Goal: Contribute content: Contribute content

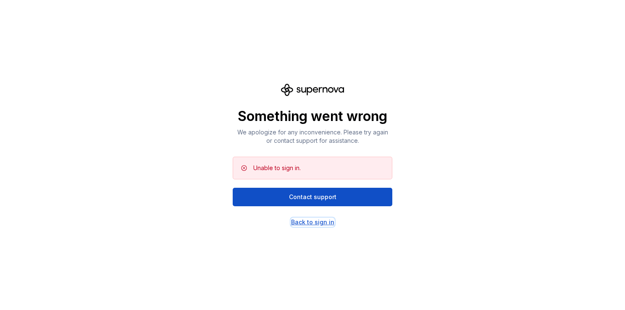
click at [307, 222] on div "Back to sign in" at bounding box center [312, 222] width 43 height 8
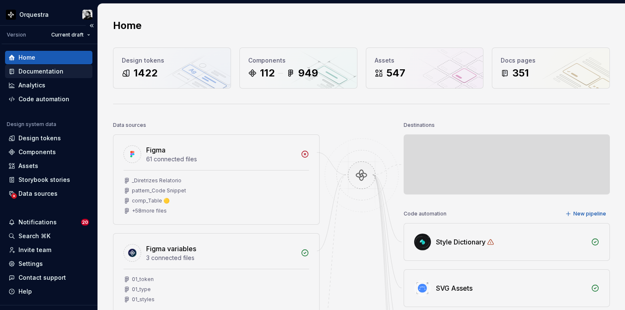
click at [44, 72] on div "Documentation" at bounding box center [40, 71] width 45 height 8
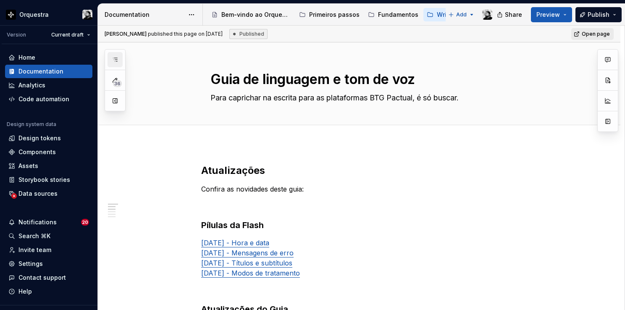
click at [120, 61] on button "button" at bounding box center [115, 59] width 15 height 15
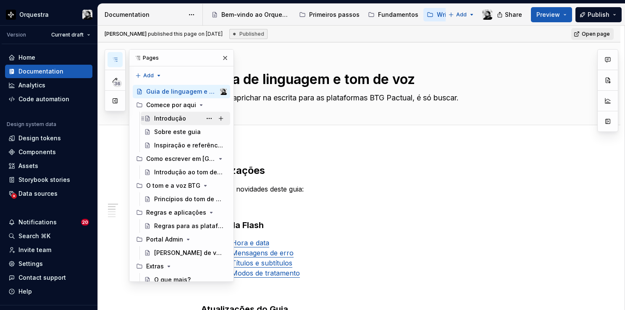
click at [173, 117] on div "Introdução" at bounding box center [170, 118] width 32 height 8
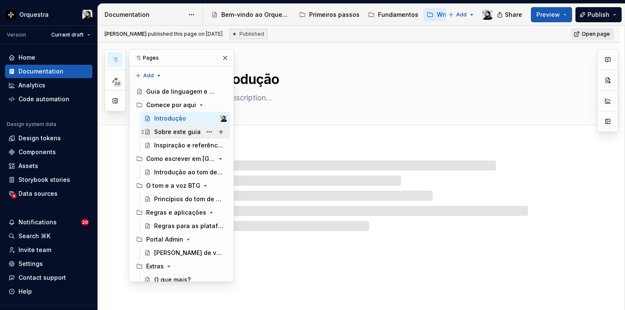
click at [173, 132] on div "Sobre este guia" at bounding box center [177, 132] width 47 height 8
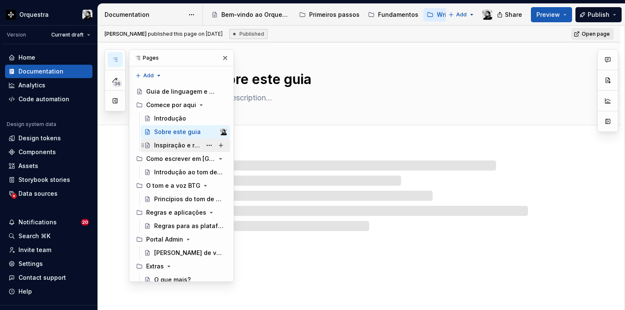
click at [173, 144] on div "Inspiração e referências" at bounding box center [177, 145] width 47 height 8
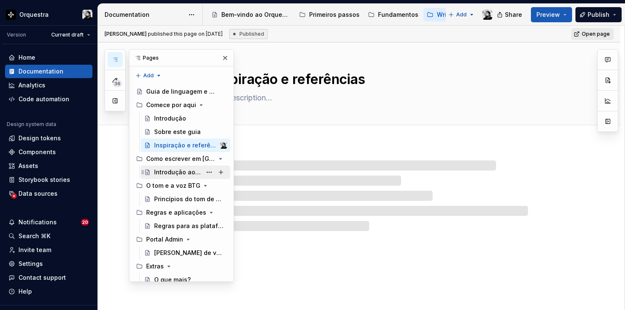
click at [172, 171] on div "Introdução ao tom de voz" at bounding box center [177, 172] width 47 height 8
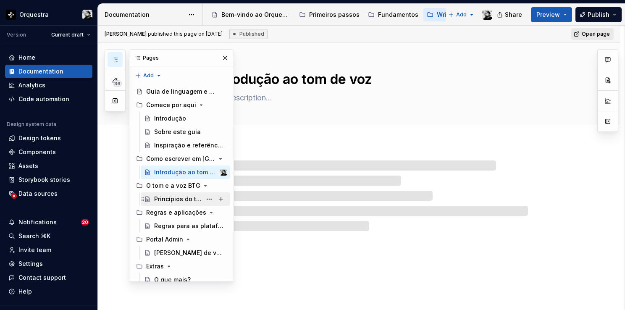
click at [170, 197] on div "Princípios do tom de voz" at bounding box center [177, 199] width 47 height 8
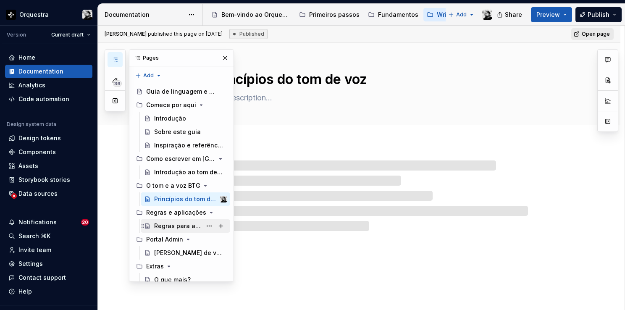
click at [165, 223] on div "Regras para as plataformas BTG" at bounding box center [177, 226] width 47 height 8
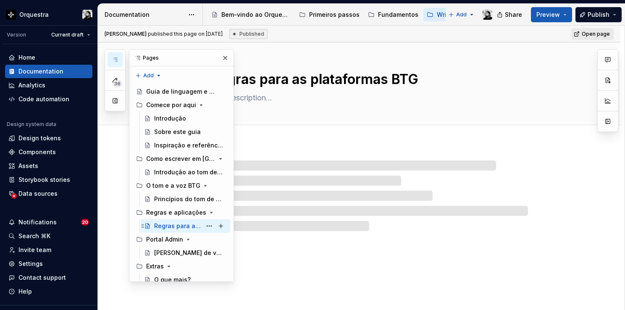
scroll to position [47, 0]
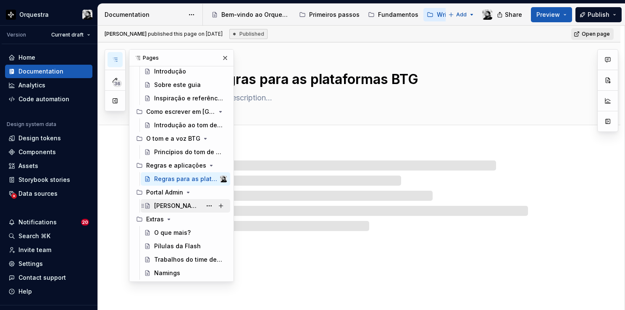
click at [168, 205] on div "[PERSON_NAME] de voz do PA" at bounding box center [177, 206] width 47 height 8
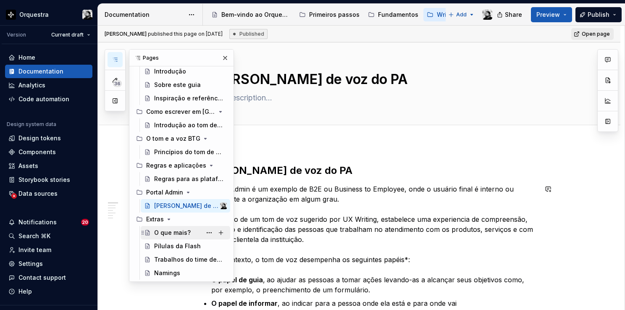
click at [168, 231] on div "O que mais?" at bounding box center [172, 233] width 37 height 8
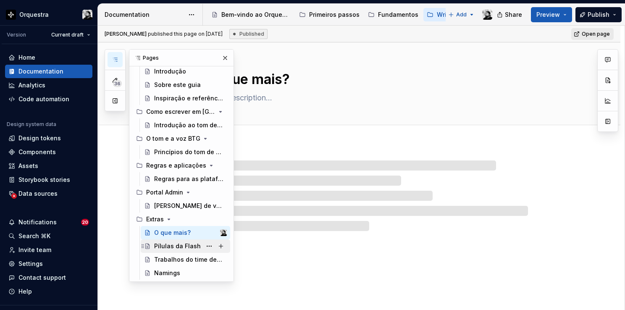
click at [166, 245] on div "Pílulas da Flash" at bounding box center [177, 246] width 47 height 8
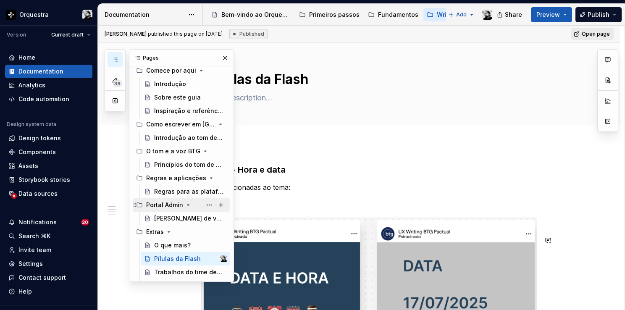
scroll to position [47, 0]
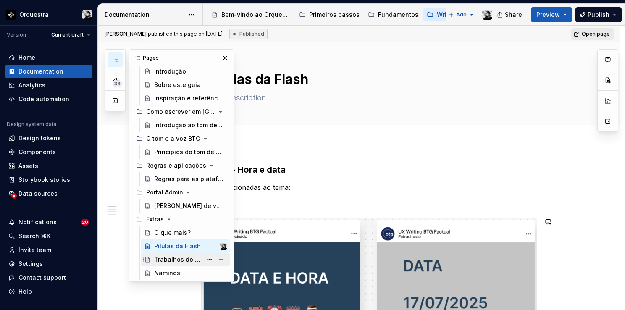
click at [173, 259] on div "Trabalhos do time de Writers" at bounding box center [177, 260] width 47 height 8
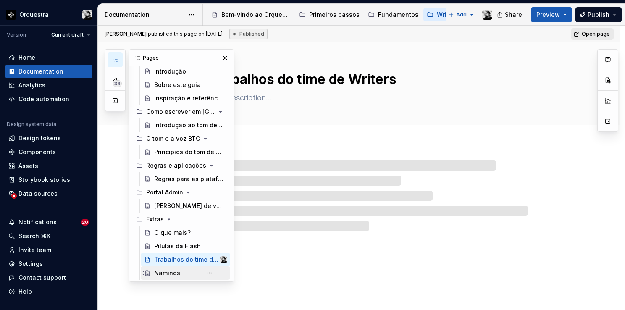
click at [172, 273] on div "Namings" at bounding box center [167, 273] width 26 height 8
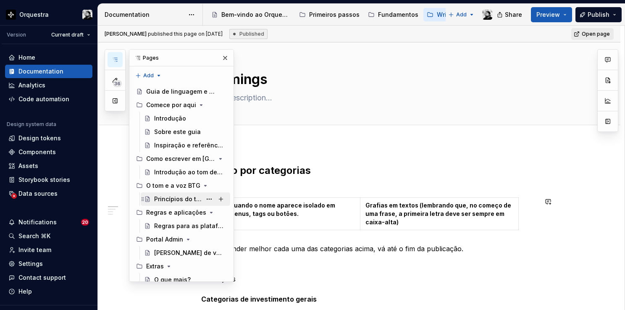
click at [178, 198] on div "Princípios do tom de voz" at bounding box center [177, 199] width 47 height 8
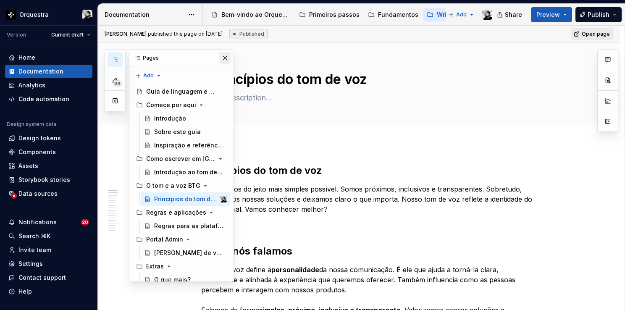
click at [221, 58] on button "button" at bounding box center [225, 58] width 12 height 12
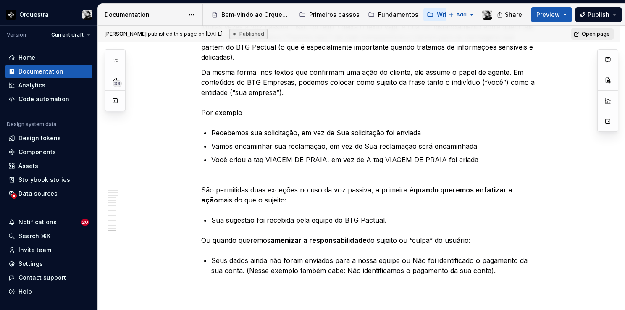
scroll to position [2689, 0]
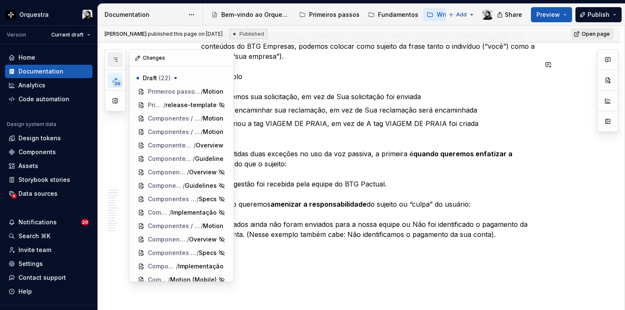
click at [113, 62] on icon "button" at bounding box center [115, 59] width 7 height 7
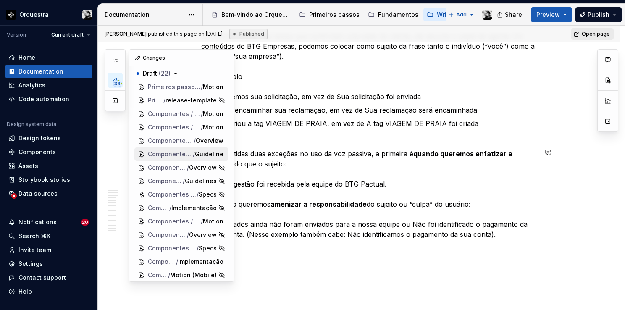
scroll to position [0, 0]
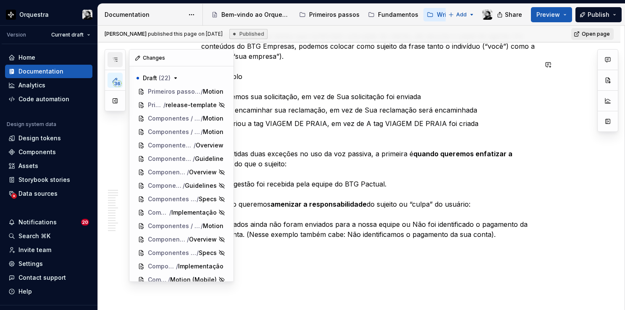
click at [113, 61] on icon "button" at bounding box center [115, 59] width 7 height 7
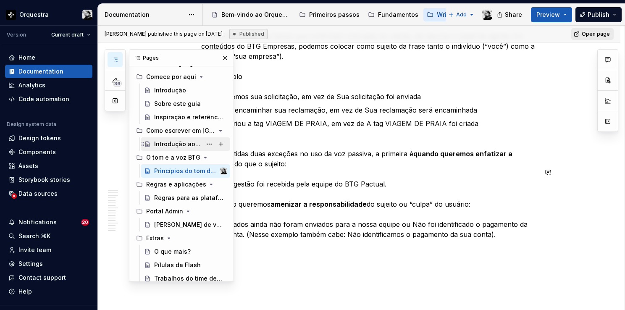
scroll to position [42, 0]
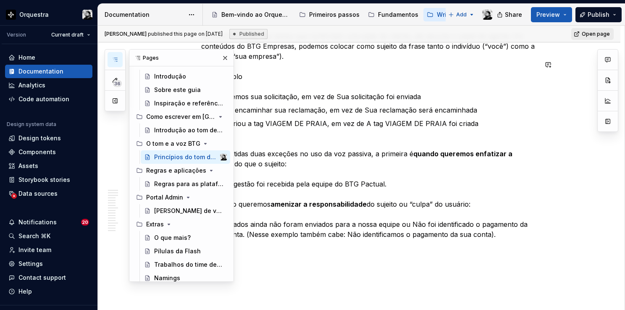
click at [117, 58] on icon "button" at bounding box center [115, 59] width 7 height 7
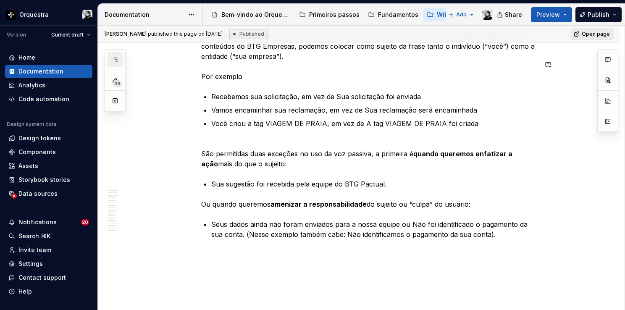
click at [117, 58] on icon "button" at bounding box center [115, 59] width 7 height 7
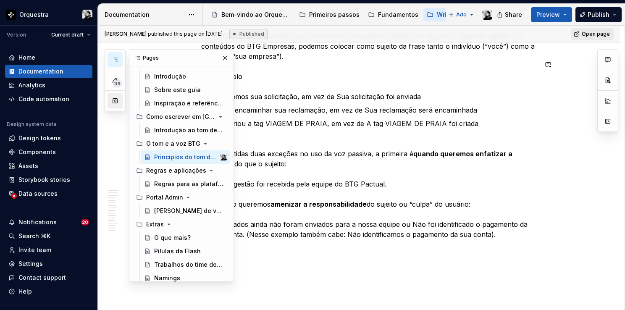
click at [119, 102] on button "button" at bounding box center [115, 100] width 15 height 15
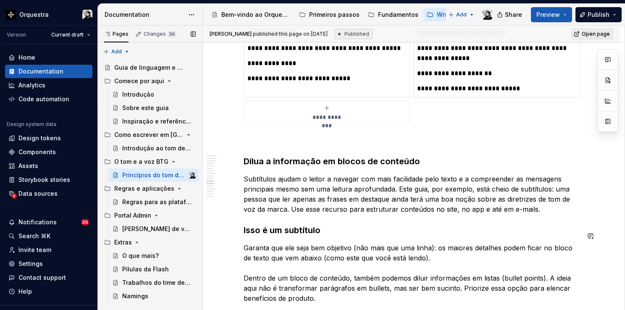
scroll to position [1596, 0]
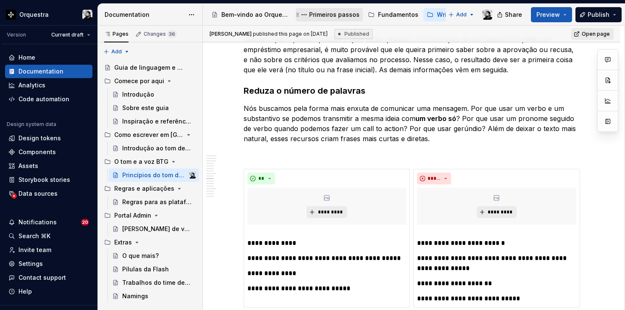
click at [320, 15] on div "Primeiros passos" at bounding box center [334, 15] width 50 height 8
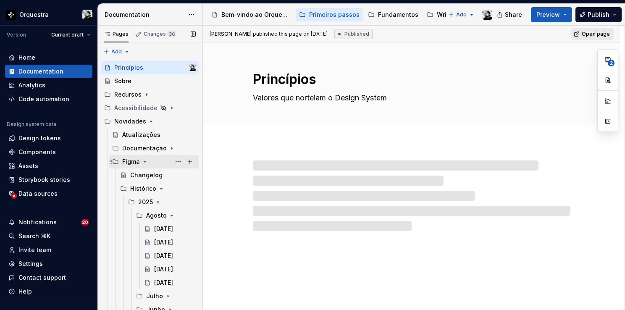
click at [142, 159] on icon "Page tree" at bounding box center [145, 161] width 7 height 7
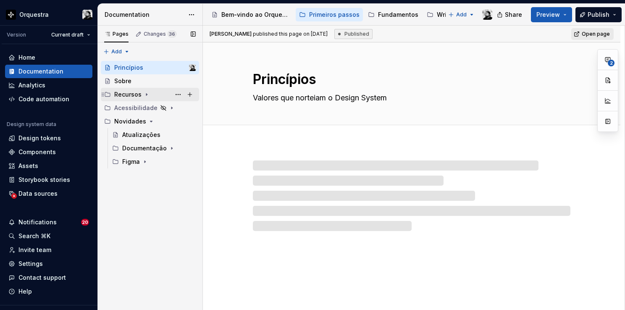
click at [145, 92] on icon "Page tree" at bounding box center [146, 94] width 7 height 7
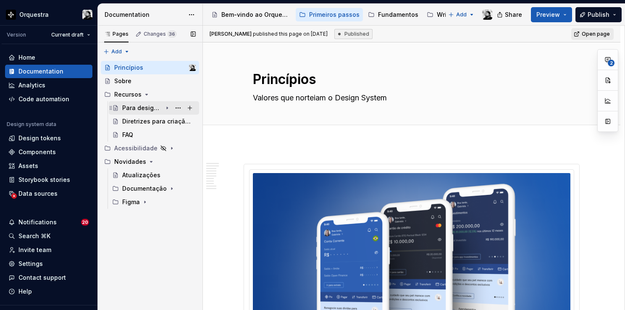
click at [171, 107] on div "Para designers" at bounding box center [159, 108] width 74 height 12
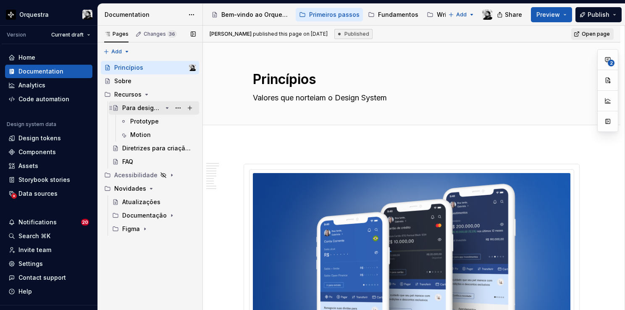
click at [169, 107] on icon "Page tree" at bounding box center [167, 108] width 7 height 7
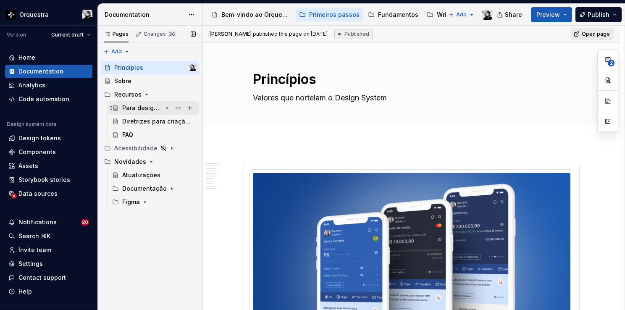
click at [169, 107] on icon "Page tree" at bounding box center [167, 108] width 7 height 7
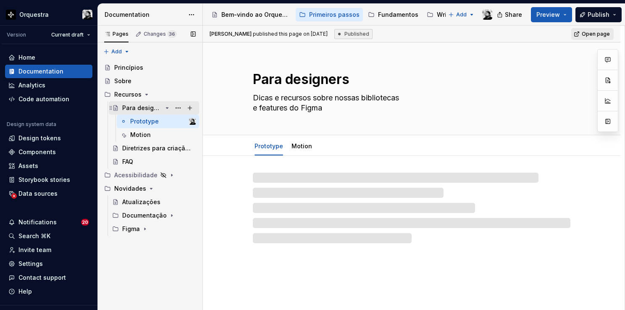
click at [169, 107] on icon "Page tree" at bounding box center [167, 108] width 7 height 7
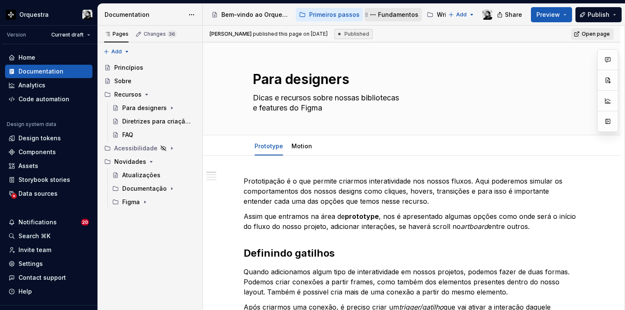
click at [395, 13] on div "Fundamentos" at bounding box center [398, 15] width 40 height 8
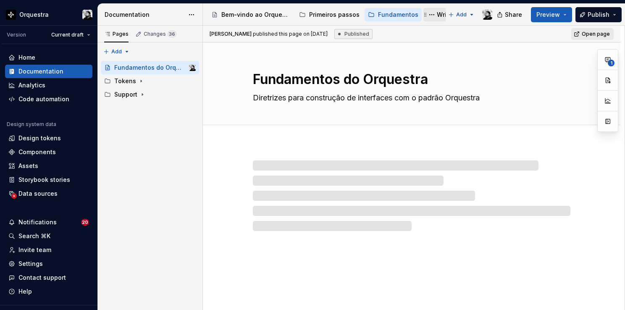
click at [437, 17] on div "Writing" at bounding box center [447, 15] width 21 height 8
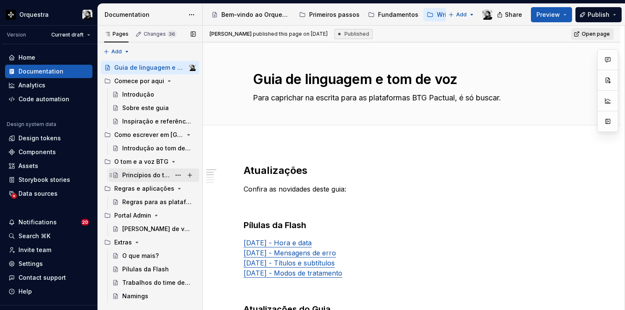
click at [140, 174] on div "Princípios do tom de voz" at bounding box center [146, 175] width 48 height 8
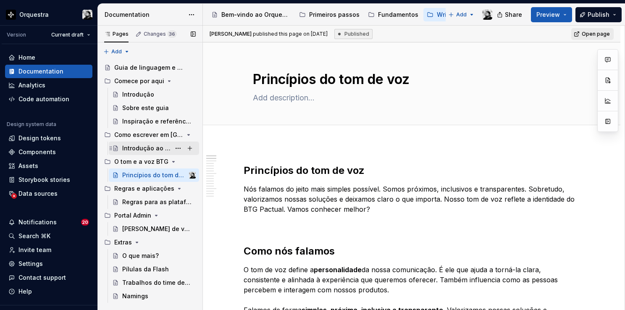
click at [153, 148] on div "Introdução ao tom de voz" at bounding box center [146, 148] width 48 height 8
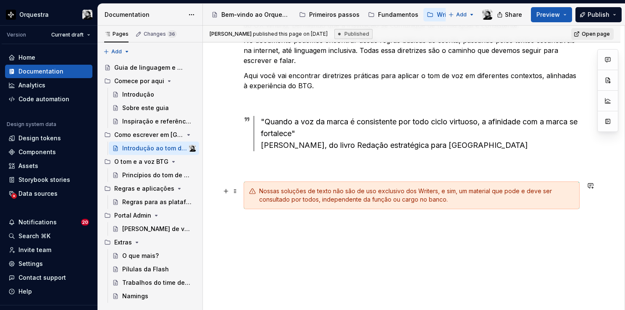
scroll to position [175, 0]
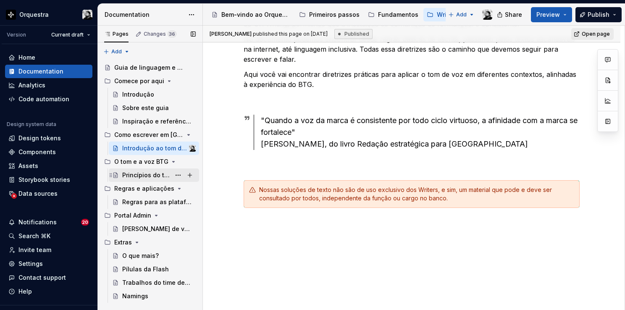
click at [150, 174] on div "Princípios do tom de voz" at bounding box center [146, 175] width 48 height 8
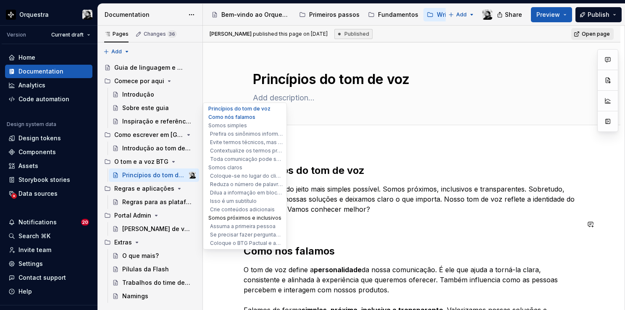
click at [223, 219] on button "Somos próximos e inclusivos" at bounding box center [245, 218] width 80 height 8
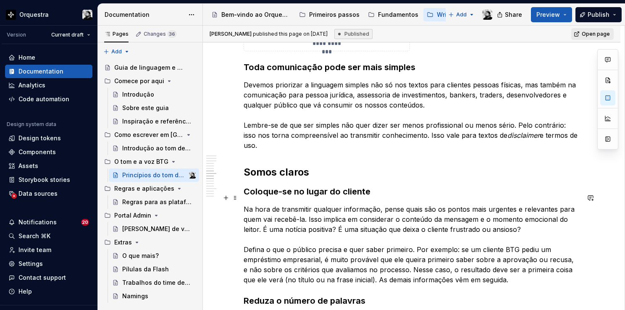
scroll to position [1302, 0]
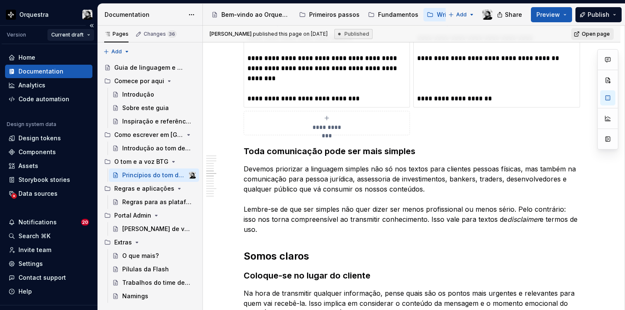
click at [79, 35] on html "Orquestra Version Current draft Home Documentation Analytics Code automation De…" at bounding box center [312, 155] width 625 height 310
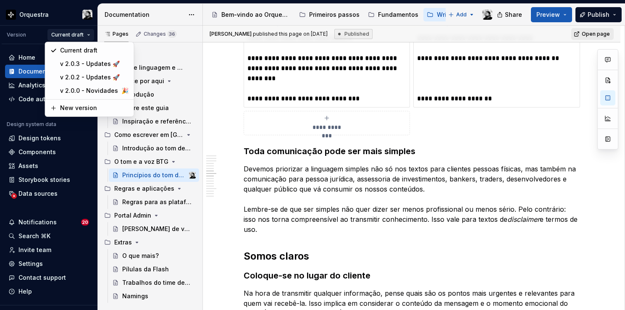
click at [79, 33] on html "Orquestra Version Current draft Home Documentation Analytics Code automation De…" at bounding box center [312, 155] width 625 height 310
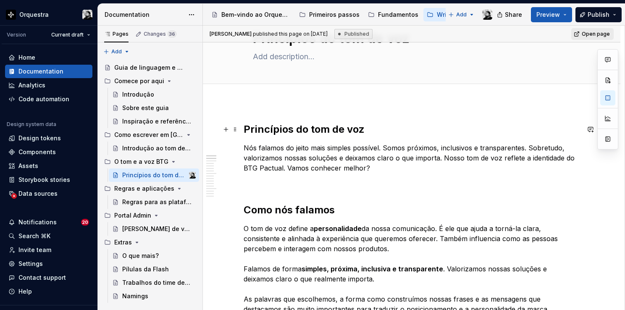
scroll to position [0, 0]
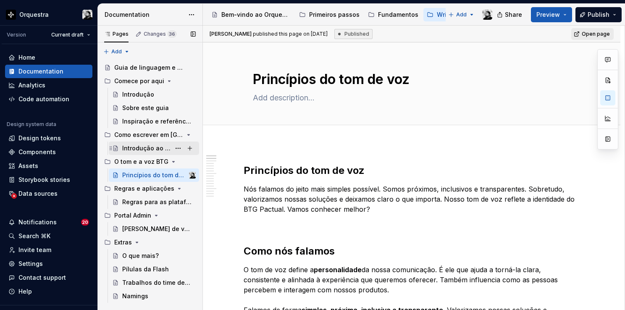
click at [145, 150] on div "Introdução ao tom de voz" at bounding box center [146, 148] width 48 height 8
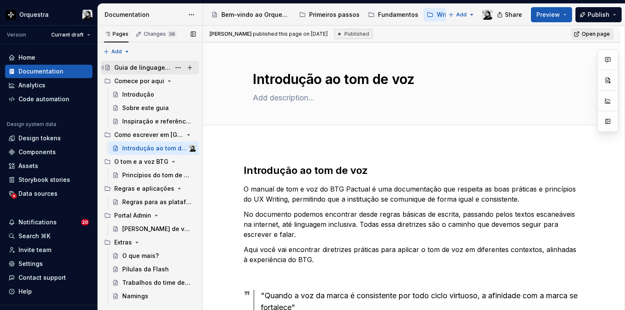
click at [148, 66] on div "Guia de linguagem e tom de voz" at bounding box center [142, 67] width 56 height 8
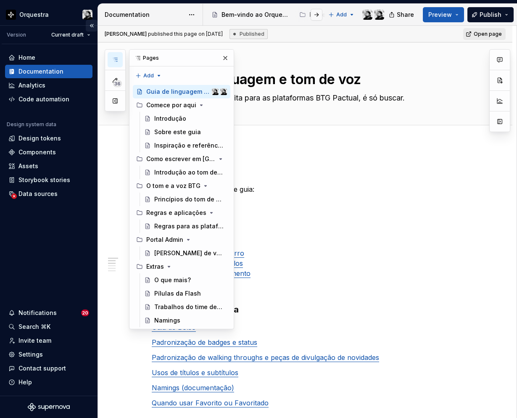
click at [92, 24] on button "Collapse sidebar" at bounding box center [92, 26] width 12 height 12
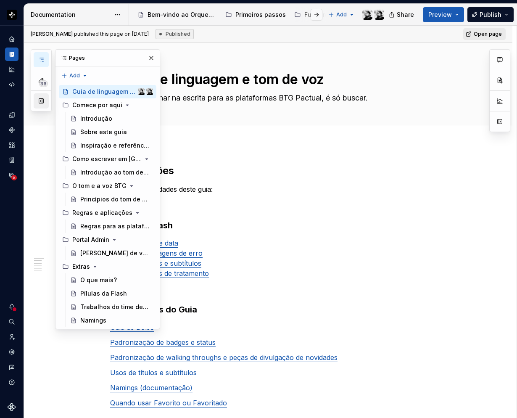
click at [39, 100] on button "button" at bounding box center [41, 100] width 15 height 15
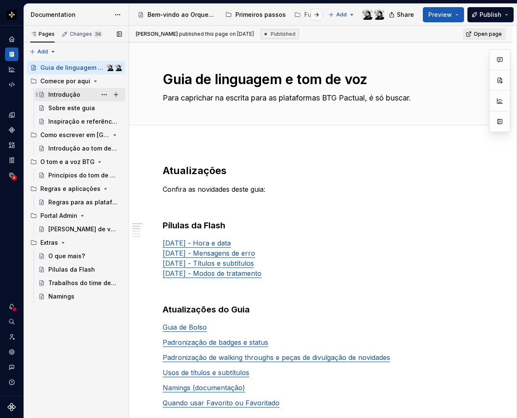
click at [64, 94] on div "Introdução" at bounding box center [64, 94] width 32 height 8
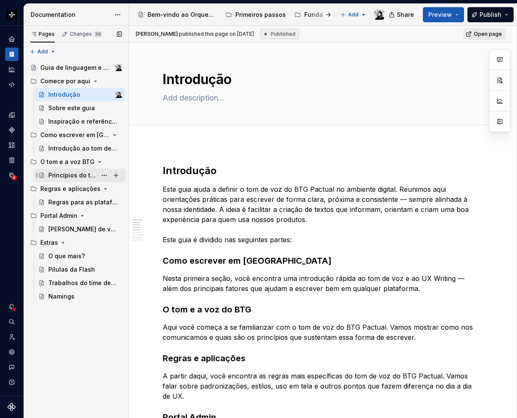
click at [70, 175] on div "Princípios do tom de voz" at bounding box center [72, 175] width 48 height 8
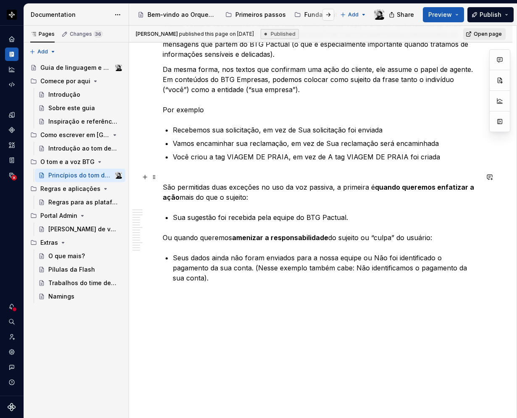
scroll to position [2654, 0]
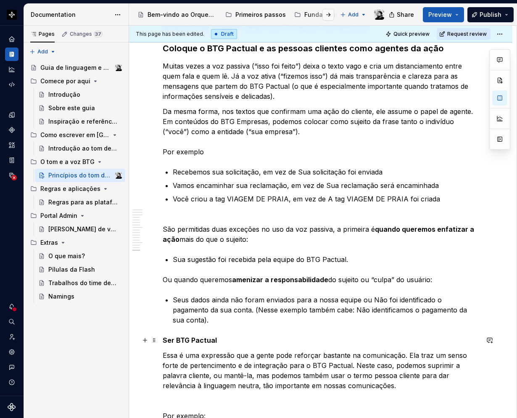
click at [188, 310] on strong "Ser BTG Pactual" at bounding box center [190, 340] width 54 height 8
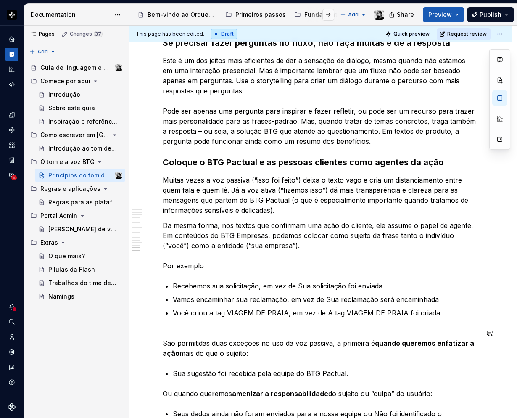
scroll to position [2528, 0]
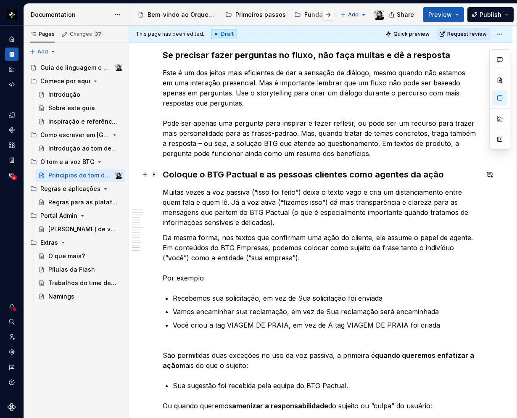
click at [192, 174] on strong "Coloque o BTG Pactual e as pessoas clientes como agentes da ação" at bounding box center [303, 174] width 281 height 10
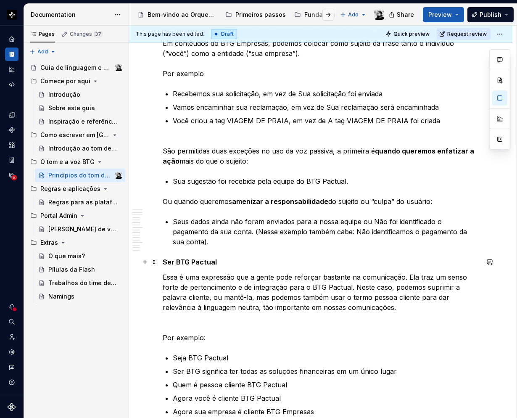
scroll to position [2738, 0]
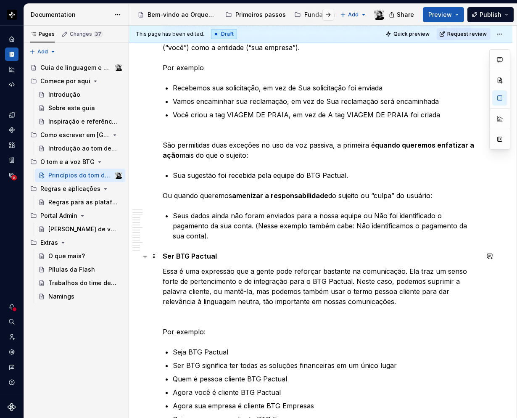
click at [174, 252] on strong "Ser BTG Pactual" at bounding box center [190, 256] width 54 height 8
click at [155, 257] on span at bounding box center [154, 256] width 7 height 12
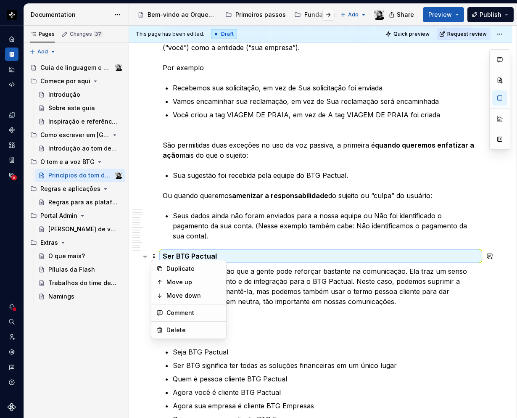
click at [177, 254] on strong "Ser BTG Pactual" at bounding box center [190, 256] width 54 height 8
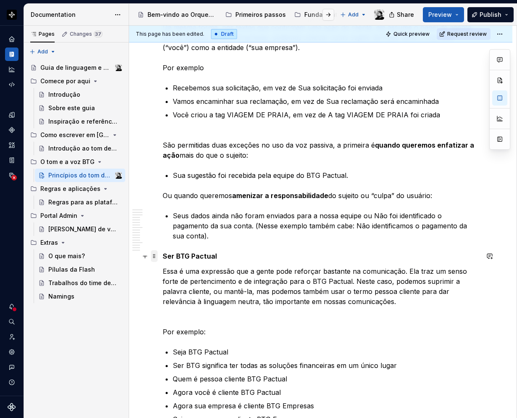
click at [156, 256] on span at bounding box center [154, 256] width 7 height 12
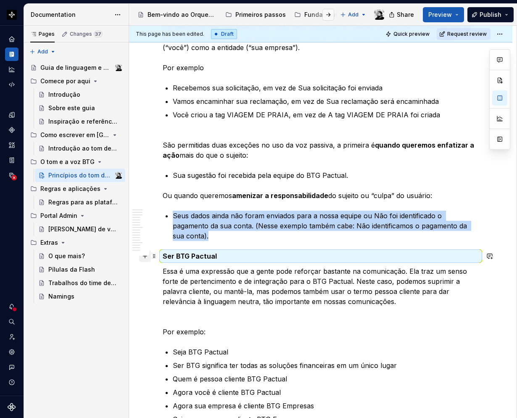
click at [145, 257] on button "button" at bounding box center [145, 256] width 12 height 12
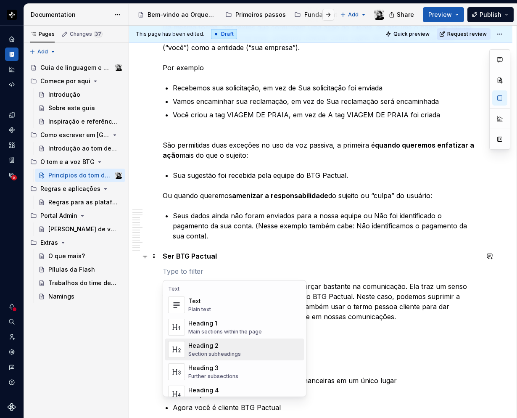
scroll to position [42, 0]
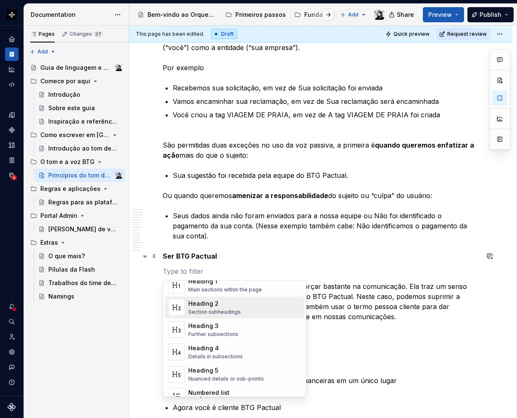
click at [213, 310] on div "Section subheadings" at bounding box center [214, 311] width 53 height 7
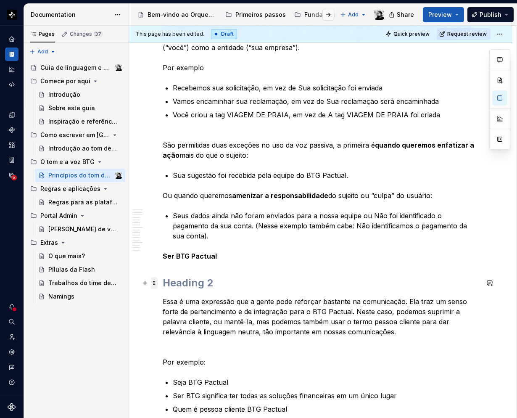
click at [153, 282] on span at bounding box center [154, 283] width 7 height 12
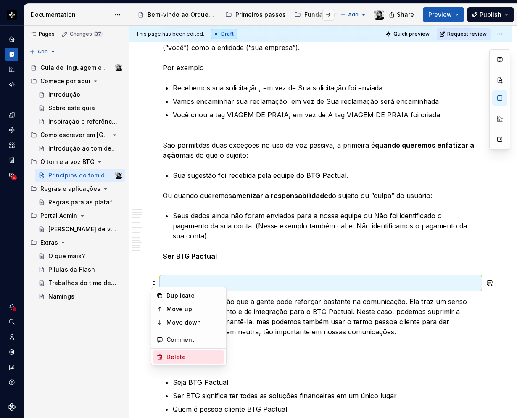
click at [170, 310] on div "Delete" at bounding box center [188, 356] width 71 height 13
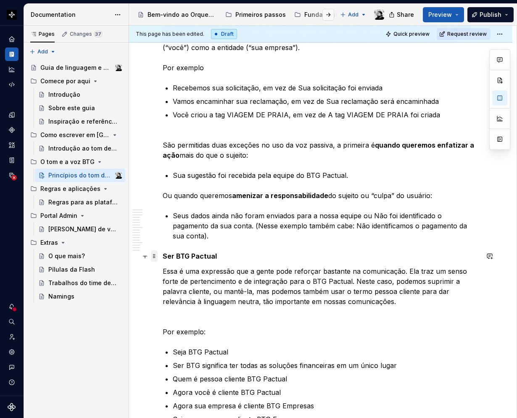
click at [155, 256] on span at bounding box center [154, 256] width 7 height 12
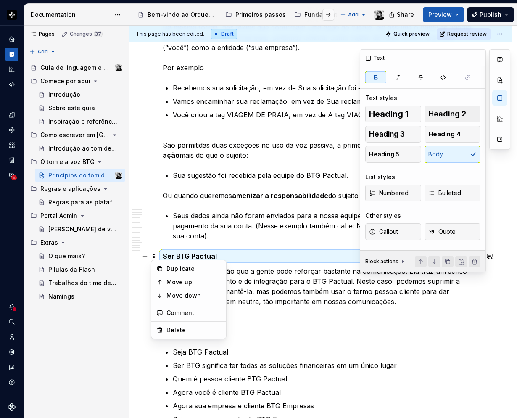
click at [447, 117] on span "Heading 2" at bounding box center [447, 114] width 38 height 8
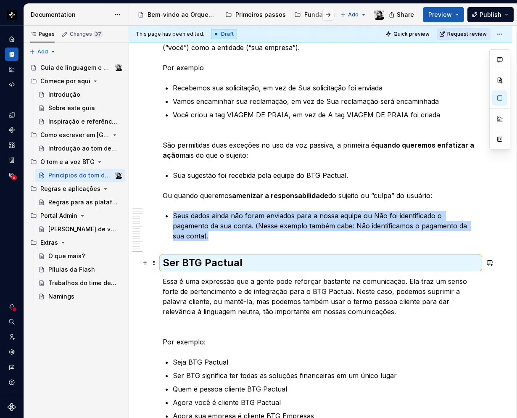
click at [229, 263] on strong "Ser BTG Pactual" at bounding box center [203, 262] width 80 height 12
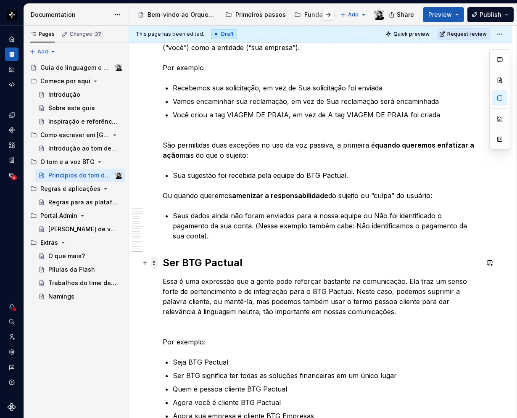
click at [153, 262] on span at bounding box center [154, 263] width 7 height 12
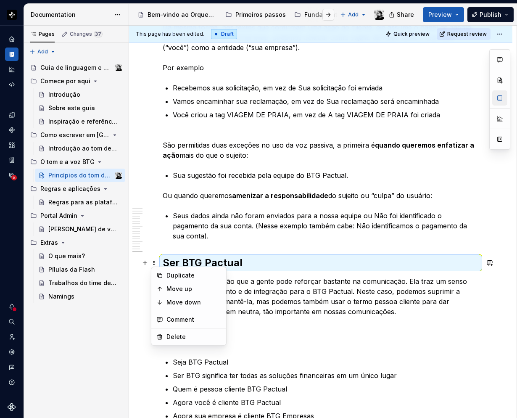
click at [497, 97] on button "button" at bounding box center [499, 97] width 15 height 15
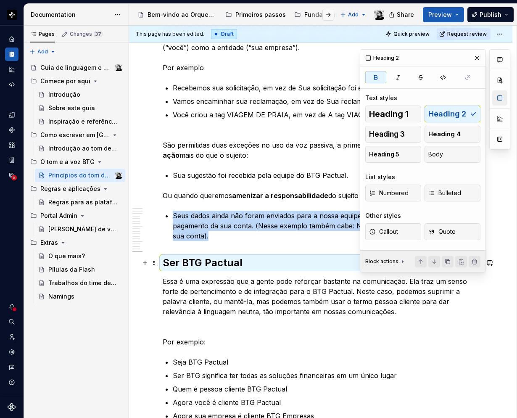
click at [497, 97] on button "button" at bounding box center [499, 97] width 15 height 15
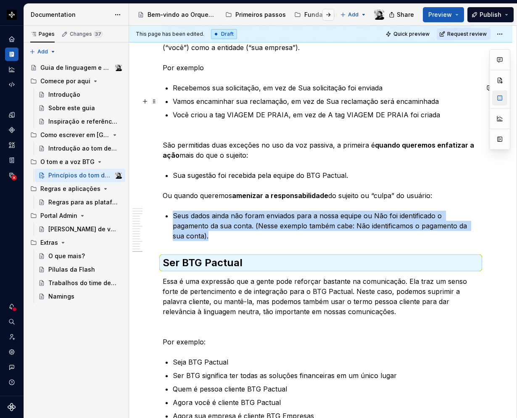
click at [500, 96] on button "button" at bounding box center [499, 97] width 15 height 15
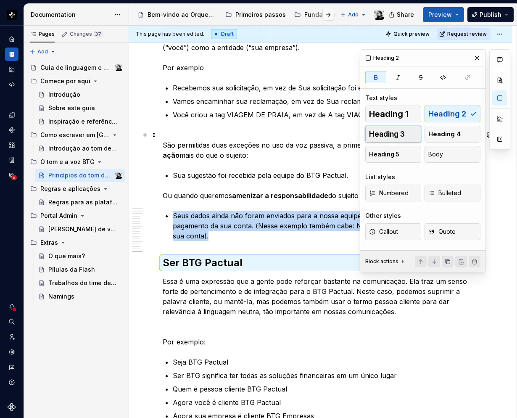
click at [411, 132] on button "Heading 3" at bounding box center [393, 134] width 56 height 17
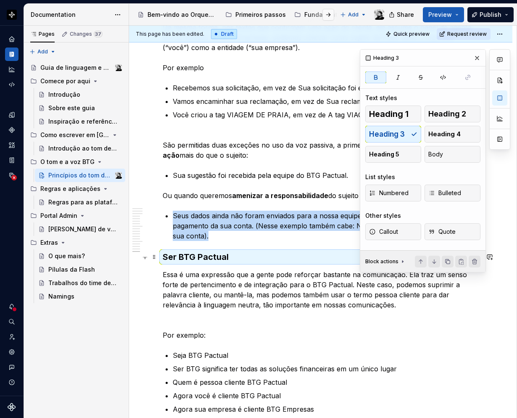
click at [155, 256] on span at bounding box center [154, 257] width 7 height 12
click at [155, 257] on span at bounding box center [154, 257] width 7 height 12
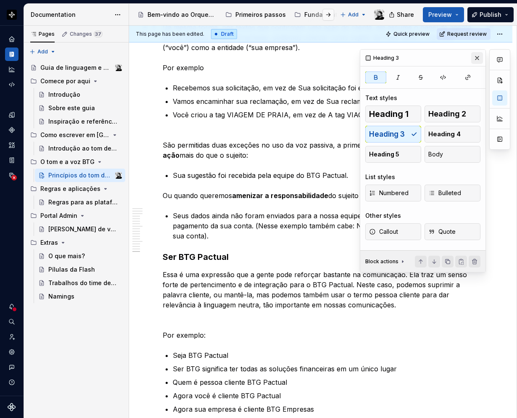
click at [481, 56] on button "button" at bounding box center [477, 58] width 12 height 12
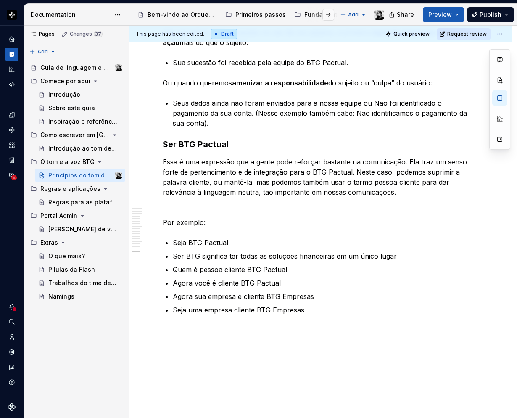
scroll to position [2864, 0]
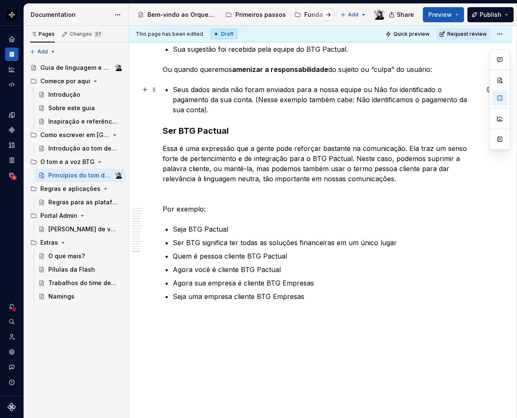
click at [237, 113] on p "Seus dados ainda não foram enviados para a nossa equipe ou Não foi identificado…" at bounding box center [326, 99] width 306 height 30
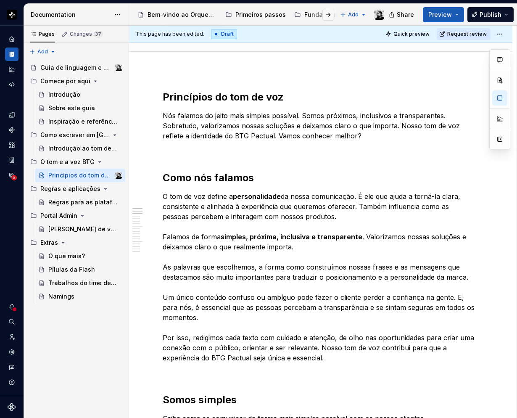
scroll to position [0, 0]
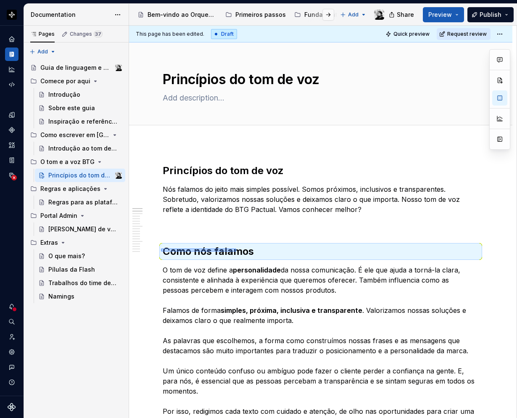
drag, startPoint x: 161, startPoint y: 251, endPoint x: 240, endPoint y: 248, distance: 78.6
click at [240, 248] on div "This page has been edited. Draft Quick preview Request review Princípios do tom…" at bounding box center [322, 222] width 387 height 393
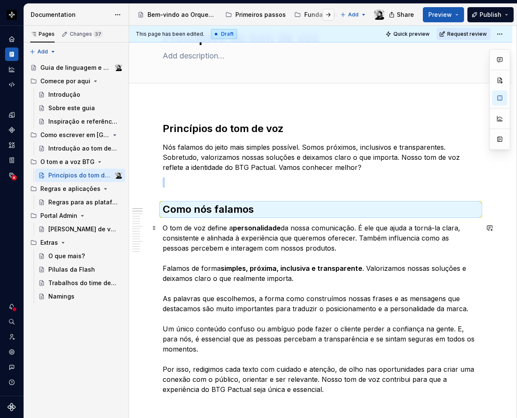
scroll to position [84, 0]
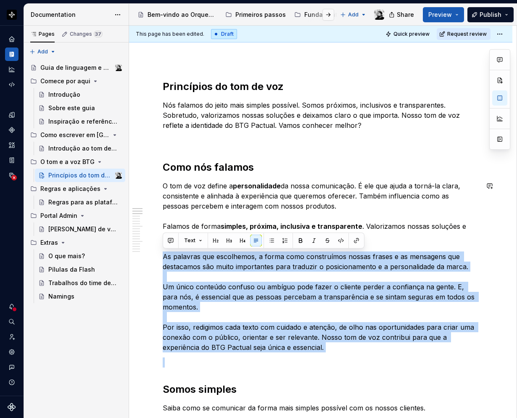
drag, startPoint x: 163, startPoint y: 257, endPoint x: 326, endPoint y: 354, distance: 189.6
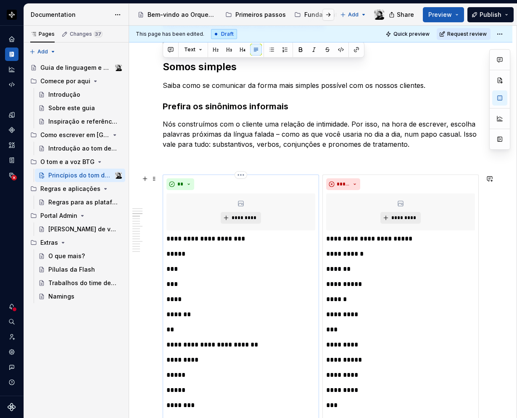
scroll to position [420, 0]
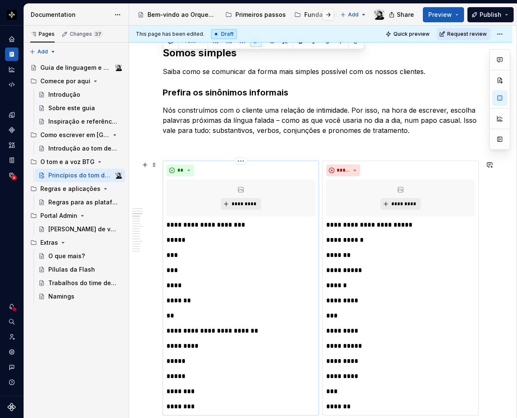
click at [304, 179] on div "**********" at bounding box center [240, 287] width 149 height 247
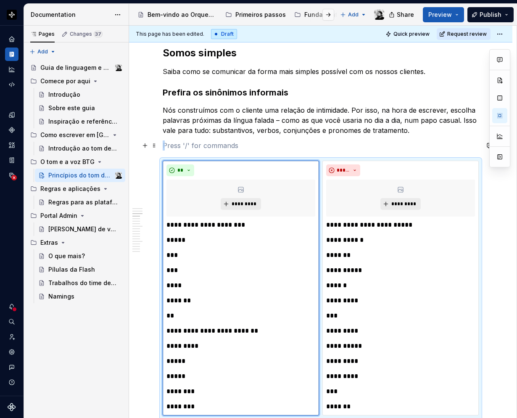
click at [230, 146] on p at bounding box center [321, 145] width 316 height 10
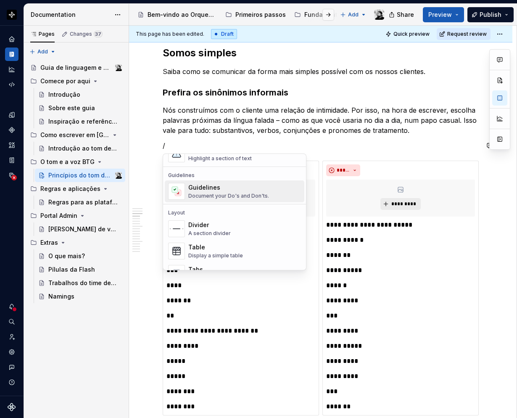
scroll to position [210, 0]
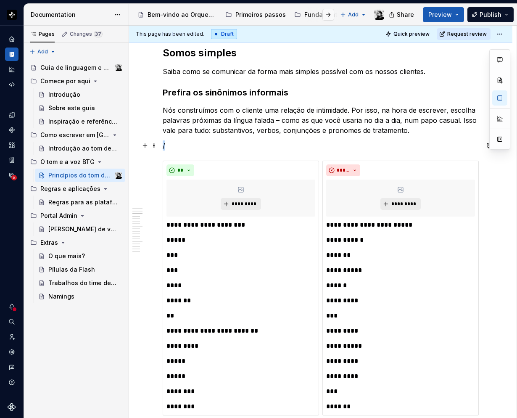
drag, startPoint x: 166, startPoint y: 146, endPoint x: 158, endPoint y: 146, distance: 8.4
click at [287, 168] on div "**" at bounding box center [240, 170] width 149 height 12
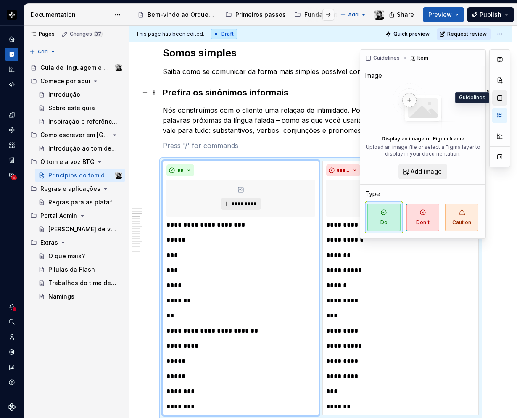
click at [498, 96] on button "button" at bounding box center [499, 97] width 15 height 15
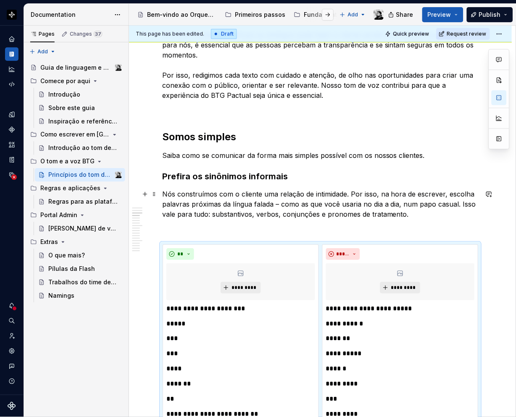
scroll to position [336, 0]
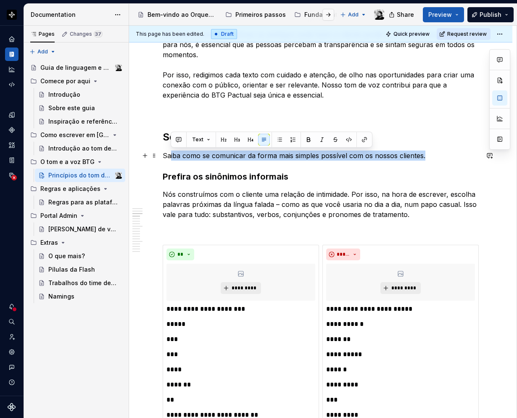
drag, startPoint x: 170, startPoint y: 156, endPoint x: 428, endPoint y: 153, distance: 258.5
click at [428, 153] on p "Saiba como se comunicar da forma mais simples possível com os nossos clientes." at bounding box center [321, 155] width 316 height 10
click at [425, 155] on p "Saiba como se comunicar da forma mais simples possível com os nossos clientes." at bounding box center [321, 155] width 316 height 10
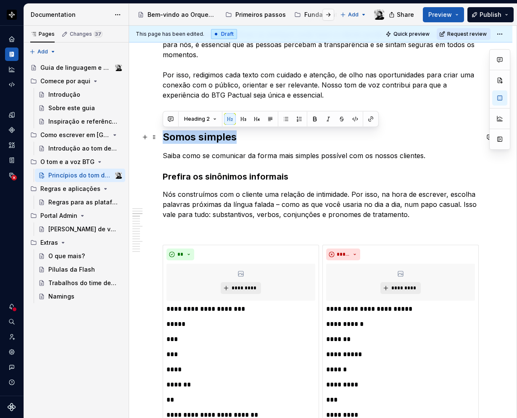
drag, startPoint x: 247, startPoint y: 137, endPoint x: 165, endPoint y: 137, distance: 81.9
click at [165, 137] on h2 "Somos simples" at bounding box center [321, 136] width 316 height 13
click at [208, 253] on div "**" at bounding box center [240, 254] width 149 height 12
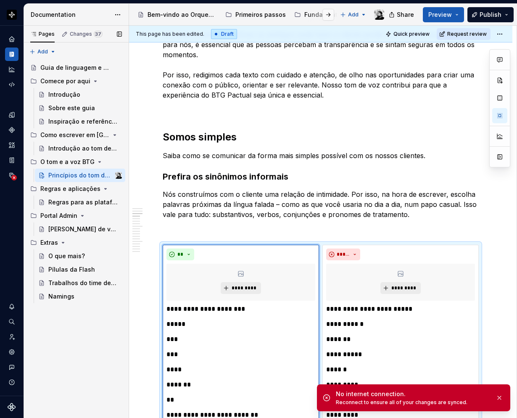
type textarea "*"
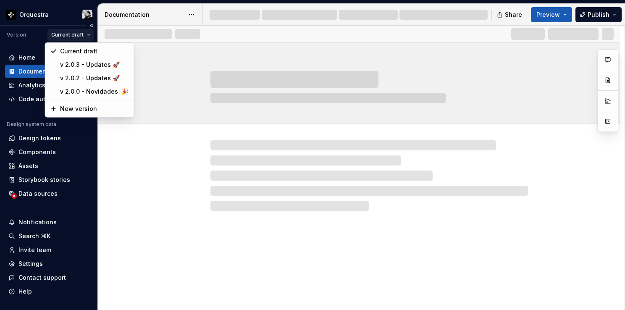
click at [63, 36] on html "Orquestra Version Current draft Home Documentation Analytics Code automation De…" at bounding box center [312, 155] width 625 height 310
click at [76, 66] on div "v 2.0.3 - Updates 🚀" at bounding box center [94, 65] width 69 height 8
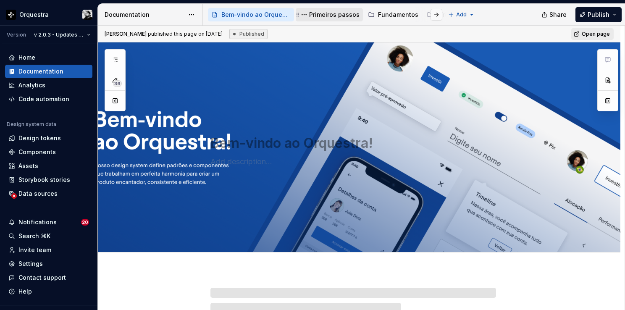
type textarea "*"
type textarea "Boas-vindas ao Orquestra!"
type textarea "Assim como uma orquestra cria uma sinfonia, o Orquestra, o design system do BTG…"
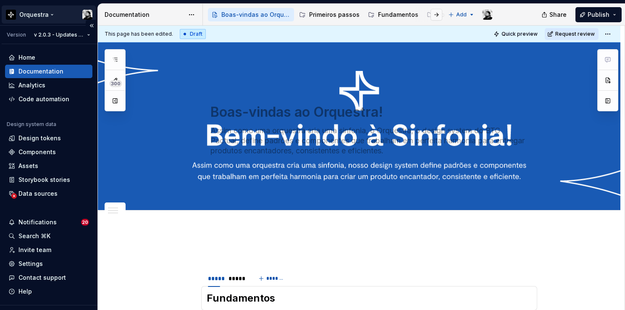
click at [49, 16] on html "Orquestra Version v 2.0.3 - Updates 🚀 Home Documentation Analytics Code automat…" at bounding box center [312, 155] width 625 height 310
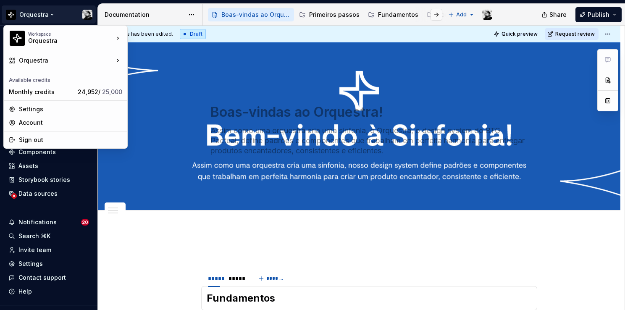
click at [516, 9] on html "Orquestra Version v 2.0.3 - Updates 🚀 Home Documentation Analytics Code automat…" at bounding box center [312, 155] width 625 height 310
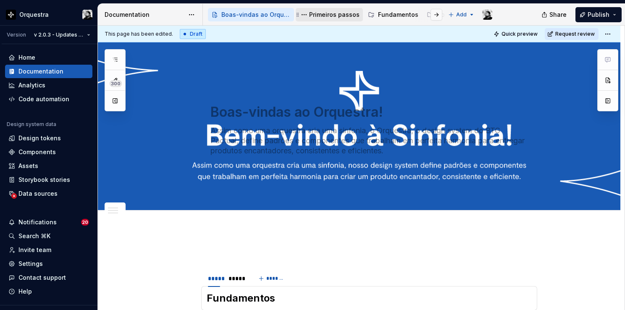
click at [331, 17] on div "Primeiros passos" at bounding box center [334, 15] width 50 height 8
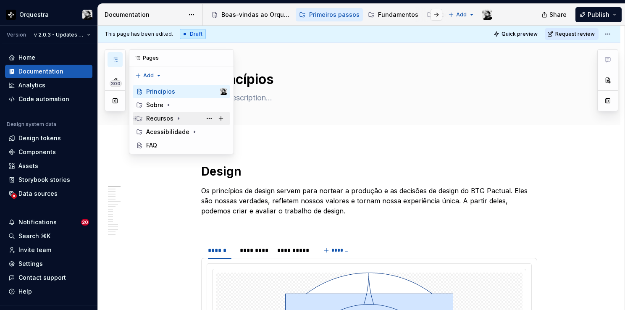
click at [179, 116] on icon "Page tree" at bounding box center [178, 118] width 7 height 7
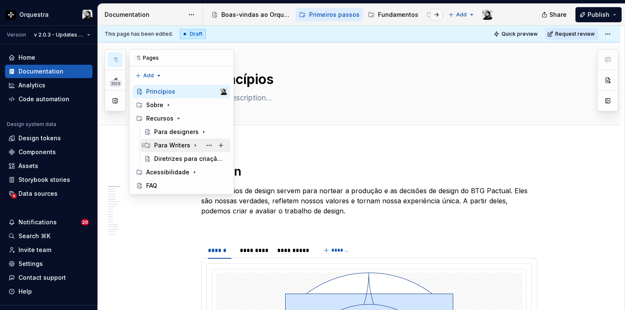
click at [192, 145] on icon "Page tree" at bounding box center [195, 145] width 7 height 7
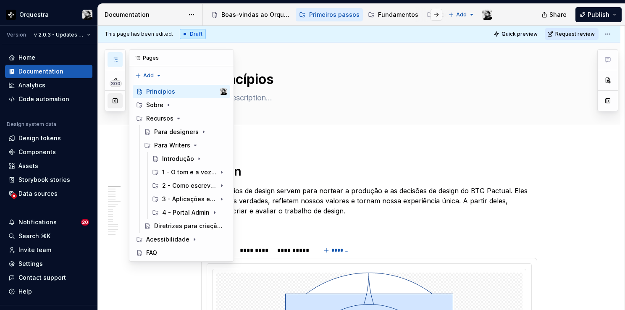
click at [115, 101] on button "button" at bounding box center [115, 100] width 15 height 15
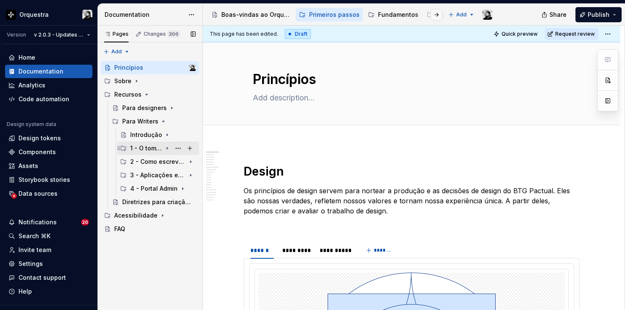
click at [168, 147] on icon "Page tree" at bounding box center [167, 148] width 7 height 7
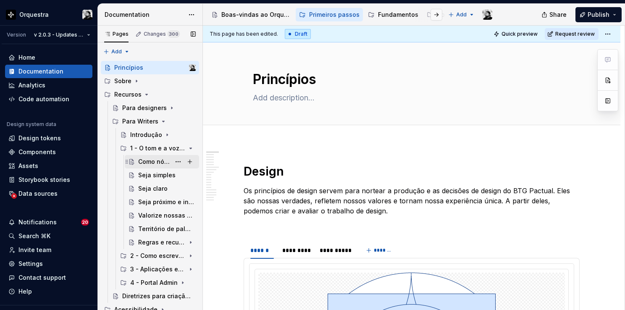
click at [146, 162] on div "Como nós falamos" at bounding box center [154, 162] width 32 height 8
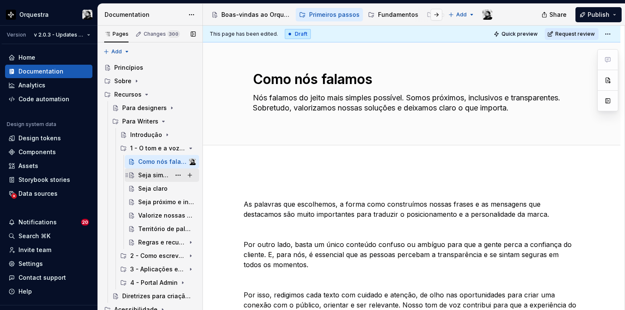
click at [148, 173] on div "Seja simples" at bounding box center [154, 175] width 32 height 8
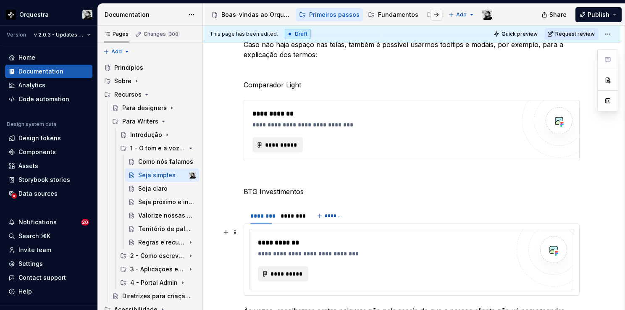
scroll to position [524, 0]
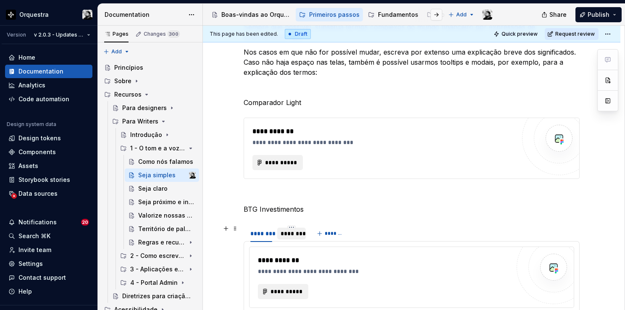
click at [287, 237] on div "********" at bounding box center [291, 234] width 29 height 12
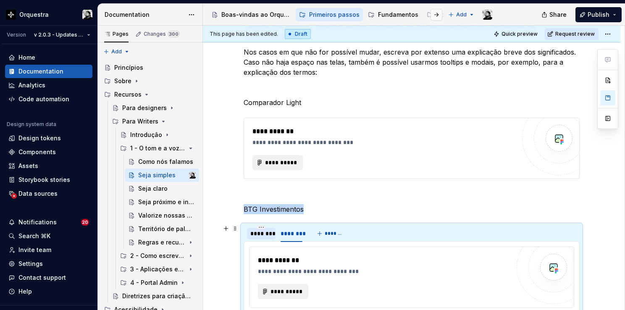
click at [267, 233] on div "********" at bounding box center [261, 233] width 22 height 8
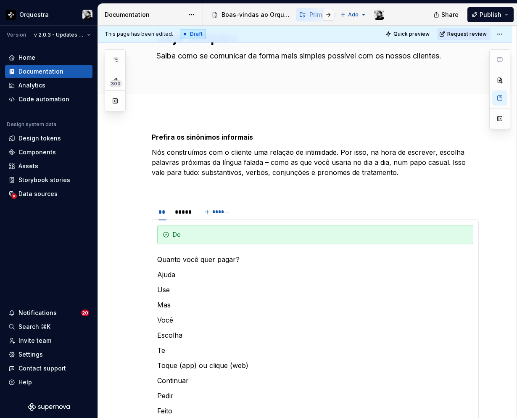
scroll to position [52, 0]
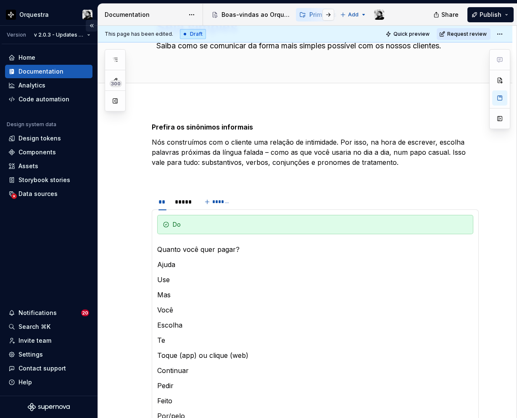
click at [91, 24] on button "Collapse sidebar" at bounding box center [92, 26] width 12 height 12
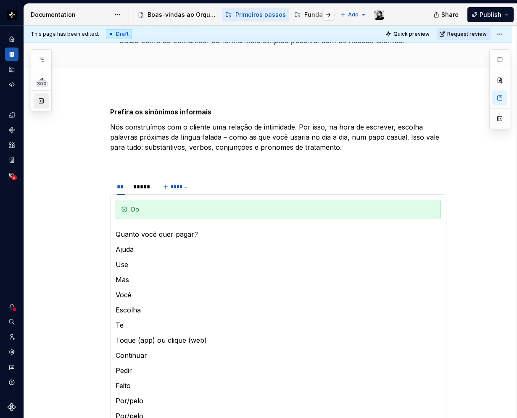
click at [36, 103] on button "button" at bounding box center [41, 100] width 15 height 15
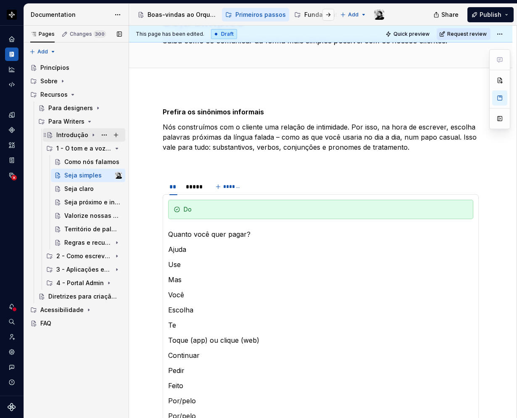
click at [92, 132] on icon "Page tree" at bounding box center [93, 135] width 7 height 7
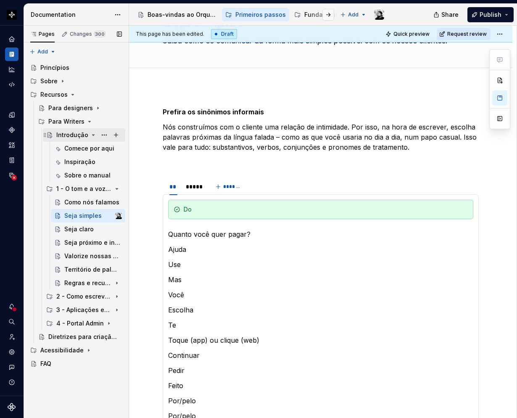
click at [92, 133] on icon "Page tree" at bounding box center [93, 135] width 7 height 7
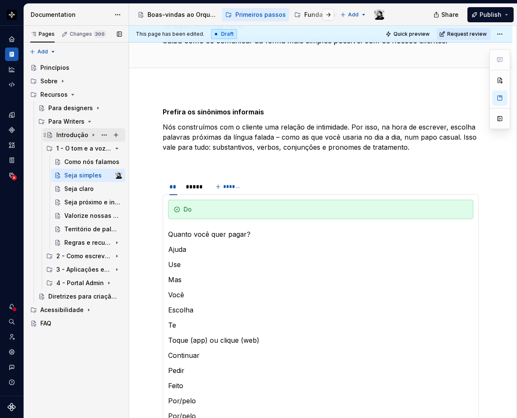
click at [92, 134] on icon "Page tree" at bounding box center [93, 135] width 7 height 7
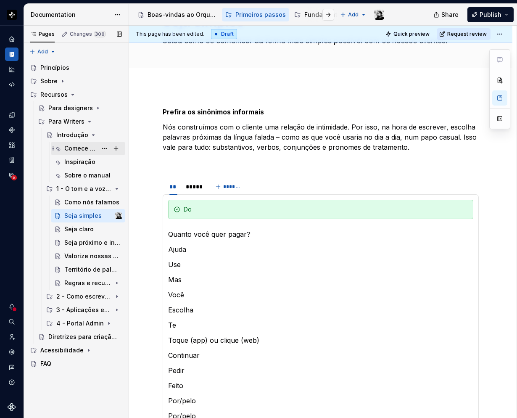
click at [84, 148] on div "Comece por aqui" at bounding box center [80, 148] width 32 height 8
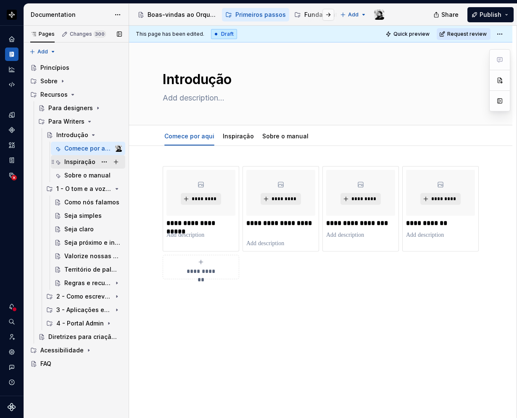
click at [79, 164] on div "Inspiração" at bounding box center [79, 162] width 31 height 8
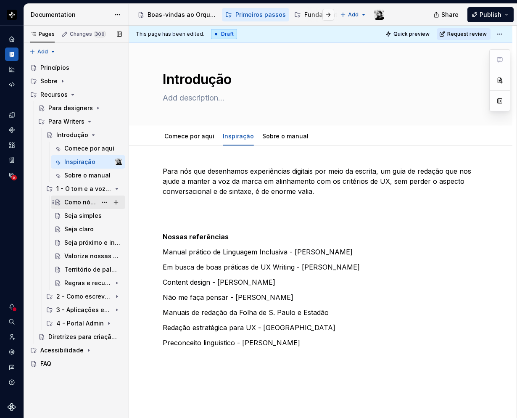
click at [80, 200] on div "Como nós falamos" at bounding box center [80, 202] width 32 height 8
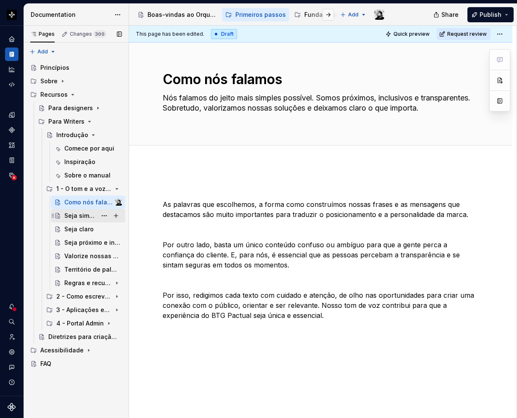
click at [68, 212] on div "Seja simples" at bounding box center [80, 215] width 32 height 8
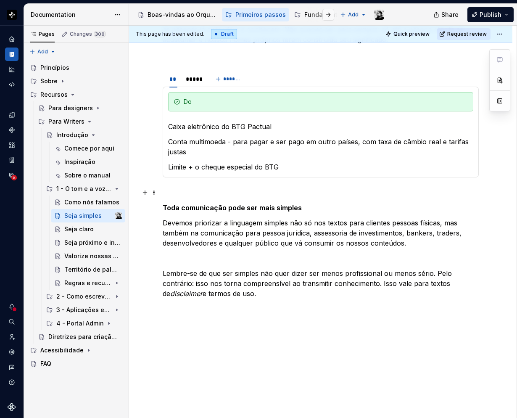
scroll to position [933, 0]
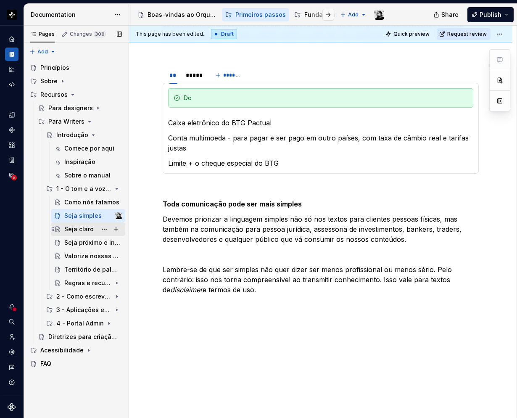
click at [74, 229] on div "Seja claro" at bounding box center [78, 229] width 29 height 8
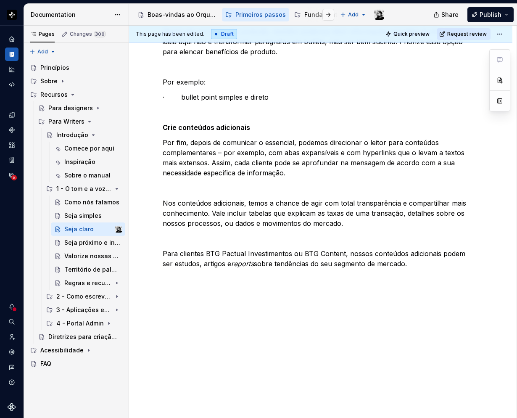
scroll to position [634, 0]
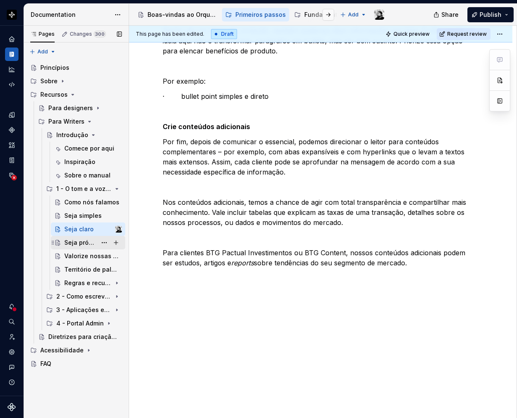
click at [72, 243] on div "Seja próximo e inclusivo" at bounding box center [80, 242] width 32 height 8
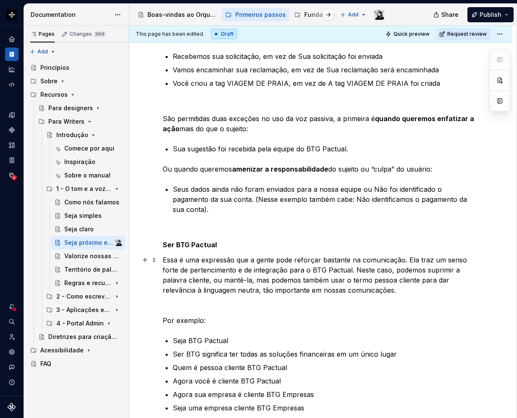
scroll to position [630, 0]
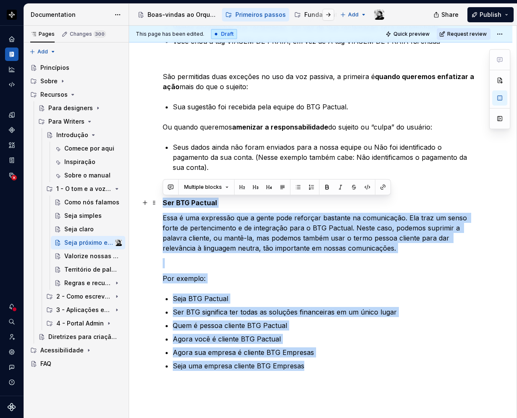
drag, startPoint x: 301, startPoint y: 366, endPoint x: 164, endPoint y: 204, distance: 212.7
click at [80, 255] on div "Valorize nossas soluções" at bounding box center [80, 256] width 32 height 8
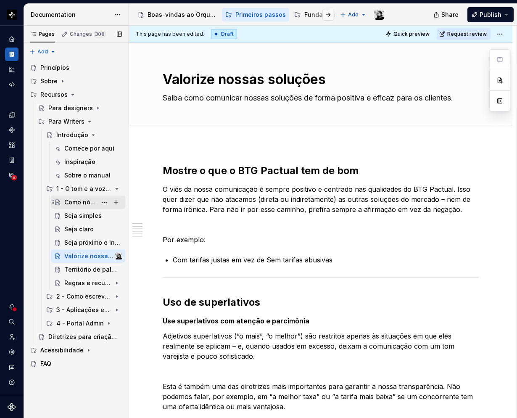
click at [77, 204] on div "Como nós falamos" at bounding box center [80, 202] width 32 height 8
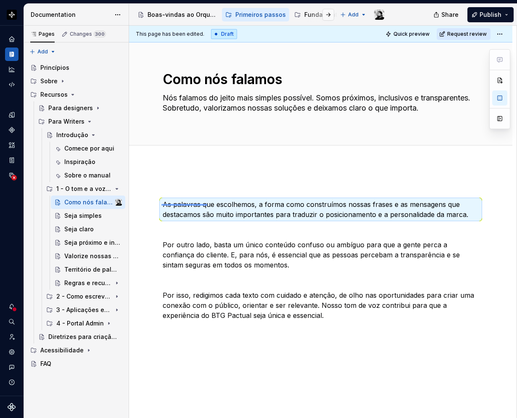
drag, startPoint x: 161, startPoint y: 204, endPoint x: 225, endPoint y: 203, distance: 63.5
click at [225, 203] on div "This page has been edited. Draft Quick preview Request review Como nós falamos …" at bounding box center [322, 222] width 387 height 393
click at [73, 217] on div "Seja simples" at bounding box center [80, 215] width 32 height 8
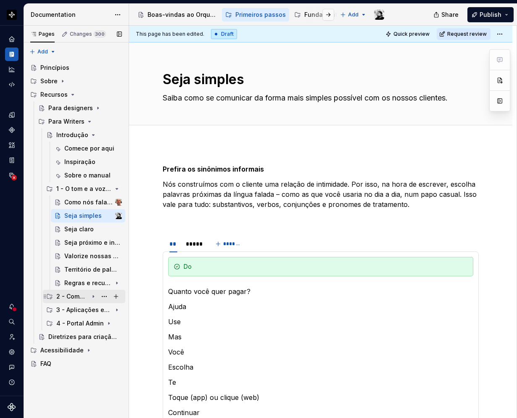
click at [95, 295] on icon "Page tree" at bounding box center [93, 296] width 7 height 7
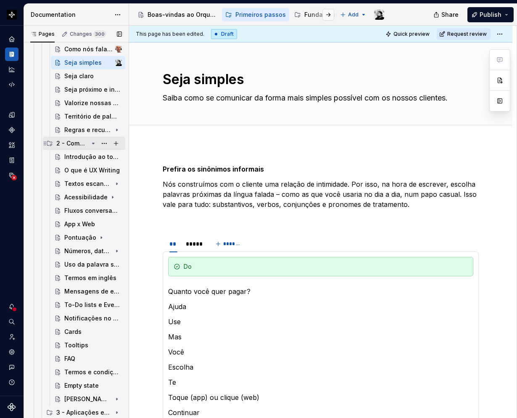
scroll to position [168, 0]
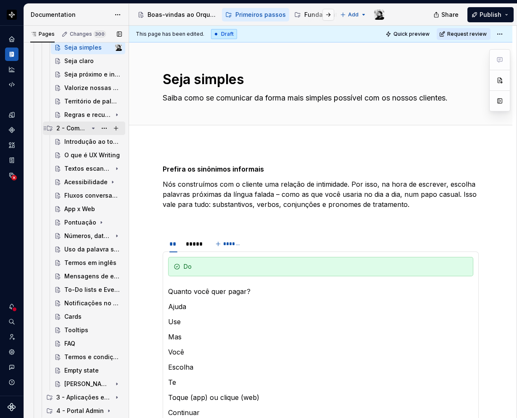
click at [47, 126] on icon "Page tree" at bounding box center [45, 128] width 7 height 7
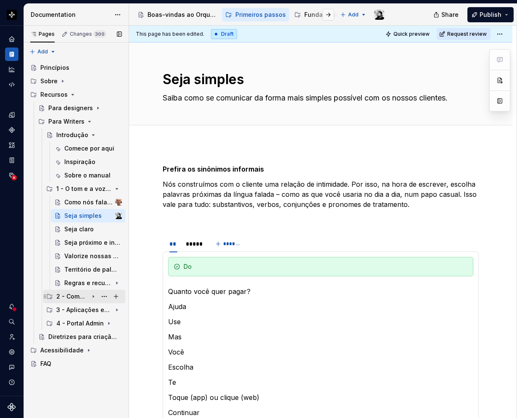
scroll to position [0, 0]
click at [93, 295] on icon "Page tree" at bounding box center [93, 296] width 1 height 2
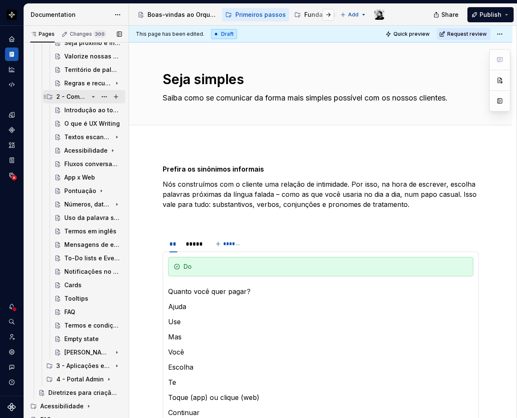
scroll to position [206, 0]
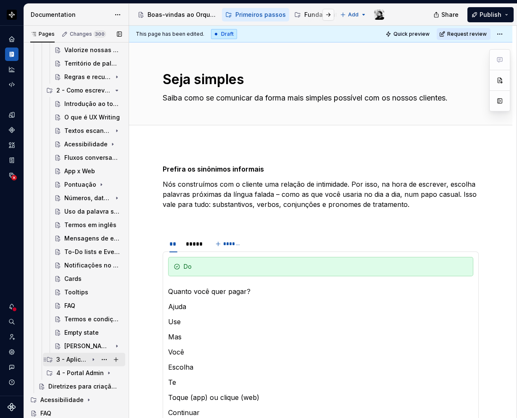
click at [90, 310] on icon "Page tree" at bounding box center [93, 359] width 7 height 7
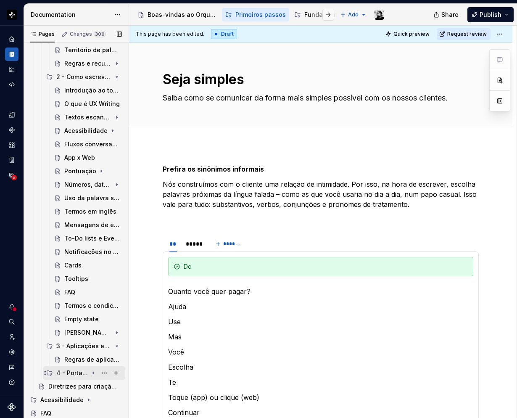
click at [93, 310] on icon "Page tree" at bounding box center [93, 373] width 1 height 2
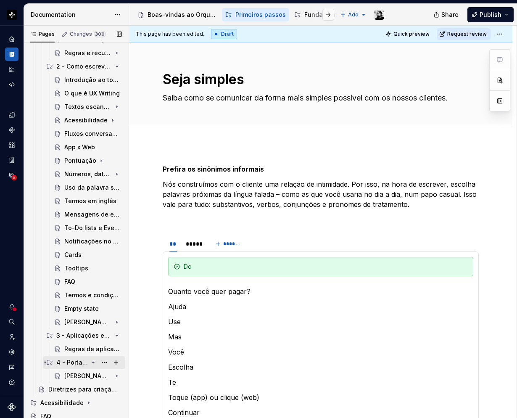
scroll to position [233, 0]
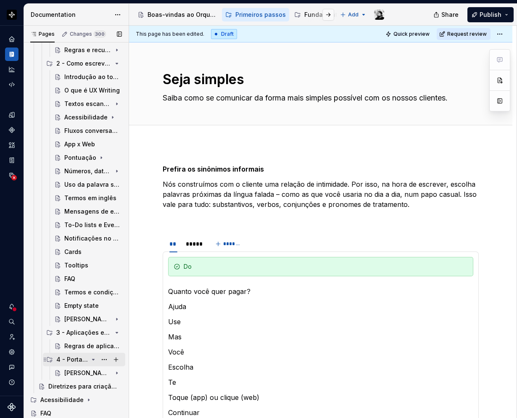
click at [90, 310] on icon "Page tree" at bounding box center [93, 359] width 7 height 7
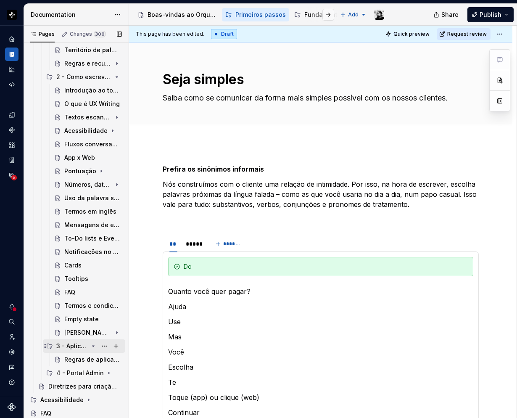
click at [90, 310] on icon "Page tree" at bounding box center [93, 346] width 7 height 7
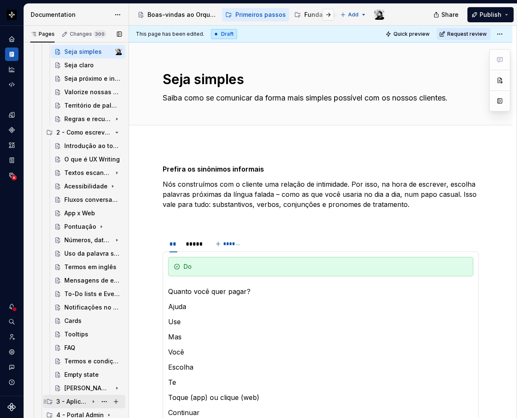
scroll to position [206, 0]
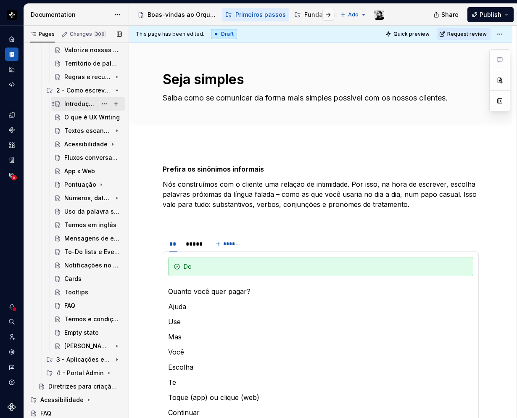
click at [78, 103] on div "Introdução ao tom de voz" at bounding box center [80, 104] width 32 height 8
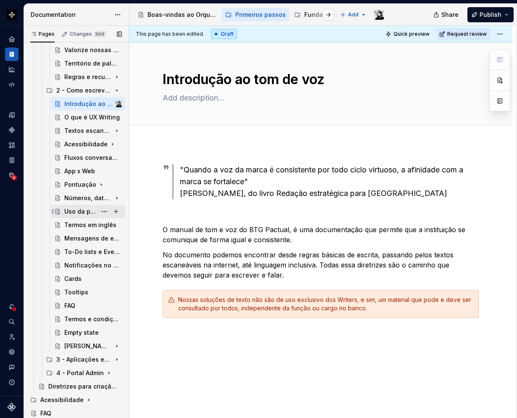
click at [78, 208] on div "Uso da palavra sucesso" at bounding box center [80, 211] width 32 height 8
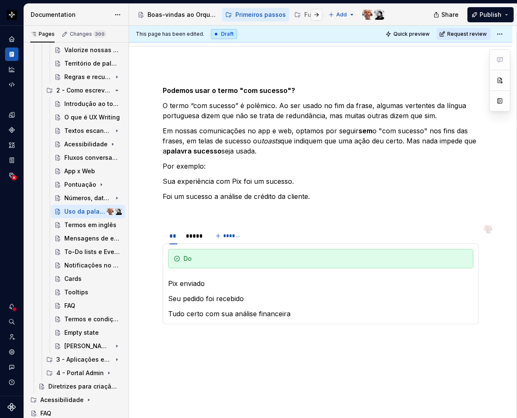
scroll to position [84, 0]
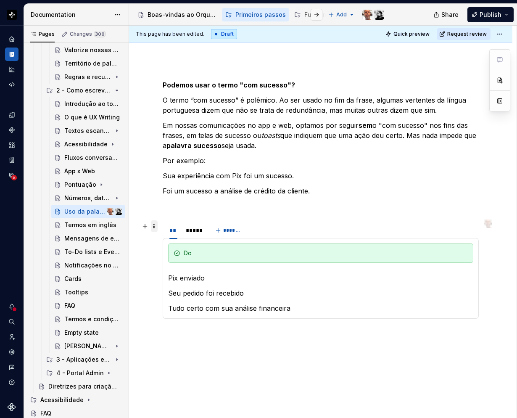
click at [157, 230] on span at bounding box center [154, 226] width 7 height 12
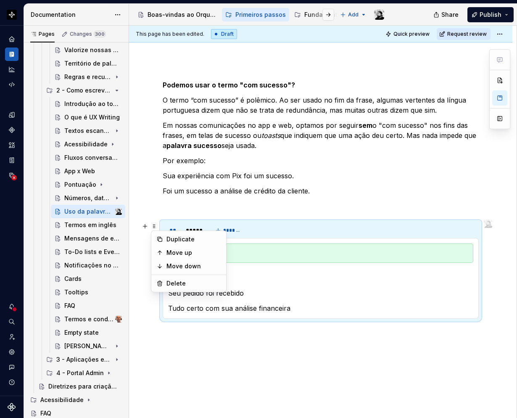
click at [284, 247] on div "Do" at bounding box center [320, 252] width 305 height 19
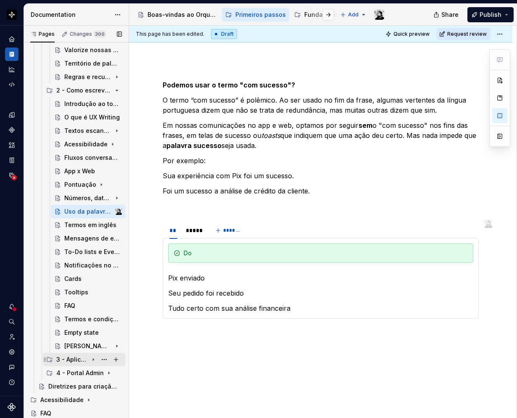
click at [90, 310] on icon "Page tree" at bounding box center [93, 359] width 7 height 7
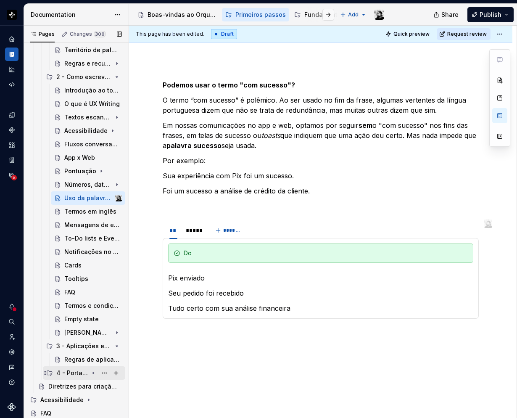
click at [90, 310] on icon "Page tree" at bounding box center [93, 372] width 7 height 7
click at [93, 131] on icon "Page tree" at bounding box center [93, 131] width 1 height 2
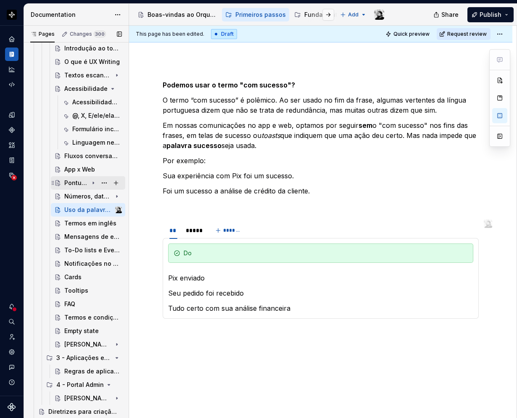
scroll to position [287, 0]
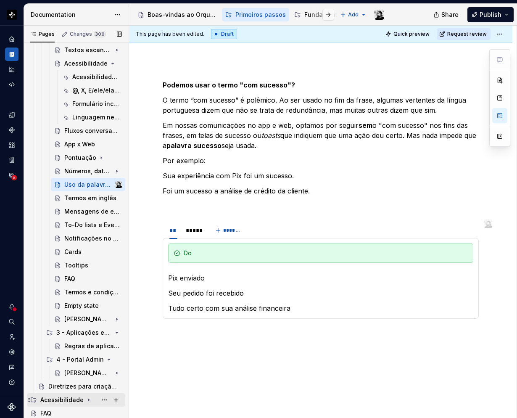
click at [87, 310] on icon "Page tree" at bounding box center [88, 399] width 7 height 7
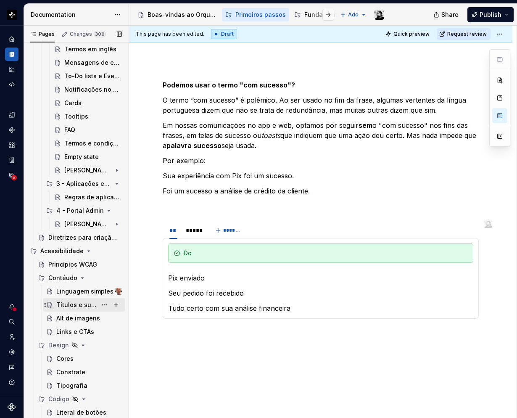
scroll to position [448, 0]
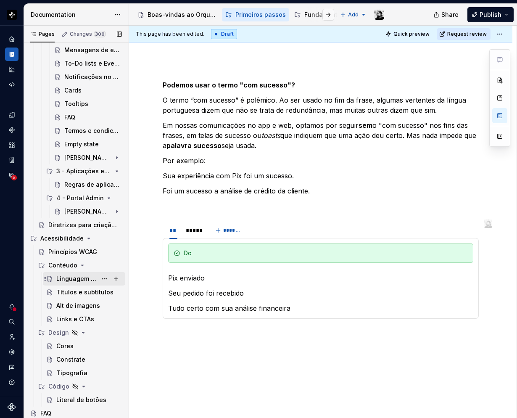
click at [77, 277] on div "Linguagem simples" at bounding box center [76, 278] width 40 height 8
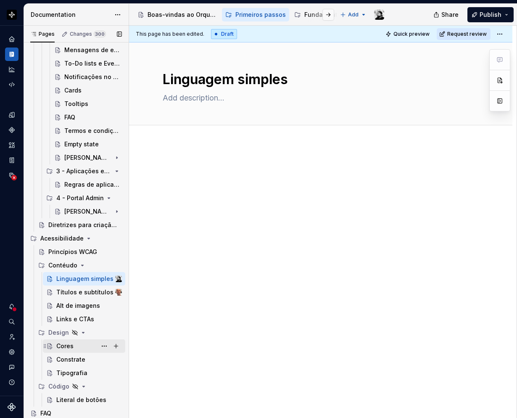
click at [78, 310] on div "Cores" at bounding box center [89, 346] width 66 height 12
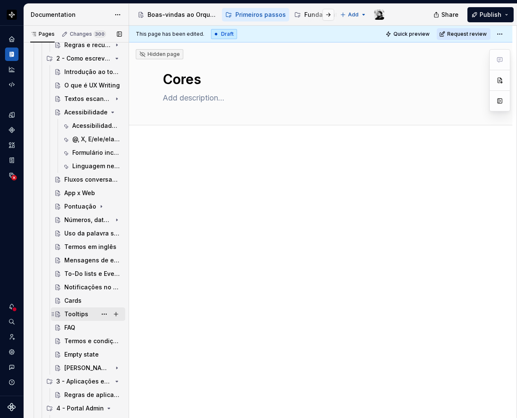
scroll to position [196, 0]
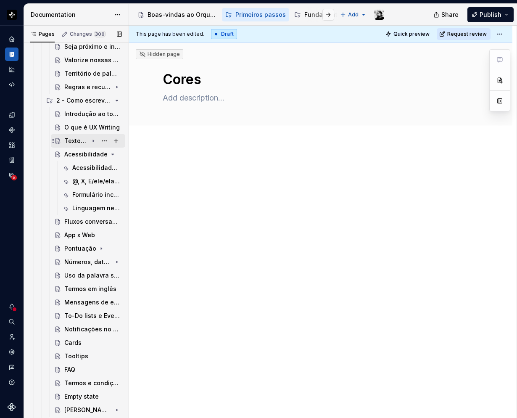
click at [90, 140] on icon "Page tree" at bounding box center [93, 140] width 7 height 7
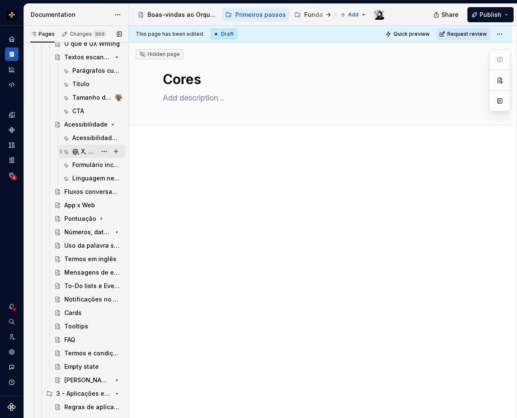
scroll to position [280, 0]
click at [78, 133] on div "Acessibilidade digital" at bounding box center [97, 138] width 50 height 12
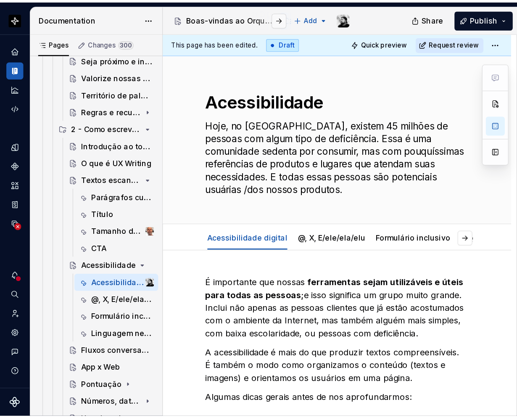
scroll to position [196, 0]
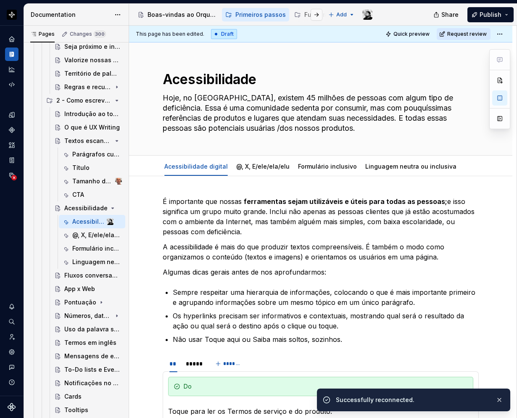
type textarea "*"
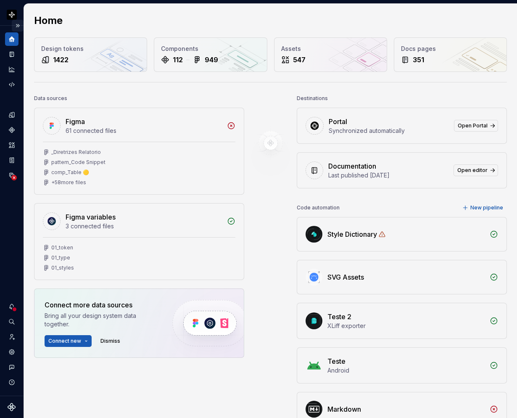
click at [18, 24] on button "Expand sidebar" at bounding box center [18, 26] width 12 height 12
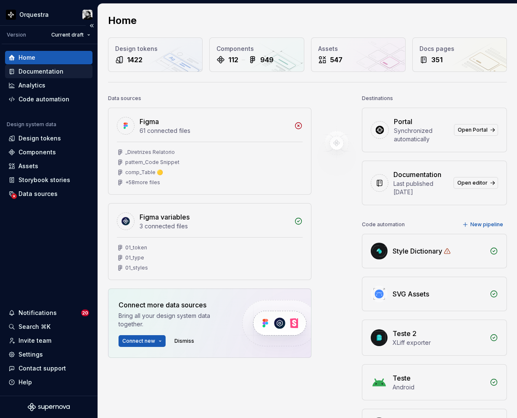
click at [29, 71] on div "Documentation" at bounding box center [40, 71] width 45 height 8
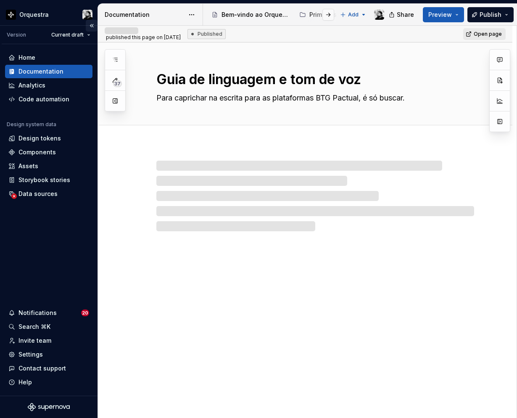
click at [93, 24] on button "Collapse sidebar" at bounding box center [92, 26] width 12 height 12
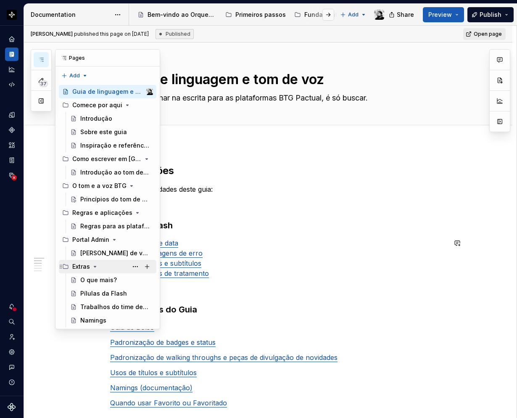
click at [95, 267] on icon "Page tree" at bounding box center [95, 266] width 2 height 1
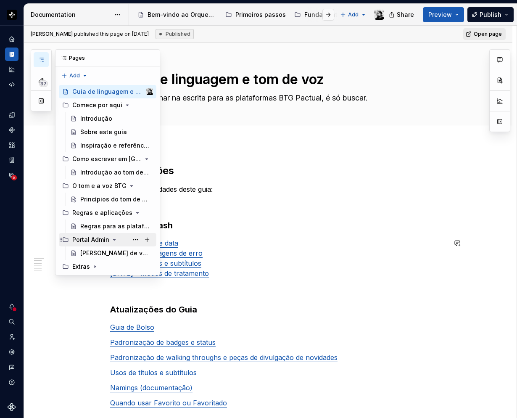
click at [113, 240] on icon "Page tree" at bounding box center [114, 239] width 2 height 1
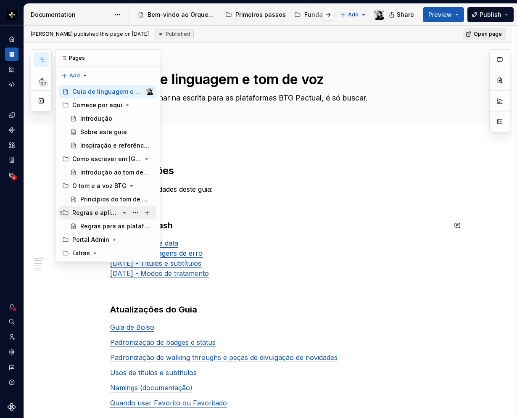
click at [126, 212] on icon "Page tree" at bounding box center [124, 212] width 7 height 7
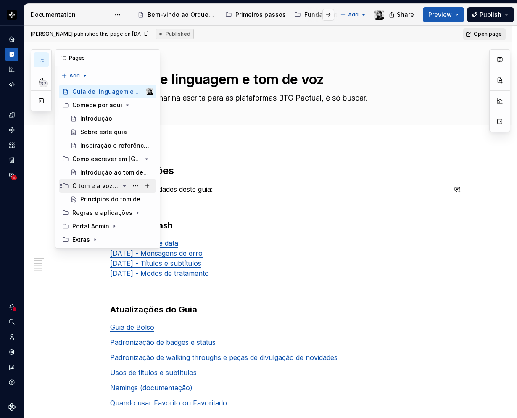
click at [126, 184] on icon "Page tree" at bounding box center [124, 185] width 7 height 7
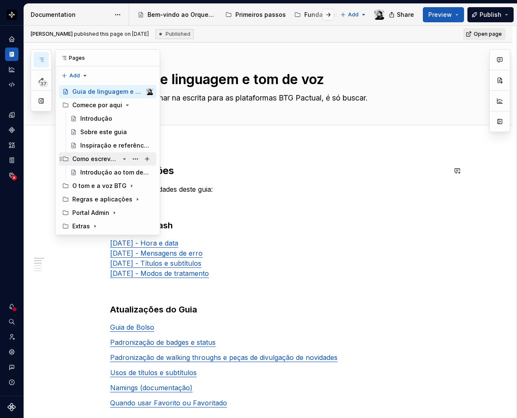
click at [126, 159] on icon "Page tree" at bounding box center [124, 158] width 7 height 7
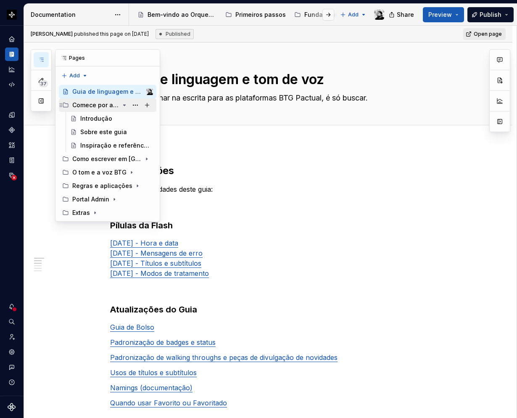
click at [125, 104] on icon "Page tree" at bounding box center [124, 105] width 7 height 7
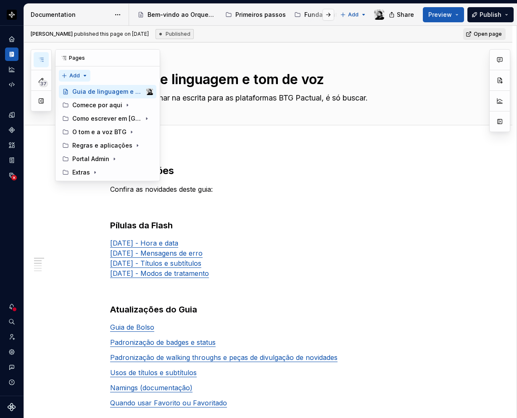
click at [84, 75] on div "37 Pages Add Accessibility guide for tree Page tree. Navigate the tree with the…" at bounding box center [95, 115] width 129 height 132
click at [85, 106] on div "New group" at bounding box center [101, 105] width 55 height 8
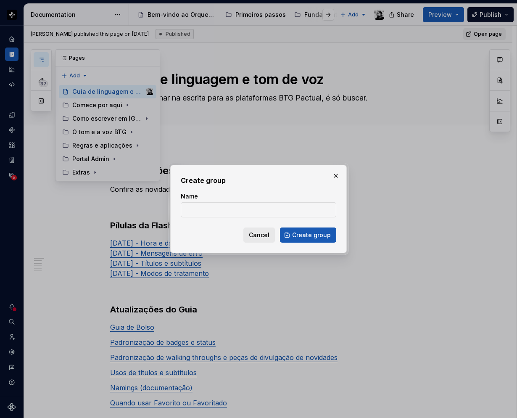
type textarea "*"
click at [216, 210] on input "Name" at bounding box center [258, 209] width 155 height 15
paste input "Como escrever em [GEOGRAPHIC_DATA]"
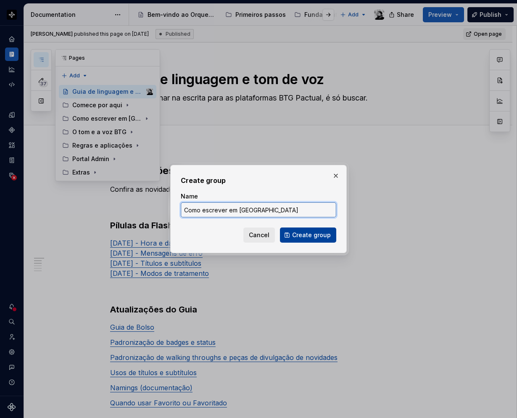
type input "Como escrever em [GEOGRAPHIC_DATA]"
click at [316, 236] on span "Create group" at bounding box center [311, 235] width 39 height 8
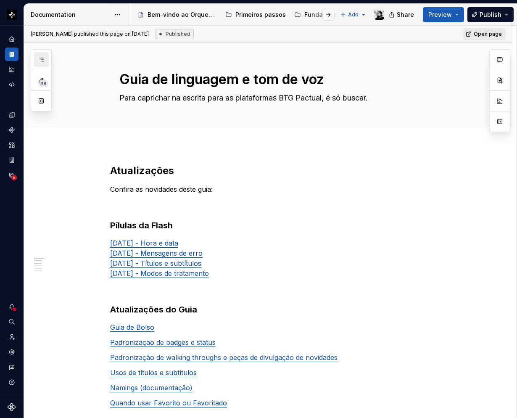
click at [45, 55] on button "button" at bounding box center [41, 59] width 15 height 15
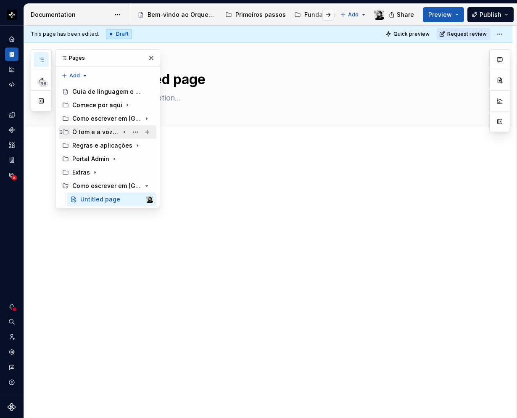
click at [124, 130] on icon "Page tree" at bounding box center [124, 132] width 7 height 7
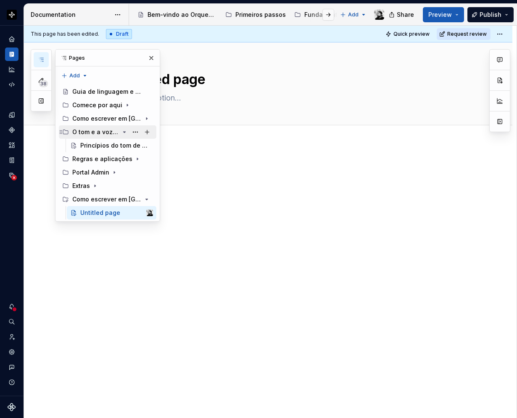
click at [124, 130] on icon "Page tree" at bounding box center [124, 132] width 7 height 7
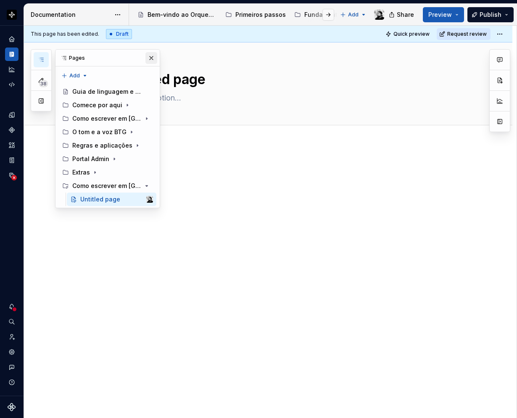
click at [152, 60] on button "button" at bounding box center [151, 58] width 12 height 12
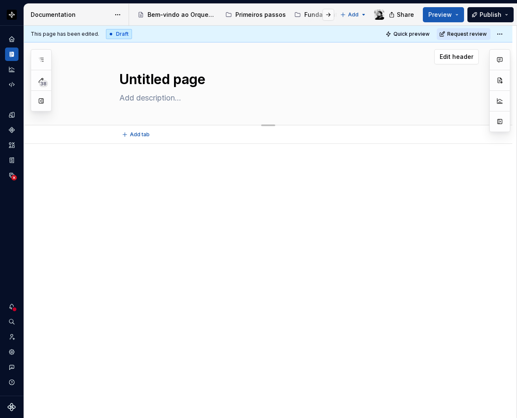
click at [160, 71] on textarea "Untitled page" at bounding box center [277, 79] width 318 height 20
paste textarea "Introdução ao tom de voz"
type textarea "*"
type textarea "Introdução ao tom de voz"
type textarea "*"
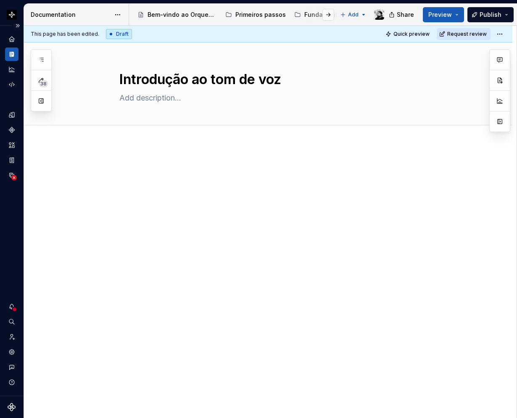
type textarea "Introdução ao tom de voz"
click at [170, 152] on div at bounding box center [268, 237] width 488 height 187
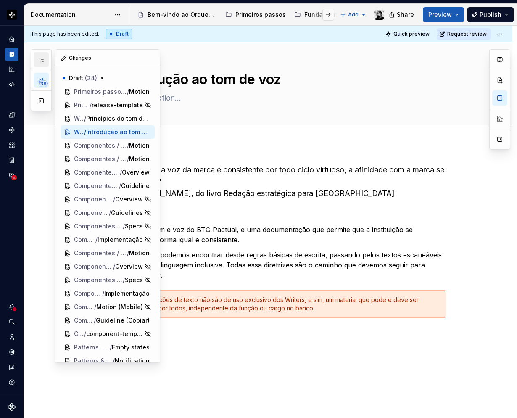
click at [38, 61] on icon "button" at bounding box center [41, 59] width 7 height 7
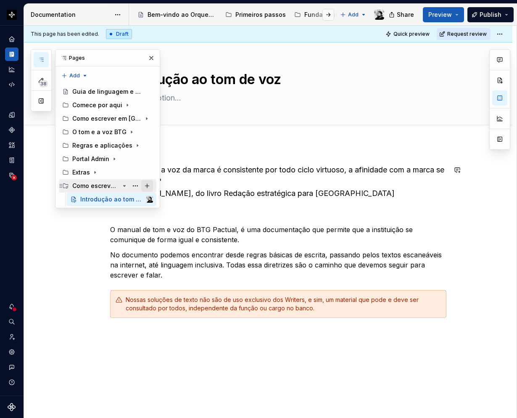
click at [146, 186] on button "Page tree" at bounding box center [147, 186] width 12 height 12
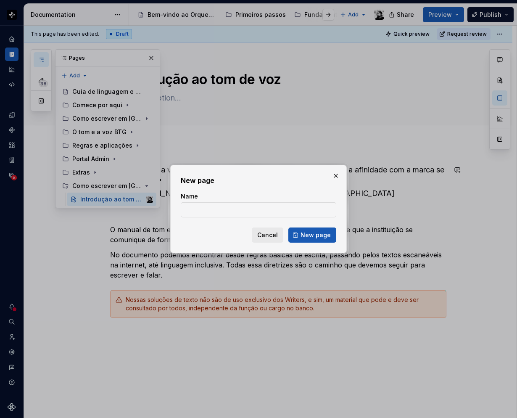
type textarea "*"
click at [220, 209] on input "Name" at bounding box center [258, 209] width 155 height 15
paste input "O que é UX Writing"
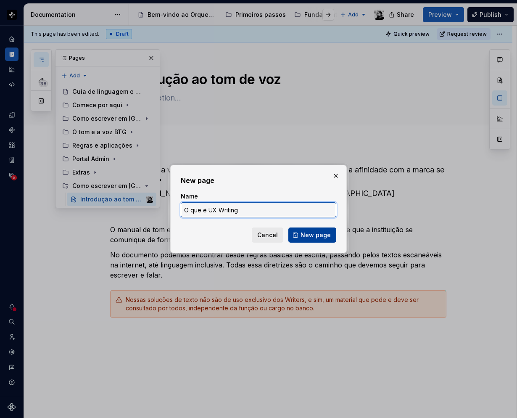
type input "O que é UX Writing"
click at [309, 233] on span "New page" at bounding box center [315, 235] width 30 height 8
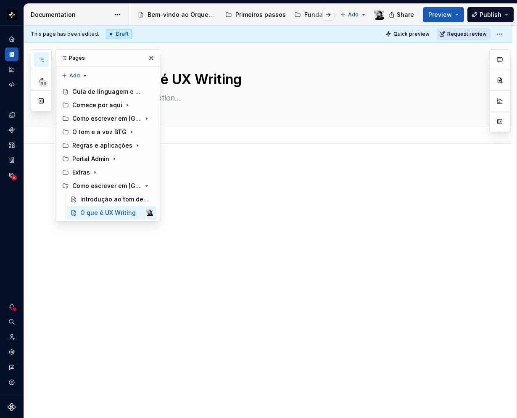
click at [191, 139] on div "Add tab" at bounding box center [278, 135] width 318 height 12
click at [189, 150] on div at bounding box center [268, 237] width 488 height 187
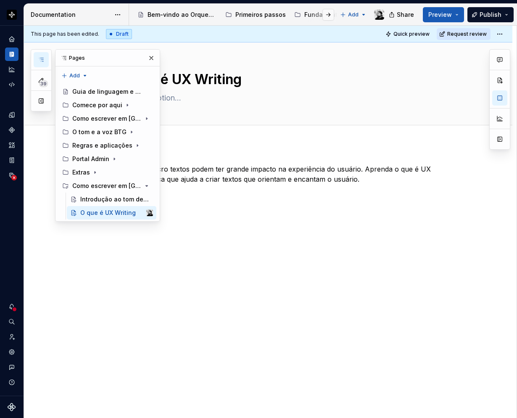
click at [269, 217] on div "Pequenos e micro textos podem ter grande impacto na experiência do usuário. Apr…" at bounding box center [268, 237] width 488 height 187
click at [152, 55] on button "button" at bounding box center [151, 58] width 12 height 12
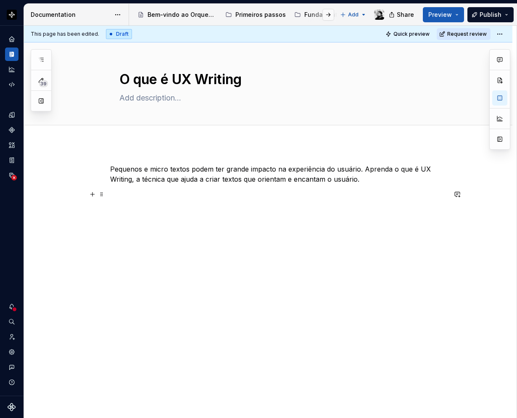
click at [136, 197] on p at bounding box center [278, 194] width 336 height 10
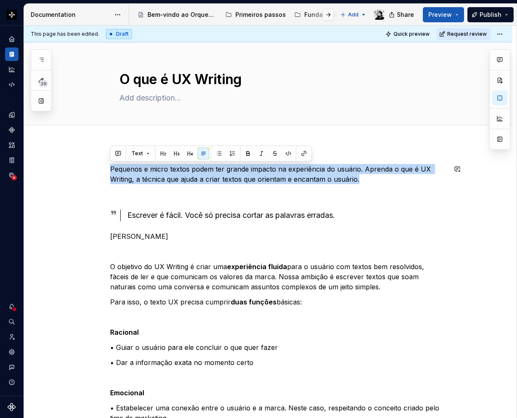
drag, startPoint x: 361, startPoint y: 176, endPoint x: 93, endPoint y: 155, distance: 268.1
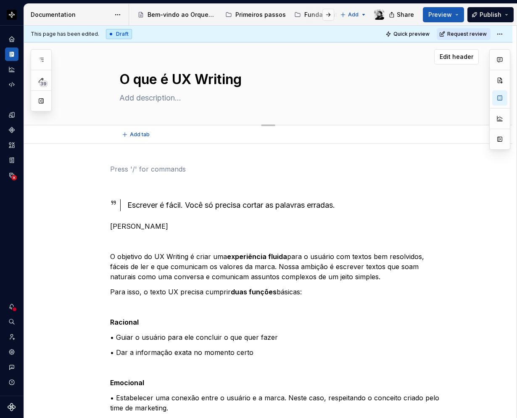
click at [148, 91] on div "O que é UX Writing" at bounding box center [278, 83] width 318 height 82
click at [147, 94] on textarea at bounding box center [277, 97] width 318 height 13
paste textarea "Pequenos e micro textos podem ter grande impacto na experiência do usuário. Apr…"
type textarea "*"
type textarea "Pequenos e micro textos podem ter grande impacto na experiência do usuário. Apr…"
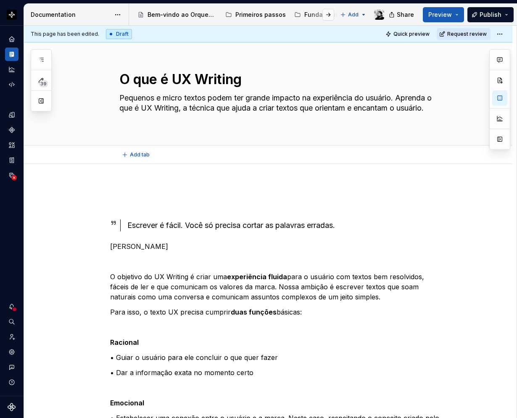
type textarea "*"
type textarea "Pequenos e micro textos podem ter grande impacto na experiência do usuário. Apr…"
click at [124, 203] on p at bounding box center [278, 204] width 336 height 10
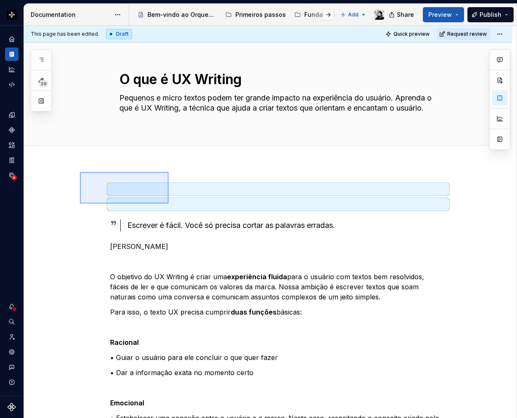
drag, startPoint x: 88, startPoint y: 177, endPoint x: 172, endPoint y: 206, distance: 89.4
click at [172, 206] on div "This page has been edited. Draft Quick preview Request review O que é UX Writin…" at bounding box center [270, 222] width 493 height 393
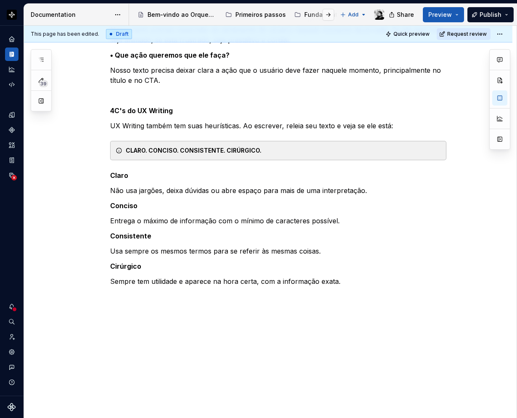
scroll to position [472, 0]
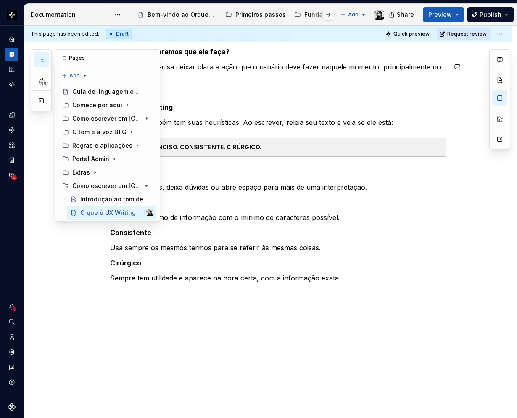
click at [44, 60] on icon "button" at bounding box center [41, 59] width 7 height 7
click at [150, 184] on button "Page tree" at bounding box center [147, 186] width 12 height 12
type textarea "*"
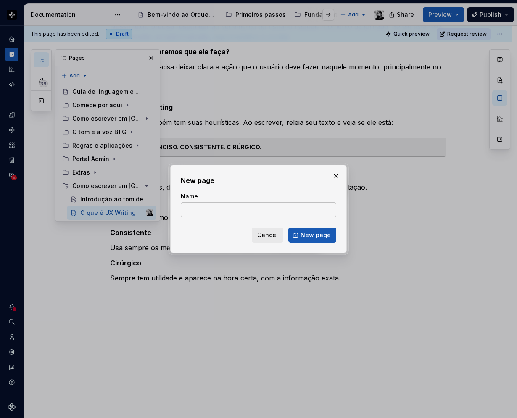
click at [209, 210] on input "Name" at bounding box center [258, 209] width 155 height 15
paste input "Textos escaneáveis"
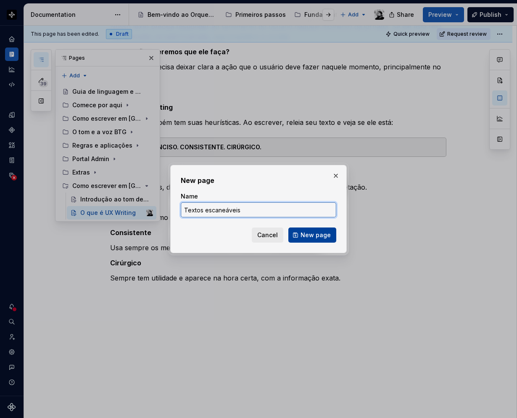
type input "Textos escaneáveis"
click at [321, 239] on button "New page" at bounding box center [312, 234] width 48 height 15
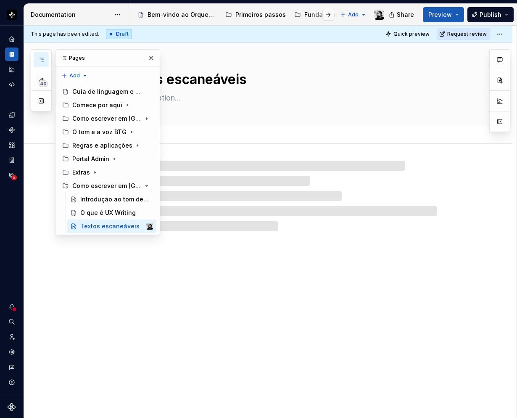
click at [187, 97] on textarea at bounding box center [277, 97] width 318 height 13
click at [176, 97] on textarea at bounding box center [277, 97] width 318 height 13
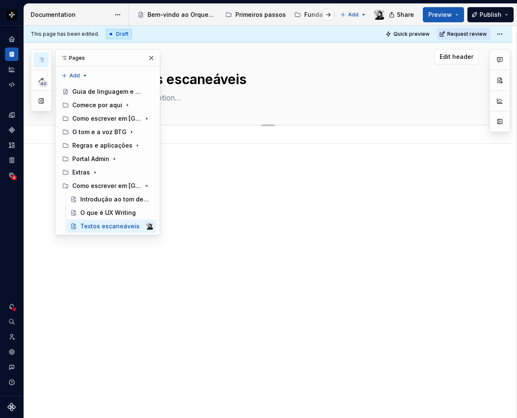
click at [170, 99] on textarea at bounding box center [277, 97] width 318 height 13
click at [172, 99] on textarea at bounding box center [277, 97] width 318 height 13
paste textarea "Na internet, parece que as pessoas não leem: elas passam o olho. Por isso, você…"
type textarea "*"
type textarea "Na internet, parece que as pessoas não leem: elas passam o olho. Por isso, você…"
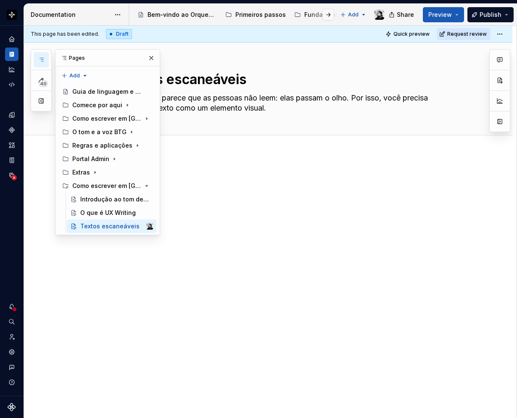
type textarea "*"
type textarea "Na internet, parece que as pessoas não leem: elas passam o olho. Por isso, você…"
click at [197, 153] on div "Add tab" at bounding box center [268, 144] width 488 height 18
click at [190, 163] on div "This page has been edited. Draft Quick preview Request review Textos escaneávei…" at bounding box center [270, 222] width 493 height 393
click at [150, 58] on button "button" at bounding box center [151, 58] width 12 height 12
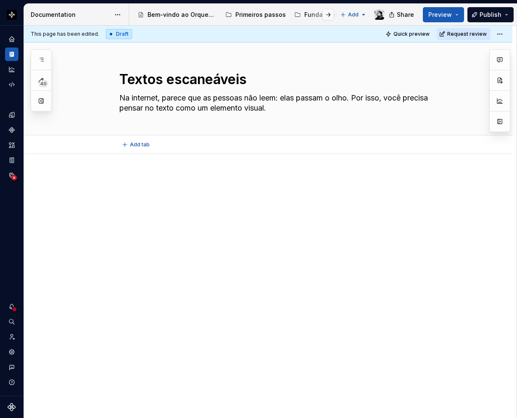
type textarea "*"
click at [133, 167] on div at bounding box center [268, 247] width 488 height 187
click at [140, 206] on div "Parágrafos curtos" at bounding box center [278, 190] width 336 height 32
click at [125, 216] on div "Parágrafos curtos" at bounding box center [278, 195] width 336 height 42
click at [242, 185] on h1 "Parágrafos curtos" at bounding box center [278, 181] width 336 height 15
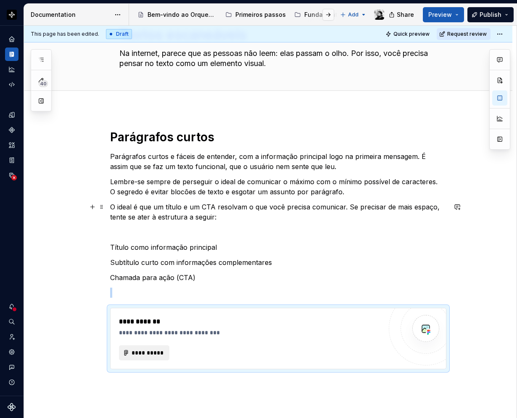
scroll to position [84, 0]
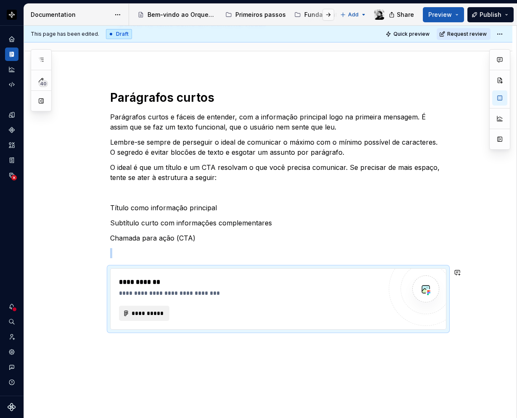
click at [126, 348] on div "**********" at bounding box center [268, 267] width 488 height 395
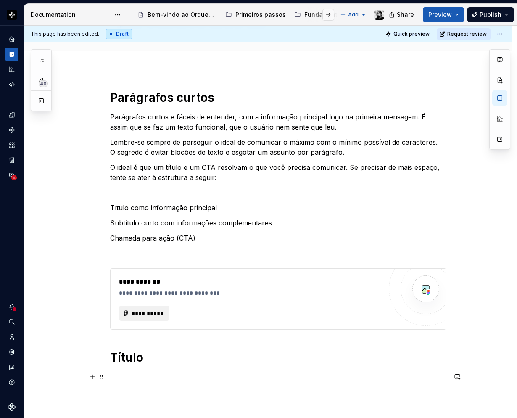
click at [135, 377] on p at bounding box center [278, 377] width 336 height 10
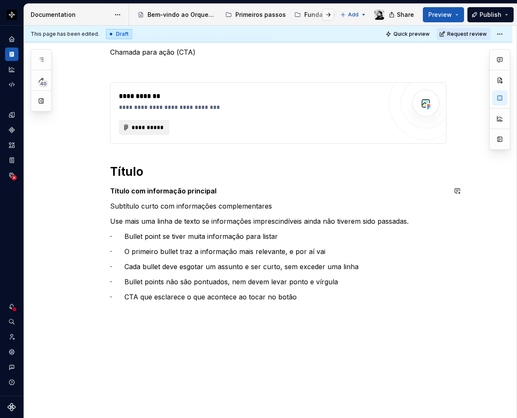
scroll to position [289, 0]
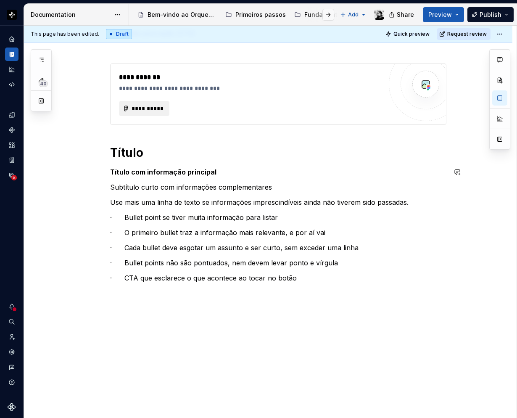
click at [149, 308] on div "**********" at bounding box center [268, 141] width 488 height 553
click at [121, 345] on p at bounding box center [278, 345] width 336 height 10
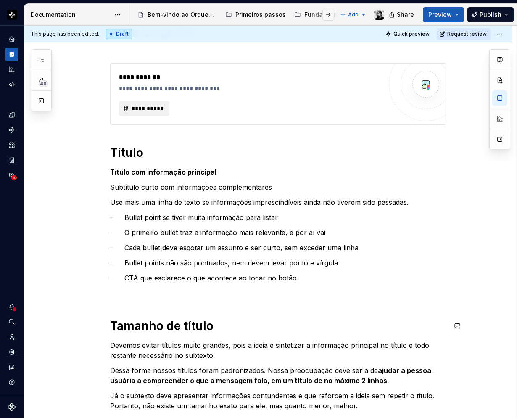
scroll to position [415, 0]
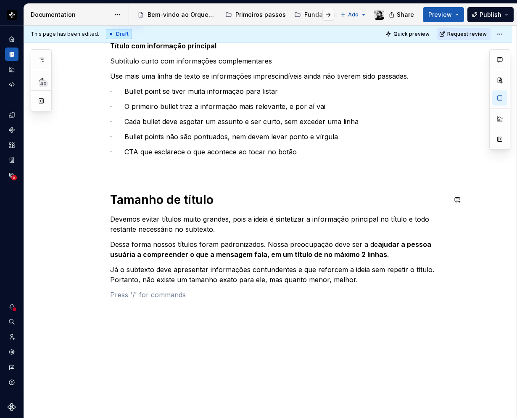
click at [116, 305] on div "**********" at bounding box center [278, 34] width 336 height 551
click at [113, 296] on p at bounding box center [278, 295] width 336 height 10
click at [158, 345] on p at bounding box center [278, 347] width 336 height 10
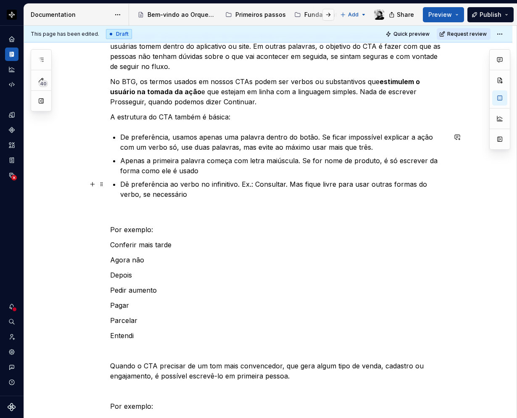
scroll to position [751, 0]
click at [129, 213] on p at bounding box center [278, 214] width 336 height 10
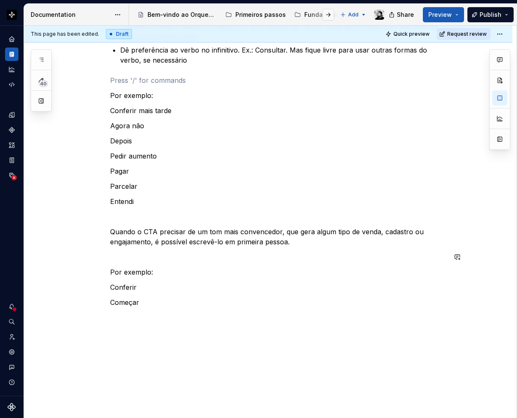
scroll to position [909, 0]
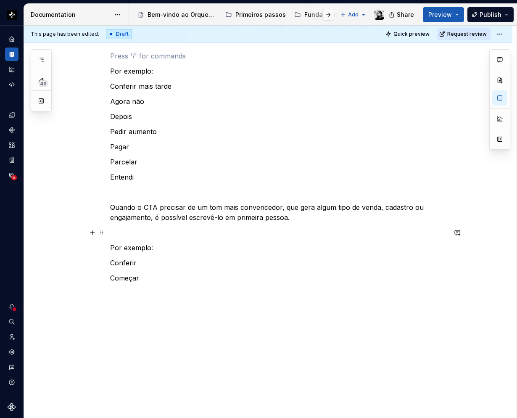
click at [124, 234] on p at bounding box center [278, 232] width 336 height 10
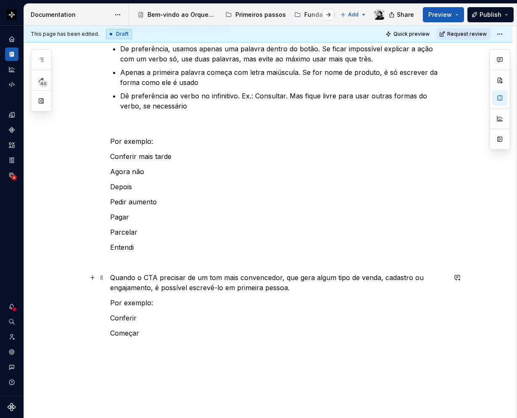
scroll to position [768, 0]
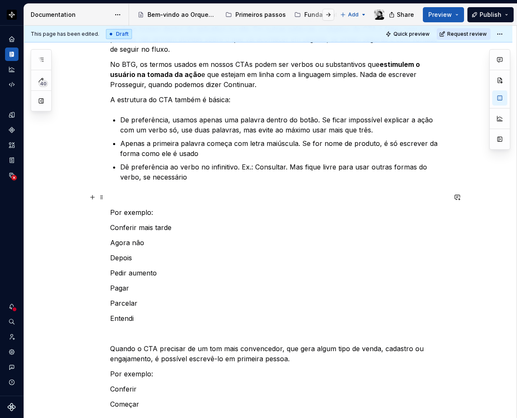
click at [118, 198] on p at bounding box center [278, 197] width 336 height 10
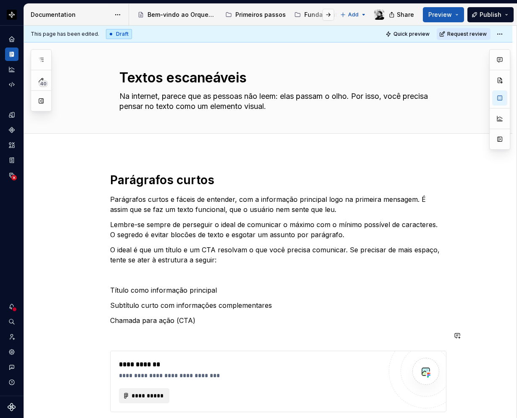
scroll to position [0, 0]
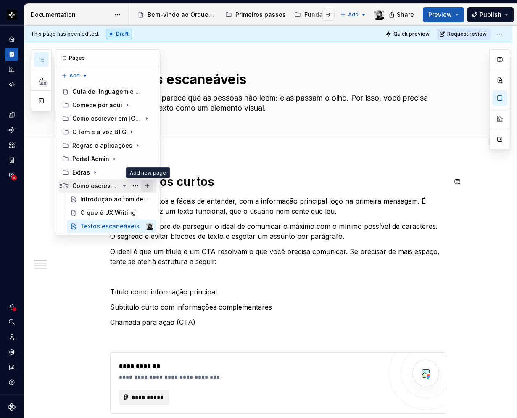
click at [147, 184] on button "Page tree" at bounding box center [147, 186] width 12 height 12
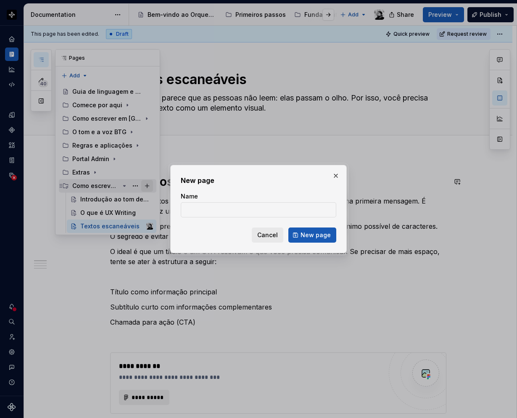
type textarea "*"
type input "Acessibilidade"
click at [330, 230] on button "New page" at bounding box center [312, 234] width 48 height 15
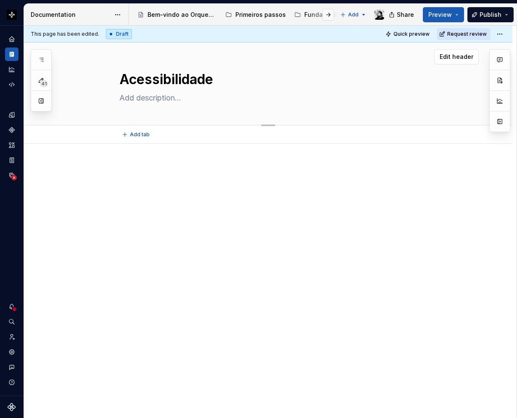
click at [174, 98] on textarea at bounding box center [277, 97] width 318 height 13
paste textarea "Hoje, no [GEOGRAPHIC_DATA], existem 45 milhões de pessoas com algum tipo de def…"
type textarea "*"
type textarea "Hoje, no [GEOGRAPHIC_DATA], existem 45 milhões de pessoas com algum tipo de def…"
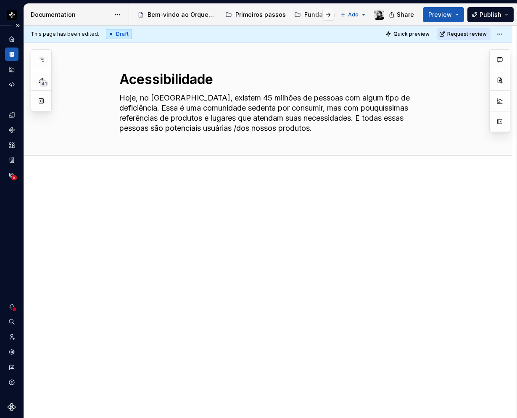
type textarea "*"
type textarea "Hoje, no [GEOGRAPHIC_DATA], existem 45 milhões de pessoas com algum tipo de def…"
click at [174, 185] on div "This page has been edited. Draft Quick preview Request review Acessibilidade Ho…" at bounding box center [270, 222] width 493 height 393
click at [141, 184] on div "This page has been edited. Draft Quick preview Request review Acessibilidade Ho…" at bounding box center [270, 222] width 493 height 393
click at [133, 199] on p at bounding box center [278, 199] width 336 height 10
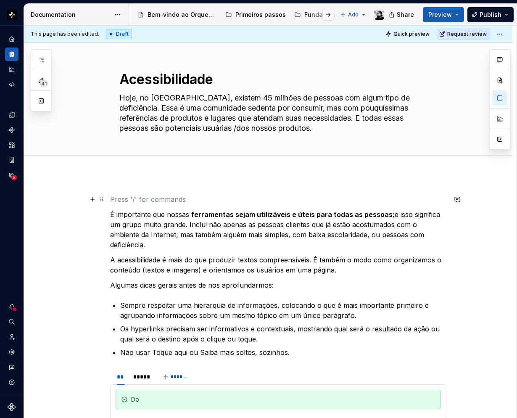
click at [150, 198] on p at bounding box center [278, 199] width 336 height 10
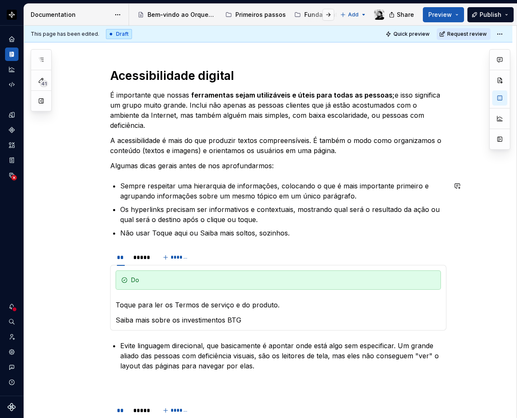
scroll to position [210, 0]
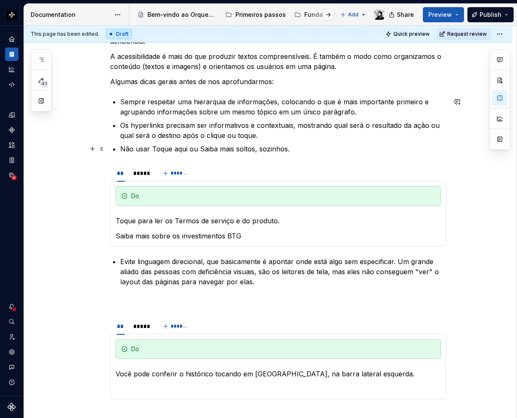
click at [309, 151] on p "Não usar Toque aqui ou Saiba mais soltos, sozinhos." at bounding box center [283, 149] width 326 height 10
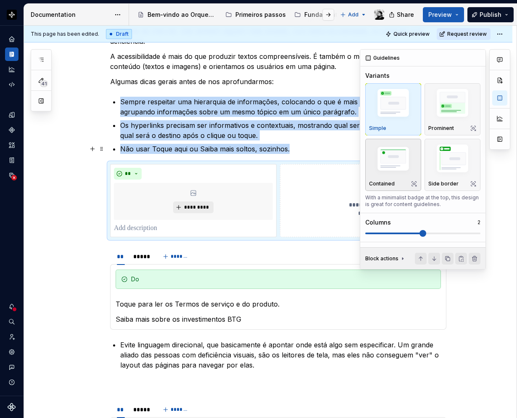
click at [393, 151] on img "button" at bounding box center [393, 159] width 48 height 33
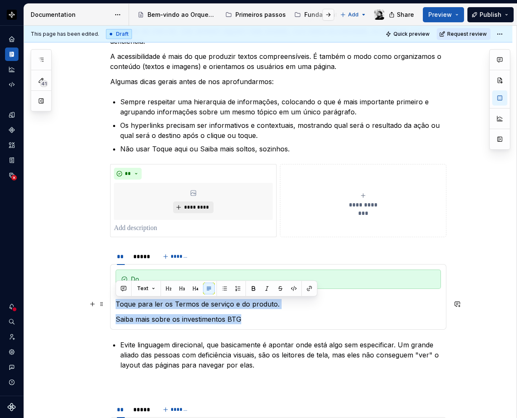
drag, startPoint x: 251, startPoint y: 321, endPoint x: 113, endPoint y: 297, distance: 140.7
click at [113, 297] on div "Do Toque para ler os Termos de serviço e do produto. Saiba mais sobre os invest…" at bounding box center [278, 297] width 336 height 66
copy section-item-column "Toque para ler os Termos de serviço e do produto. Saiba mais sobre os investime…"
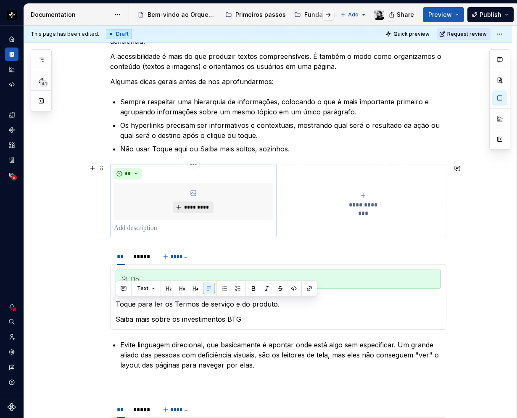
click at [157, 228] on p at bounding box center [193, 228] width 159 height 10
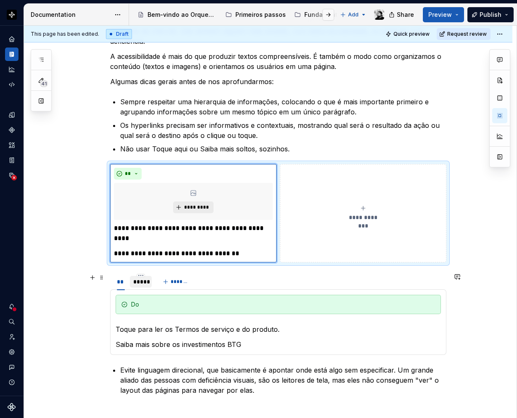
click at [143, 281] on div "*****" at bounding box center [140, 281] width 15 height 8
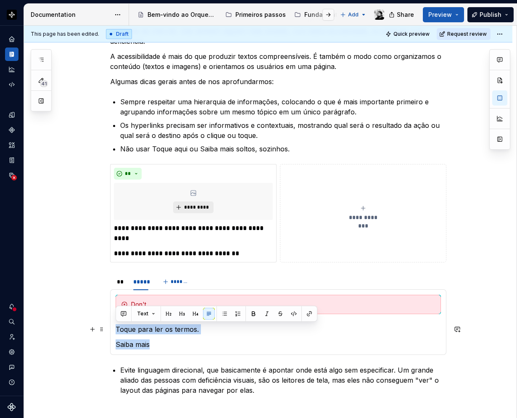
drag, startPoint x: 162, startPoint y: 343, endPoint x: 115, endPoint y: 327, distance: 49.2
click at [115, 327] on div "Do Toque para ler os Termos de serviço e do produto. Saiba mais sobre os invest…" at bounding box center [278, 322] width 336 height 66
copy section-item-column "Toque para ler os termos. Saiba mais"
click at [360, 204] on button "**********" at bounding box center [363, 213] width 166 height 98
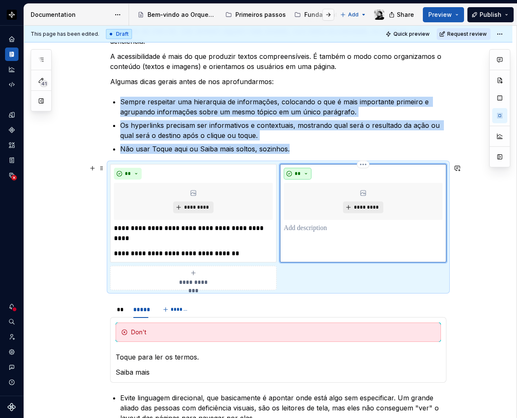
click at [307, 173] on button "**" at bounding box center [298, 174] width 28 height 12
click at [311, 201] on div "Don't" at bounding box center [317, 203] width 16 height 8
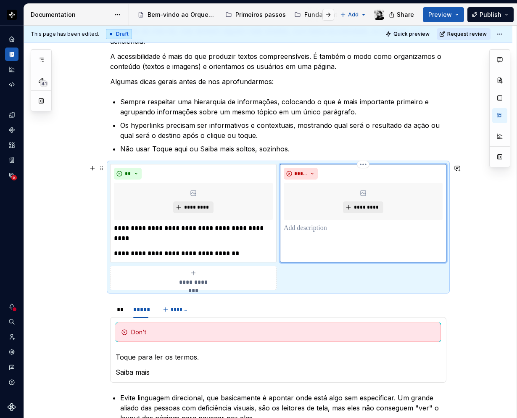
click at [317, 227] on p at bounding box center [363, 228] width 159 height 10
click at [104, 306] on span at bounding box center [101, 305] width 7 height 12
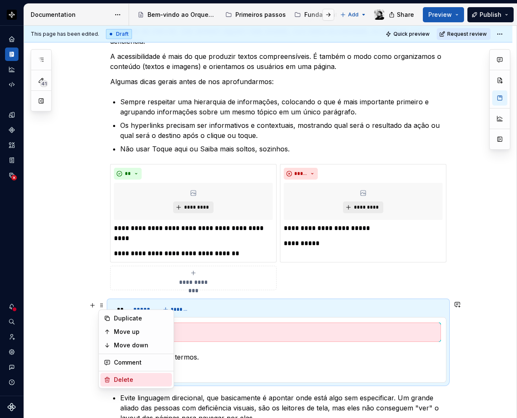
click at [125, 380] on div "Delete" at bounding box center [141, 379] width 55 height 8
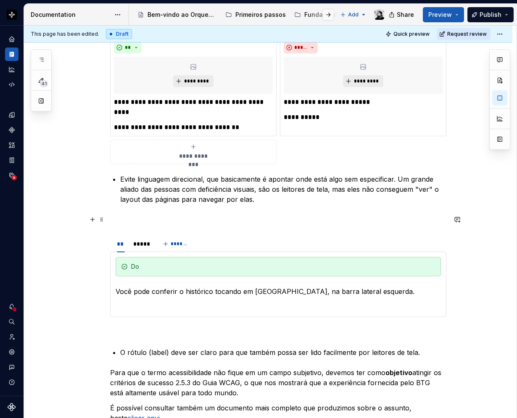
scroll to position [294, 0]
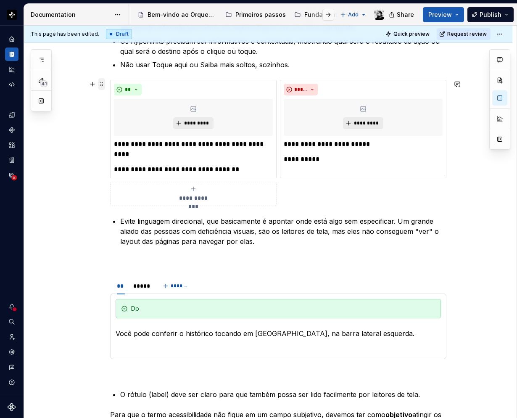
click at [102, 81] on span at bounding box center [101, 84] width 7 height 12
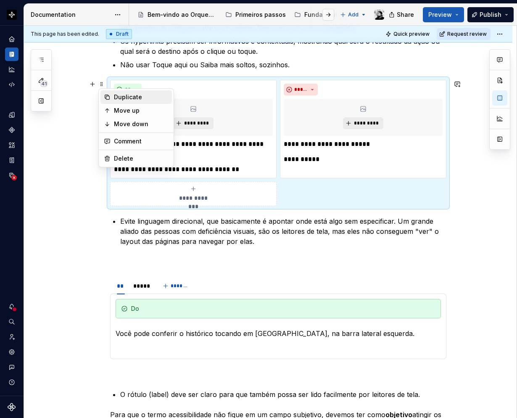
click at [117, 97] on div "Duplicate" at bounding box center [141, 97] width 55 height 8
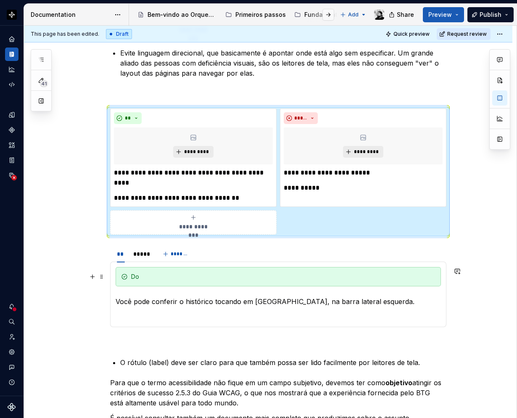
scroll to position [420, 0]
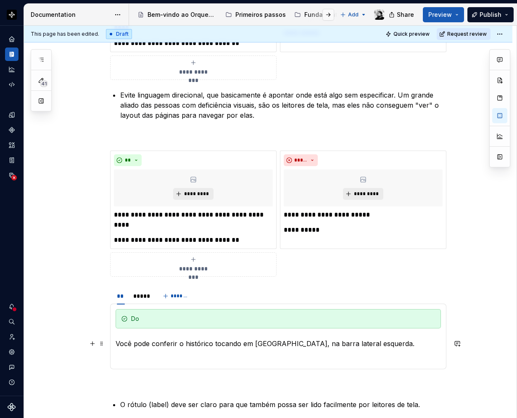
click at [144, 344] on p "Você pode conferir o histórico tocando em [GEOGRAPHIC_DATA], na barra lateral e…" at bounding box center [278, 343] width 325 height 10
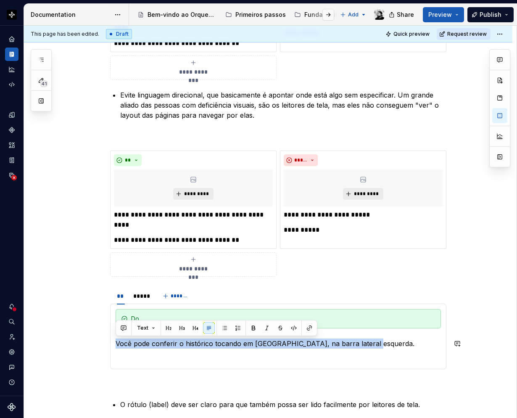
copy p "Você pode conferir o histórico tocando em [GEOGRAPHIC_DATA], na barra lateral e…"
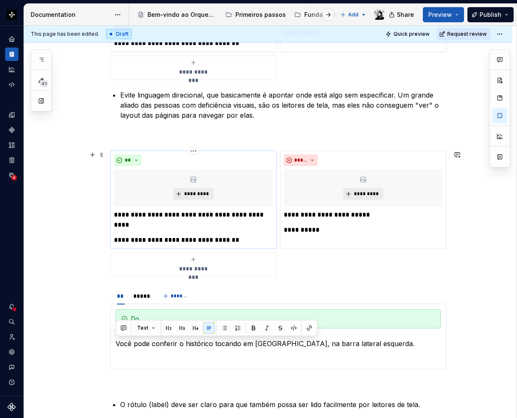
click at [169, 234] on div "**********" at bounding box center [193, 227] width 159 height 35
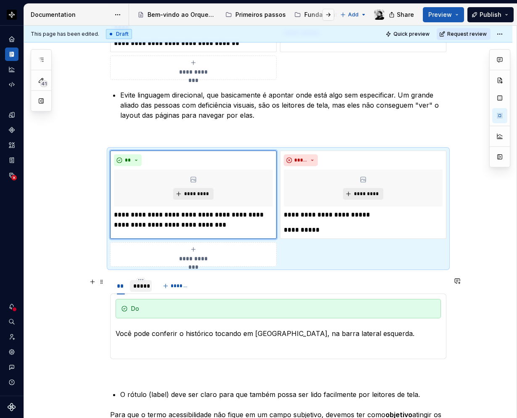
click at [143, 290] on div "*****" at bounding box center [140, 286] width 15 height 8
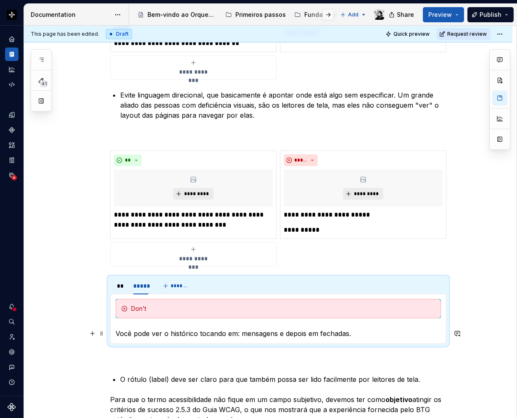
click at [154, 341] on div "Do Você pode conferir o histórico tocando em Fechadas, na barra lateral esquerd…" at bounding box center [278, 318] width 336 height 50
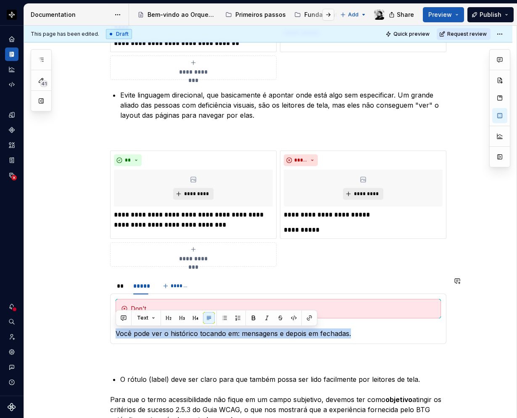
copy p "Você pode ver o histórico tocando em: mensagens e depois em fechadas."
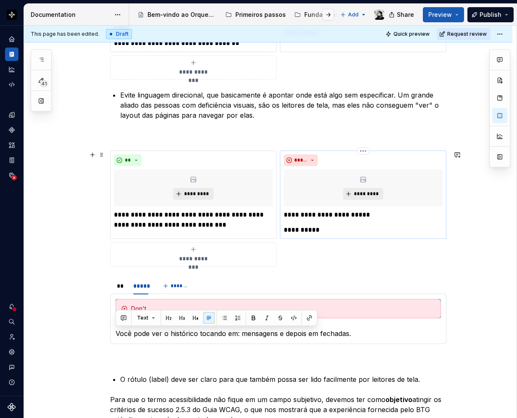
click at [318, 221] on div "**********" at bounding box center [363, 222] width 159 height 25
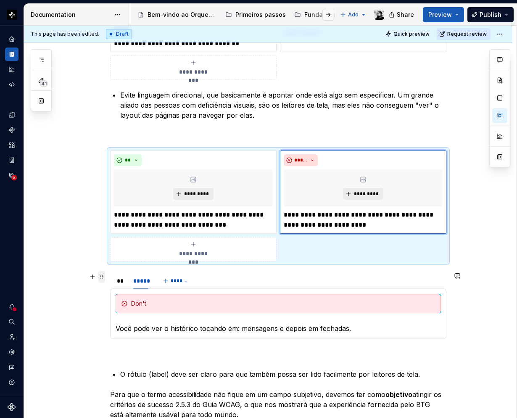
click at [104, 281] on span at bounding box center [101, 277] width 7 height 12
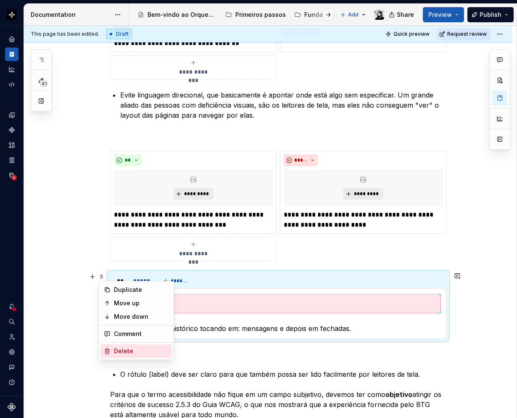
click at [125, 350] on div "Delete" at bounding box center [141, 351] width 55 height 8
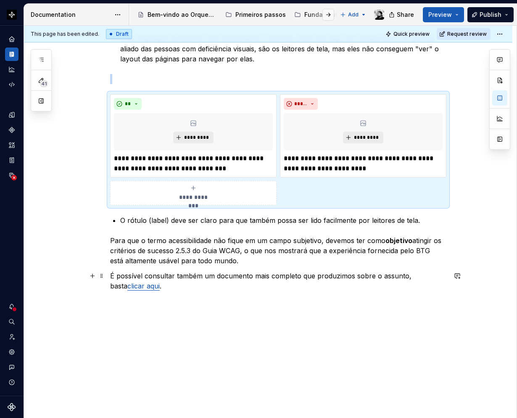
scroll to position [485, 0]
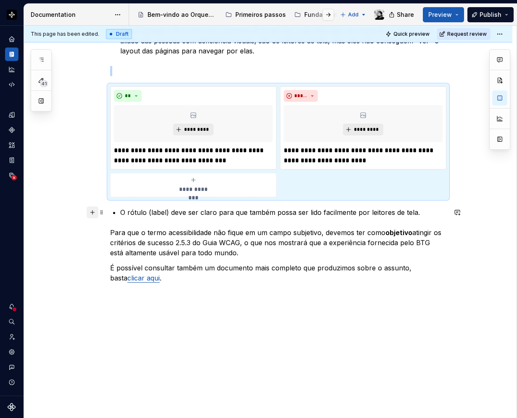
click at [93, 212] on button "button" at bounding box center [93, 212] width 12 height 12
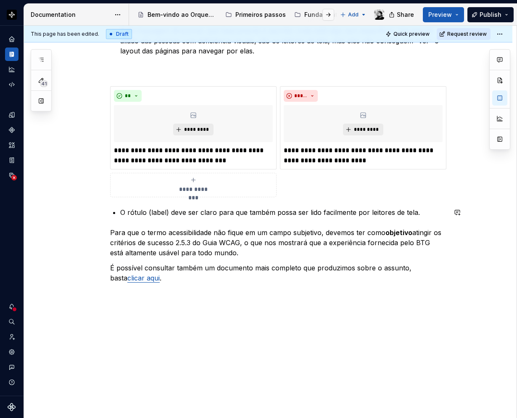
click at [110, 289] on div "**********" at bounding box center [278, 1] width 336 height 583
click at [109, 297] on div "**********" at bounding box center [268, 53] width 488 height 729
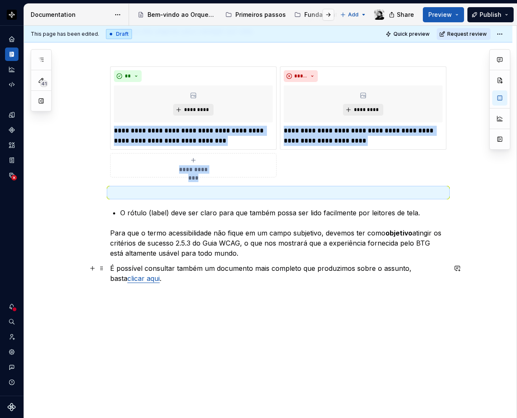
scroll to position [505, 0]
click at [138, 307] on div "**********" at bounding box center [268, 43] width 488 height 749
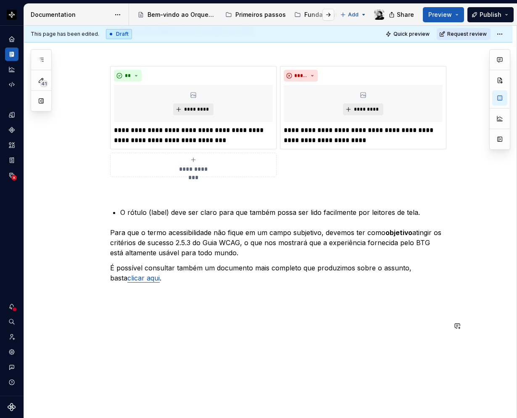
click at [148, 308] on div "**********" at bounding box center [278, 11] width 336 height 644
click at [128, 307] on div "**********" at bounding box center [278, 11] width 336 height 644
click at [114, 297] on p at bounding box center [278, 293] width 336 height 10
click at [113, 307] on div "**********" at bounding box center [278, 11] width 336 height 644
click at [214, 327] on h1 "@, X, E/ele/ela/elu" at bounding box center [278, 325] width 336 height 15
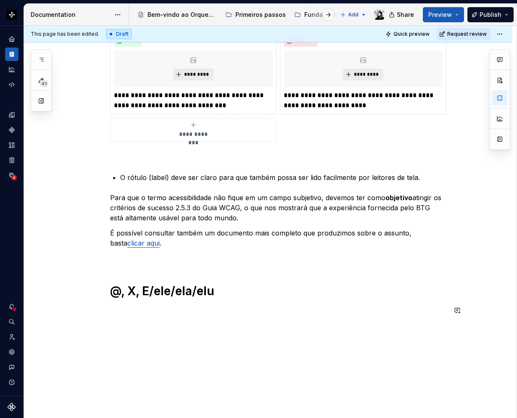
scroll to position [572, 0]
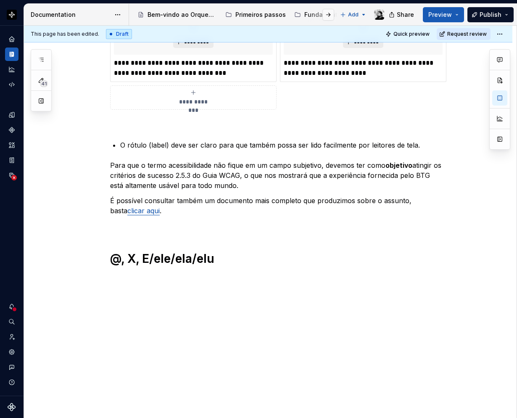
click at [155, 281] on p at bounding box center [278, 278] width 336 height 10
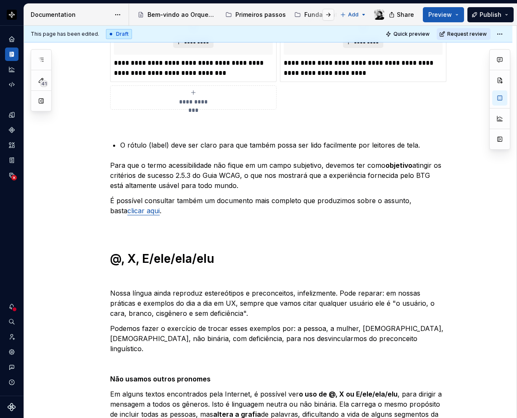
click at [155, 280] on p at bounding box center [278, 278] width 336 height 10
click at [158, 279] on p at bounding box center [278, 278] width 336 height 10
click at [144, 279] on p at bounding box center [278, 278] width 336 height 10
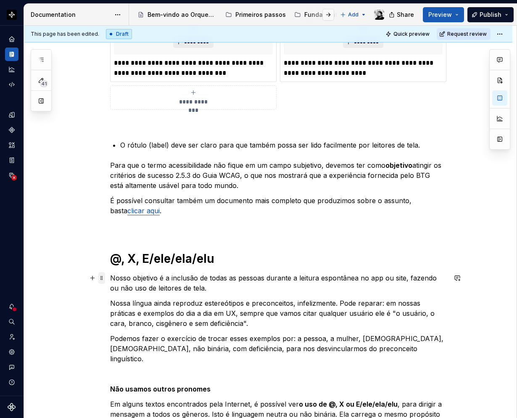
click at [100, 278] on span at bounding box center [101, 278] width 7 height 12
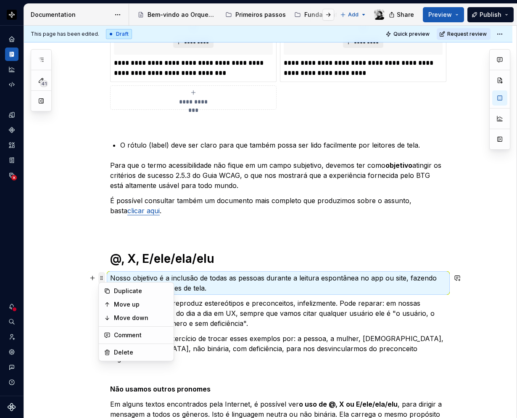
click at [100, 279] on span at bounding box center [101, 278] width 7 height 12
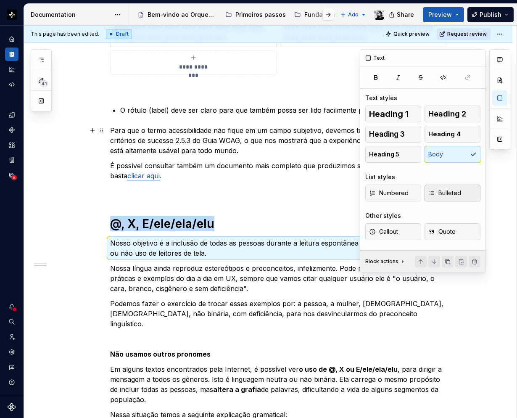
scroll to position [614, 0]
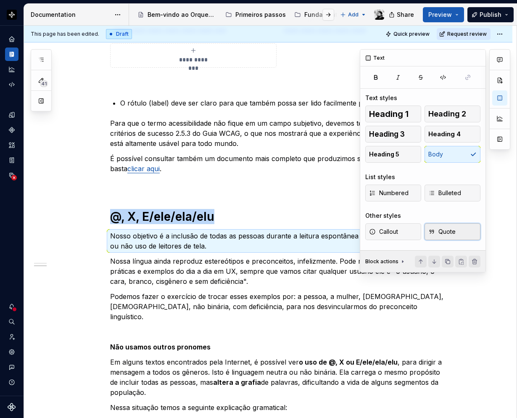
click at [441, 227] on span "Quote" at bounding box center [441, 231] width 27 height 8
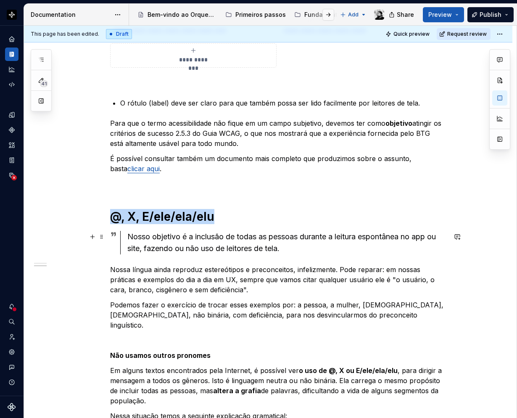
click at [269, 249] on div "Nosso objetivo é a inclusão de todas as pessoas durante a leitura espontânea no…" at bounding box center [286, 243] width 319 height 24
click at [237, 218] on h1 "@, X, E/ele/ela/elu" at bounding box center [278, 216] width 336 height 15
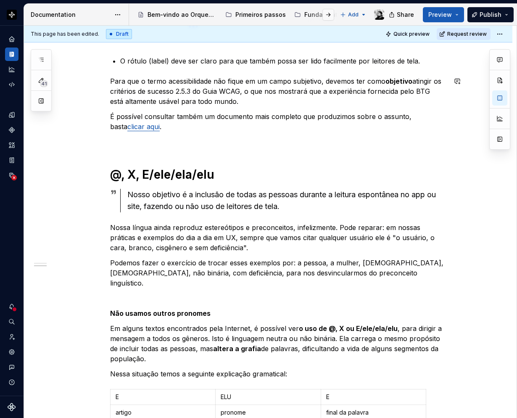
scroll to position [698, 0]
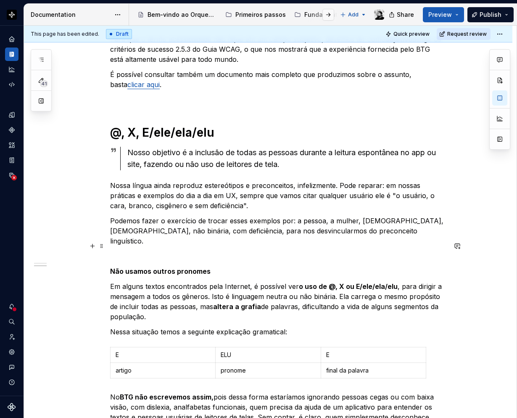
click at [129, 251] on p at bounding box center [278, 256] width 336 height 10
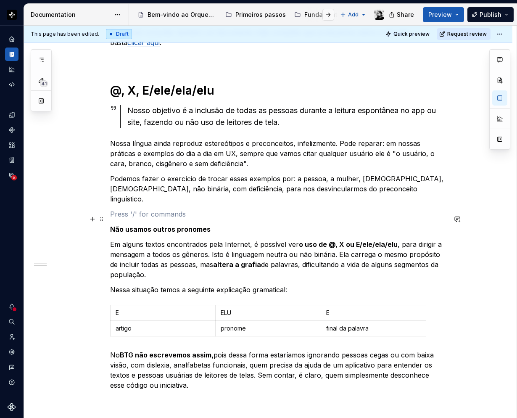
click at [119, 225] on strong "Não usamos outros pronomes" at bounding box center [160, 229] width 100 height 8
click at [234, 224] on p "Não usamos outros pronomes" at bounding box center [278, 229] width 336 height 10
click at [164, 209] on p at bounding box center [278, 214] width 336 height 10
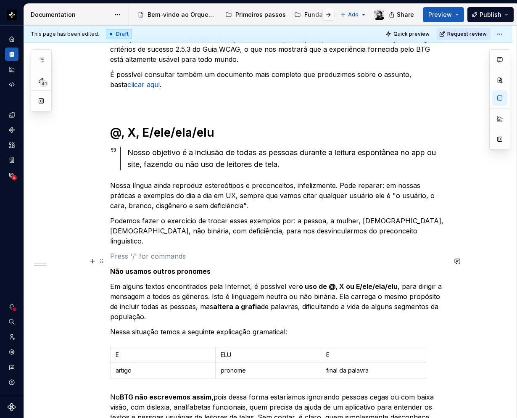
scroll to position [782, 0]
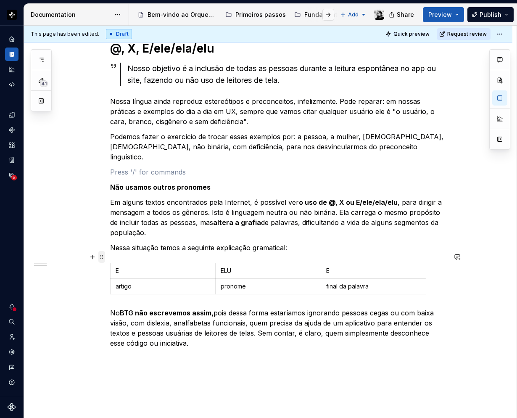
click at [100, 253] on span at bounding box center [101, 257] width 7 height 12
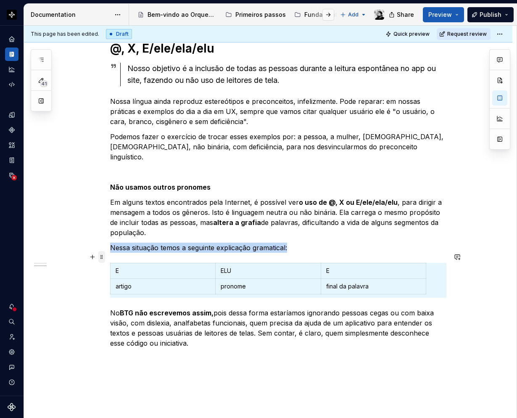
click at [100, 255] on span at bounding box center [101, 257] width 7 height 12
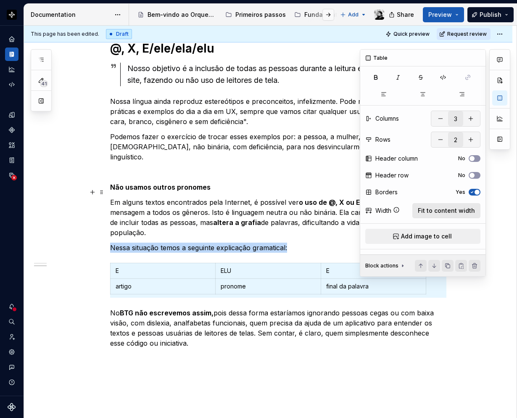
click at [453, 213] on span "Fit to content width" at bounding box center [446, 210] width 57 height 8
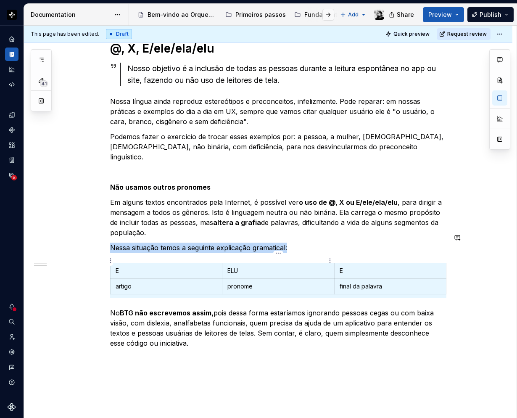
click at [279, 266] on p "ELU" at bounding box center [277, 270] width 101 height 8
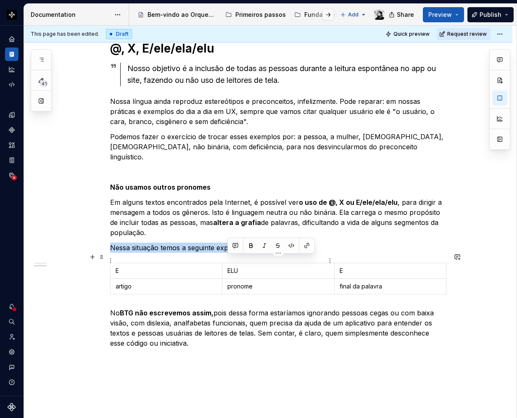
click at [276, 266] on p "ELU" at bounding box center [277, 270] width 101 height 8
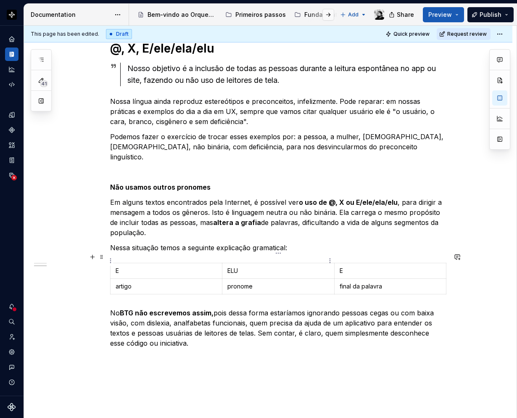
click at [256, 266] on p "ELU" at bounding box center [277, 270] width 101 height 8
drag, startPoint x: 258, startPoint y: 258, endPoint x: 224, endPoint y: 260, distance: 33.7
click at [224, 263] on td "ELU" at bounding box center [278, 271] width 112 height 16
drag, startPoint x: 161, startPoint y: 261, endPoint x: 108, endPoint y: 261, distance: 53.4
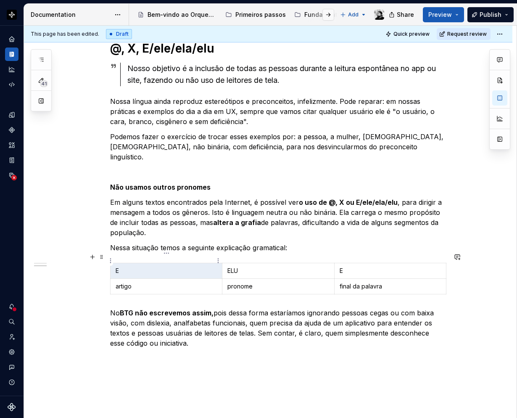
click at [128, 266] on p "E" at bounding box center [166, 270] width 101 height 8
drag, startPoint x: 158, startPoint y: 260, endPoint x: 116, endPoint y: 262, distance: 42.9
click at [116, 266] on p "E" at bounding box center [166, 270] width 101 height 8
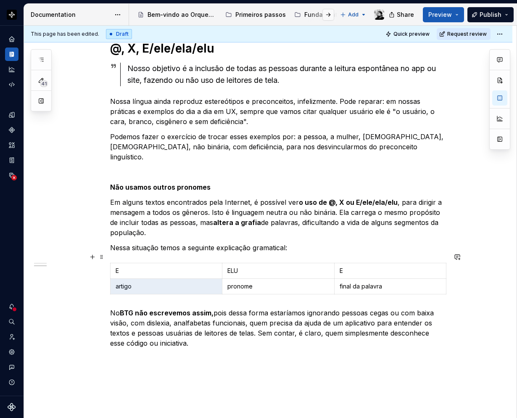
drag, startPoint x: 151, startPoint y: 275, endPoint x: 100, endPoint y: 278, distance: 51.8
click at [153, 282] on p "artigo" at bounding box center [166, 286] width 101 height 8
drag, startPoint x: 153, startPoint y: 275, endPoint x: 122, endPoint y: 279, distance: 31.7
click at [122, 282] on p "artigo" at bounding box center [166, 286] width 101 height 8
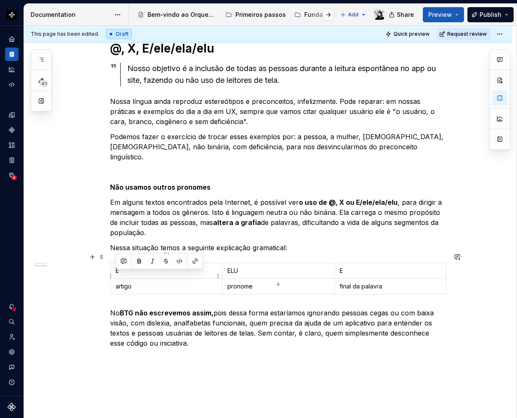
click at [134, 282] on p "artigo" at bounding box center [166, 286] width 101 height 8
drag, startPoint x: 152, startPoint y: 276, endPoint x: 113, endPoint y: 276, distance: 39.5
click at [113, 276] on body "Orquestra Design system data Documentation Accessibility guide for tree Page tr…" at bounding box center [258, 209] width 517 height 418
click at [127, 282] on p "artigo" at bounding box center [166, 286] width 101 height 8
click at [150, 282] on p "artigo" at bounding box center [166, 286] width 101 height 8
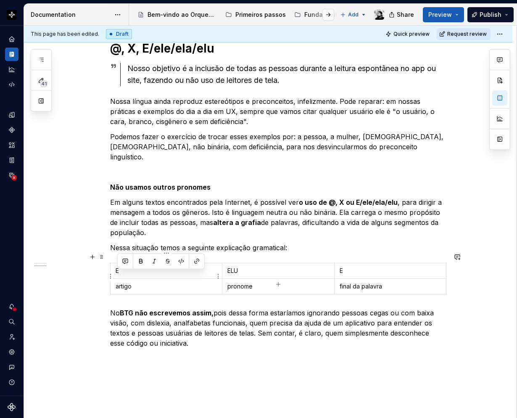
drag, startPoint x: 151, startPoint y: 276, endPoint x: 117, endPoint y: 276, distance: 34.5
click at [117, 282] on p "artigo" at bounding box center [166, 286] width 101 height 8
drag, startPoint x: 250, startPoint y: 274, endPoint x: 234, endPoint y: 274, distance: 16.0
click at [234, 282] on p "pronome" at bounding box center [277, 286] width 101 height 8
click at [358, 282] on p "final da palavra" at bounding box center [390, 286] width 101 height 8
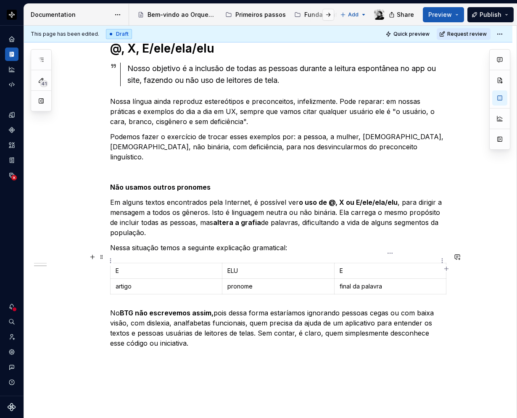
click at [380, 266] on p "E" at bounding box center [390, 270] width 101 height 8
click at [390, 253] on html "Orquestra Design system data Documentation Accessibility guide for tree Page tr…" at bounding box center [258, 209] width 517 height 418
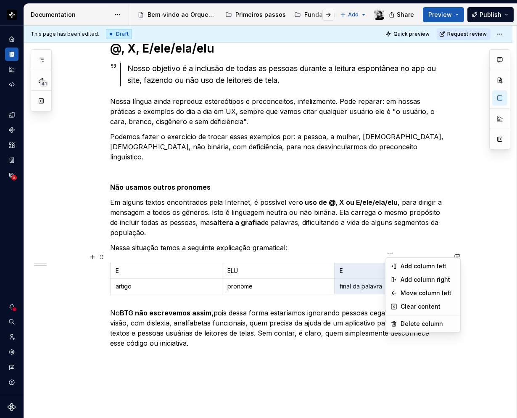
click at [390, 250] on html "Orquestra Design system data Documentation Accessibility guide for tree Page tr…" at bounding box center [258, 209] width 517 height 418
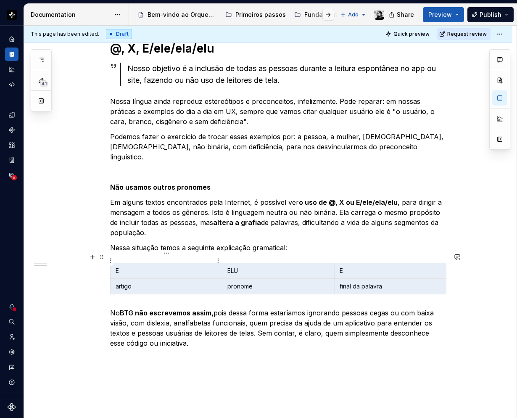
drag, startPoint x: 409, startPoint y: 277, endPoint x: 163, endPoint y: 263, distance: 246.3
click at [163, 263] on tbody "E ELU E artigo pronome final da palavra" at bounding box center [279, 278] width 336 height 31
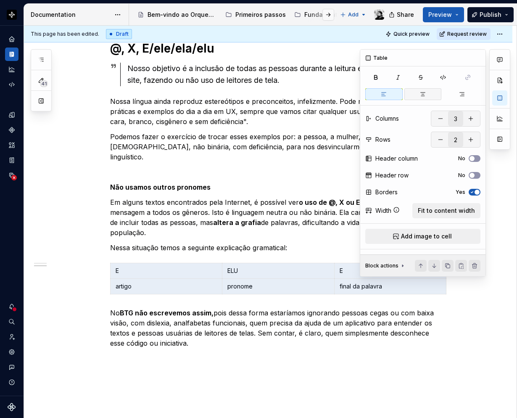
click at [425, 95] on icon "button" at bounding box center [422, 94] width 7 height 7
click at [474, 173] on icon "button" at bounding box center [472, 175] width 7 height 5
click at [503, 202] on div at bounding box center [499, 162] width 21 height 227
click at [473, 193] on icon "button" at bounding box center [472, 192] width 7 height 5
click at [495, 195] on div at bounding box center [499, 162] width 21 height 227
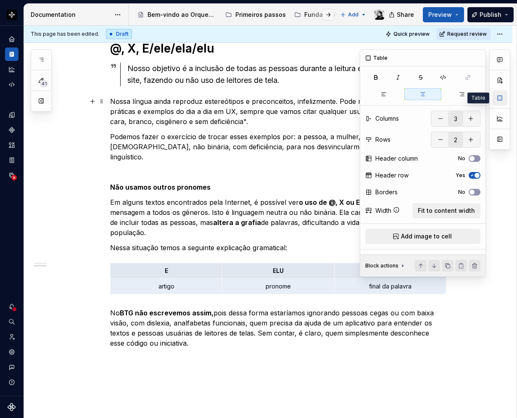
click at [496, 100] on button "button" at bounding box center [499, 97] width 15 height 15
click at [181, 320] on p "No BTG não escrevemos assim, pois dessa forma estaríamos ignorando pessoas cega…" at bounding box center [278, 328] width 336 height 40
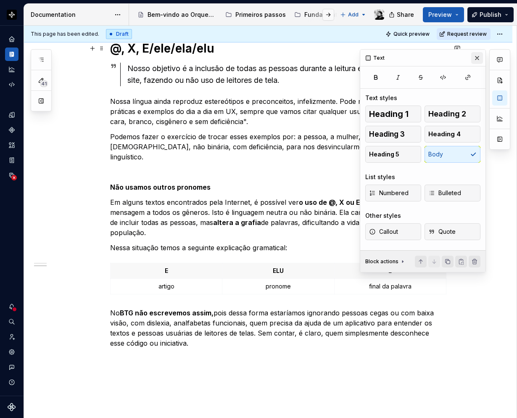
click at [475, 55] on button "button" at bounding box center [477, 58] width 12 height 12
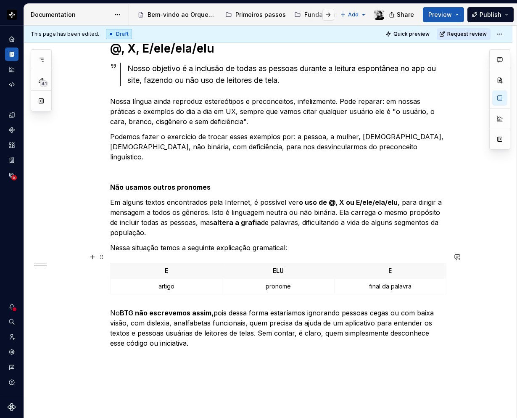
scroll to position [837, 0]
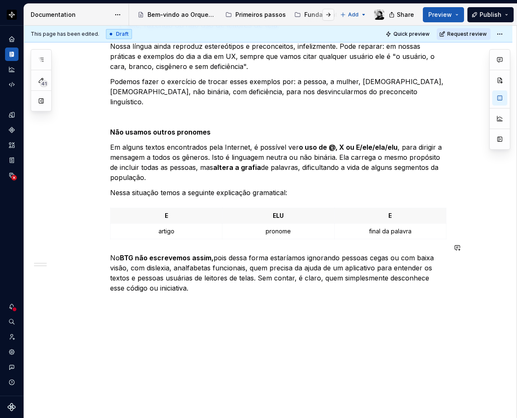
click at [141, 313] on div "**********" at bounding box center [270, 222] width 493 height 393
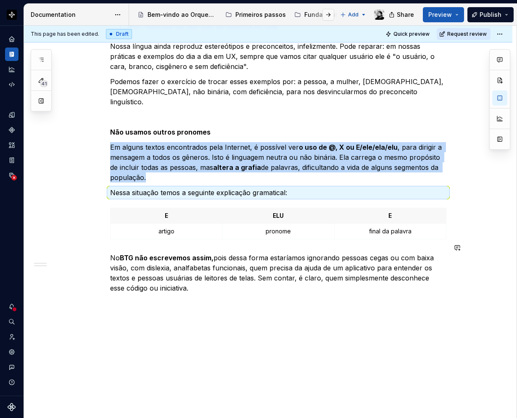
click at [143, 307] on div "**********" at bounding box center [270, 222] width 493 height 393
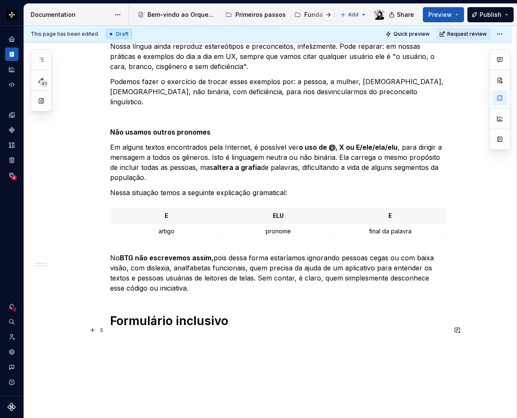
click at [131, 335] on p at bounding box center [278, 340] width 336 height 10
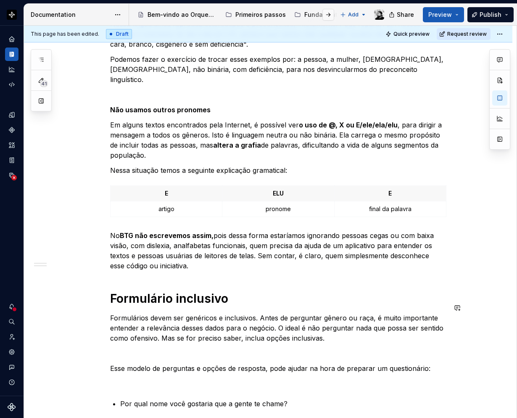
scroll to position [879, 0]
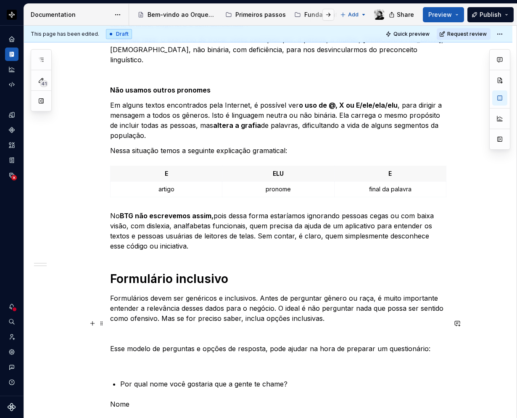
click at [125, 328] on p at bounding box center [278, 333] width 336 height 10
click at [121, 364] on div "**********" at bounding box center [278, 33] width 336 height 1437
click at [120, 358] on p at bounding box center [278, 363] width 336 height 10
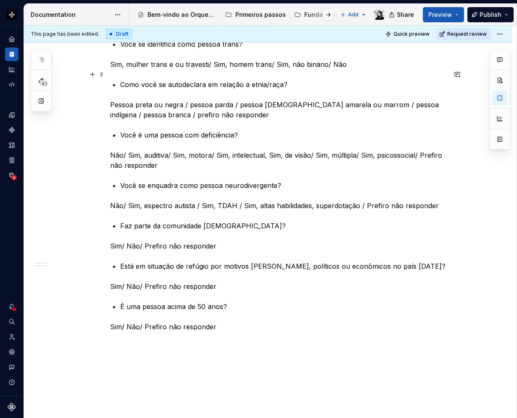
scroll to position [1338, 0]
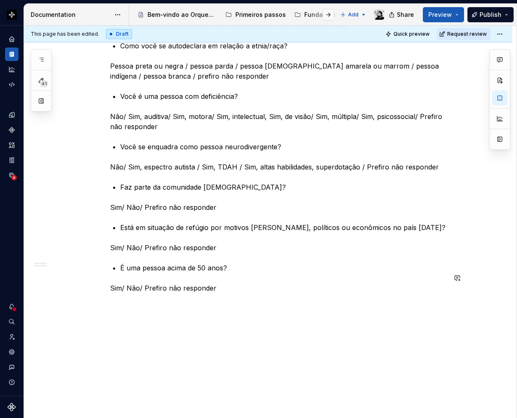
click at [138, 335] on p at bounding box center [278, 340] width 336 height 10
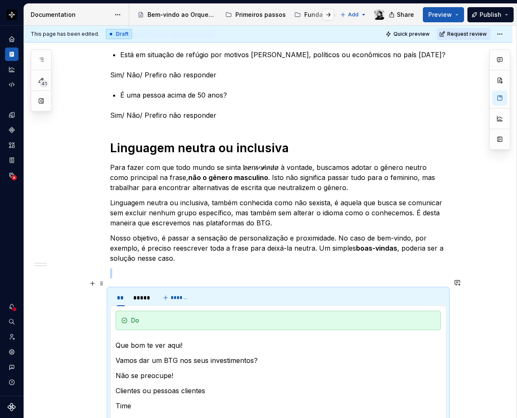
scroll to position [1590, 0]
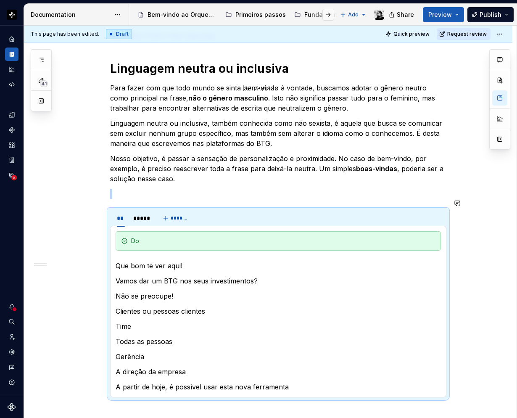
click at [110, 189] on p at bounding box center [278, 194] width 336 height 10
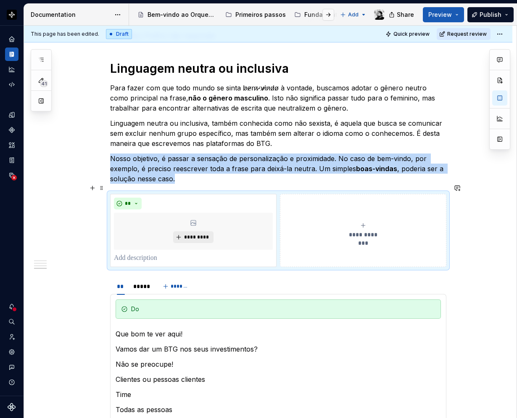
click at [355, 222] on div "**********" at bounding box center [363, 230] width 159 height 17
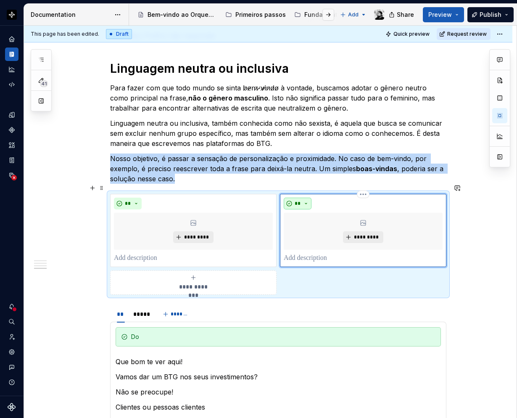
click at [309, 194] on div "** *********" at bounding box center [363, 230] width 166 height 73
click at [306, 198] on button "**" at bounding box center [298, 204] width 28 height 12
click at [312, 220] on div "Don't" at bounding box center [317, 223] width 16 height 8
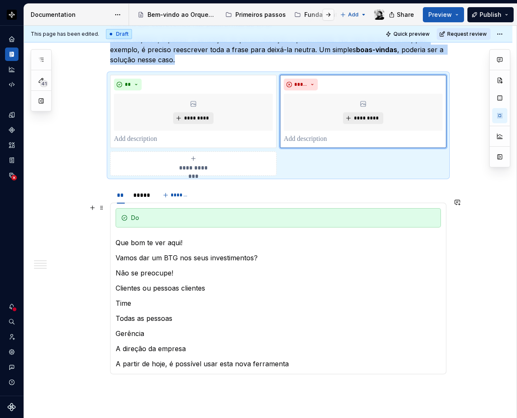
scroll to position [1716, 0]
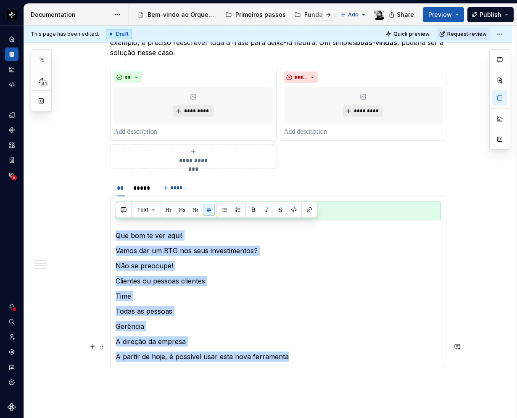
drag, startPoint x: 117, startPoint y: 223, endPoint x: 287, endPoint y: 350, distance: 211.4
click at [287, 350] on section-item-column "Do Que bom te ver aqui! Vamos dar um BTG nos seus investimentos? Não se preocup…" at bounding box center [278, 281] width 325 height 161
copy section-item-column "Que bom te ver aqui! Vamos dar um BTG nos seus investimentos? Não se preocupe! …"
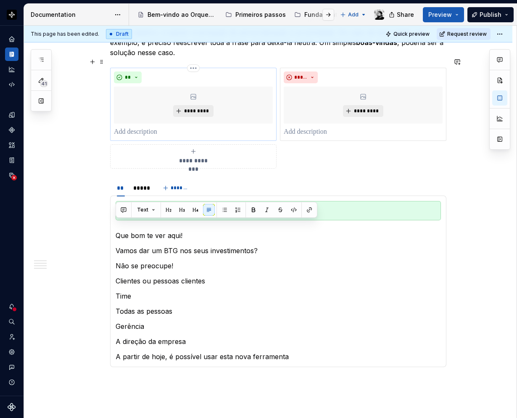
click at [150, 127] on p at bounding box center [193, 132] width 159 height 10
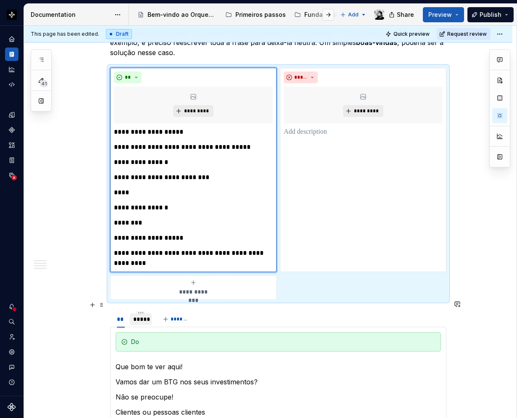
click at [143, 315] on div "*****" at bounding box center [140, 319] width 15 height 8
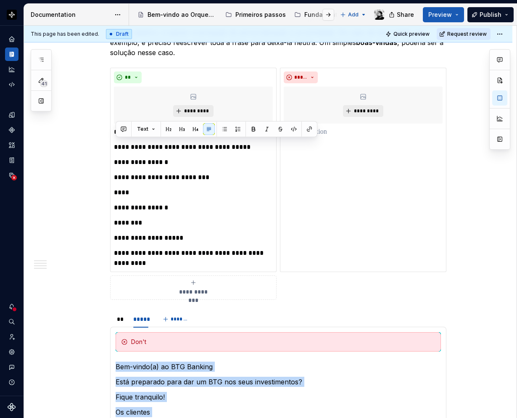
scroll to position [1928, 0]
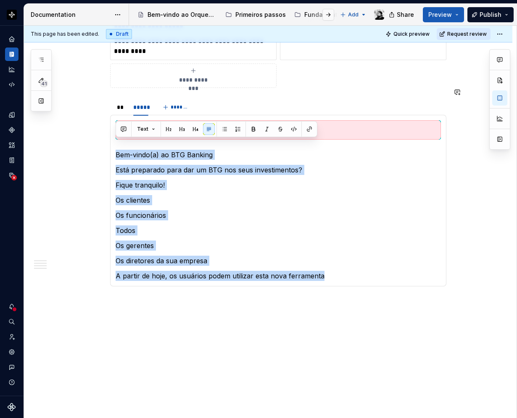
drag, startPoint x: 114, startPoint y: 353, endPoint x: 334, endPoint y: 275, distance: 233.0
click at [334, 275] on div "Do Que bom te ver aqui! Vamos dar um BTG nos seus investimentos? Não se preocup…" at bounding box center [278, 200] width 336 height 171
copy section-item-column "Bem-vindo(a) ao BTG Banking Está preparado para dar um BTG nos seus investiment…"
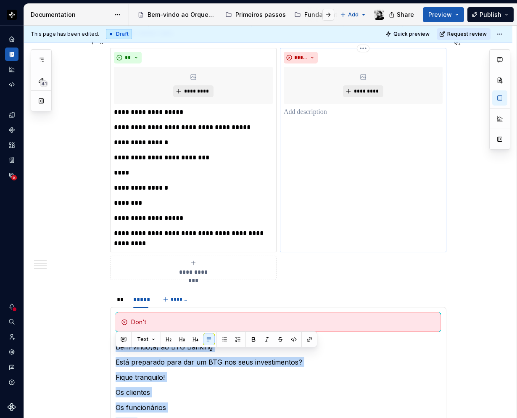
scroll to position [1718, 0]
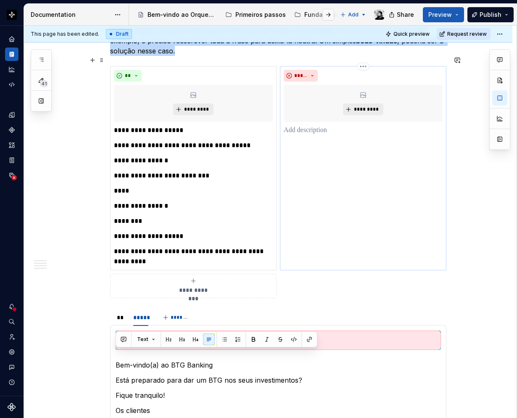
click at [318, 131] on div "***** *********" at bounding box center [363, 168] width 166 height 204
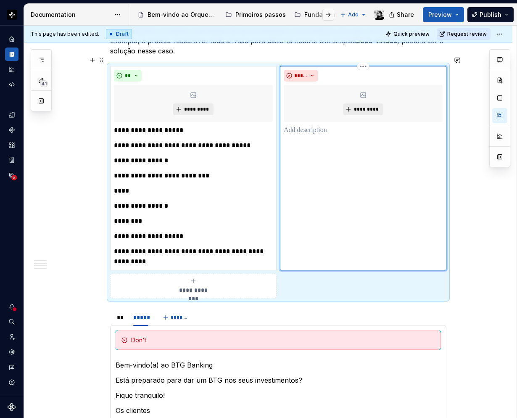
click at [316, 125] on p at bounding box center [363, 130] width 159 height 10
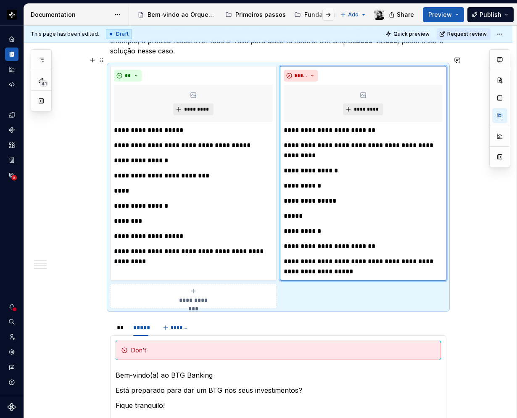
scroll to position [1802, 0]
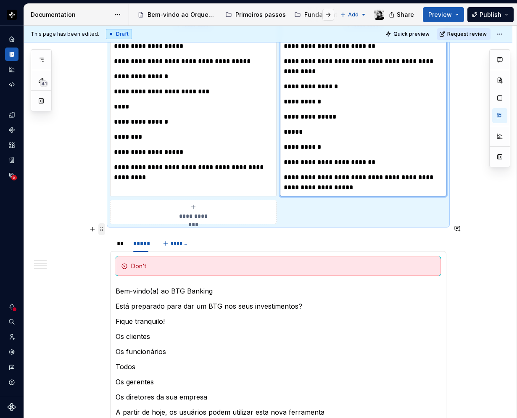
click at [102, 234] on span at bounding box center [101, 229] width 7 height 12
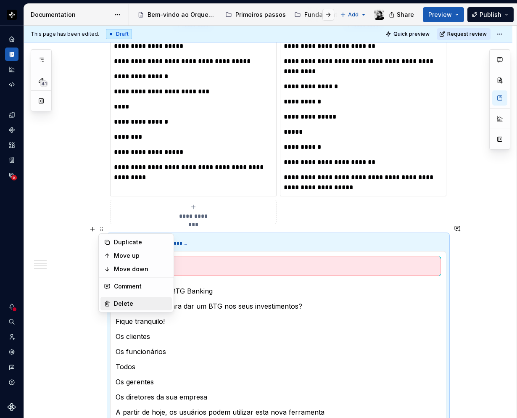
click at [117, 306] on div "Delete" at bounding box center [141, 303] width 55 height 8
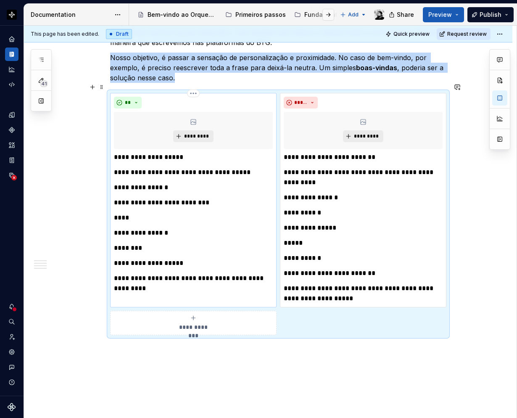
scroll to position [1733, 0]
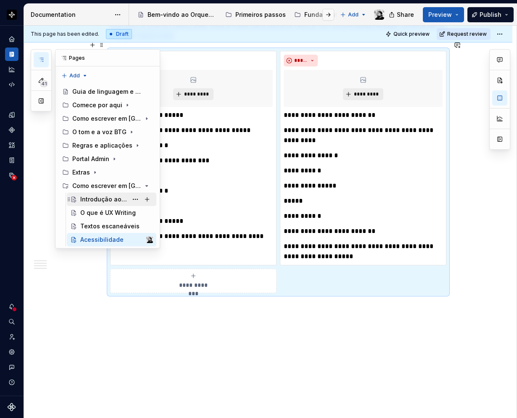
click at [109, 197] on div "Introdução ao tom de voz" at bounding box center [103, 199] width 47 height 8
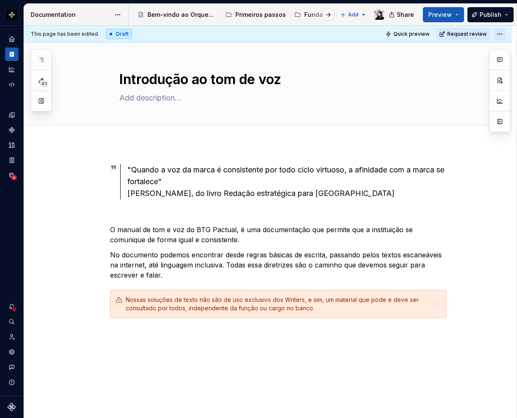
click at [501, 32] on html "Orquestra Design system data Documentation Accessibility guide for tree Page tr…" at bounding box center [258, 209] width 517 height 418
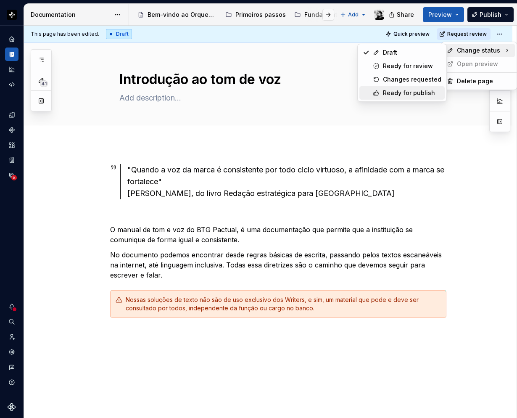
click at [400, 91] on div "Ready for publish" at bounding box center [412, 93] width 58 height 8
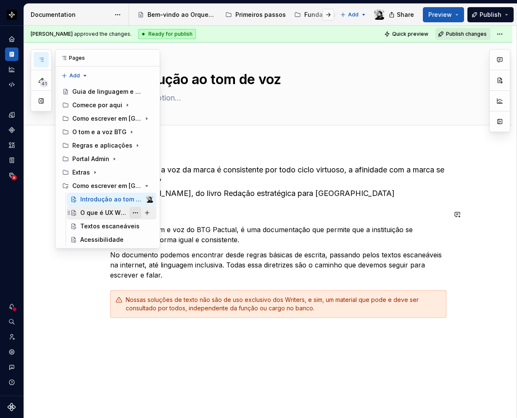
click at [137, 211] on button "Page tree" at bounding box center [135, 213] width 12 height 12
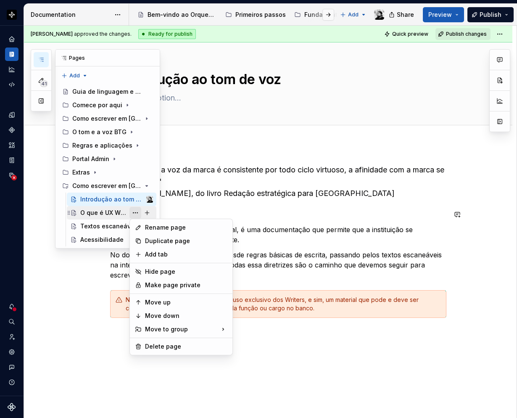
click at [136, 211] on div "41 Pages Add Accessibility guide for tree Page tree. Navigate the tree with the…" at bounding box center [95, 148] width 129 height 199
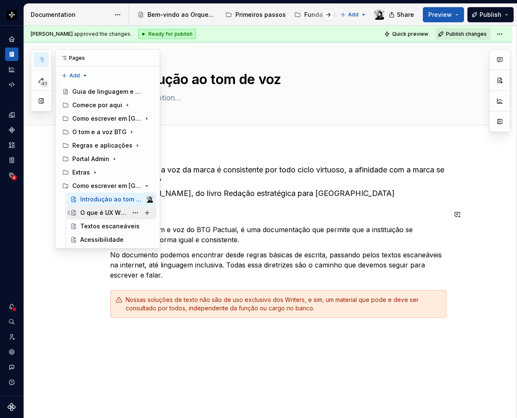
click at [115, 213] on div "O que é UX Writing" at bounding box center [103, 212] width 47 height 8
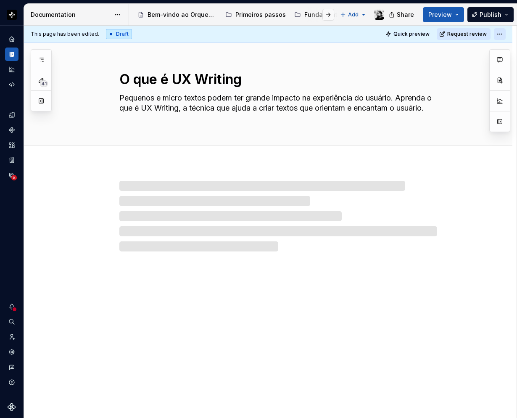
click at [505, 30] on html "Orquestra Design system data Documentation Accessibility guide for tree Page tr…" at bounding box center [258, 209] width 517 height 418
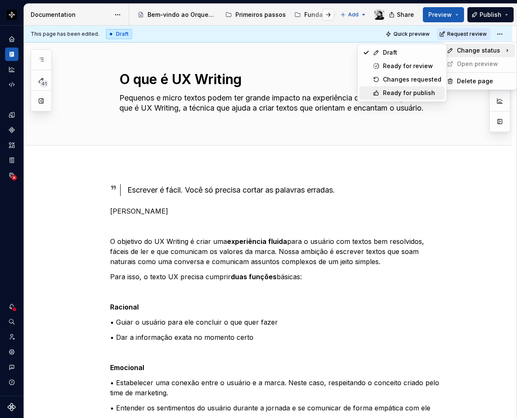
click at [390, 95] on div "Ready for publish" at bounding box center [412, 93] width 58 height 8
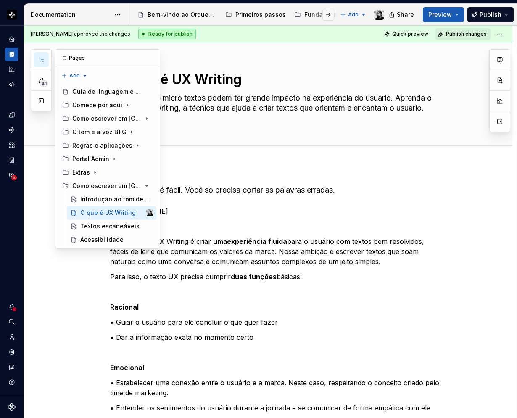
click at [45, 56] on button "button" at bounding box center [41, 59] width 15 height 15
click at [97, 228] on div "Textos escaneáveis" at bounding box center [103, 226] width 47 height 8
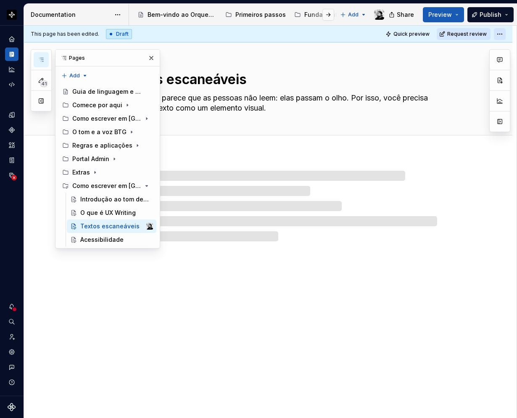
click at [498, 34] on html "Orquestra Design system data Documentation Accessibility guide for tree Page tr…" at bounding box center [258, 209] width 517 height 418
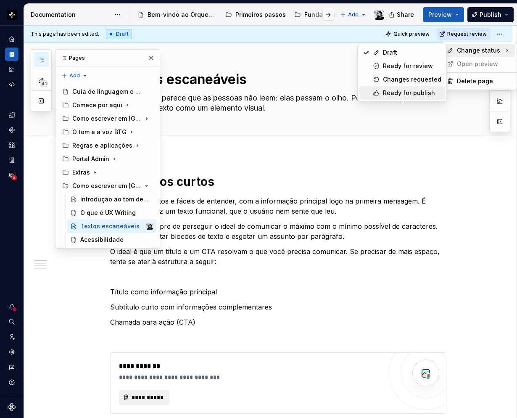
click at [400, 91] on div "Ready for publish" at bounding box center [412, 93] width 58 height 8
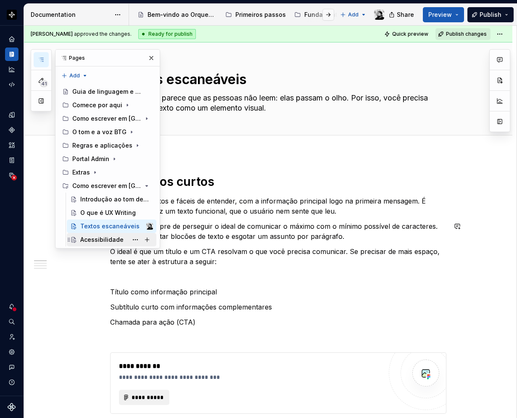
click at [89, 236] on div "Acessibilidade" at bounding box center [101, 239] width 43 height 8
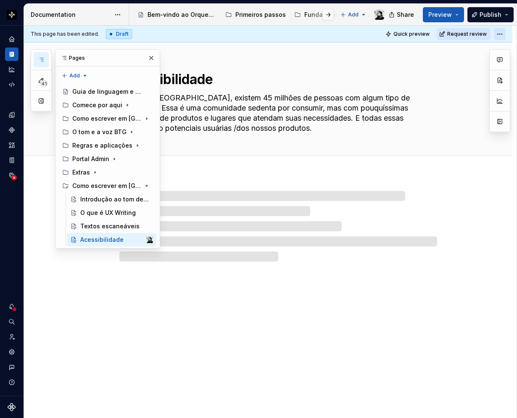
click at [502, 32] on html "Orquestra Design system data Documentation Accessibility guide for tree Page tr…" at bounding box center [258, 209] width 517 height 418
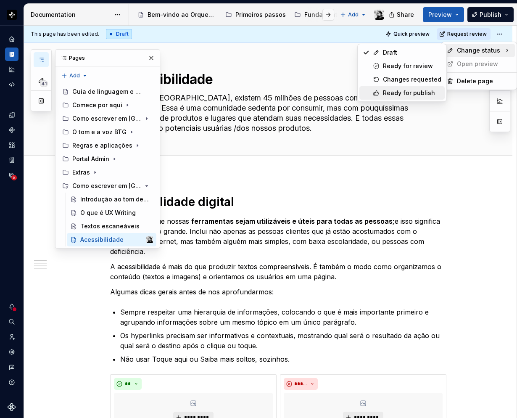
click at [400, 94] on div "Ready for publish" at bounding box center [412, 93] width 58 height 8
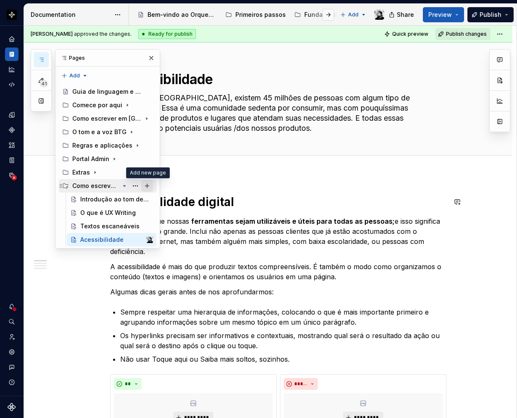
click at [145, 184] on button "Page tree" at bounding box center [147, 186] width 12 height 12
type textarea "*"
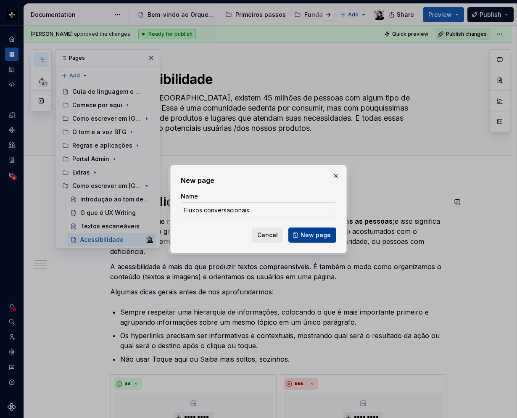
type input "Fluxos conversacionais"
click at [322, 236] on span "New page" at bounding box center [315, 235] width 30 height 8
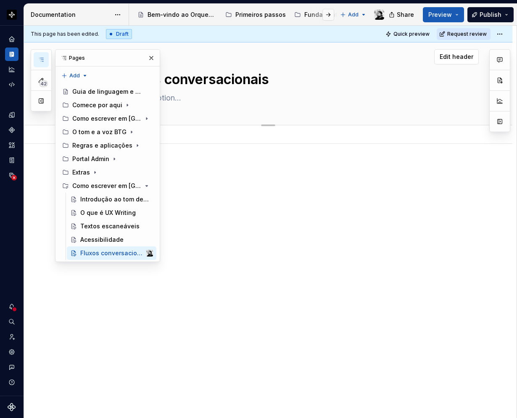
click at [170, 97] on textarea at bounding box center [277, 97] width 318 height 13
click at [179, 98] on textarea at bounding box center [277, 97] width 318 height 13
paste textarea "A experiência de nossas pessoas clientes passa por uma boa conversa, porque o q…"
type textarea "*"
type textarea "A experiência de nossas pessoas clientes passa por uma boa conversa, porque o q…"
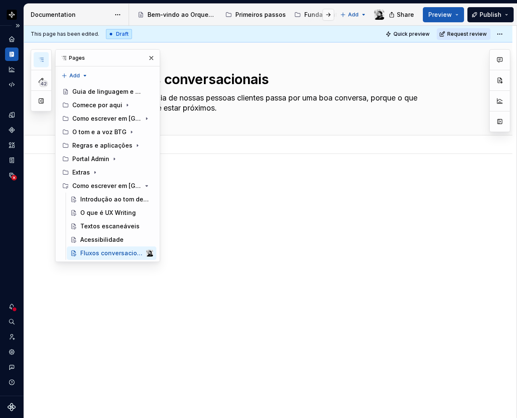
type textarea "*"
type textarea "A experiência de nossas pessoas clientes passa por uma boa conversa, porque o q…"
click at [192, 166] on div at bounding box center [268, 247] width 488 height 187
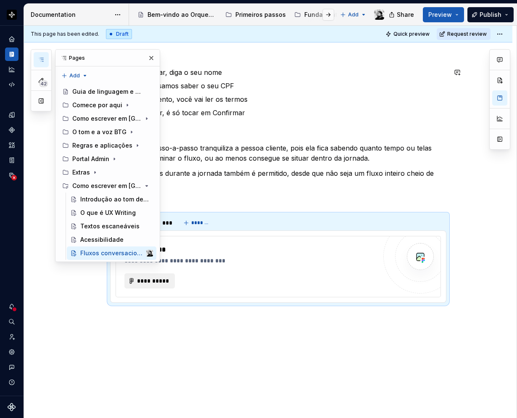
scroll to position [210, 0]
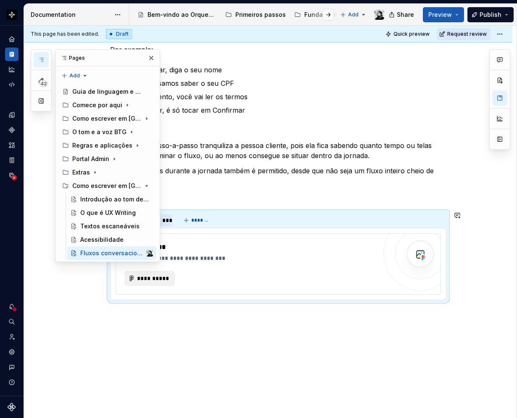
click at [169, 221] on div "********" at bounding box center [158, 220] width 22 height 8
click at [498, 33] on html "Orquestra Design system data Documentation Accessibility guide for tree Page tr…" at bounding box center [258, 209] width 517 height 418
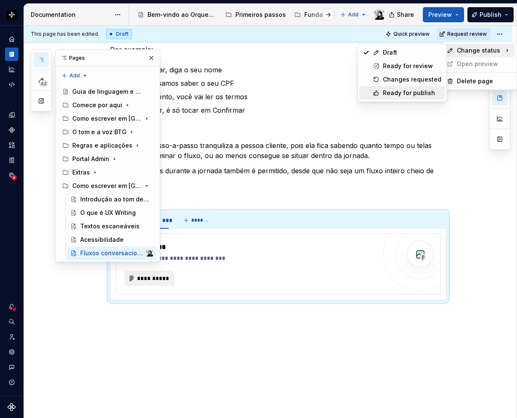
click at [408, 89] on div "Ready for publish" at bounding box center [412, 93] width 58 height 8
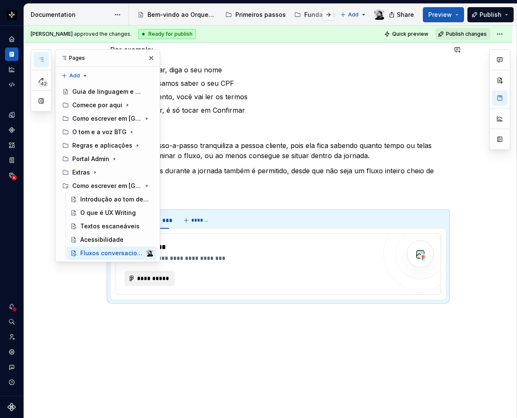
scroll to position [22, 0]
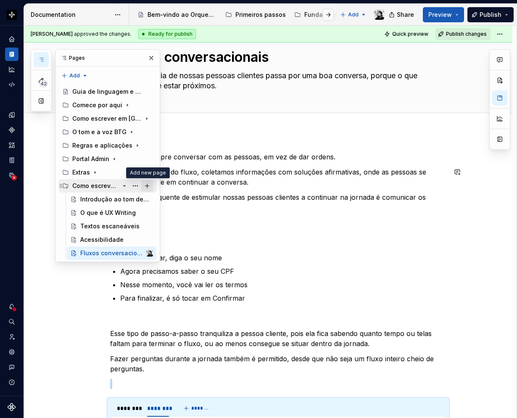
click at [146, 185] on button "Page tree" at bounding box center [147, 186] width 12 height 12
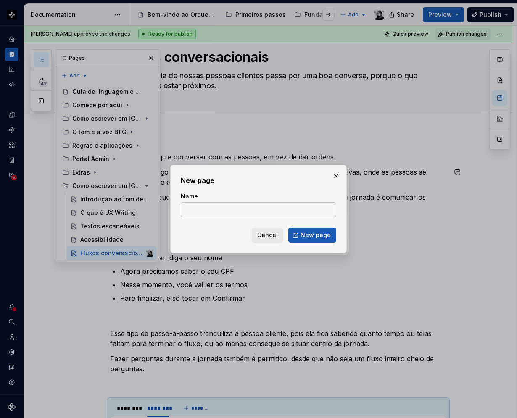
type textarea "*"
type input "App x Web"
click at [319, 231] on span "New page" at bounding box center [315, 235] width 30 height 8
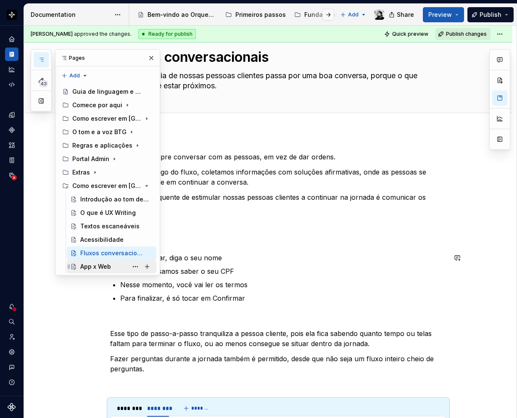
click at [100, 263] on div "App x Web" at bounding box center [95, 266] width 31 height 8
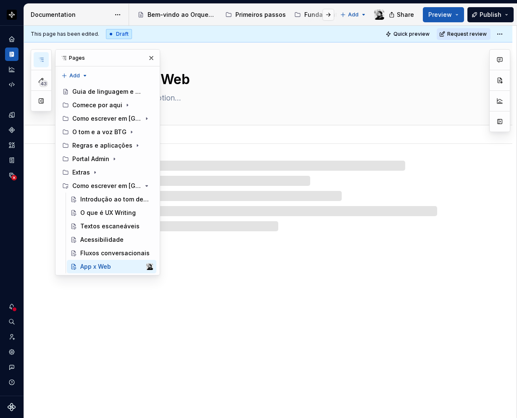
click at [167, 97] on textarea at bounding box center [277, 97] width 318 height 13
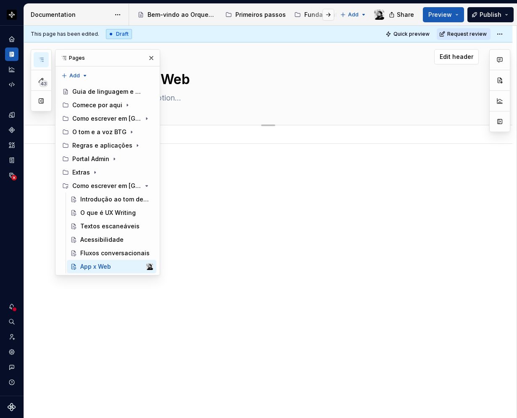
click at [169, 99] on textarea at bounding box center [277, 97] width 318 height 13
paste textarea "Escrevemos os mesmos termos no app e na web. Mas nesse cenário, temos uma exceç…"
type textarea "*"
type textarea "Escrevemos os mesmos termos no app e na web. Mas nesse cenário, temos uma exceç…"
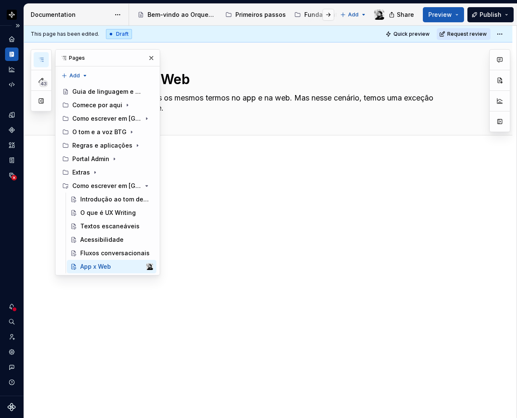
type textarea "*"
type textarea "Escrevemos os mesmos termos no app e na web. Mas nesse cenário, temos uma exceç…"
click at [238, 180] on p at bounding box center [278, 179] width 336 height 10
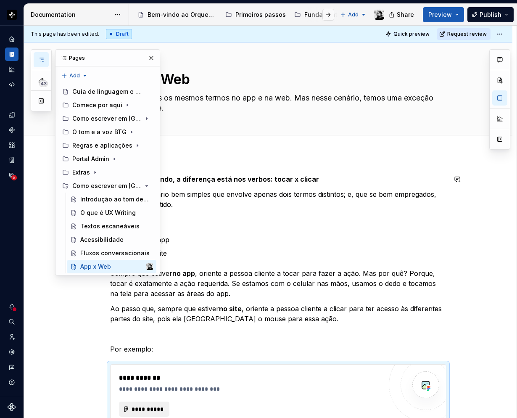
click at [196, 164] on div "**********" at bounding box center [268, 357] width 488 height 407
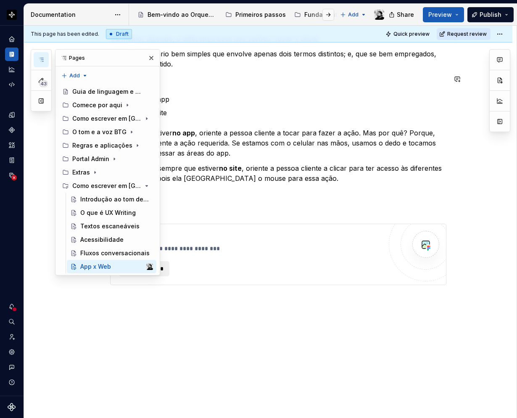
scroll to position [142, 0]
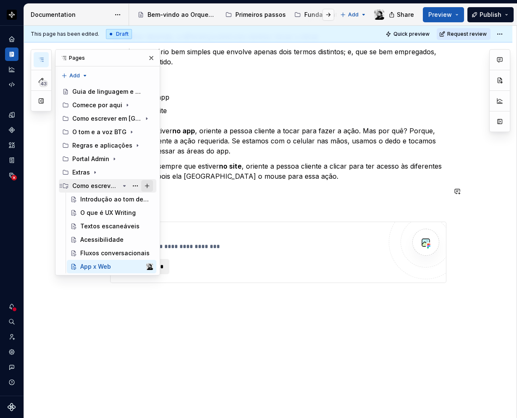
click at [146, 185] on button "Page tree" at bounding box center [147, 186] width 12 height 12
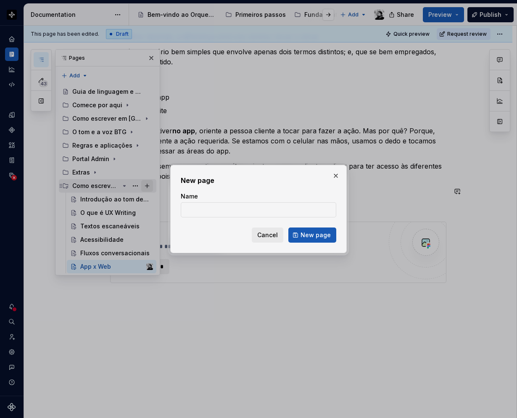
type textarea "*"
click at [200, 205] on input "Name" at bounding box center [258, 209] width 155 height 15
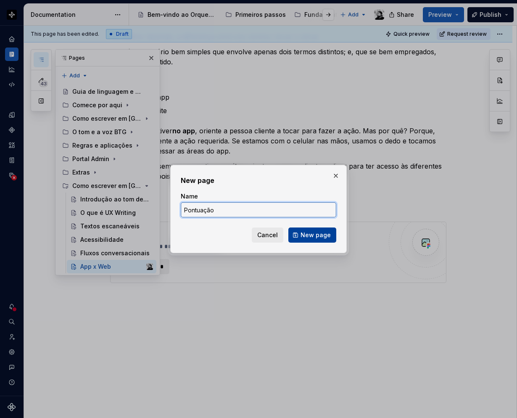
type input "Pontuação"
click at [322, 237] on span "New page" at bounding box center [315, 235] width 30 height 8
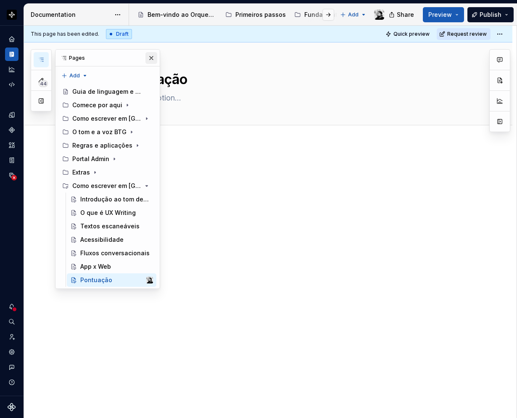
click at [152, 60] on button "button" at bounding box center [151, 58] width 12 height 12
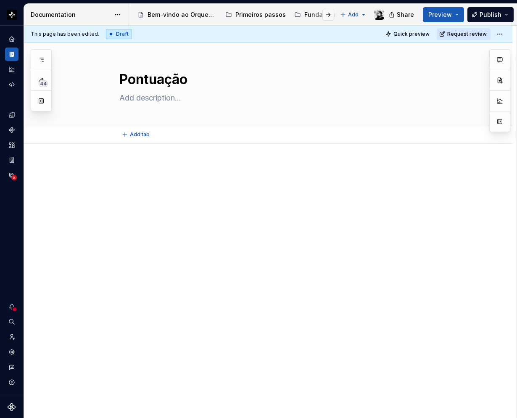
type textarea "*"
click at [119, 154] on div "This page has been edited. Draft Quick preview Request review Pontuação Edit he…" at bounding box center [270, 222] width 493 height 393
click at [127, 163] on div at bounding box center [268, 237] width 488 height 187
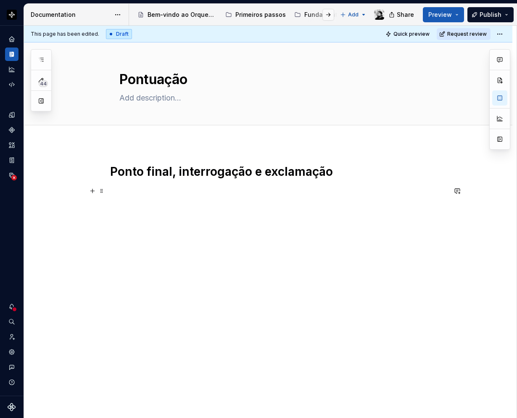
click at [147, 194] on p at bounding box center [278, 191] width 336 height 10
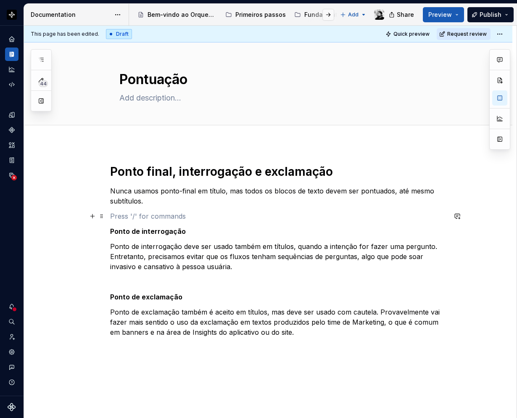
click at [136, 213] on p at bounding box center [278, 216] width 336 height 10
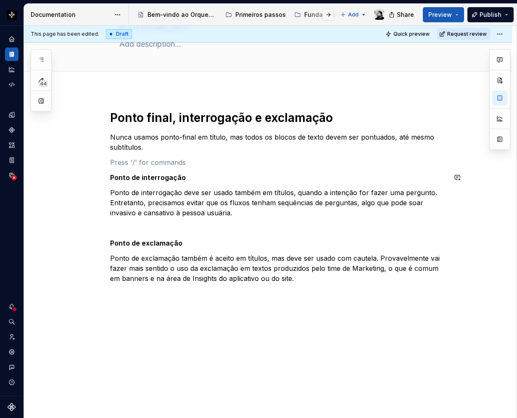
scroll to position [54, 0]
click at [133, 310] on div "Ponto final, interrogação e exclamação Nunca usamos ponto-final em título, mas …" at bounding box center [268, 254] width 488 height 329
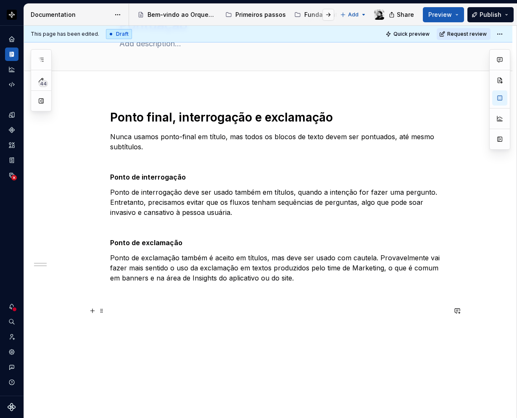
click at [132, 312] on h1 at bounding box center [278, 310] width 336 height 15
click at [133, 338] on div "Ponto final, interrogação e exclamação Nunca usamos ponto-final em título, mas …" at bounding box center [278, 227] width 336 height 235
click at [129, 334] on p at bounding box center [278, 330] width 336 height 10
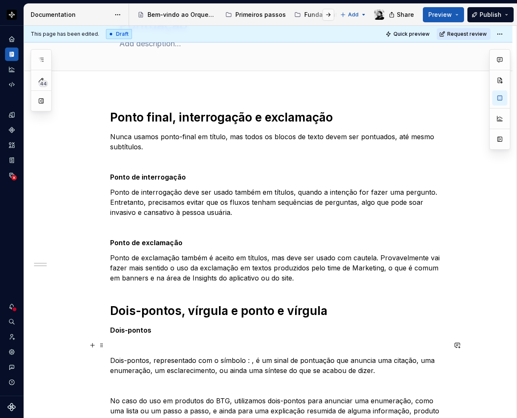
click at [130, 345] on p at bounding box center [278, 345] width 336 height 10
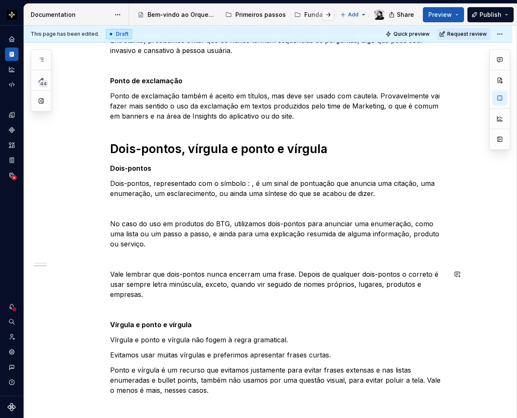
scroll to position [264, 0]
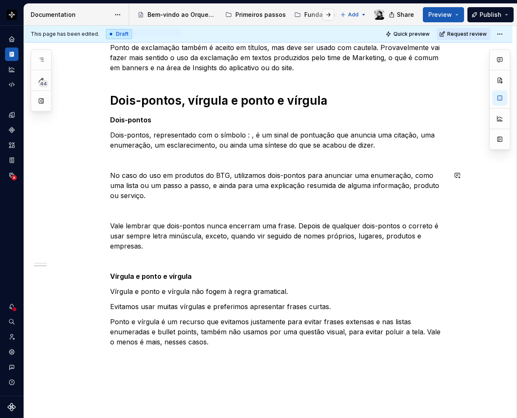
click at [142, 159] on p at bounding box center [278, 160] width 336 height 10
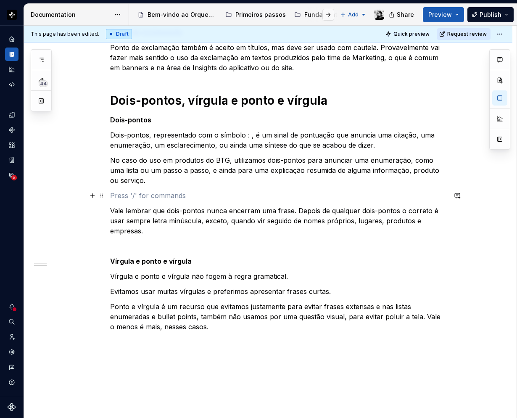
click at [123, 193] on p at bounding box center [278, 195] width 336 height 10
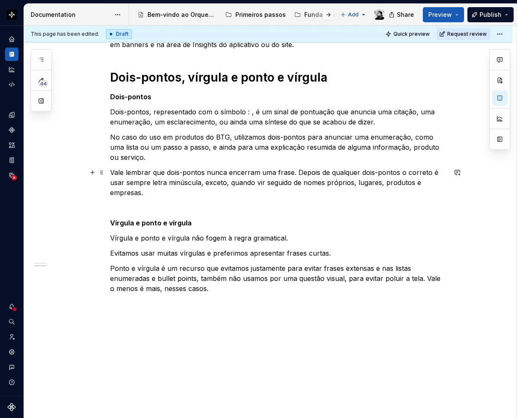
scroll to position [298, 0]
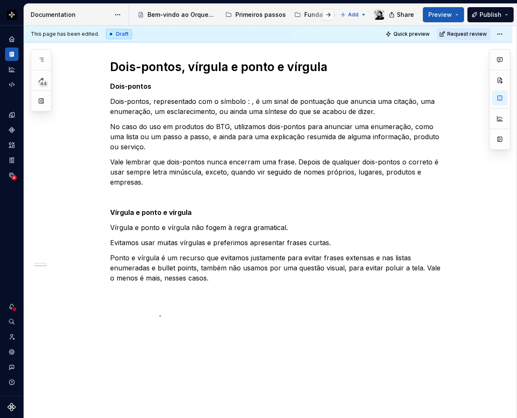
click at [159, 315] on div "This page has been edited. Draft Quick preview Request review Pontuação Edit he…" at bounding box center [270, 222] width 493 height 393
click at [149, 305] on div "Ponto final, interrogação e exclamação Nunca usamos ponto-final em título, mas …" at bounding box center [268, 132] width 488 height 572
click at [143, 308] on h1 at bounding box center [278, 310] width 336 height 15
click at [140, 332] on p at bounding box center [278, 330] width 336 height 10
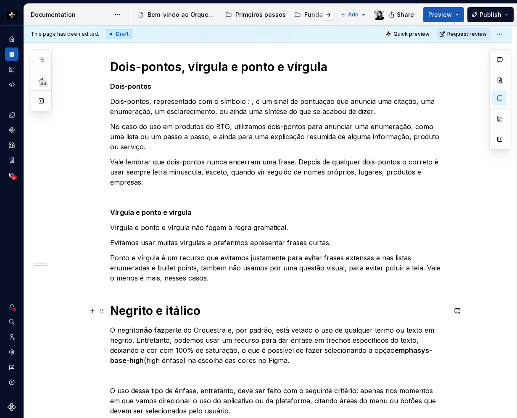
click at [208, 313] on h1 "Negrito e itálico" at bounding box center [278, 310] width 336 height 15
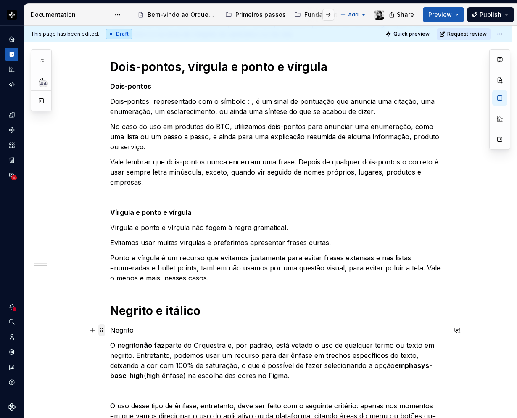
click at [102, 330] on span at bounding box center [101, 330] width 7 height 12
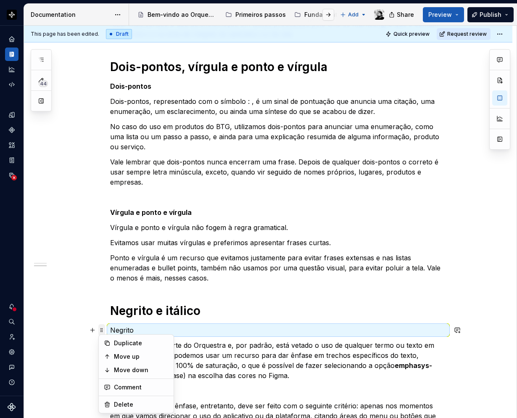
click at [102, 330] on span at bounding box center [101, 330] width 7 height 12
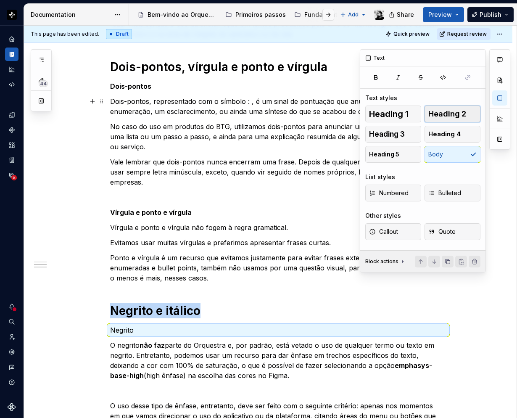
click at [440, 115] on span "Heading 2" at bounding box center [447, 114] width 38 height 8
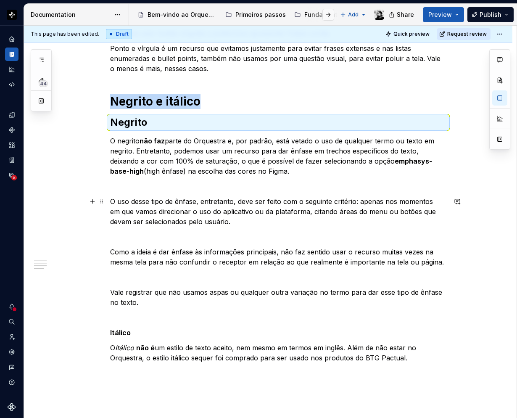
scroll to position [508, 0]
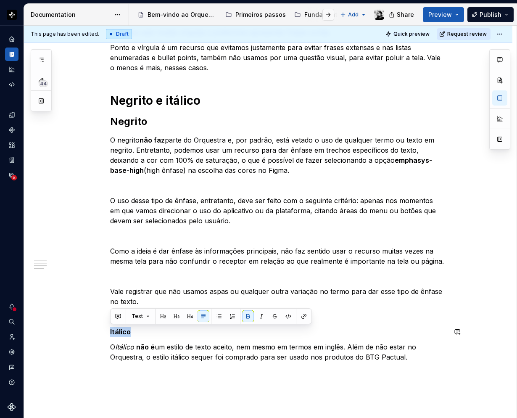
drag, startPoint x: 130, startPoint y: 329, endPoint x: 108, endPoint y: 326, distance: 21.8
click at [108, 326] on div "Ponto final, interrogação e exclamação Nunca usamos ponto-final em título, mas …" at bounding box center [268, 74] width 488 height 877
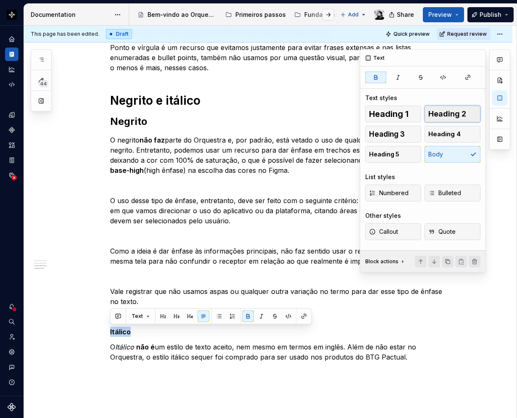
click at [456, 110] on span "Heading 2" at bounding box center [447, 114] width 38 height 8
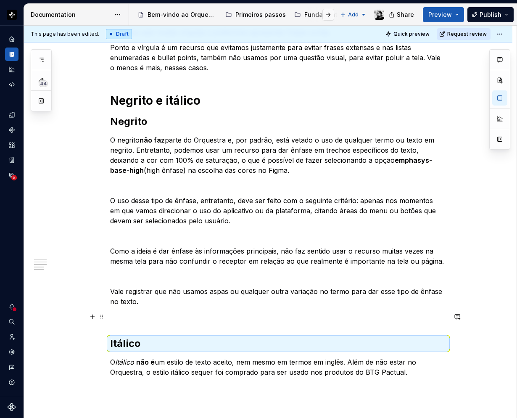
click at [123, 320] on p at bounding box center [278, 316] width 336 height 10
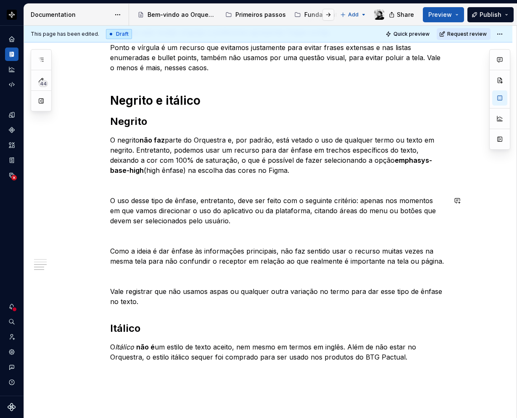
click at [121, 191] on div "Ponto final, interrogação e exclamação Nunca usamos ponto-final em título, mas …" at bounding box center [278, 16] width 336 height 721
click at [118, 186] on p at bounding box center [278, 185] width 336 height 10
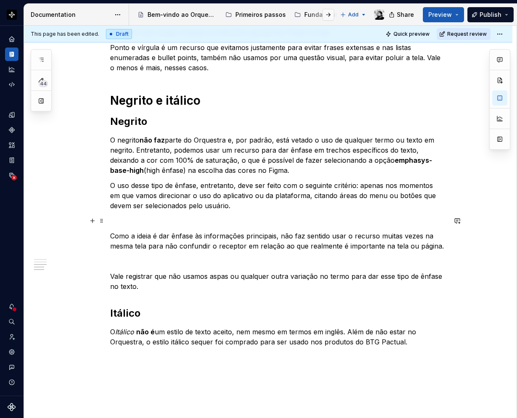
click at [122, 223] on p at bounding box center [278, 221] width 336 height 10
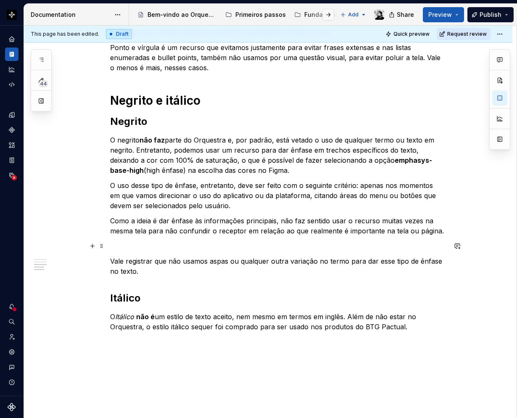
click at [117, 244] on p at bounding box center [278, 246] width 336 height 10
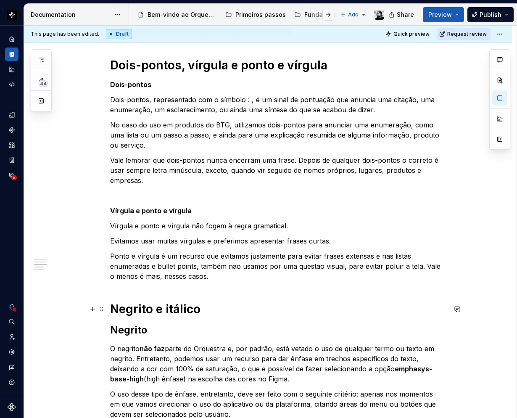
scroll to position [298, 0]
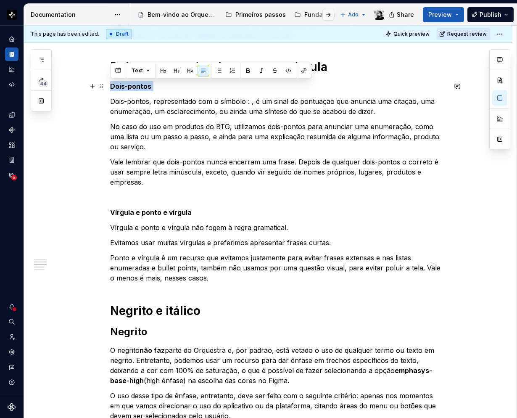
drag, startPoint x: 161, startPoint y: 86, endPoint x: 110, endPoint y: 84, distance: 50.9
click at [110, 84] on div "Ponto final, interrogação e exclamação Nunca usamos ponto-final em título, mas …" at bounding box center [268, 261] width 488 height 831
click at [161, 71] on button "button" at bounding box center [163, 71] width 12 height 12
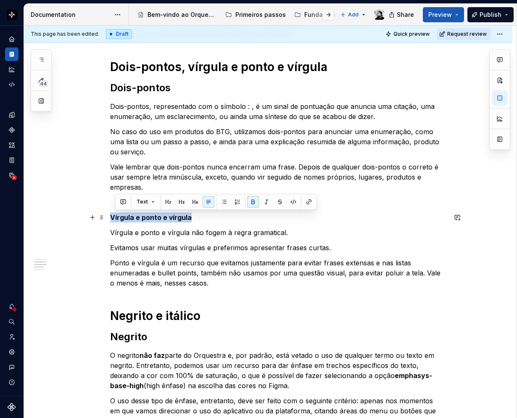
drag, startPoint x: 191, startPoint y: 216, endPoint x: 111, endPoint y: 216, distance: 79.8
click at [111, 216] on p "Vírgula e ponto e vírgula" at bounding box center [278, 217] width 336 height 10
click at [166, 203] on button "button" at bounding box center [163, 202] width 12 height 12
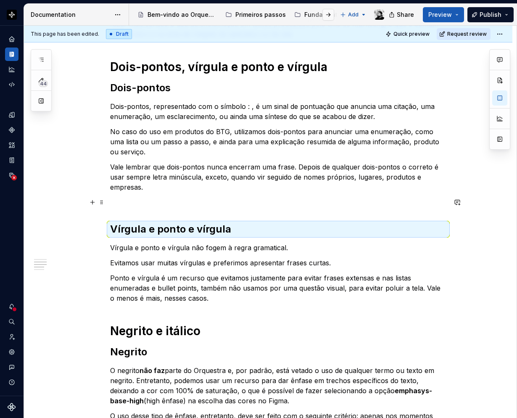
click at [141, 201] on p at bounding box center [278, 202] width 336 height 10
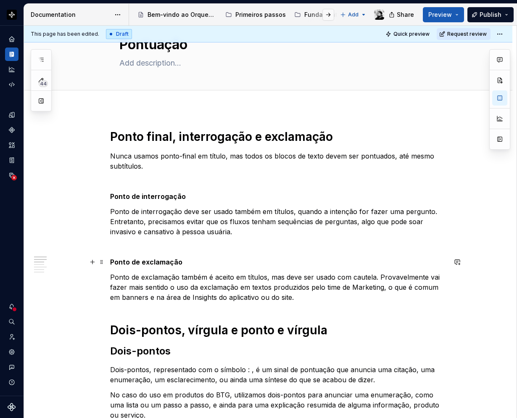
scroll to position [4, 0]
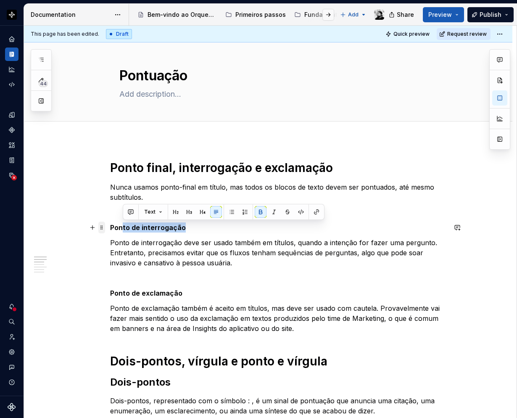
drag, startPoint x: 184, startPoint y: 227, endPoint x: 103, endPoint y: 227, distance: 81.9
click at [131, 229] on strong "Ponto de interrogação" at bounding box center [148, 227] width 76 height 8
drag, startPoint x: 179, startPoint y: 227, endPoint x: 106, endPoint y: 229, distance: 72.7
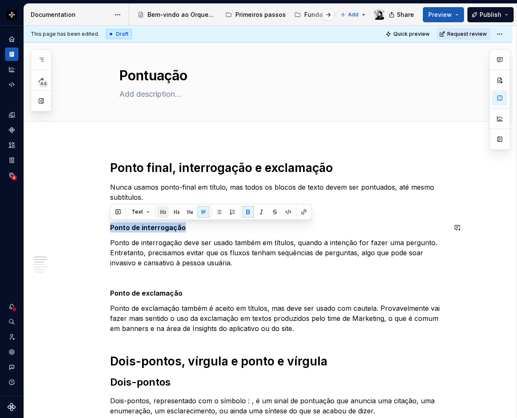
click at [164, 213] on button "button" at bounding box center [163, 212] width 12 height 12
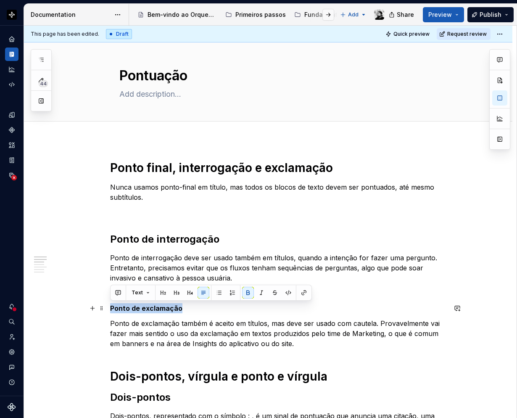
drag, startPoint x: 183, startPoint y: 309, endPoint x: 110, endPoint y: 307, distance: 73.1
click at [164, 294] on button "button" at bounding box center [163, 293] width 12 height 12
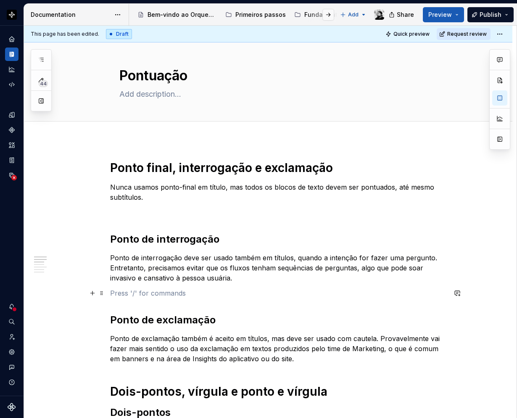
click at [126, 295] on p at bounding box center [278, 293] width 336 height 10
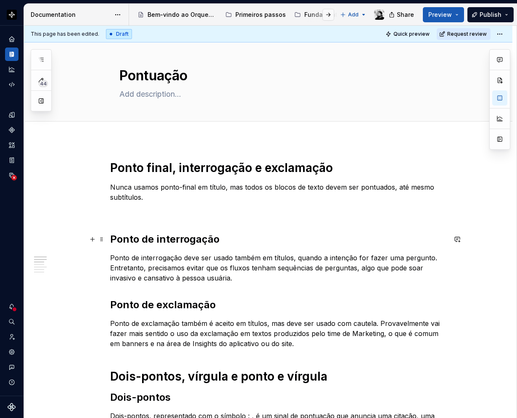
click at [107, 213] on div "This page has been edited. Draft Quick preview Request review Pontuação Edit he…" at bounding box center [270, 222] width 493 height 393
click at [111, 213] on p at bounding box center [278, 212] width 336 height 10
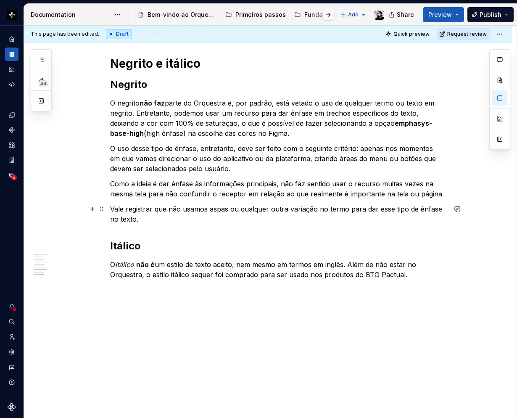
scroll to position [562, 0]
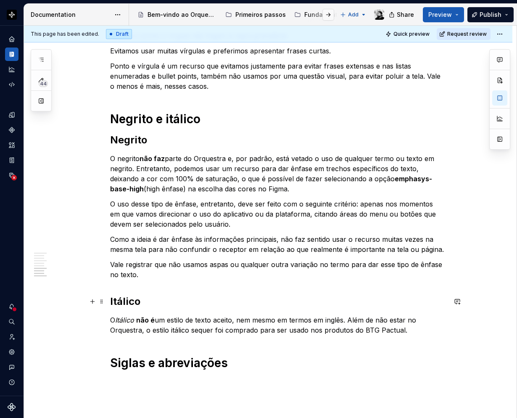
scroll to position [599, 0]
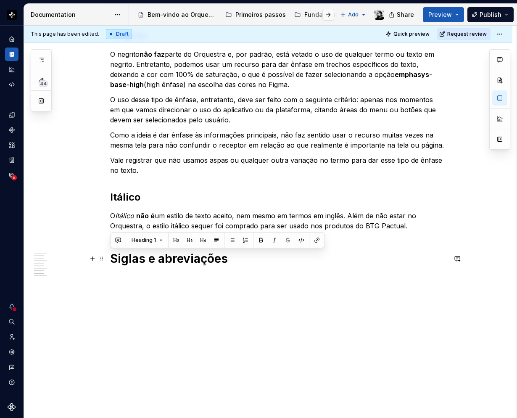
drag, startPoint x: 232, startPoint y: 256, endPoint x: 105, endPoint y: 256, distance: 126.9
click at [177, 243] on button "button" at bounding box center [176, 240] width 12 height 12
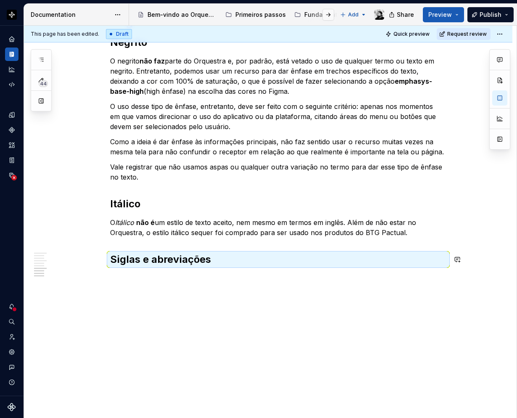
scroll to position [592, 0]
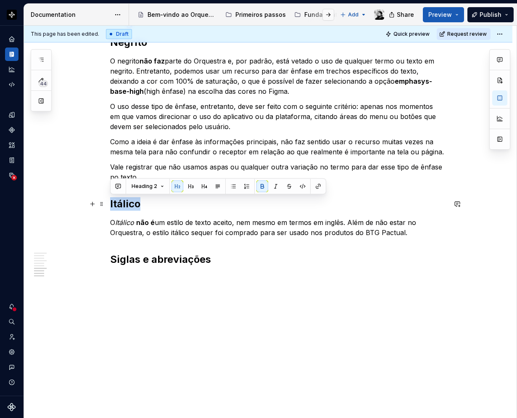
drag, startPoint x: 143, startPoint y: 203, endPoint x: 109, endPoint y: 201, distance: 34.5
click at [189, 186] on button "button" at bounding box center [191, 186] width 12 height 12
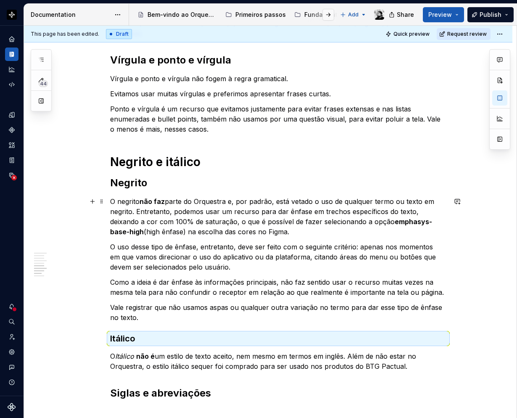
scroll to position [417, 0]
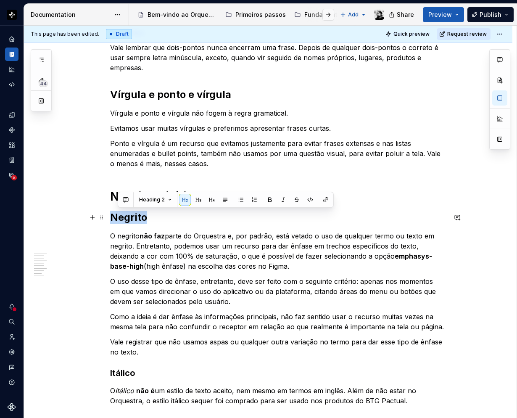
drag, startPoint x: 153, startPoint y: 215, endPoint x: 111, endPoint y: 215, distance: 42.4
click at [111, 215] on h2 "Negrito" at bounding box center [278, 217] width 336 height 13
click at [193, 198] on button "button" at bounding box center [191, 200] width 12 height 12
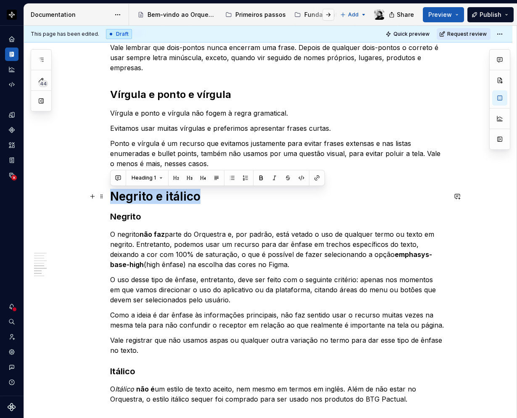
drag, startPoint x: 198, startPoint y: 197, endPoint x: 112, endPoint y: 198, distance: 86.2
click at [111, 198] on h1 "Negrito e itálico" at bounding box center [278, 196] width 336 height 15
click at [181, 172] on span at bounding box center [176, 178] width 12 height 12
click at [176, 175] on button "button" at bounding box center [176, 178] width 12 height 12
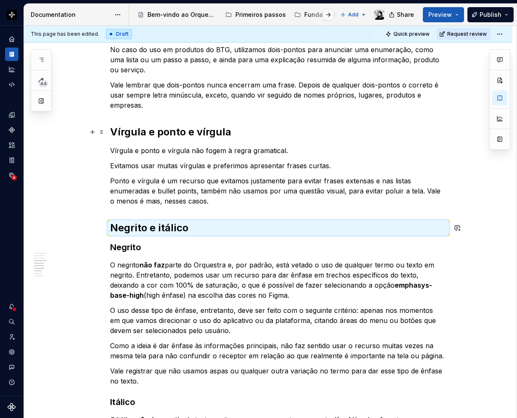
scroll to position [333, 0]
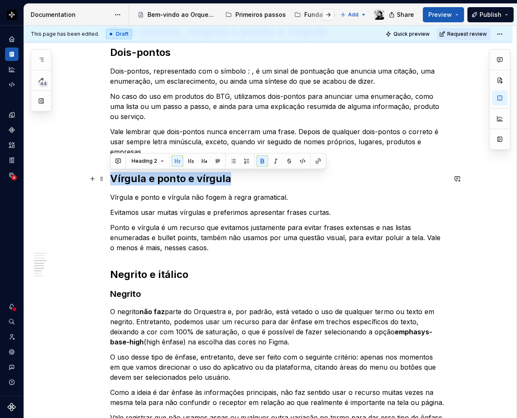
drag, startPoint x: 227, startPoint y: 181, endPoint x: 112, endPoint y: 177, distance: 114.8
click at [112, 177] on strong "Vírgula e ponto e vírgula" at bounding box center [170, 178] width 121 height 12
click at [177, 161] on button "button" at bounding box center [177, 161] width 12 height 12
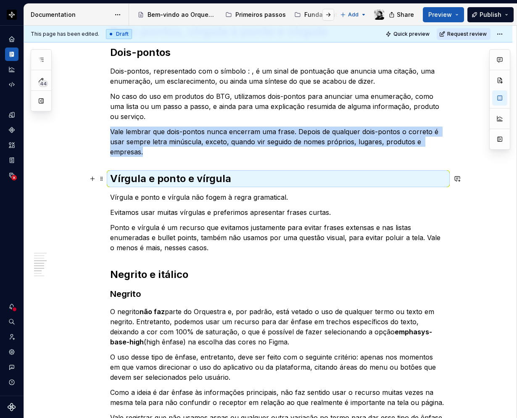
click at [199, 183] on strong "Vírgula e ponto e vírgula" at bounding box center [170, 178] width 121 height 12
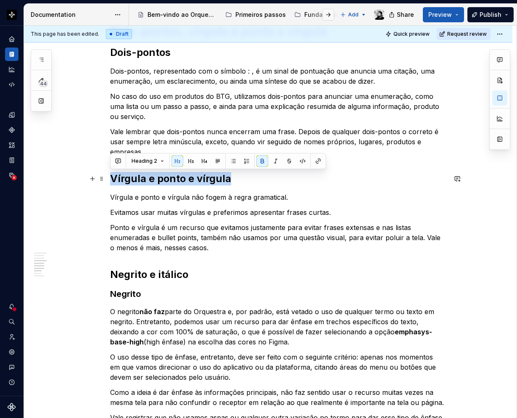
drag, startPoint x: 230, startPoint y: 179, endPoint x: 113, endPoint y: 179, distance: 117.3
click at [113, 179] on h2 "Vírgula e ponto e vírgula" at bounding box center [278, 178] width 336 height 13
click at [191, 163] on button "button" at bounding box center [191, 161] width 12 height 12
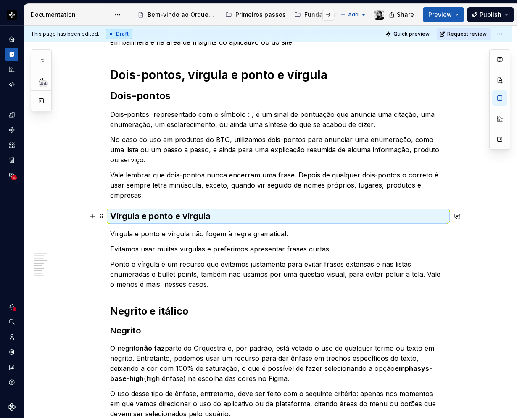
scroll to position [249, 0]
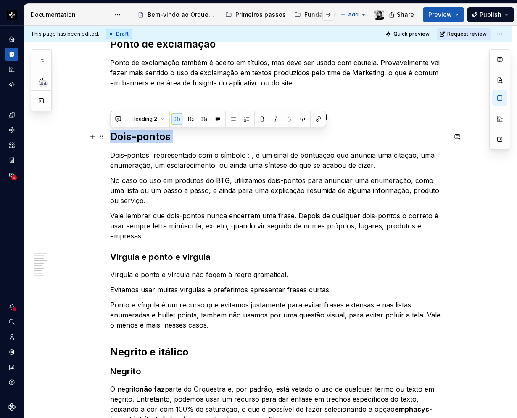
drag, startPoint x: 174, startPoint y: 138, endPoint x: 111, endPoint y: 138, distance: 62.6
click at [111, 138] on h2 "Dois-pontos" at bounding box center [278, 136] width 336 height 13
click at [190, 119] on button "button" at bounding box center [191, 119] width 12 height 12
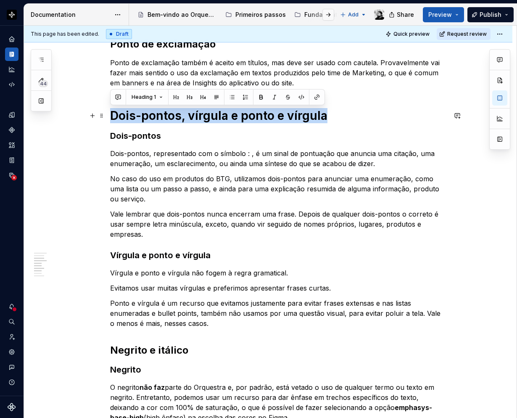
drag, startPoint x: 325, startPoint y: 116, endPoint x: 110, endPoint y: 116, distance: 215.2
click at [110, 116] on h1 "Dois-pontos, vírgula e ponto e vírgula" at bounding box center [278, 115] width 336 height 15
click at [177, 93] on button "button" at bounding box center [176, 97] width 12 height 12
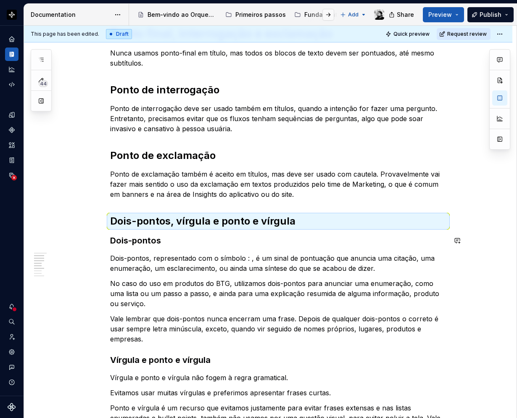
scroll to position [123, 0]
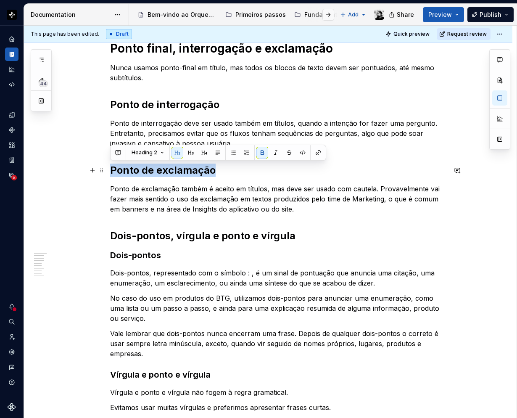
drag, startPoint x: 215, startPoint y: 169, endPoint x: 112, endPoint y: 171, distance: 102.6
click at [112, 171] on h2 "Ponto de exclamação" at bounding box center [278, 169] width 336 height 13
click at [186, 153] on button "button" at bounding box center [191, 153] width 12 height 12
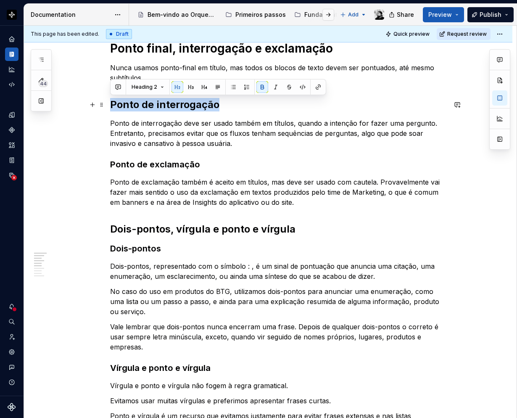
drag, startPoint x: 218, startPoint y: 104, endPoint x: 111, endPoint y: 104, distance: 106.7
click at [111, 104] on strong "Ponto de interrogação" at bounding box center [164, 104] width 109 height 12
click at [190, 88] on button "button" at bounding box center [191, 87] width 12 height 12
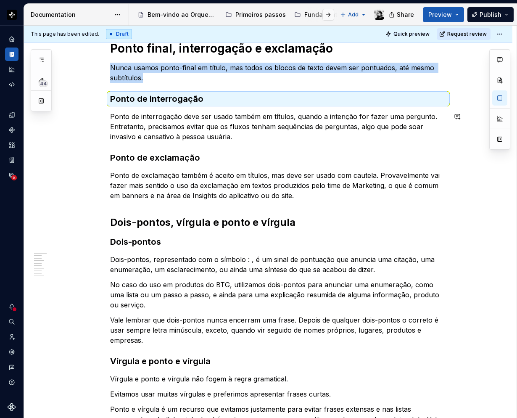
scroll to position [81, 0]
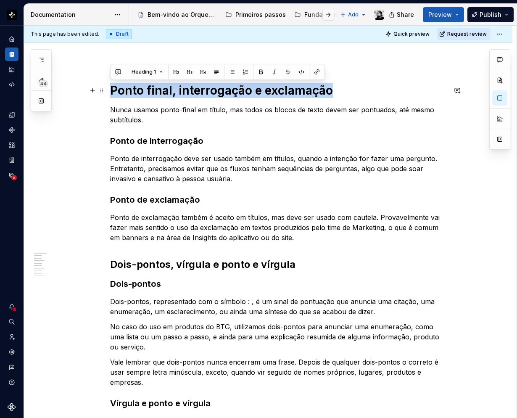
drag, startPoint x: 330, startPoint y: 91, endPoint x: 113, endPoint y: 85, distance: 216.9
click at [113, 85] on h1 "Ponto final, interrogação e exclamação" at bounding box center [278, 90] width 336 height 15
click at [174, 74] on button "button" at bounding box center [176, 72] width 12 height 12
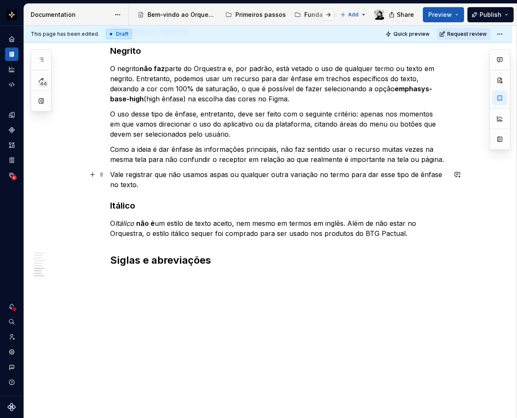
scroll to position [547, 0]
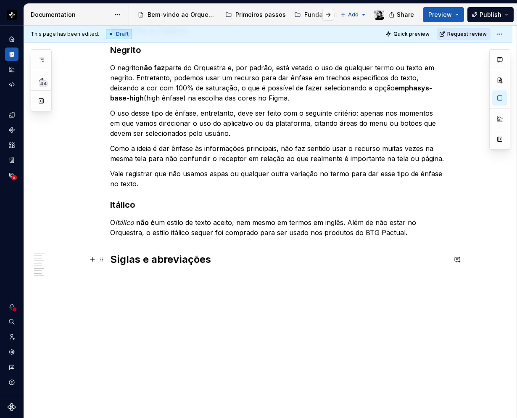
click at [213, 262] on h2 "Siglas e abreviações" at bounding box center [278, 259] width 336 height 13
click at [121, 282] on p at bounding box center [278, 278] width 336 height 10
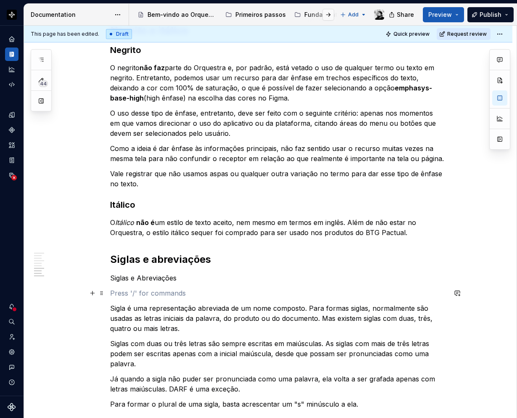
click at [124, 292] on p at bounding box center [278, 293] width 336 height 10
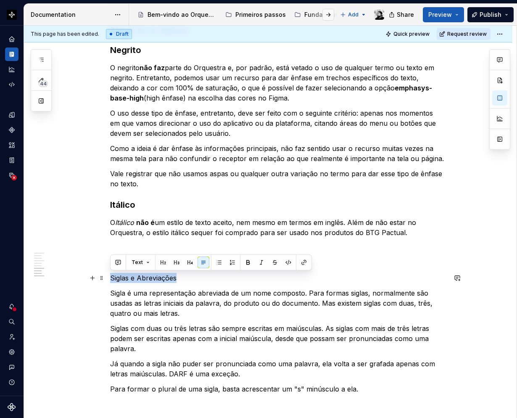
drag, startPoint x: 183, startPoint y: 276, endPoint x: 109, endPoint y: 278, distance: 74.0
click at [109, 278] on div "Ponto final, interrogação e exclamação Nunca usamos ponto-final em título, mas …" at bounding box center [268, 249] width 488 height 1305
click at [176, 262] on button "button" at bounding box center [177, 262] width 12 height 12
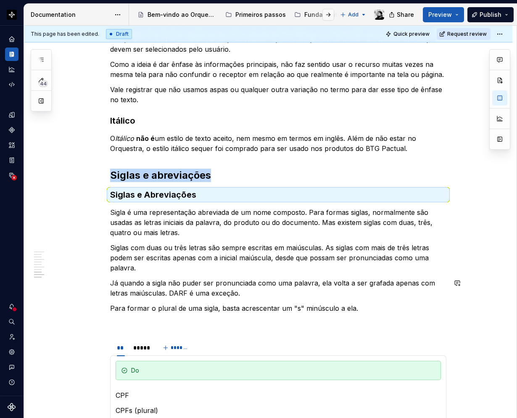
scroll to position [757, 0]
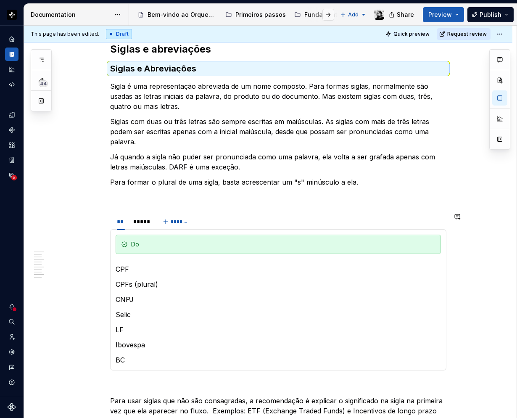
click at [133, 199] on p at bounding box center [278, 197] width 336 height 10
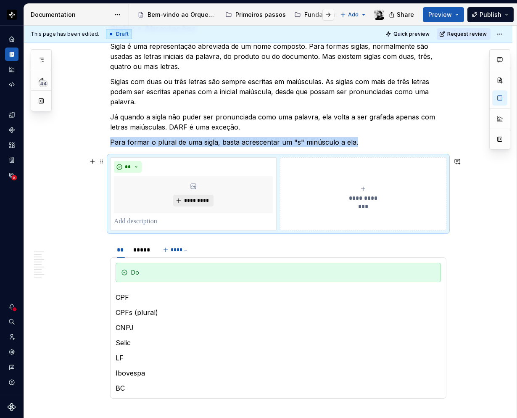
scroll to position [841, 0]
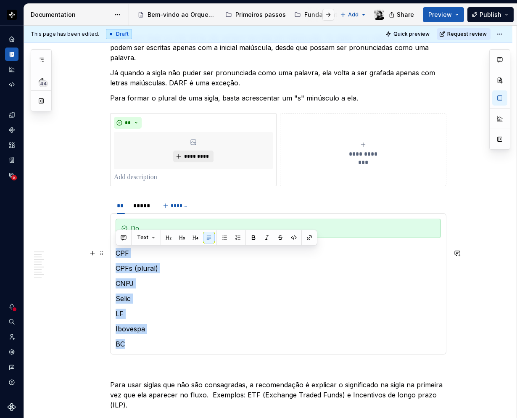
drag, startPoint x: 130, startPoint y: 343, endPoint x: 116, endPoint y: 253, distance: 90.9
click at [116, 253] on section-item-column "Do CPF CPFs (plural) CNPJ Selic LF Ibovespa BC" at bounding box center [278, 284] width 325 height 130
copy section-item-column "CPF CPFs (plural) CNPJ Selic LF Ibovespa BC"
click at [141, 176] on p at bounding box center [193, 177] width 159 height 10
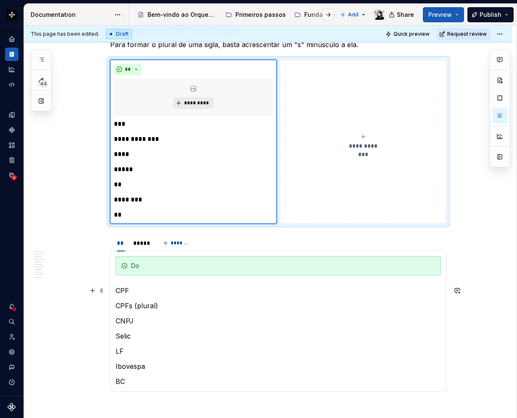
scroll to position [925, 0]
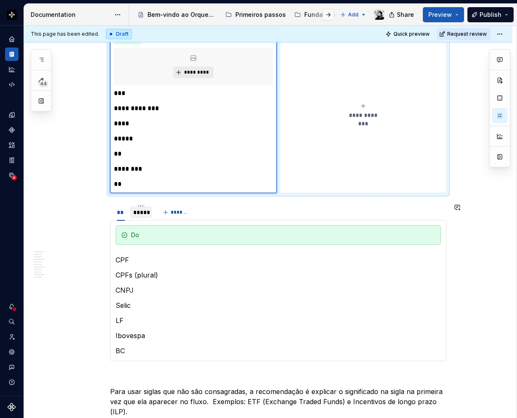
click at [143, 217] on div "*****" at bounding box center [141, 212] width 22 height 12
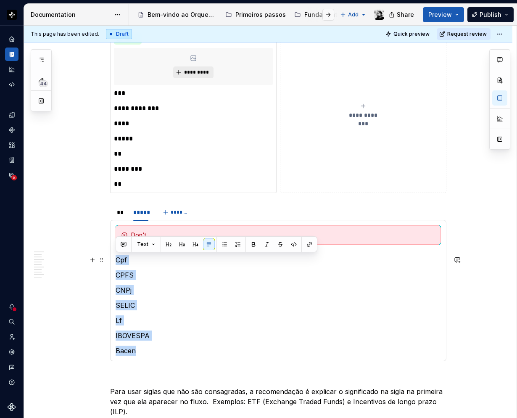
drag, startPoint x: 140, startPoint y: 349, endPoint x: 113, endPoint y: 261, distance: 91.9
click at [113, 261] on div "Do CPF CPFs (plural) CNPJ Selic LF Ibovespa BC Don't Cpf CPFS CNPj SELIC Lf IBO…" at bounding box center [278, 290] width 336 height 141
copy section-item-column "Cpf CPFS CNPj SELIC Lf IBOVESPA Bacen"
click at [338, 113] on div "**********" at bounding box center [363, 111] width 159 height 17
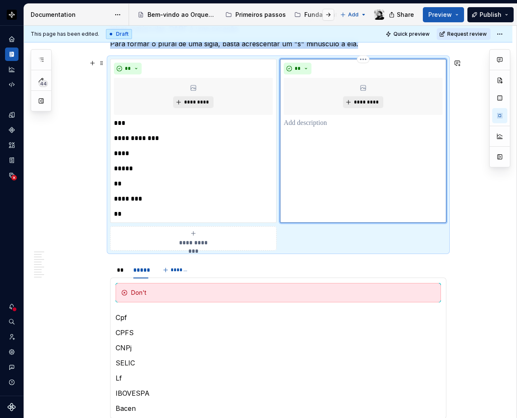
scroll to position [883, 0]
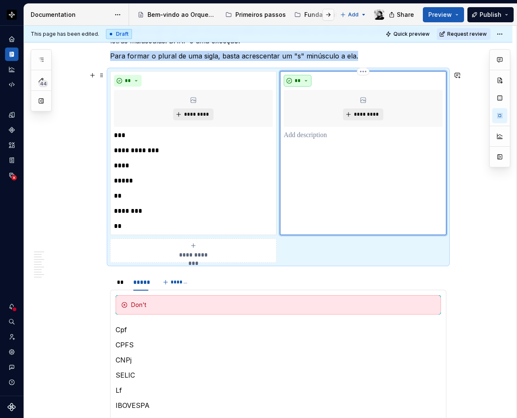
click at [309, 79] on button "**" at bounding box center [298, 81] width 28 height 12
click at [313, 111] on div "Don't" at bounding box center [317, 110] width 16 height 8
click at [310, 145] on div "***** *********" at bounding box center [363, 153] width 166 height 164
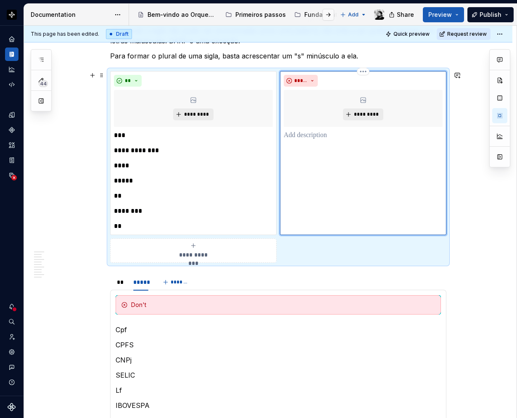
click at [311, 134] on p at bounding box center [363, 135] width 159 height 10
click at [102, 73] on span at bounding box center [101, 75] width 7 height 12
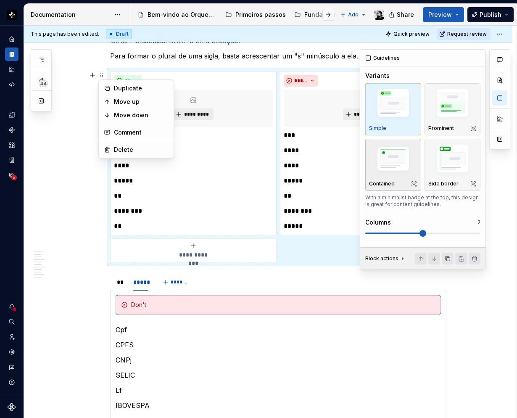
click at [403, 157] on img "button" at bounding box center [393, 159] width 48 height 33
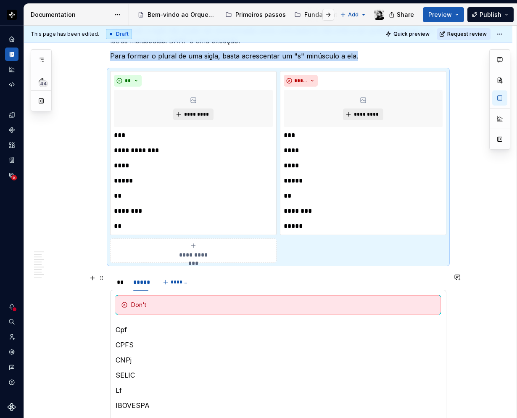
click at [106, 280] on div "Ponto final, interrogação e exclamação Nunca usamos ponto-final em título, mas …" at bounding box center [268, 8] width 488 height 1495
click at [103, 279] on span at bounding box center [101, 278] width 7 height 12
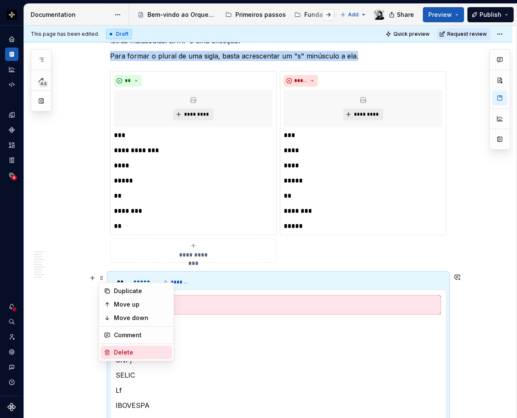
click at [120, 349] on div "Delete" at bounding box center [141, 352] width 55 height 8
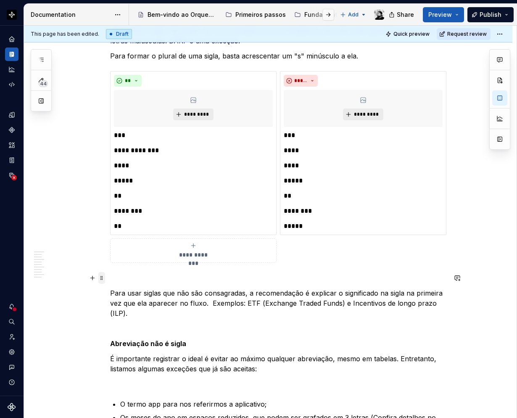
click at [103, 277] on span at bounding box center [101, 278] width 7 height 12
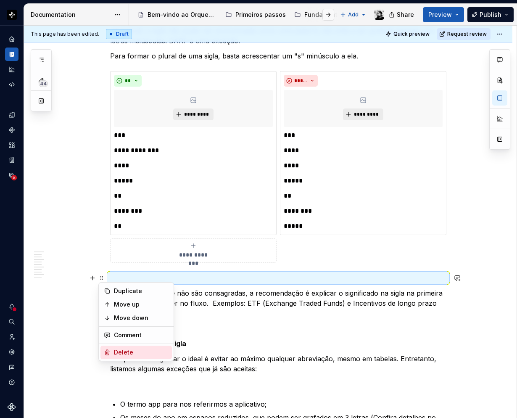
click at [121, 350] on div "Delete" at bounding box center [141, 352] width 55 height 8
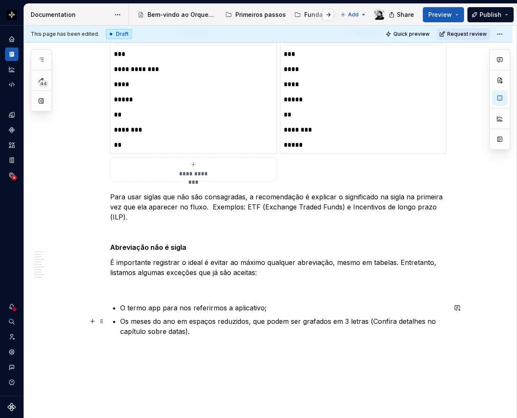
scroll to position [967, 0]
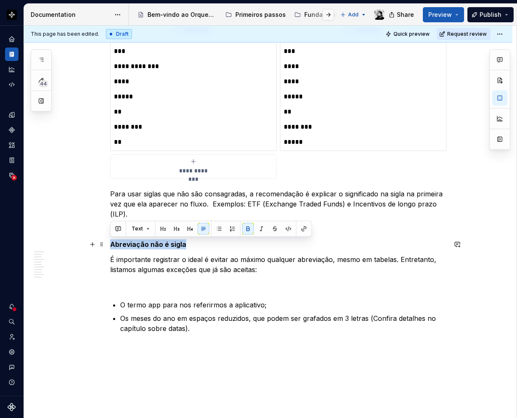
drag, startPoint x: 184, startPoint y: 243, endPoint x: 111, endPoint y: 244, distance: 73.1
click at [111, 244] on strong "Abreviação não é sigla" at bounding box center [148, 244] width 76 height 8
click at [176, 230] on button "button" at bounding box center [177, 229] width 12 height 12
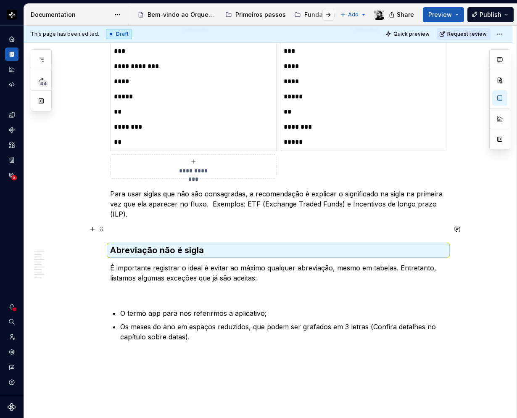
click at [124, 228] on p at bounding box center [278, 229] width 336 height 10
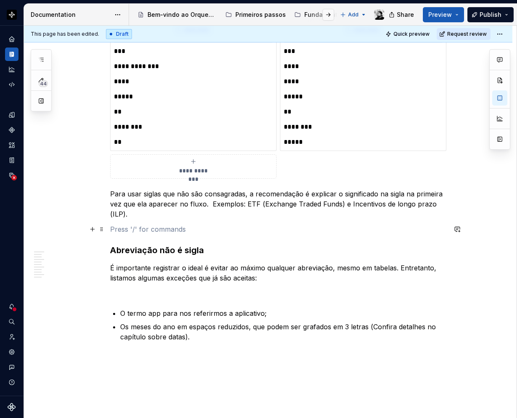
click at [104, 230] on span at bounding box center [101, 229] width 7 height 12
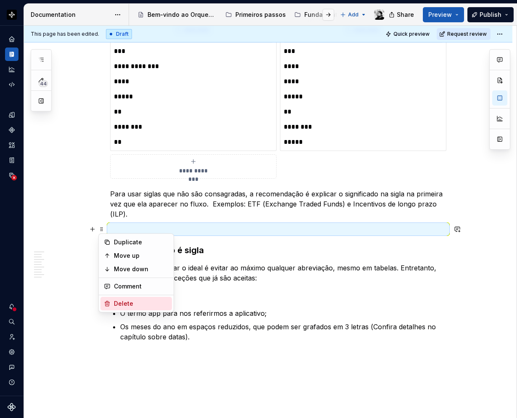
click at [120, 298] on div "Delete" at bounding box center [135, 303] width 71 height 13
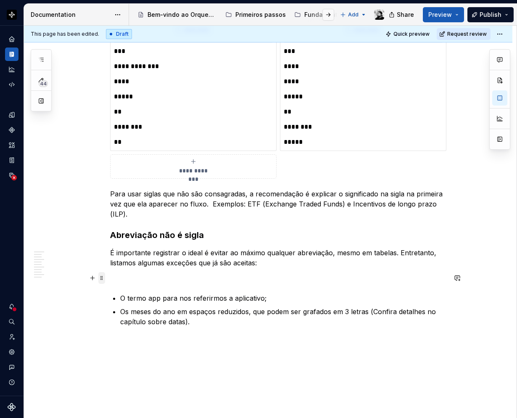
click at [101, 277] on span at bounding box center [101, 278] width 7 height 12
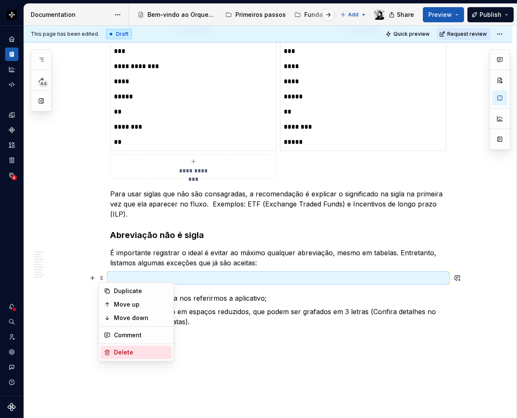
click at [118, 349] on div "Delete" at bounding box center [141, 352] width 55 height 8
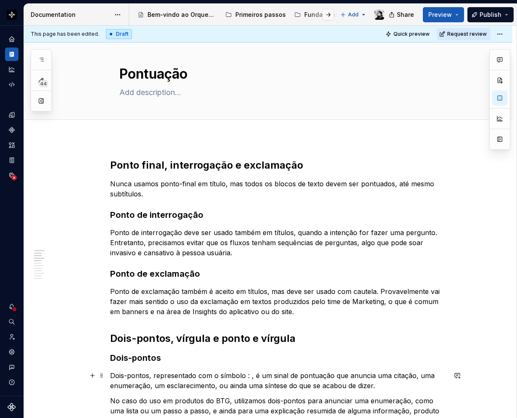
scroll to position [0, 0]
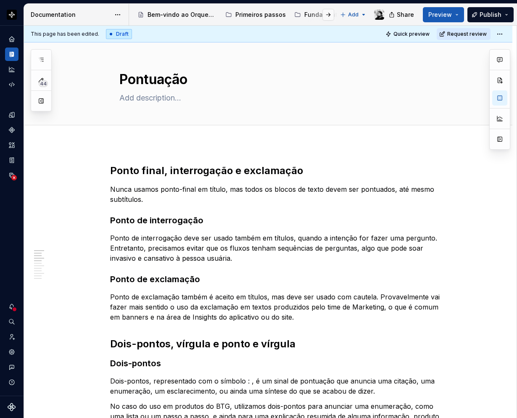
click at [498, 32] on html "Orquestra Design system data Documentation Accessibility guide for tree Page tr…" at bounding box center [258, 209] width 517 height 418
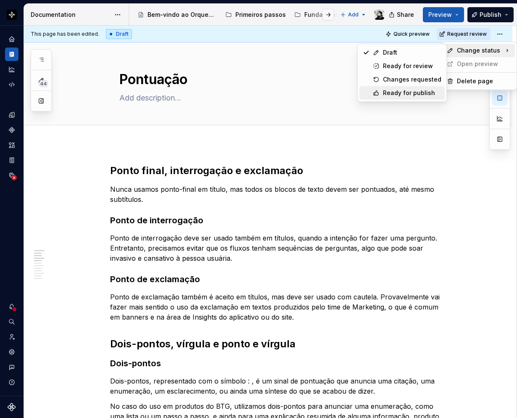
click at [408, 91] on div "Ready for publish" at bounding box center [412, 93] width 58 height 8
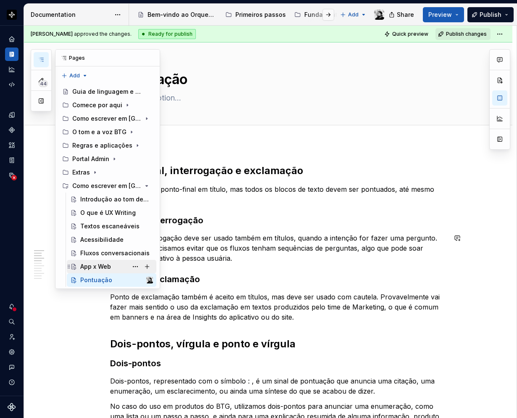
click at [99, 262] on div "App x Web" at bounding box center [95, 266] width 31 height 8
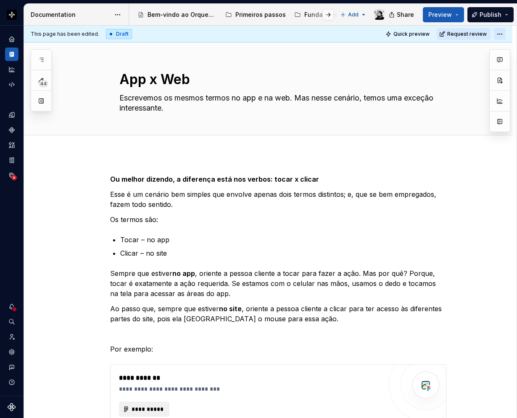
click at [500, 31] on html "Orquestra Design system data Documentation Accessibility guide for tree Page tr…" at bounding box center [258, 209] width 517 height 418
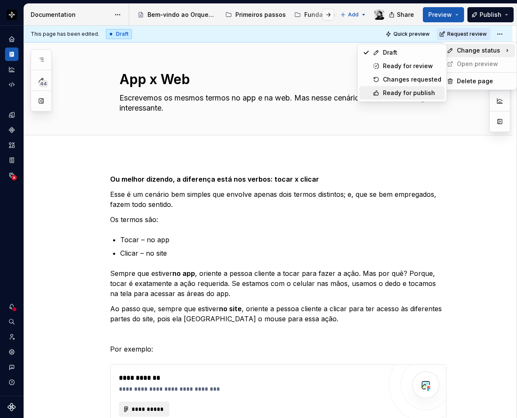
click at [407, 90] on div "Ready for publish" at bounding box center [412, 93] width 58 height 8
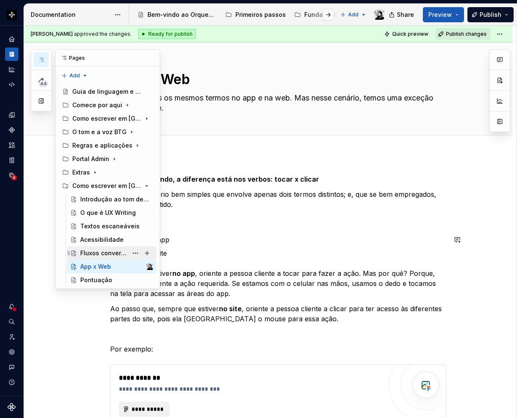
click at [100, 254] on div "Fluxos conversacionais" at bounding box center [103, 253] width 47 height 8
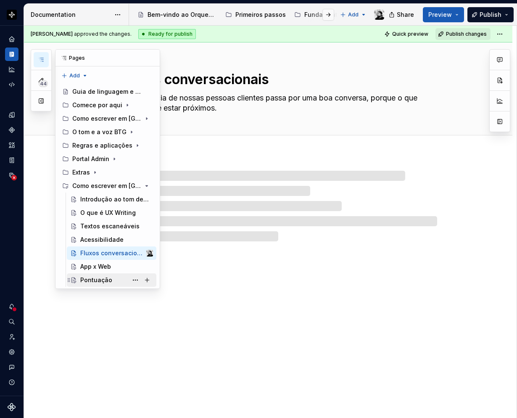
click at [99, 275] on div "Pontuação" at bounding box center [116, 280] width 73 height 12
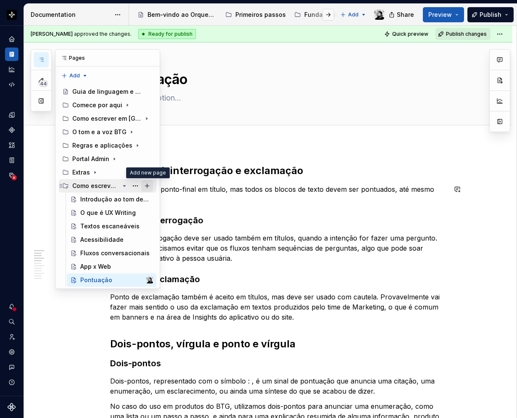
click at [146, 184] on button "Page tree" at bounding box center [147, 186] width 12 height 12
type textarea "*"
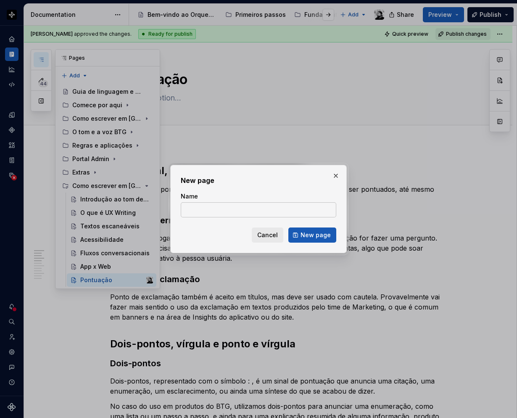
click at [198, 213] on input "Name" at bounding box center [258, 209] width 155 height 15
paste input "Números, datas e horas"
type input "Números, datas e horas"
click at [306, 236] on span "New page" at bounding box center [315, 235] width 30 height 8
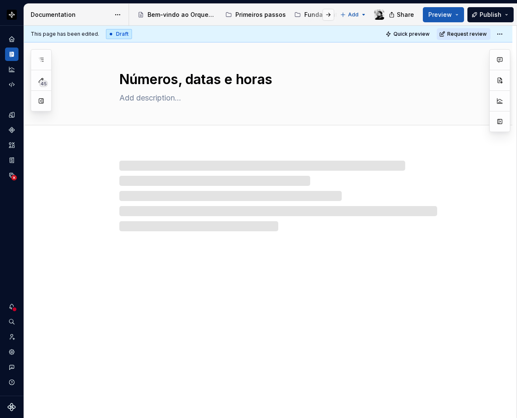
type textarea "*"
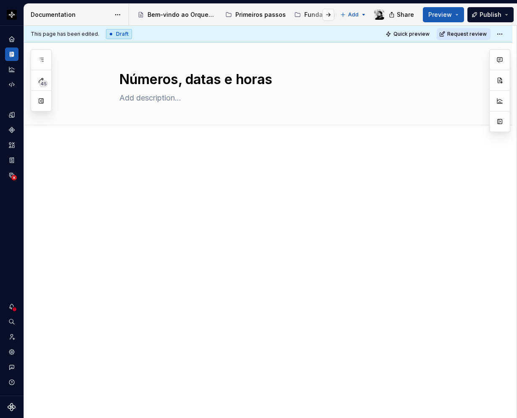
click at [159, 153] on div at bounding box center [268, 237] width 488 height 187
click at [146, 168] on h2 at bounding box center [278, 170] width 336 height 13
click at [150, 195] on div "Padronização de números" at bounding box center [278, 180] width 336 height 32
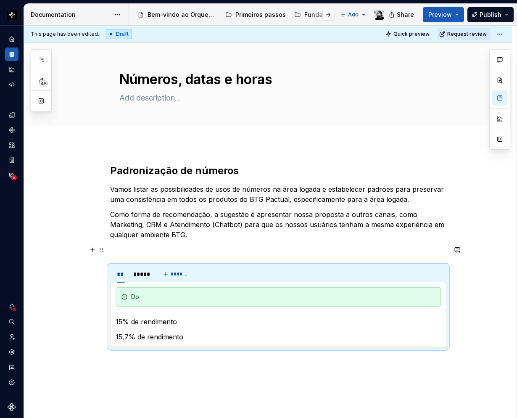
click at [126, 248] on p at bounding box center [278, 250] width 336 height 10
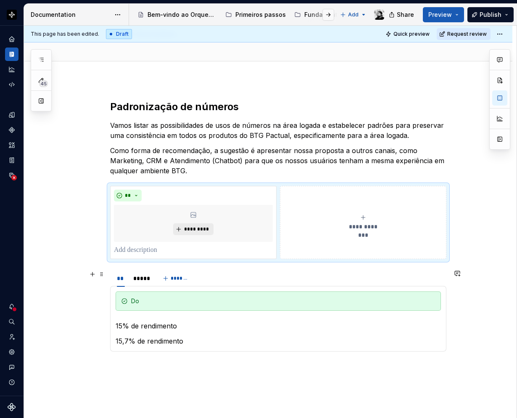
scroll to position [126, 0]
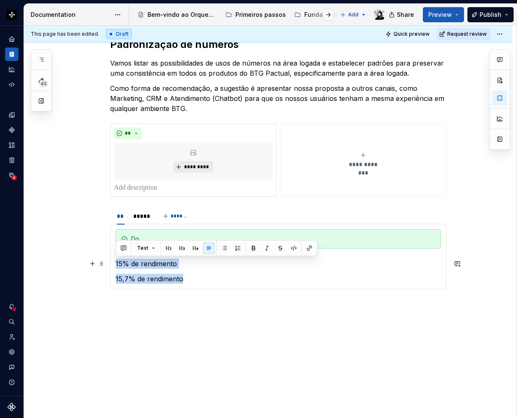
drag, startPoint x: 182, startPoint y: 280, endPoint x: 117, endPoint y: 261, distance: 68.1
click at [117, 261] on section-item-column "Do 15% de rendimento 15,7% de rendimento" at bounding box center [278, 256] width 325 height 55
copy section-item-column "15% de rendimento 15,7% de rendimento"
click at [152, 186] on p at bounding box center [193, 188] width 159 height 10
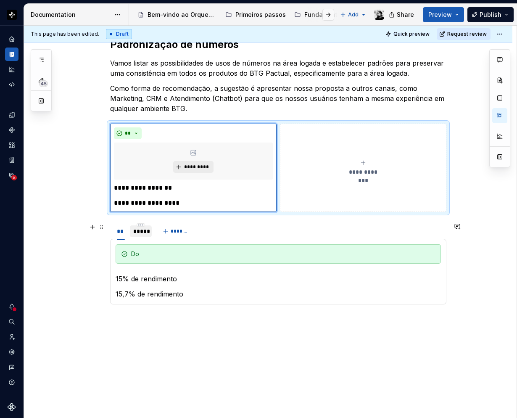
click at [140, 233] on div "*****" at bounding box center [140, 231] width 15 height 8
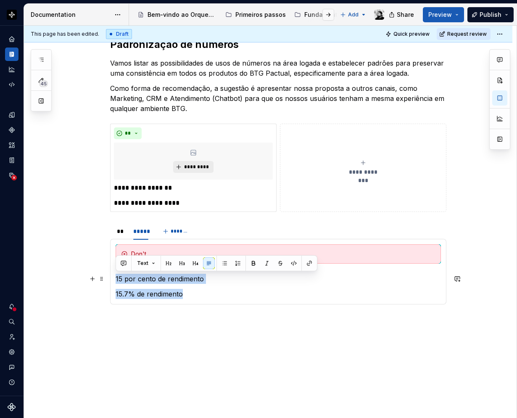
drag, startPoint x: 182, startPoint y: 289, endPoint x: 116, endPoint y: 275, distance: 67.4
click at [116, 275] on section-item-column "Don't 15 por cento de rendimento 15.7% de rendimento" at bounding box center [278, 271] width 325 height 55
copy section-item-column "15 por cento de rendimento 15.7% de rendimento"
click at [331, 152] on button "**********" at bounding box center [363, 168] width 166 height 88
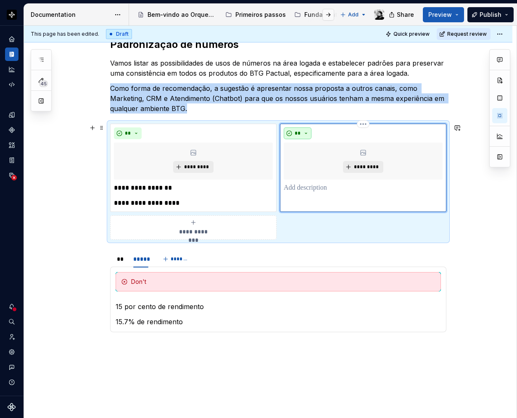
click at [309, 131] on button "**" at bounding box center [298, 133] width 28 height 12
click at [311, 158] on span "Don't" at bounding box center [321, 162] width 71 height 13
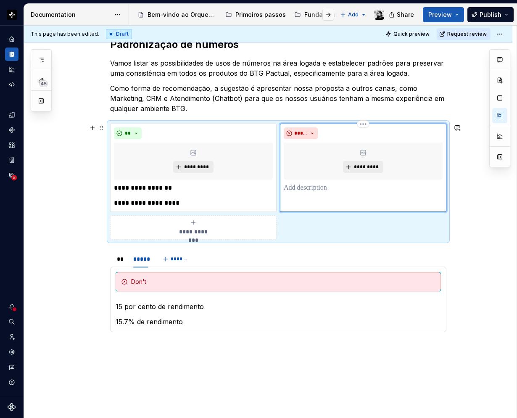
click at [307, 190] on p at bounding box center [363, 188] width 159 height 10
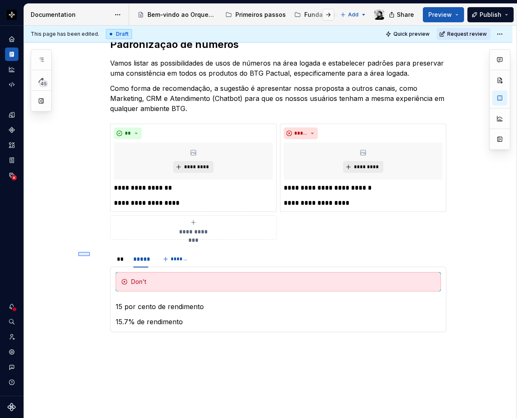
drag, startPoint x: 78, startPoint y: 252, endPoint x: 213, endPoint y: 321, distance: 151.9
click at [213, 321] on div "**********" at bounding box center [270, 222] width 493 height 393
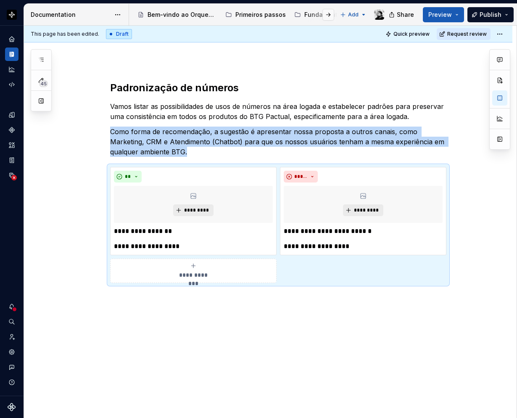
scroll to position [83, 0]
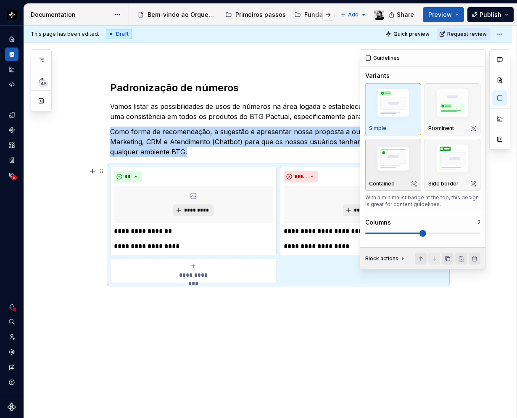
click at [395, 164] on img "button" at bounding box center [393, 159] width 48 height 33
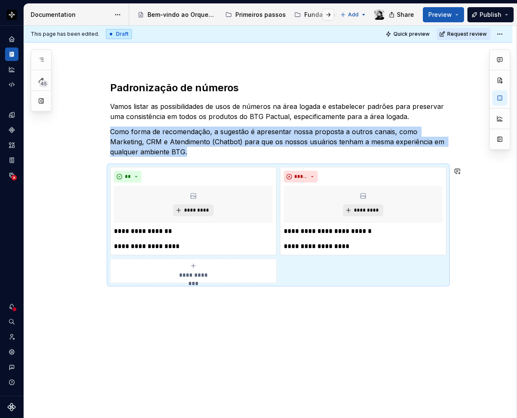
click at [235, 300] on div "**********" at bounding box center [268, 239] width 488 height 357
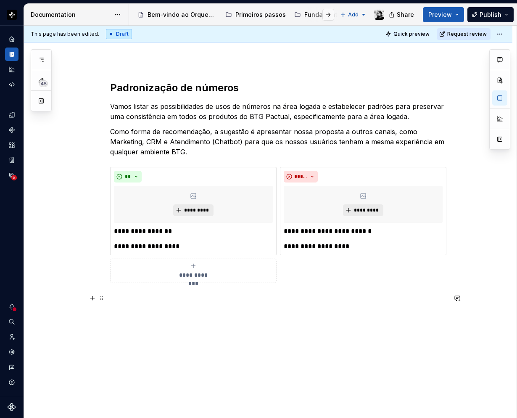
click at [141, 304] on div "**********" at bounding box center [278, 197] width 336 height 232
click at [140, 300] on p at bounding box center [278, 298] width 336 height 10
click at [147, 329] on div "**********" at bounding box center [278, 209] width 336 height 257
click at [140, 322] on p at bounding box center [278, 323] width 336 height 10
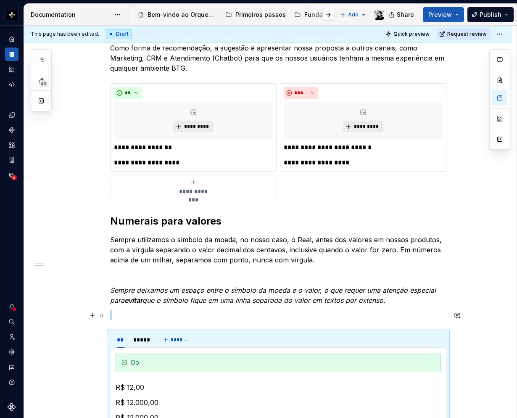
scroll to position [167, 0]
click at [124, 275] on p at bounding box center [278, 274] width 336 height 10
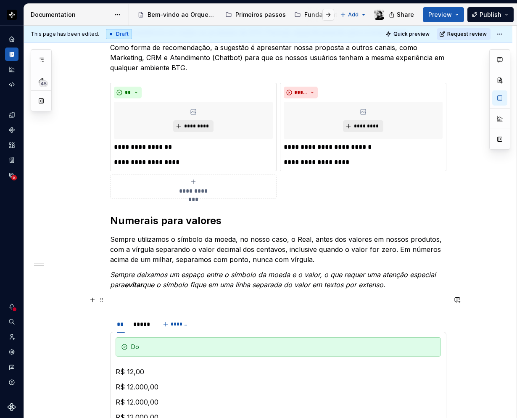
click at [121, 298] on p at bounding box center [278, 300] width 336 height 10
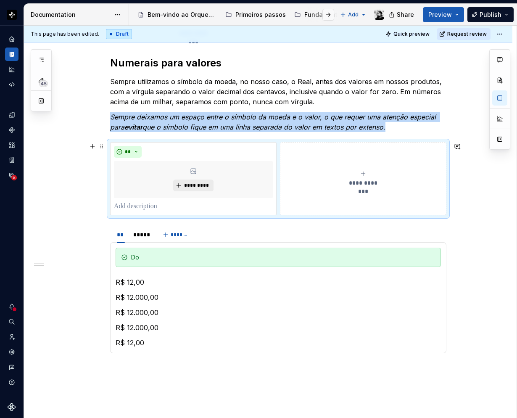
scroll to position [335, 0]
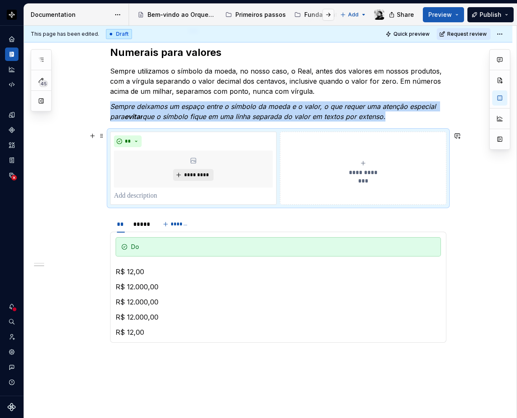
click at [365, 170] on span "**********" at bounding box center [363, 172] width 39 height 8
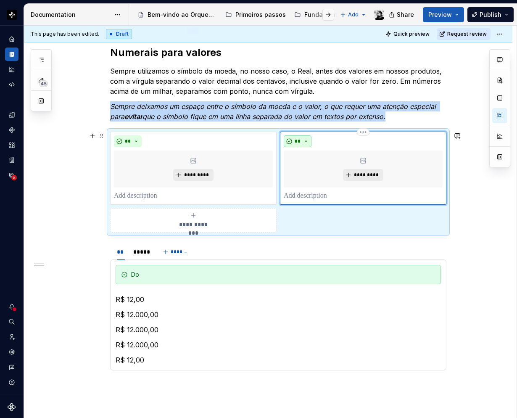
click at [297, 139] on span "**" at bounding box center [297, 141] width 7 height 7
click at [305, 167] on span "Don't" at bounding box center [321, 170] width 71 height 13
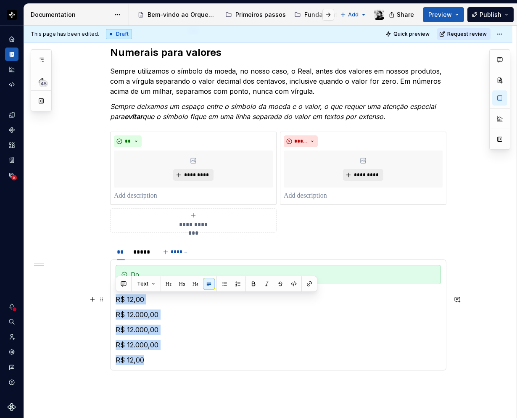
drag, startPoint x: 149, startPoint y: 357, endPoint x: 115, endPoint y: 295, distance: 70.5
click at [115, 295] on div "Do R$ 12,00 R$ 12.000,00 R$ 12.000,00 R$ 12.000,00 R$ 12,00 Don't R$ 12 R$ 12,0…" at bounding box center [278, 314] width 336 height 111
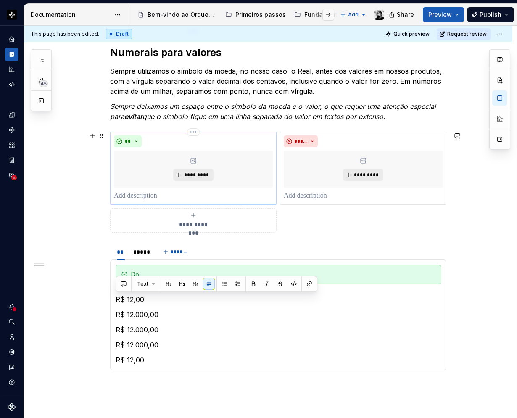
click at [132, 194] on p at bounding box center [193, 196] width 159 height 10
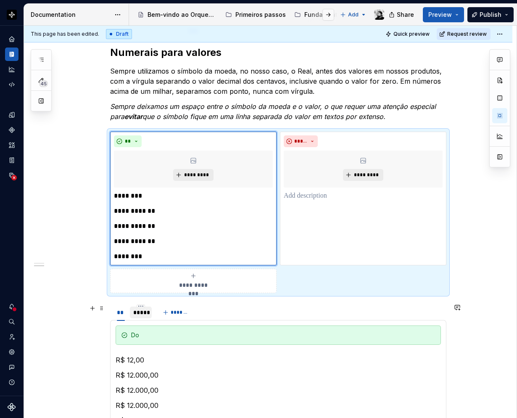
scroll to position [419, 0]
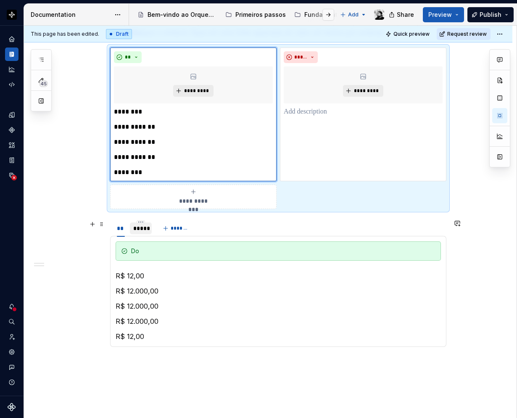
click at [132, 229] on div "*****" at bounding box center [141, 228] width 22 height 12
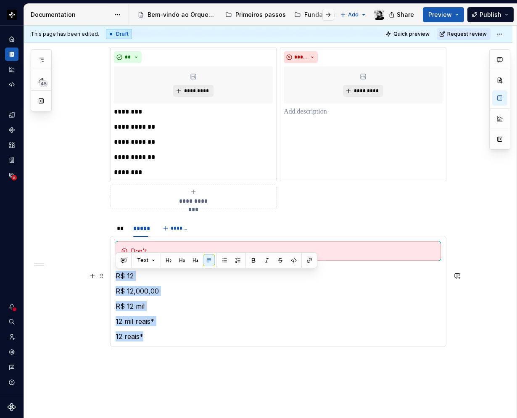
drag, startPoint x: 150, startPoint y: 341, endPoint x: 112, endPoint y: 277, distance: 74.4
click at [112, 277] on div "Do R$ 12,00 R$ 12.000,00 R$ 12.000,00 R$ 12.000,00 R$ 12,00 Don't R$ 12 R$ 12,0…" at bounding box center [278, 291] width 336 height 111
click at [294, 113] on p at bounding box center [363, 112] width 159 height 10
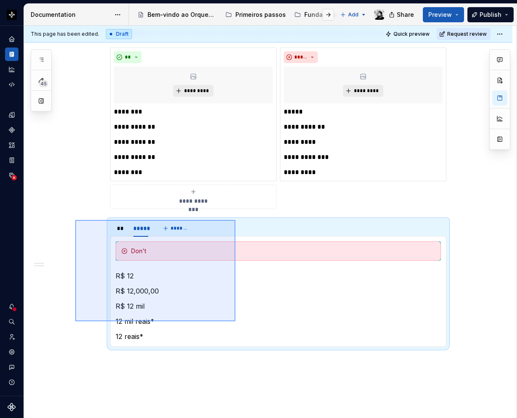
drag, startPoint x: 85, startPoint y: 220, endPoint x: 235, endPoint y: 321, distance: 181.4
click at [235, 321] on div "**********" at bounding box center [270, 222] width 493 height 393
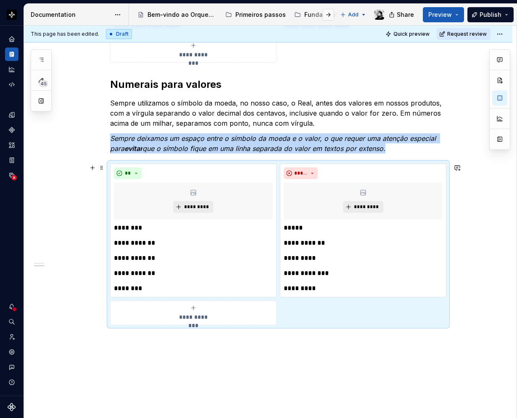
scroll to position [345, 0]
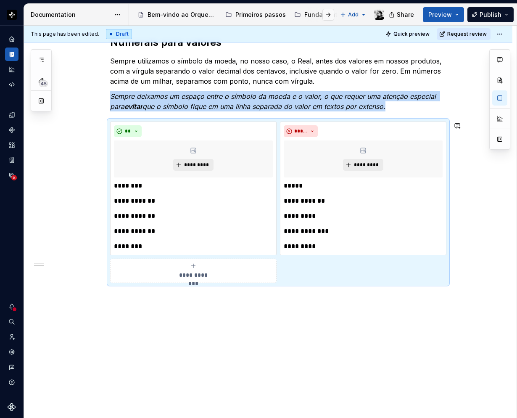
click at [169, 291] on div "**********" at bounding box center [278, 56] width 336 height 474
click at [157, 302] on div "**********" at bounding box center [268, 108] width 488 height 619
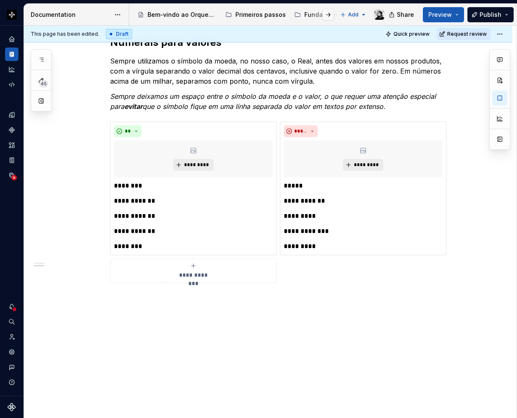
click at [143, 296] on p at bounding box center [278, 298] width 336 height 10
click at [117, 325] on p at bounding box center [278, 323] width 336 height 10
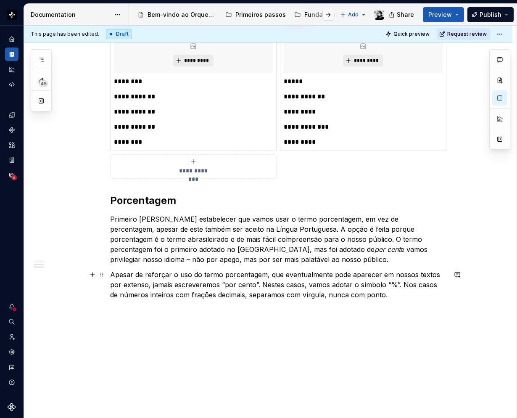
scroll to position [466, 0]
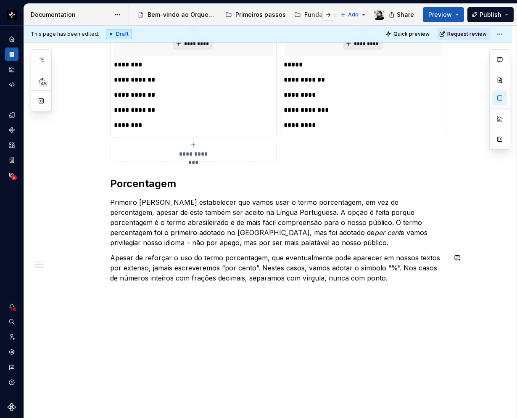
click at [119, 297] on div "**********" at bounding box center [268, 48] width 488 height 740
click at [116, 308] on div "**********" at bounding box center [278, 3] width 336 height 610
click at [120, 300] on div "**********" at bounding box center [278, 3] width 336 height 610
click at [123, 292] on p at bounding box center [278, 293] width 336 height 10
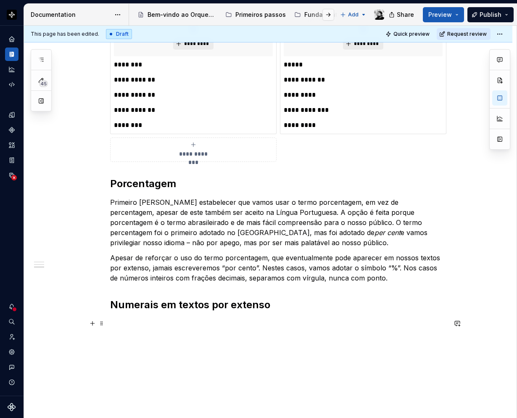
click at [123, 326] on p at bounding box center [278, 323] width 336 height 10
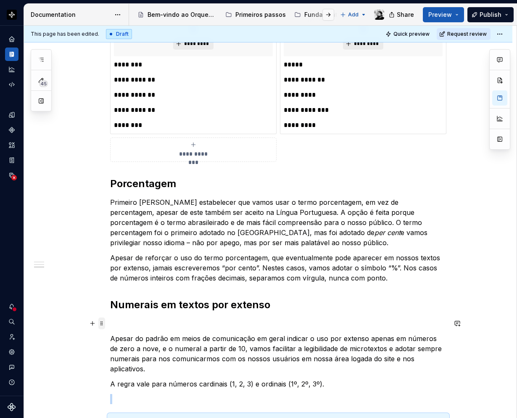
click at [104, 322] on span at bounding box center [101, 323] width 7 height 12
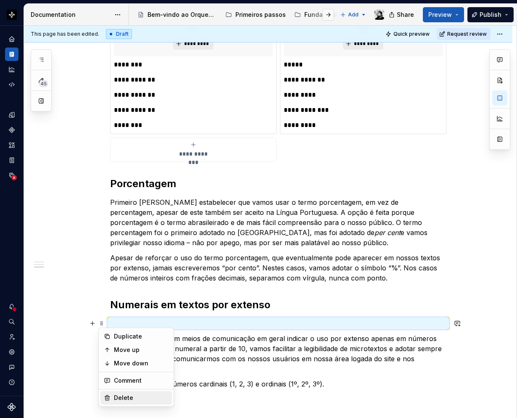
click at [120, 391] on div "Delete" at bounding box center [135, 397] width 71 height 13
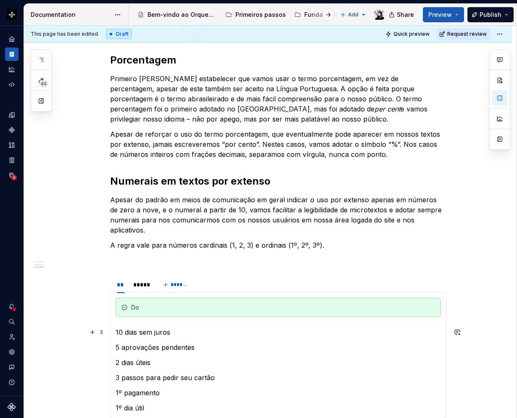
scroll to position [592, 0]
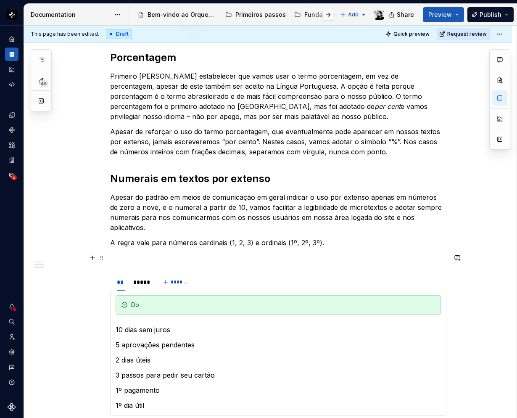
click at [110, 259] on div "**********" at bounding box center [268, 55] width 488 height 1006
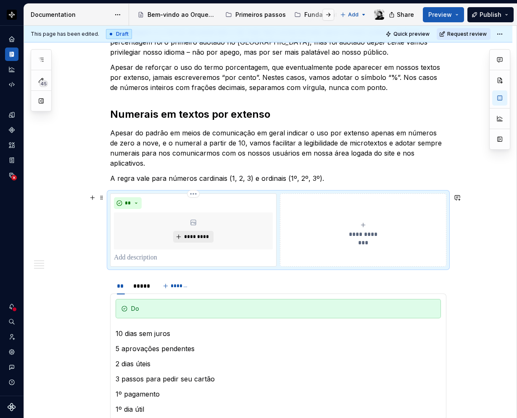
scroll to position [718, 0]
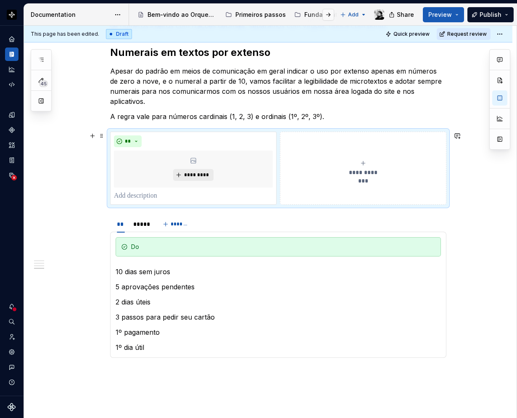
click at [366, 170] on span "**********" at bounding box center [363, 172] width 39 height 8
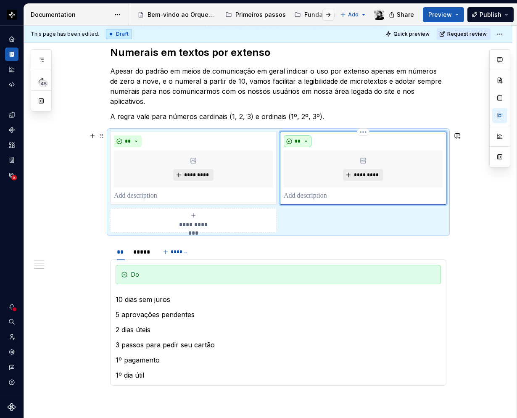
click at [303, 140] on button "**" at bounding box center [298, 141] width 28 height 12
click at [308, 171] on span "Don't" at bounding box center [321, 170] width 71 height 13
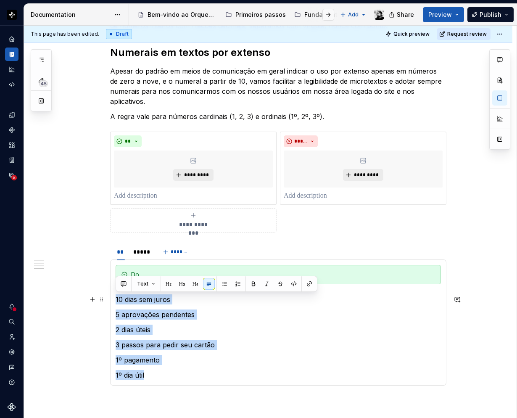
drag, startPoint x: 152, startPoint y: 373, endPoint x: 116, endPoint y: 298, distance: 83.1
click at [116, 298] on section-item-column "Do 10 dias sem juros 5 aprovações pendentes 2 dias úteis 3 passos para pedir se…" at bounding box center [278, 322] width 325 height 115
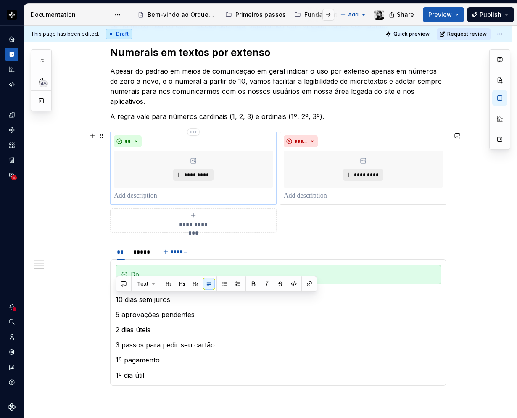
click at [144, 195] on p at bounding box center [193, 196] width 159 height 10
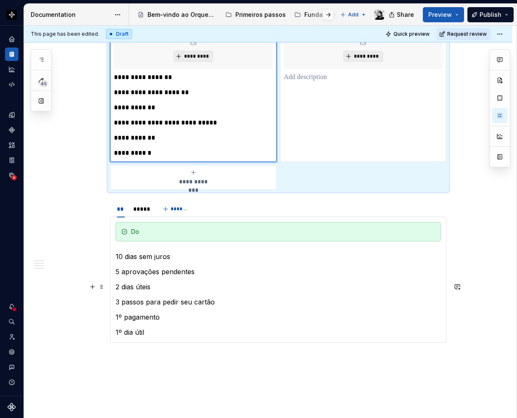
scroll to position [844, 0]
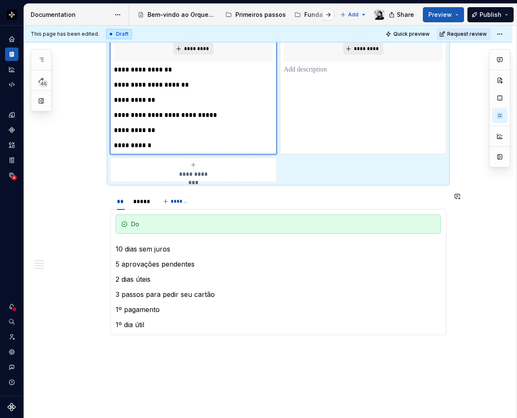
click at [138, 210] on div "Do 10 dias sem juros 5 aprovações pendentes 2 dias úteis 3 passos para pedir se…" at bounding box center [278, 272] width 336 height 126
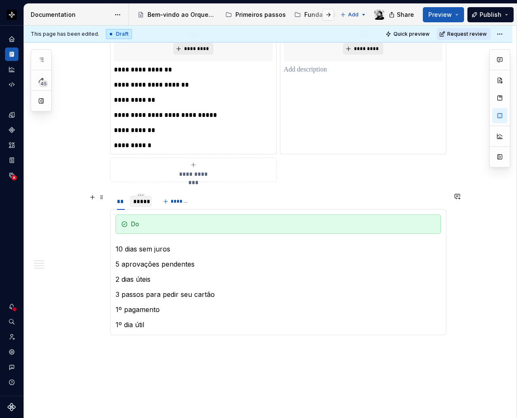
click at [138, 200] on div "*****" at bounding box center [140, 201] width 15 height 8
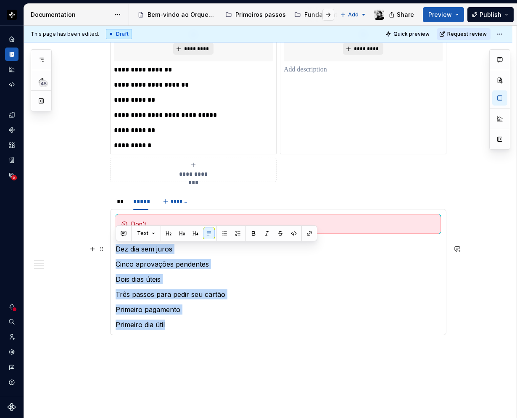
drag, startPoint x: 168, startPoint y: 325, endPoint x: 112, endPoint y: 250, distance: 94.3
click at [112, 250] on div "Do 10 dias sem juros 5 aprovações pendentes 2 dias úteis 3 passos para pedir se…" at bounding box center [278, 272] width 336 height 126
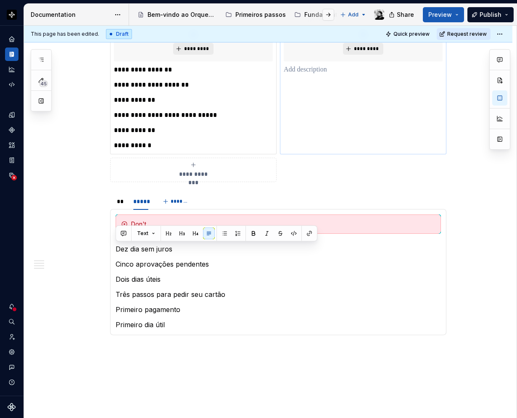
click at [299, 69] on p at bounding box center [363, 70] width 159 height 10
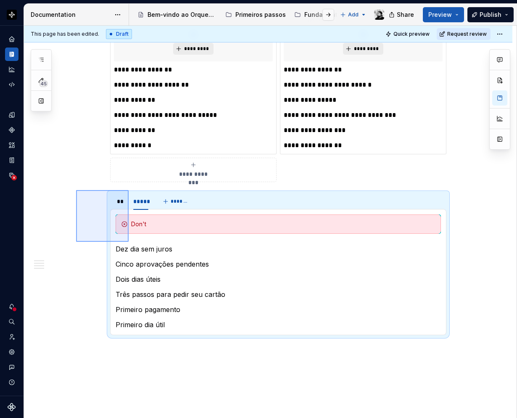
drag, startPoint x: 76, startPoint y: 190, endPoint x: 243, endPoint y: 337, distance: 222.7
click at [243, 337] on div "**********" at bounding box center [270, 222] width 493 height 393
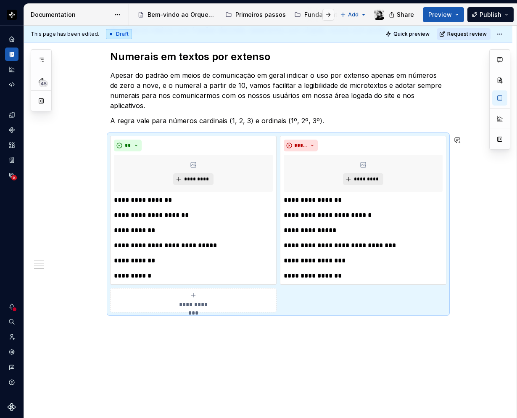
scroll to position [743, 0]
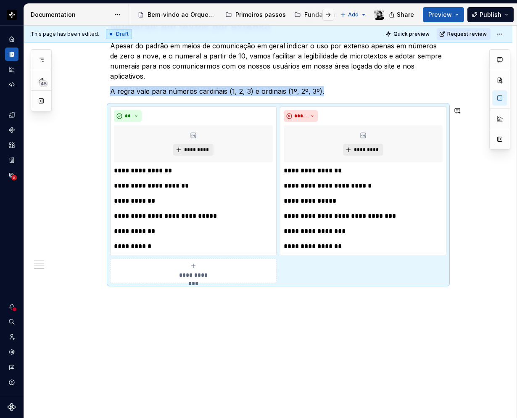
click at [129, 296] on div "**********" at bounding box center [270, 222] width 493 height 393
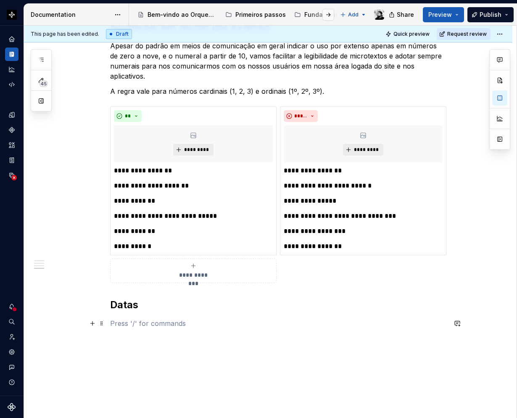
click at [127, 323] on p at bounding box center [278, 323] width 336 height 10
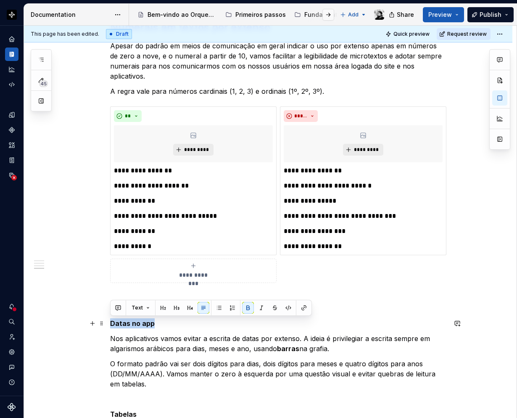
drag, startPoint x: 155, startPoint y: 322, endPoint x: 112, endPoint y: 322, distance: 43.7
click at [112, 322] on p "Datas no app" at bounding box center [278, 323] width 336 height 10
click at [178, 306] on button "button" at bounding box center [177, 308] width 12 height 12
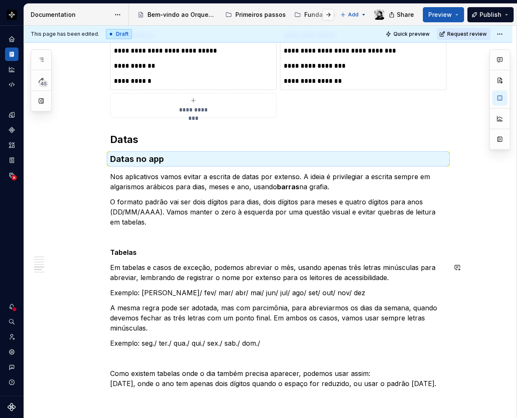
scroll to position [912, 0]
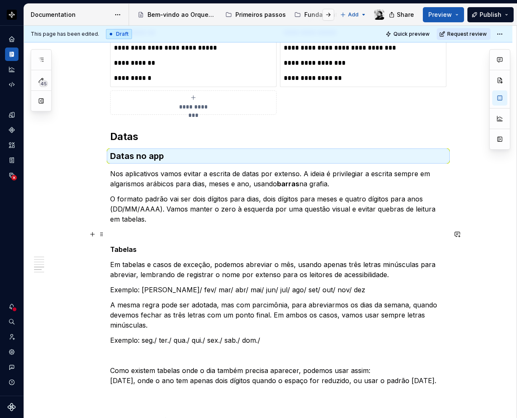
click at [128, 231] on p at bounding box center [278, 234] width 336 height 10
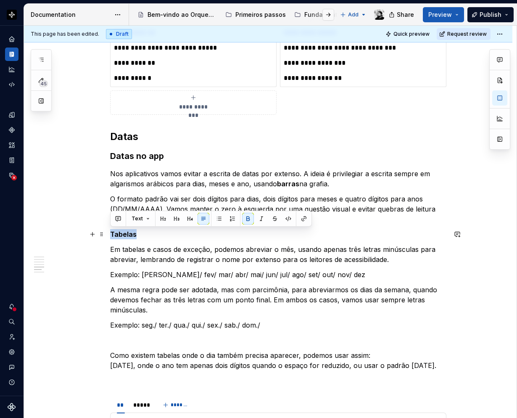
drag, startPoint x: 145, startPoint y: 231, endPoint x: 110, endPoint y: 231, distance: 34.9
click at [110, 231] on p "Tabelas" at bounding box center [278, 234] width 336 height 10
click at [172, 218] on button "button" at bounding box center [177, 219] width 12 height 12
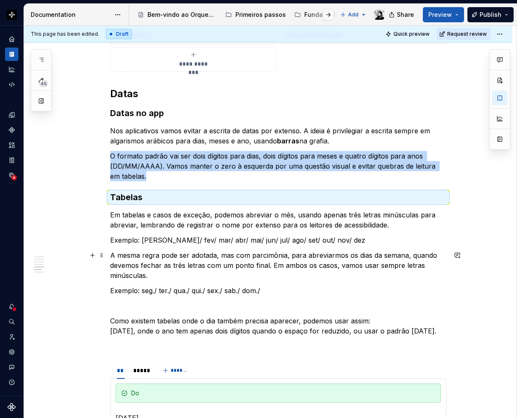
scroll to position [996, 0]
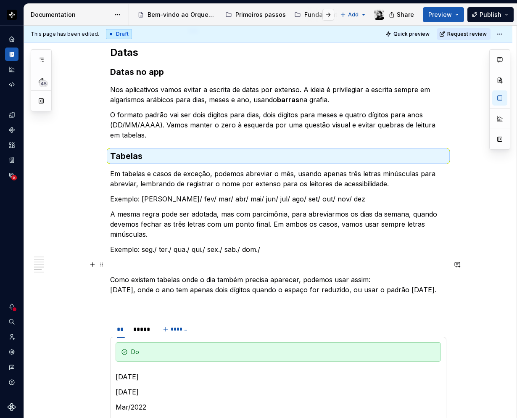
click at [144, 267] on p at bounding box center [278, 264] width 336 height 10
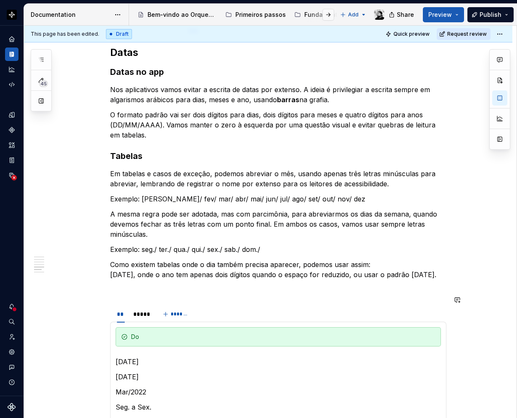
scroll to position [1080, 0]
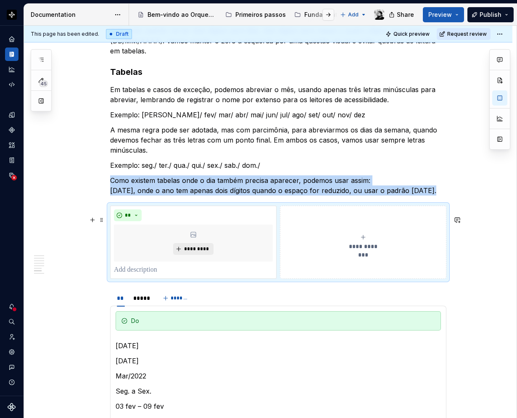
click at [364, 250] on span "**********" at bounding box center [363, 246] width 39 height 8
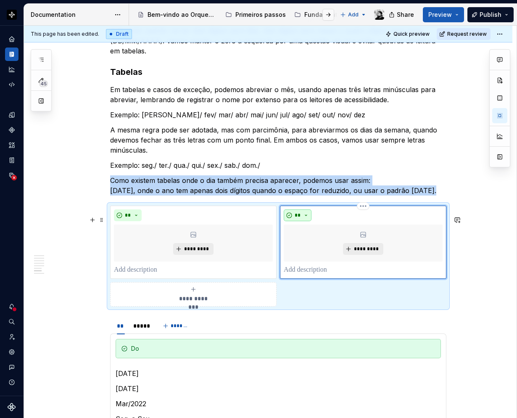
click at [306, 221] on button "**" at bounding box center [298, 215] width 28 height 12
click at [311, 254] on div "Don't" at bounding box center [317, 255] width 16 height 8
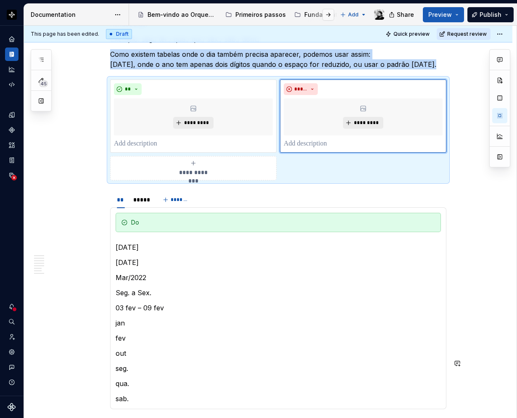
scroll to position [1290, 0]
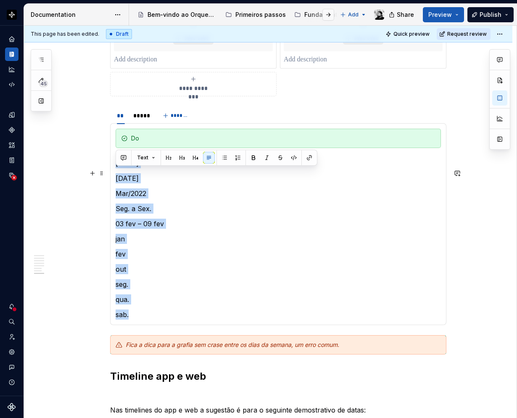
drag, startPoint x: 134, startPoint y: 326, endPoint x: 116, endPoint y: 171, distance: 156.1
click at [116, 171] on section-item-column "Do 01/08/1979 01/08/1979 Mar/2022 Seg. a Sex. 03 fev – 09 fev jan fev out seg. …" at bounding box center [278, 224] width 325 height 191
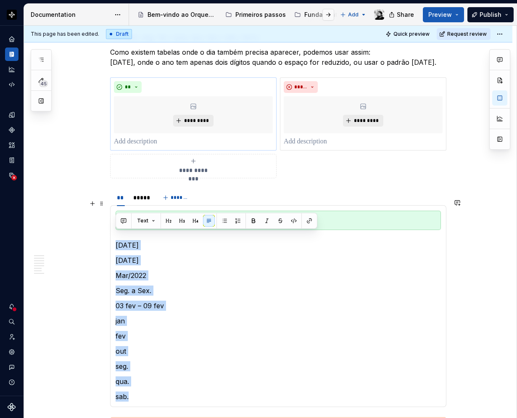
scroll to position [1206, 0]
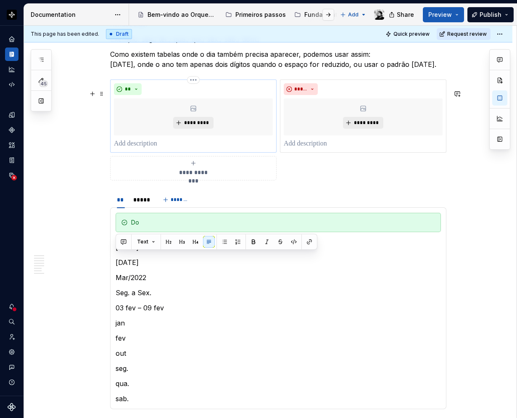
click at [156, 149] on p at bounding box center [193, 144] width 159 height 10
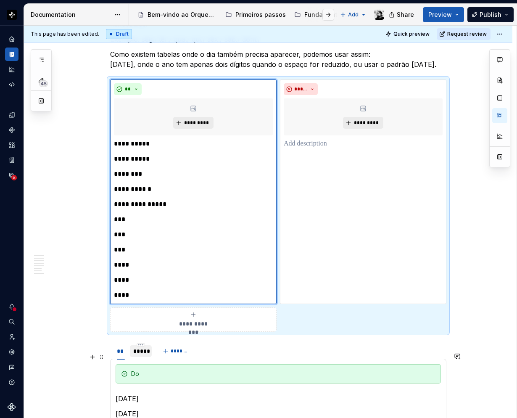
click at [142, 355] on div "*****" at bounding box center [140, 351] width 15 height 8
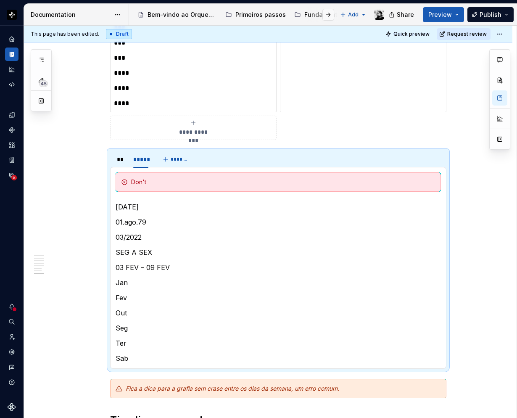
scroll to position [1458, 0]
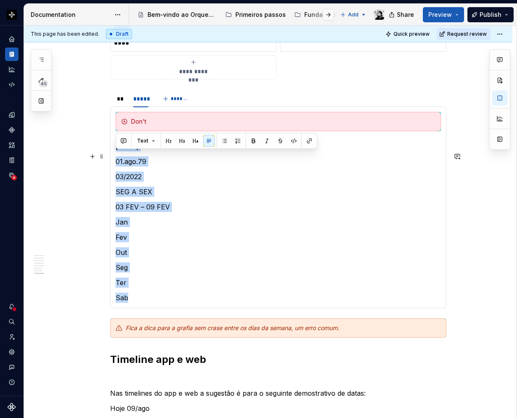
drag, startPoint x: 132, startPoint y: 308, endPoint x: 117, endPoint y: 152, distance: 157.1
click at [117, 152] on section-item-column "Don't 1/8/1979 01.ago.79 03/2022 SEG A SEX 03 FEV – 09 FEV Jan Fev Out Seg Ter …" at bounding box center [278, 207] width 325 height 191
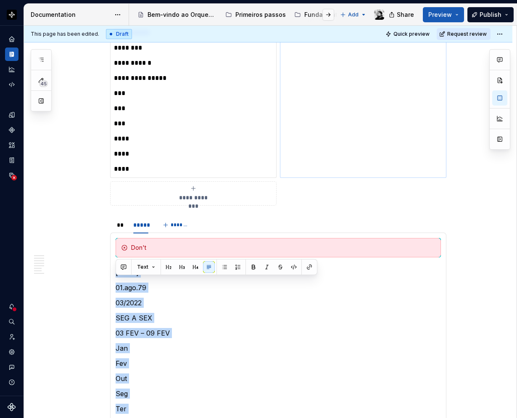
click at [317, 120] on div "***** *********" at bounding box center [363, 65] width 166 height 224
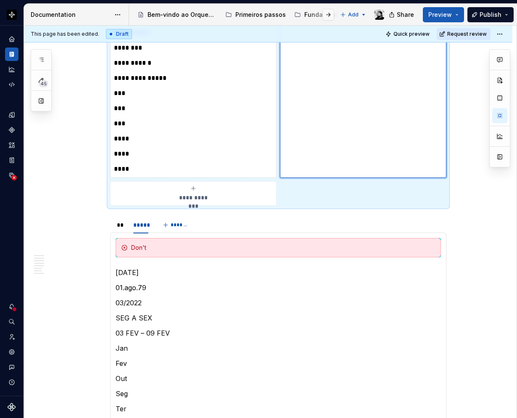
scroll to position [1248, 0]
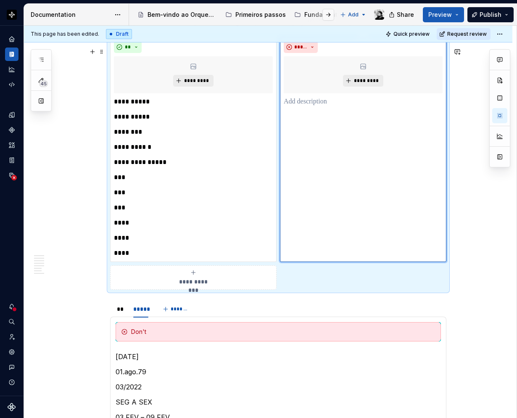
click at [311, 107] on p at bounding box center [363, 102] width 159 height 10
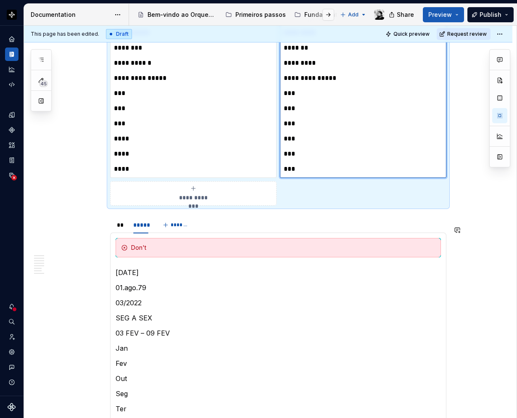
scroll to position [1416, 0]
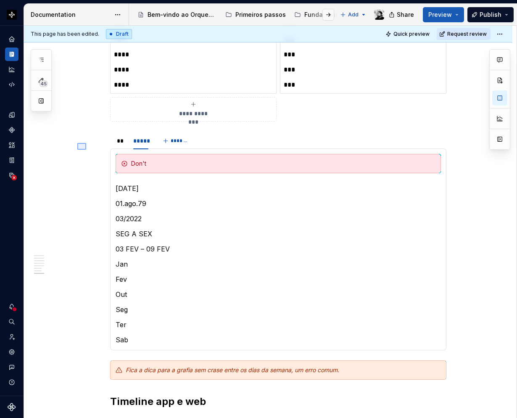
drag, startPoint x: 86, startPoint y: 150, endPoint x: 175, endPoint y: 208, distance: 106.4
click at [175, 208] on div "**********" at bounding box center [270, 222] width 493 height 393
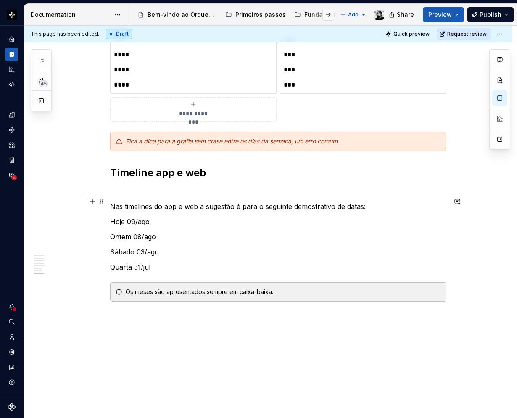
click at [124, 196] on p at bounding box center [278, 191] width 336 height 10
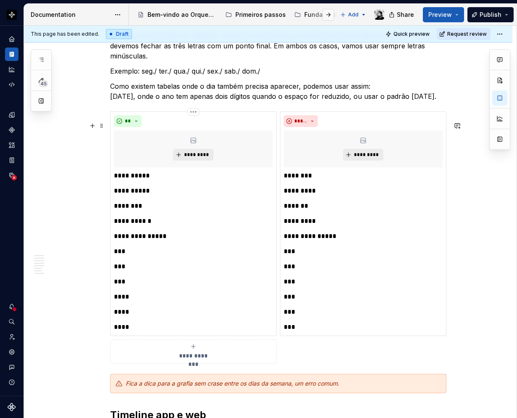
scroll to position [1164, 0]
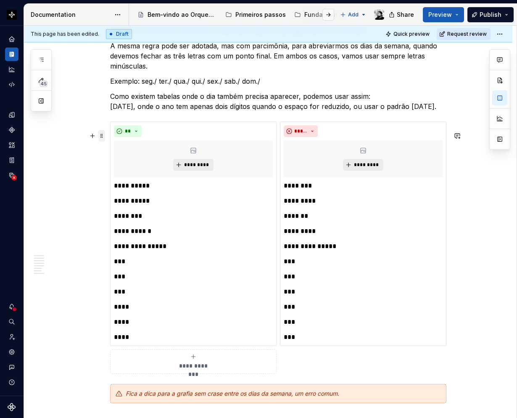
click at [102, 138] on span at bounding box center [101, 136] width 7 height 12
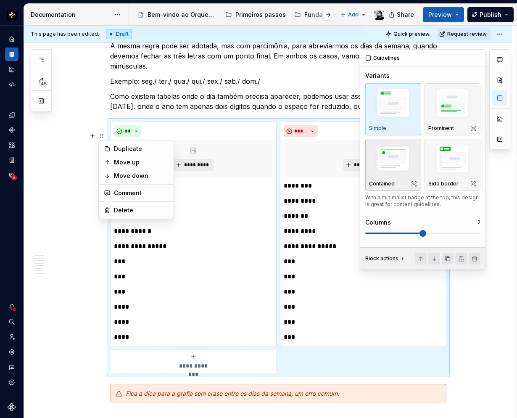
click at [395, 161] on img "button" at bounding box center [393, 159] width 48 height 33
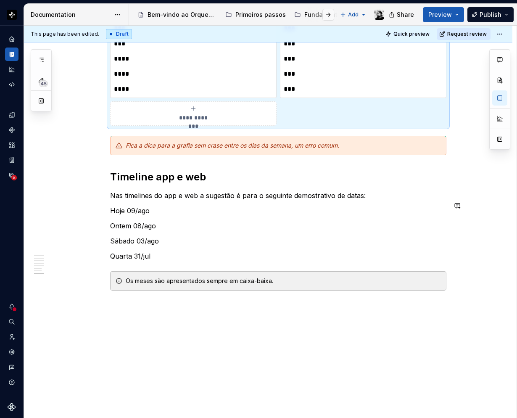
scroll to position [1429, 0]
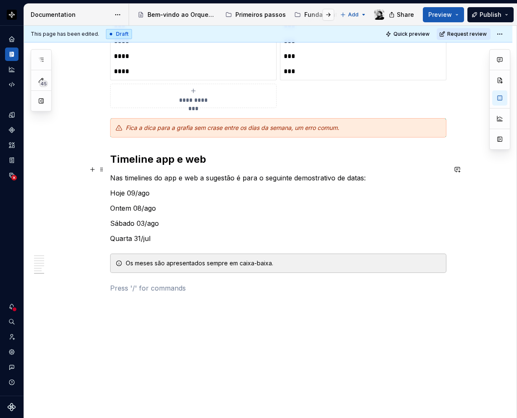
click at [148, 166] on h2 "Timeline app e web" at bounding box center [278, 159] width 336 height 13
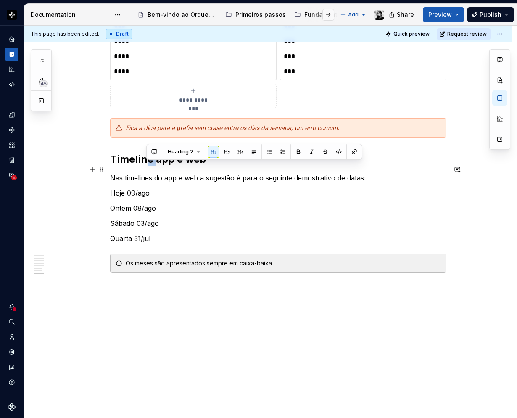
drag, startPoint x: 151, startPoint y: 168, endPoint x: 144, endPoint y: 168, distance: 6.7
click at [144, 166] on h2 "Timeline app e web" at bounding box center [278, 159] width 336 height 13
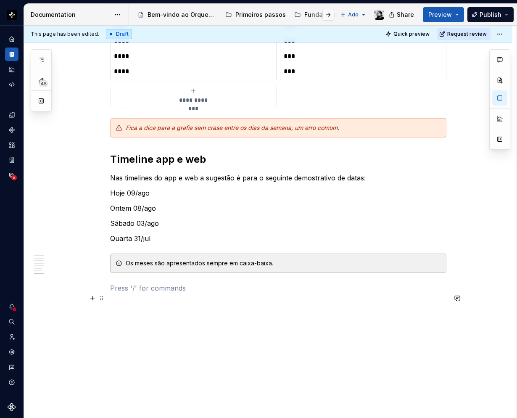
click at [128, 293] on p at bounding box center [278, 288] width 336 height 10
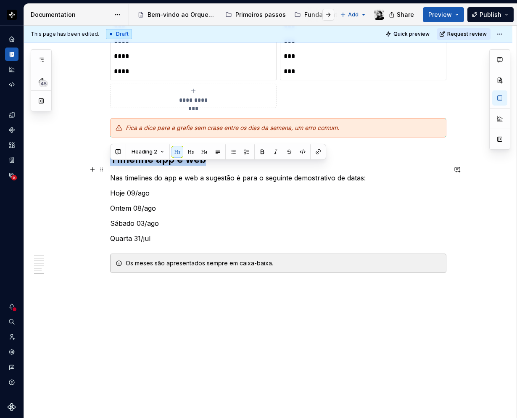
drag, startPoint x: 203, startPoint y: 169, endPoint x: 111, endPoint y: 170, distance: 92.0
click at [111, 166] on h2 "Timeline app e web" at bounding box center [278, 159] width 336 height 13
click at [189, 154] on button "button" at bounding box center [191, 152] width 12 height 12
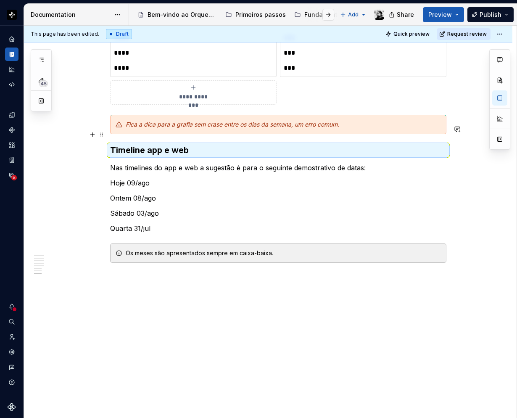
scroll to position [1443, 0]
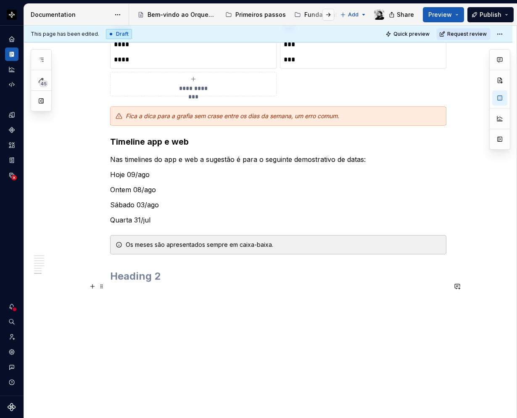
click at [139, 283] on h2 at bounding box center [278, 275] width 336 height 13
click at [219, 283] on h2 "Números de telefone" at bounding box center [278, 275] width 336 height 13
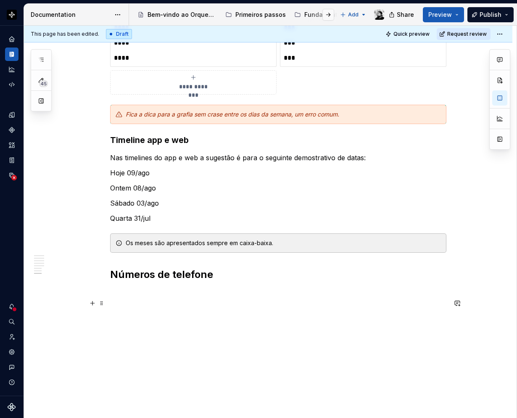
click at [123, 298] on p at bounding box center [278, 293] width 336 height 10
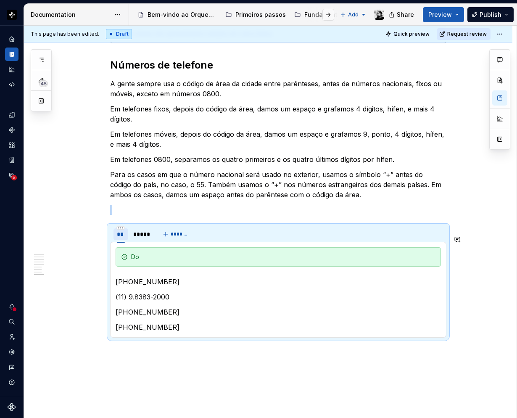
scroll to position [1653, 0]
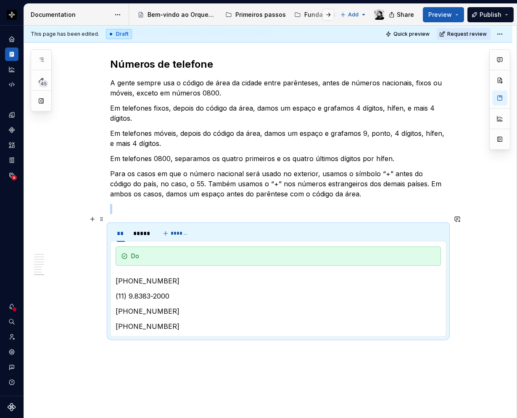
click at [118, 214] on p at bounding box center [278, 209] width 336 height 10
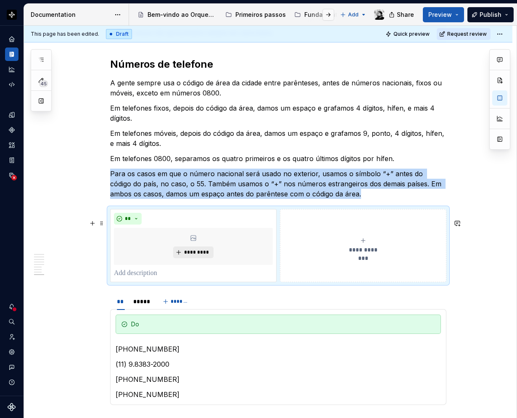
click at [379, 240] on button "**********" at bounding box center [363, 245] width 166 height 73
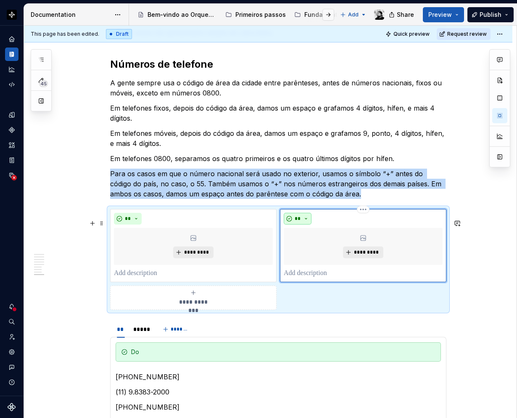
click at [303, 224] on button "**" at bounding box center [298, 219] width 28 height 12
click at [306, 254] on span "Don't" at bounding box center [321, 258] width 71 height 13
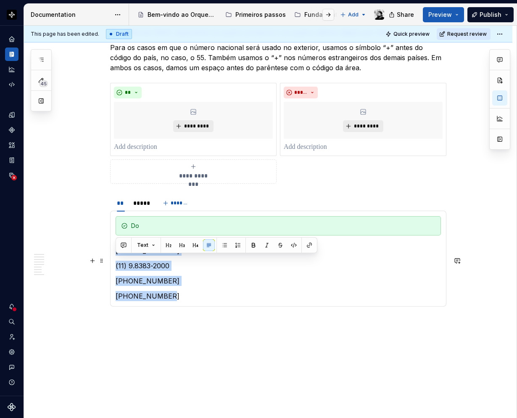
drag, startPoint x: 173, startPoint y: 303, endPoint x: 116, endPoint y: 258, distance: 72.5
click at [116, 258] on section-item-column "Do (11) 3383-2000 (11) 9.8383-2000 +55 (11) 3383-2000 0800-722-0048" at bounding box center [278, 258] width 325 height 85
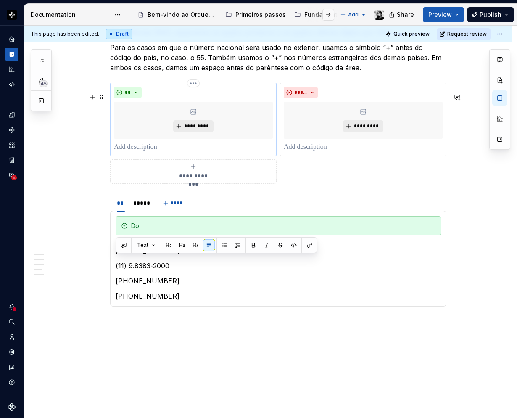
click at [147, 152] on p at bounding box center [193, 147] width 159 height 10
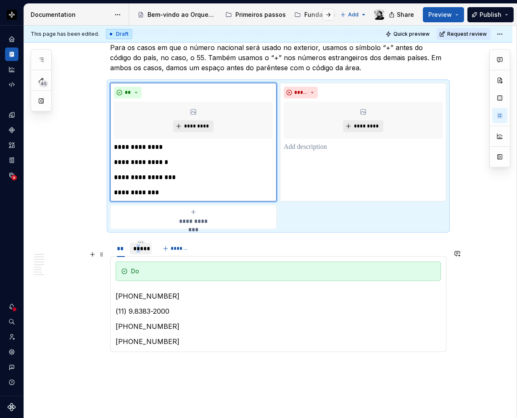
click at [139, 253] on div "*****" at bounding box center [140, 248] width 15 height 8
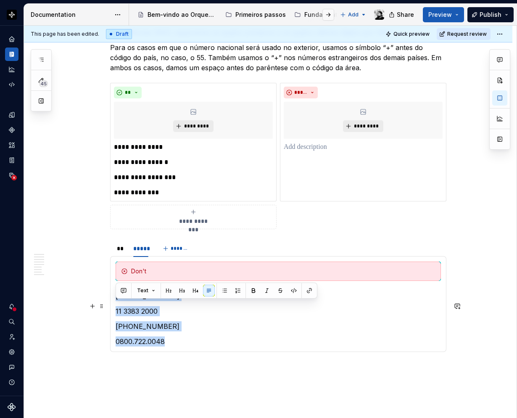
drag, startPoint x: 170, startPoint y: 350, endPoint x: 116, endPoint y: 305, distance: 70.4
click at [116, 305] on section-item-column "Don't (11) 3383.2000 11 3383 2000 +55 11 3383-2000 0800.722.0048" at bounding box center [278, 303] width 325 height 85
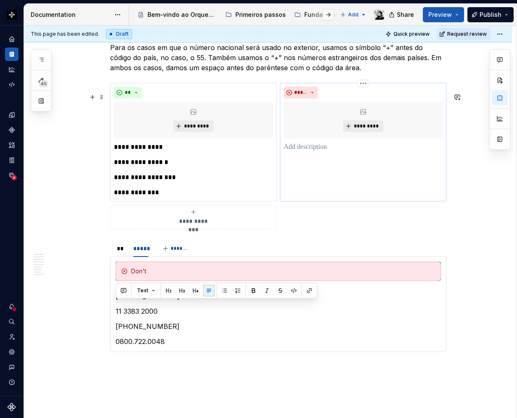
click at [320, 152] on p at bounding box center [363, 147] width 159 height 10
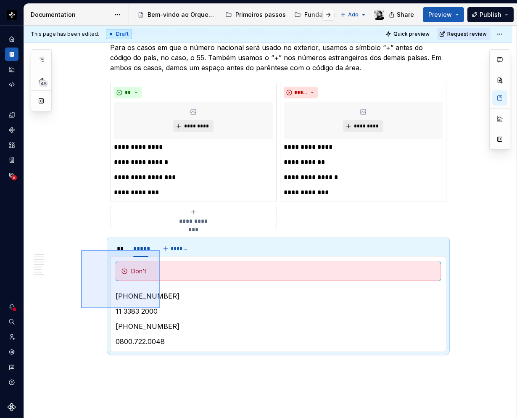
drag, startPoint x: 103, startPoint y: 269, endPoint x: 220, endPoint y: 341, distance: 137.6
click at [220, 341] on div "**********" at bounding box center [270, 222] width 493 height 393
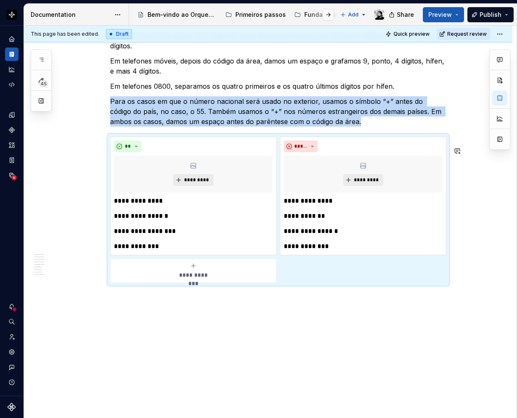
scroll to position [1735, 0]
click at [148, 303] on div "**********" at bounding box center [270, 222] width 493 height 393
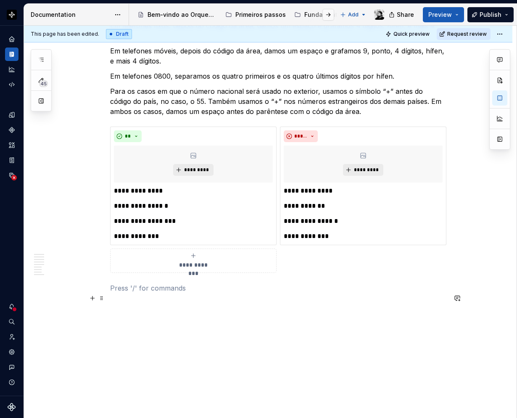
click at [153, 293] on p at bounding box center [278, 288] width 336 height 10
drag, startPoint x: 153, startPoint y: 300, endPoint x: 108, endPoint y: 298, distance: 45.0
click at [175, 279] on button "button" at bounding box center [177, 283] width 12 height 12
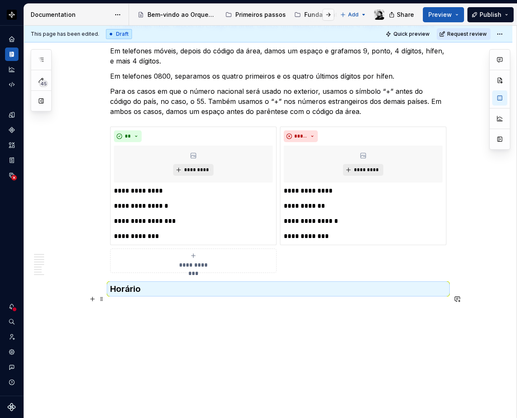
click at [119, 295] on h3 "Horário" at bounding box center [278, 289] width 336 height 12
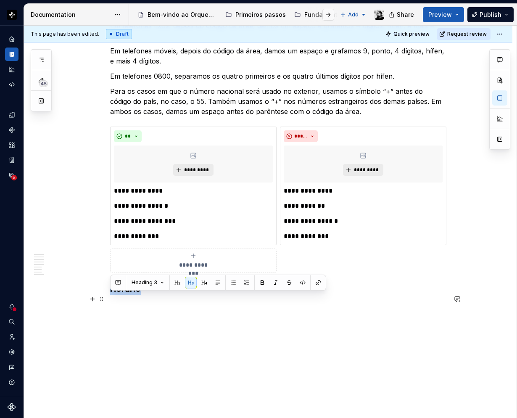
drag, startPoint x: 141, startPoint y: 300, endPoint x: 108, endPoint y: 298, distance: 33.3
click at [179, 282] on button "button" at bounding box center [177, 283] width 12 height 12
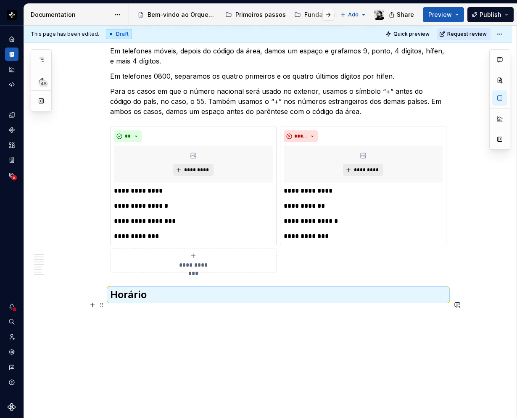
click at [152, 301] on h2 "Horário" at bounding box center [278, 294] width 336 height 13
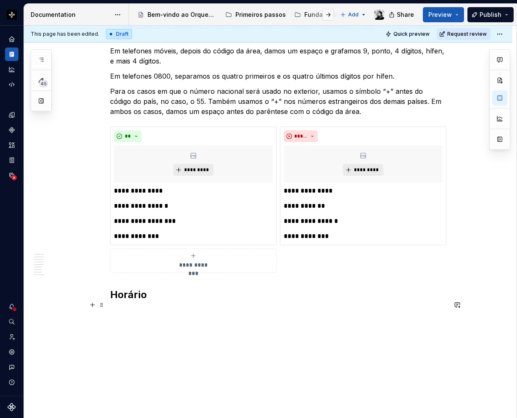
click at [152, 301] on h2 "Horário" at bounding box center [278, 294] width 336 height 13
click at [117, 318] on p at bounding box center [278, 313] width 336 height 10
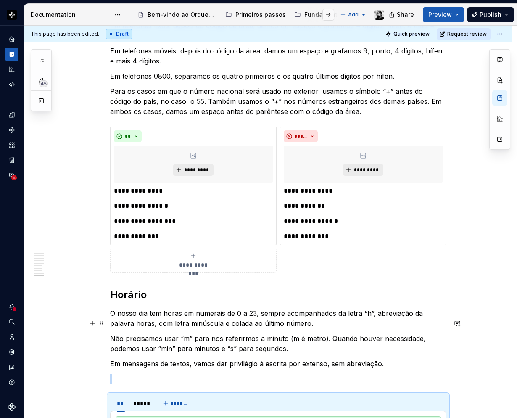
scroll to position [1861, 0]
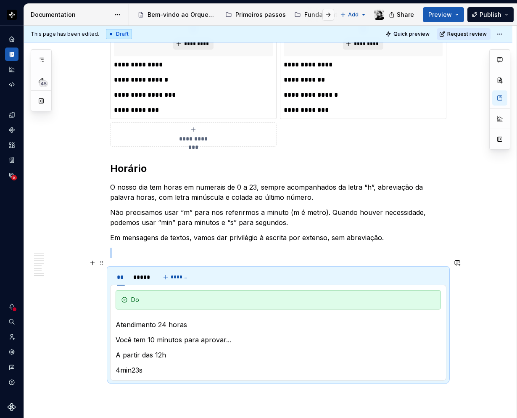
click at [128, 258] on p at bounding box center [278, 253] width 336 height 10
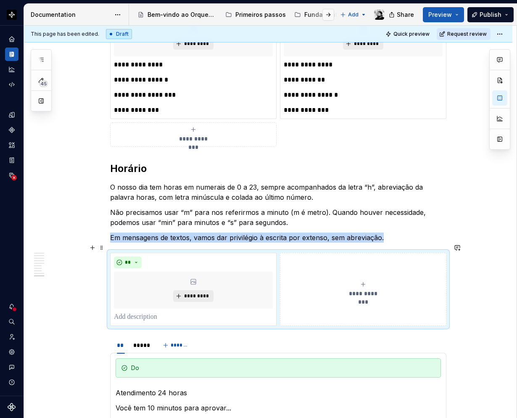
scroll to position [1987, 0]
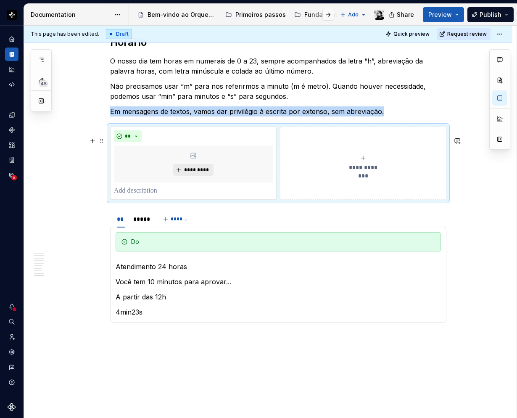
click at [358, 170] on div "**********" at bounding box center [363, 163] width 159 height 17
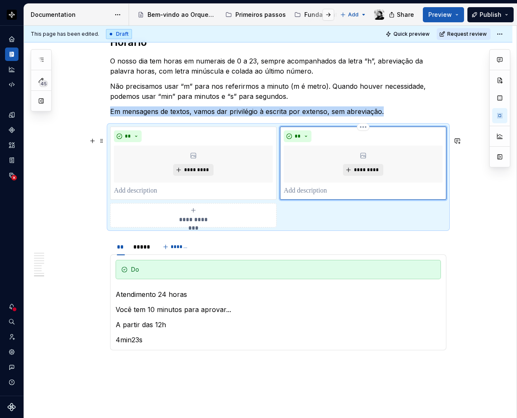
click at [355, 174] on div "*********" at bounding box center [363, 163] width 159 height 37
click at [308, 142] on button "**" at bounding box center [298, 136] width 28 height 12
click at [313, 172] on div "Don't" at bounding box center [317, 176] width 16 height 8
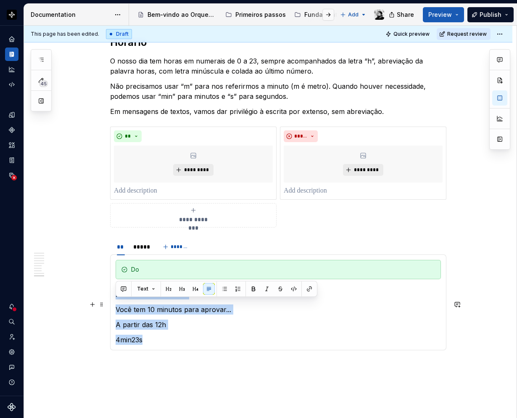
drag, startPoint x: 151, startPoint y: 348, endPoint x: 115, endPoint y: 307, distance: 54.5
click at [115, 307] on div "Do Atendimento 24 horas Você tem 10 minutos para aprovar... A partir das 12h 4m…" at bounding box center [278, 302] width 336 height 96
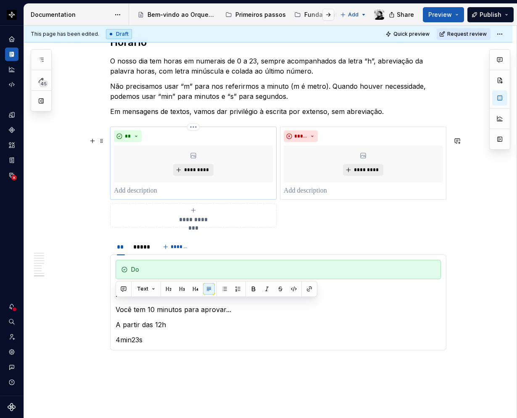
click at [143, 196] on p at bounding box center [193, 191] width 159 height 10
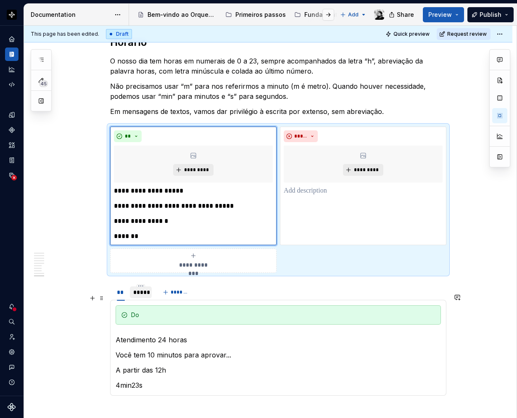
click at [140, 296] on div "*****" at bounding box center [140, 292] width 15 height 8
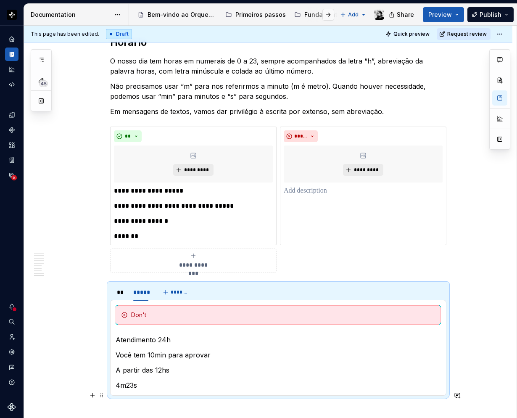
scroll to position [2019, 0]
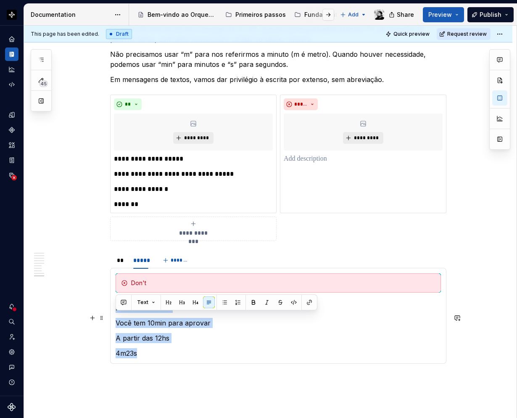
drag, startPoint x: 138, startPoint y: 396, endPoint x: 116, endPoint y: 320, distance: 79.7
click at [116, 320] on section-item-column "Don't Atendimento 24h Você tem 10min para aprovar A partir das 12hs 4m23s" at bounding box center [278, 315] width 325 height 85
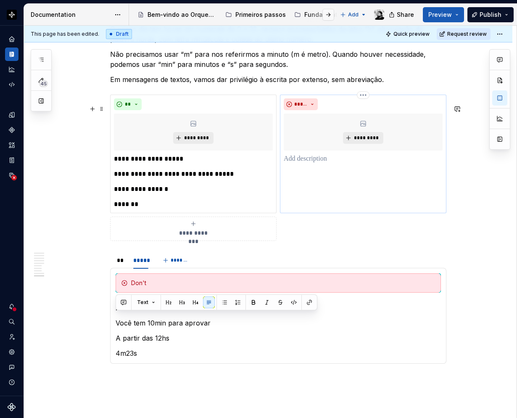
click at [310, 164] on p at bounding box center [363, 159] width 159 height 10
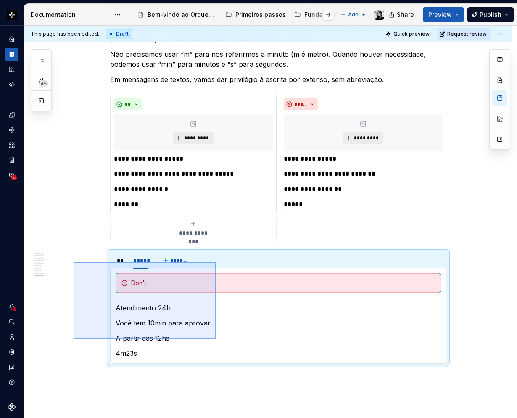
drag, startPoint x: 74, startPoint y: 262, endPoint x: 234, endPoint y: 345, distance: 180.4
click at [234, 345] on div "**********" at bounding box center [270, 222] width 493 height 393
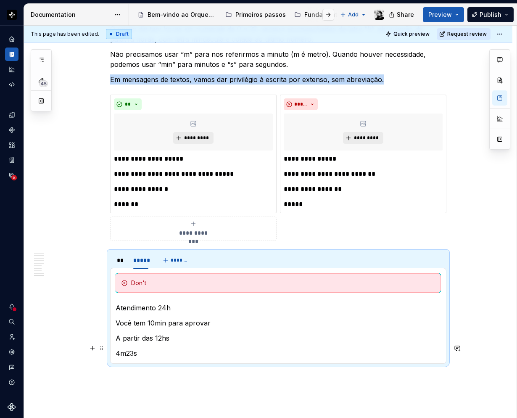
scroll to position [1987, 0]
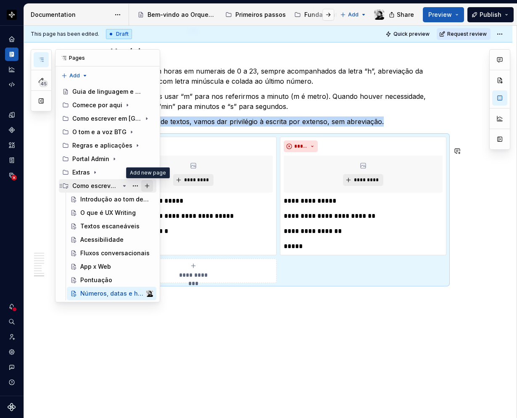
click at [146, 183] on button "Page tree" at bounding box center [147, 186] width 12 height 12
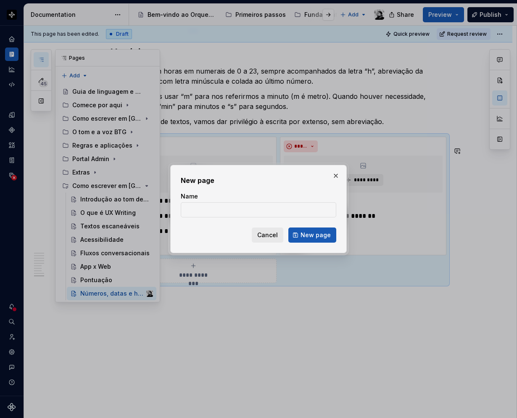
type textarea "*"
type input "Uso da palavra sucesso"
click button "New page" at bounding box center [312, 234] width 48 height 15
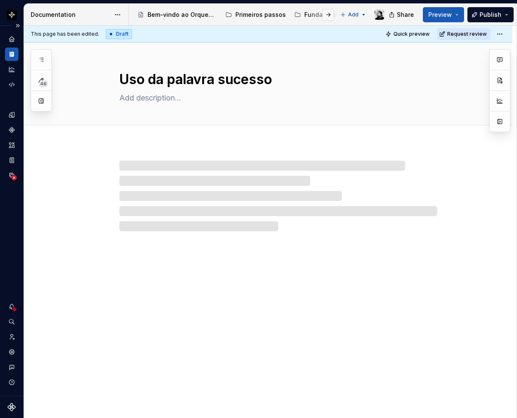
type textarea "*"
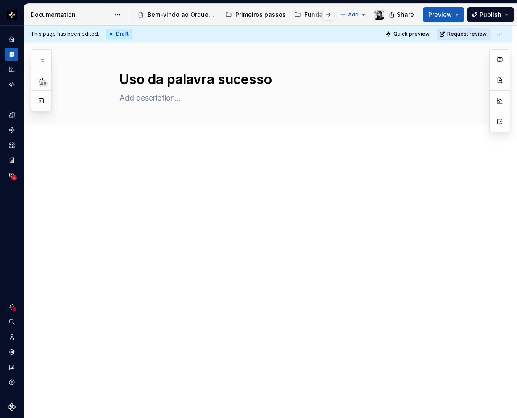
click at [140, 157] on div at bounding box center [268, 237] width 488 height 187
click at [136, 152] on div at bounding box center [268, 237] width 488 height 187
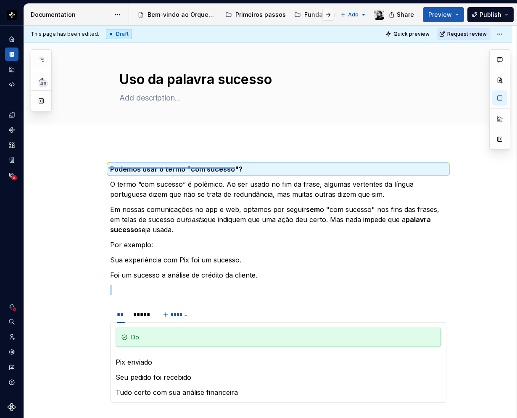
drag, startPoint x: 108, startPoint y: 167, endPoint x: 235, endPoint y: 168, distance: 126.5
click at [235, 168] on div "This page has been edited. Draft Quick preview Request review Uso da palavra su…" at bounding box center [270, 222] width 493 height 393
click at [243, 168] on p "Podemos usar o termo "com sucesso"?" at bounding box center [278, 169] width 336 height 10
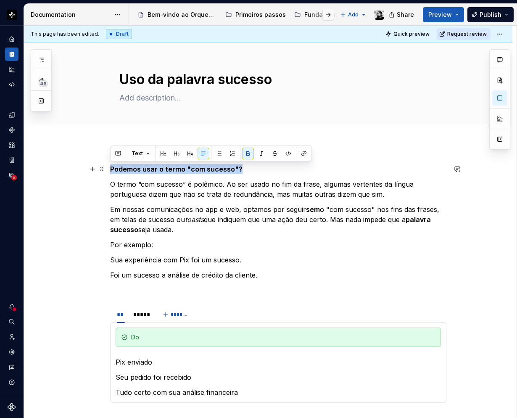
drag, startPoint x: 247, startPoint y: 169, endPoint x: 111, endPoint y: 169, distance: 136.2
click at [111, 169] on p "Podemos usar o termo "com sucesso"?" at bounding box center [278, 169] width 336 height 10
click at [165, 155] on button "button" at bounding box center [163, 154] width 12 height 12
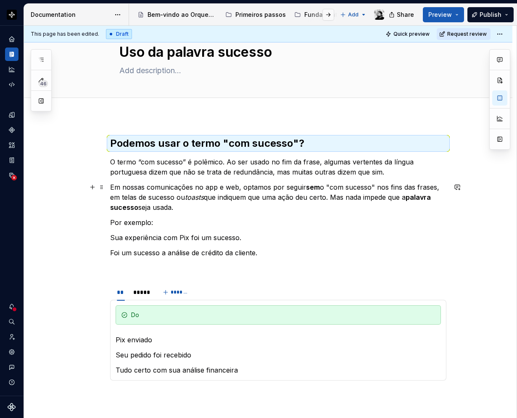
scroll to position [42, 0]
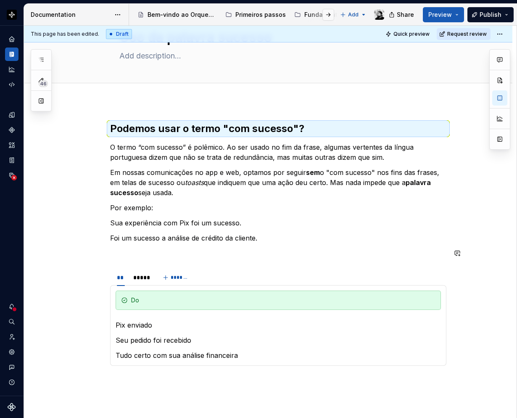
click at [129, 257] on p at bounding box center [278, 253] width 336 height 10
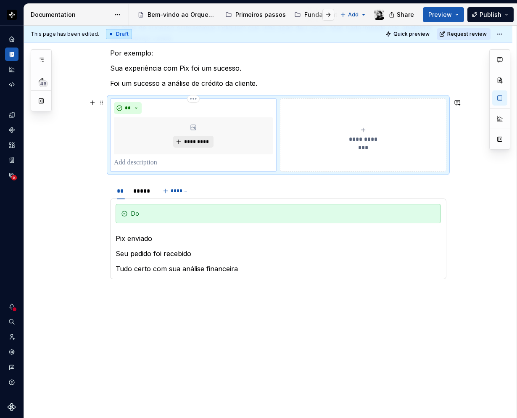
scroll to position [200, 0]
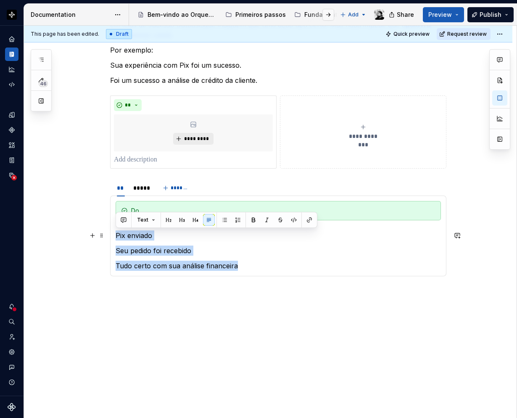
drag, startPoint x: 224, startPoint y: 264, endPoint x: 116, endPoint y: 230, distance: 113.5
click at [116, 230] on section-item-column "Do Pix enviado Seu pedido foi recebido Tudo certo com sua análise financeira" at bounding box center [278, 236] width 325 height 70
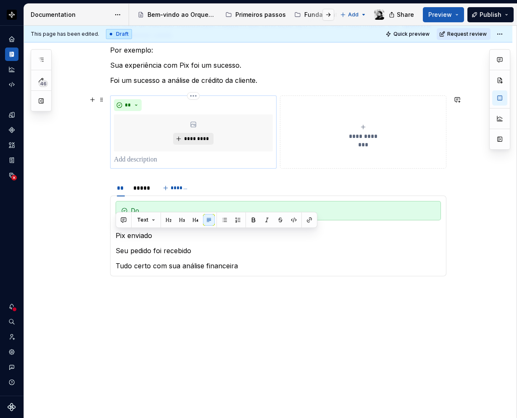
click at [150, 159] on p at bounding box center [193, 160] width 159 height 10
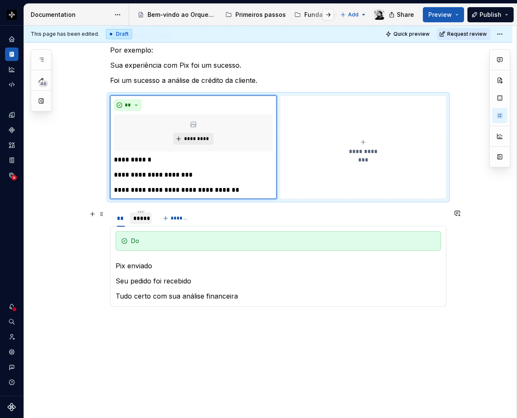
click at [137, 214] on div "*****" at bounding box center [140, 218] width 15 height 8
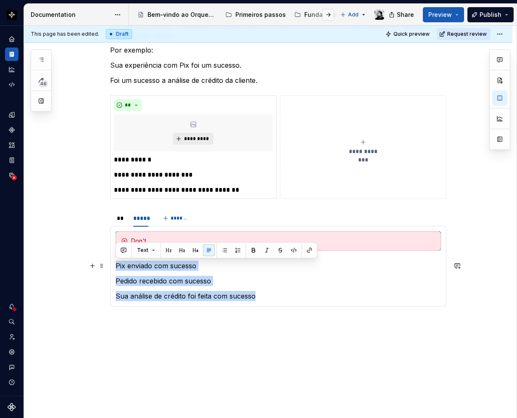
drag, startPoint x: 261, startPoint y: 295, endPoint x: 117, endPoint y: 266, distance: 147.0
click at [117, 266] on section-item-column "Don't Pix enviado com sucesso Pedido recebido com sucesso Sua análise de crédit…" at bounding box center [278, 266] width 325 height 70
click at [352, 149] on span "**********" at bounding box center [363, 151] width 39 height 8
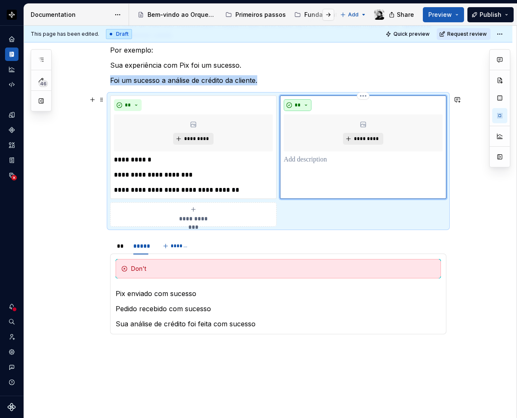
click at [300, 104] on span "**" at bounding box center [297, 105] width 7 height 7
click at [316, 133] on div "Don't" at bounding box center [317, 135] width 16 height 8
click at [311, 158] on p at bounding box center [363, 160] width 159 height 10
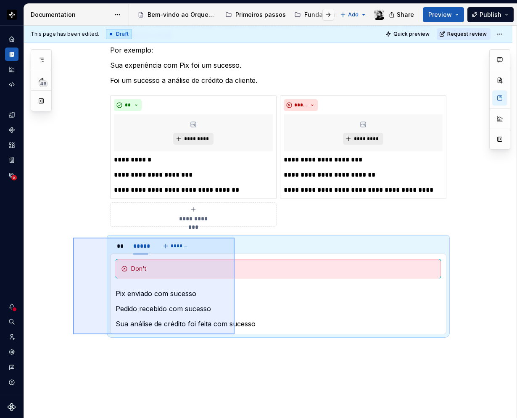
drag, startPoint x: 73, startPoint y: 237, endPoint x: 234, endPoint y: 335, distance: 188.3
click at [234, 335] on div "**********" at bounding box center [270, 222] width 493 height 393
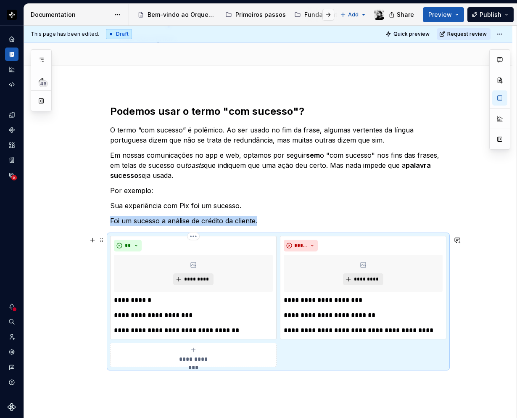
scroll to position [17, 0]
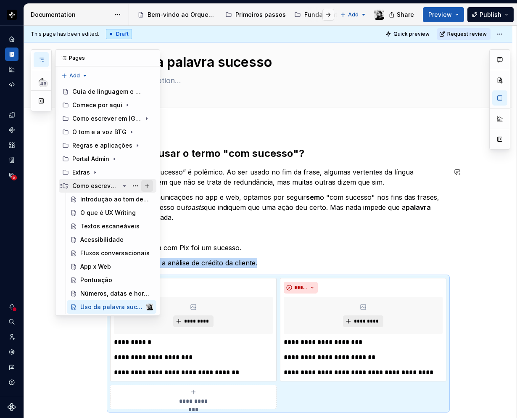
click at [145, 186] on button "Page tree" at bounding box center [147, 186] width 12 height 12
type textarea "*"
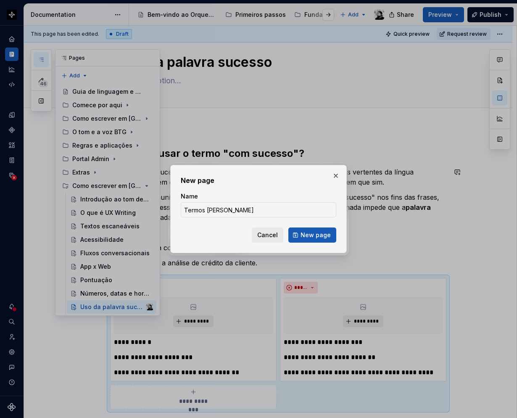
type input "Termos em inglês"
click button "New page" at bounding box center [312, 234] width 48 height 15
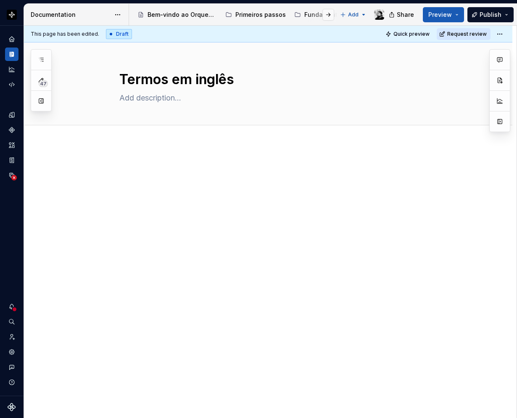
click at [150, 156] on div "This page has been edited. Draft Quick preview Request review Termos em inglês …" at bounding box center [270, 222] width 493 height 393
click at [121, 158] on div at bounding box center [268, 237] width 488 height 187
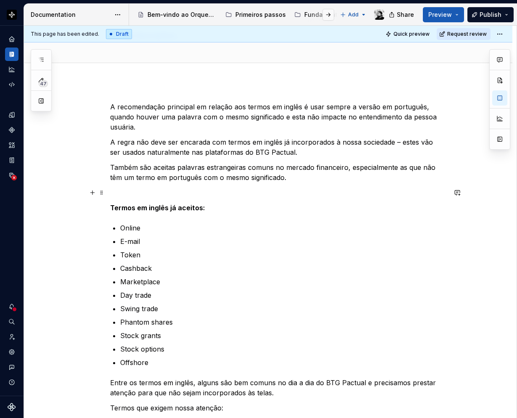
scroll to position [168, 0]
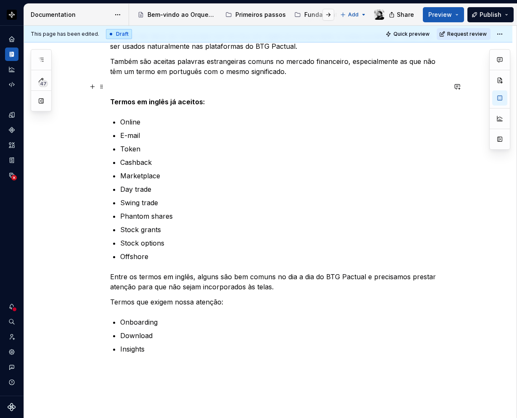
click at [118, 86] on p at bounding box center [278, 87] width 336 height 10
click at [116, 105] on strong "Termos em inglês já aceitos:" at bounding box center [157, 101] width 95 height 8
click at [112, 90] on p at bounding box center [278, 87] width 336 height 10
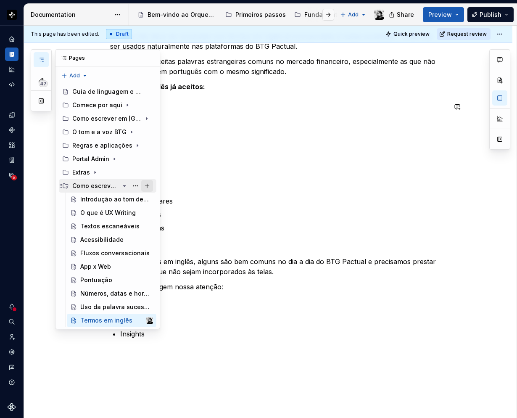
click at [145, 187] on button "Page tree" at bounding box center [147, 186] width 12 height 12
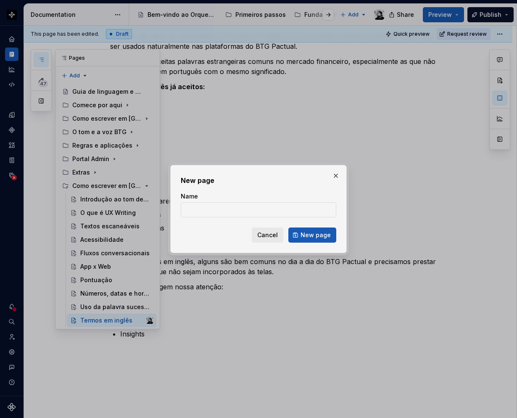
type textarea "*"
click at [187, 206] on input "Name" at bounding box center [258, 209] width 155 height 15
paste input "Mensagens de erro"
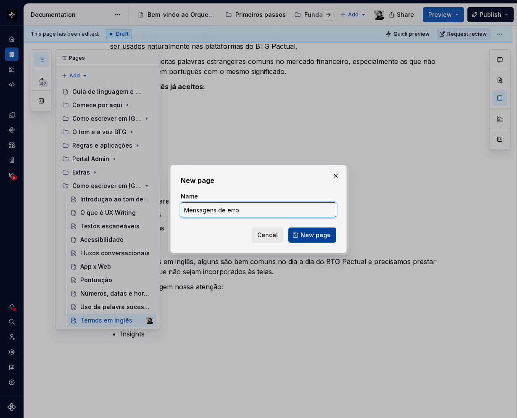
type input "Mensagens de erro"
click at [305, 235] on span "New page" at bounding box center [315, 235] width 30 height 8
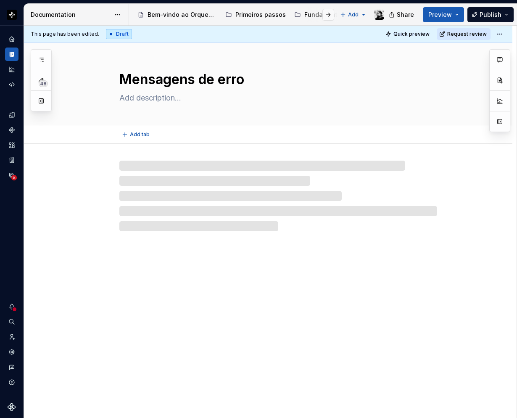
click at [123, 100] on textarea at bounding box center [277, 97] width 318 height 13
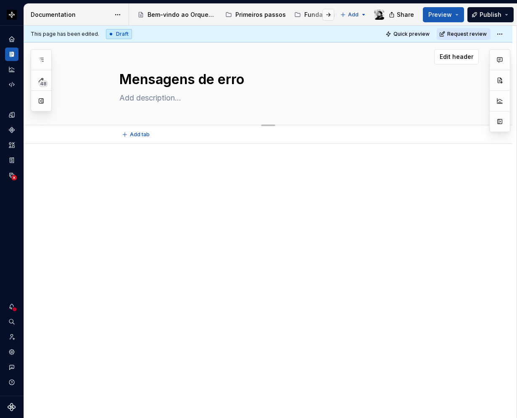
click at [126, 97] on textarea at bounding box center [277, 97] width 318 height 13
paste textarea "Erros acontecem. E eles podem ser de sistema ou de digitação."
type textarea "*"
type textarea "Erros acontecem. E eles podem ser de sistema ou de digitação."
type textarea "*"
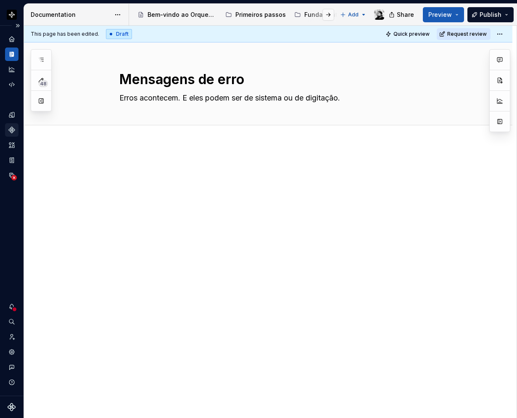
type textarea "Erros acontecem. E eles podem ser de sistema ou de digitação."
click at [136, 151] on div "This page has been edited. Draft Quick preview Request review Mensagens de erro…" at bounding box center [270, 222] width 493 height 393
click at [125, 160] on div at bounding box center [268, 237] width 488 height 187
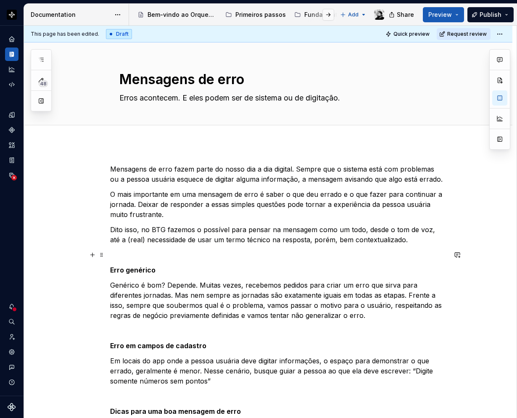
click at [113, 256] on p at bounding box center [278, 255] width 336 height 10
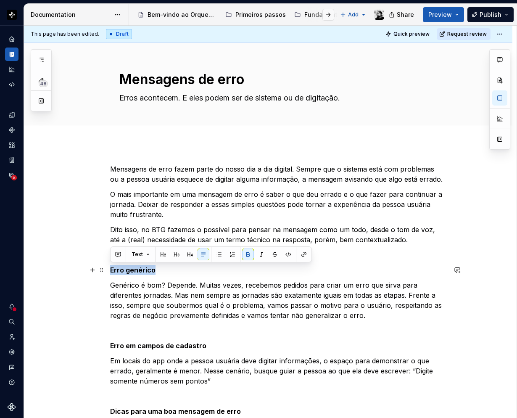
drag, startPoint x: 155, startPoint y: 271, endPoint x: 110, endPoint y: 269, distance: 44.6
click at [110, 269] on p "Erro genérico" at bounding box center [278, 270] width 336 height 10
click at [165, 253] on button "button" at bounding box center [163, 254] width 12 height 12
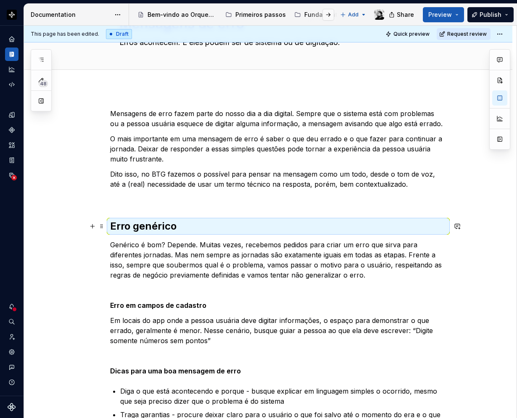
scroll to position [126, 0]
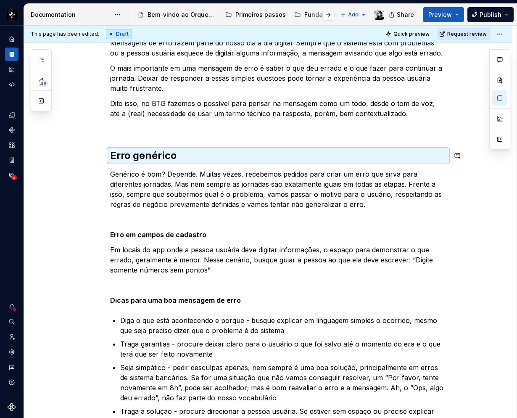
click at [113, 131] on p at bounding box center [278, 129] width 336 height 10
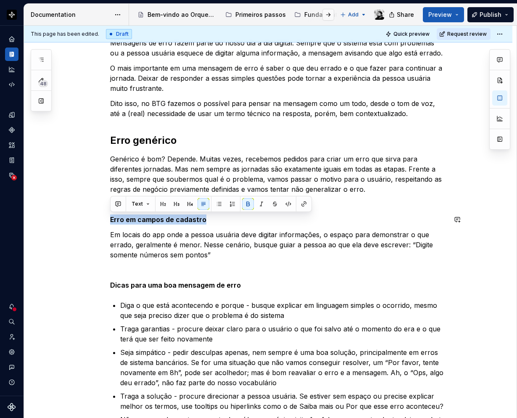
drag, startPoint x: 203, startPoint y: 219, endPoint x: 107, endPoint y: 214, distance: 95.9
click at [107, 214] on div "**********" at bounding box center [268, 347] width 488 height 659
click at [163, 199] on button "button" at bounding box center [163, 204] width 12 height 12
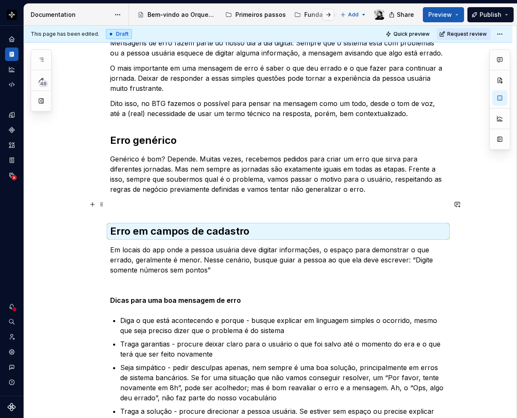
click at [111, 208] on p at bounding box center [278, 204] width 336 height 10
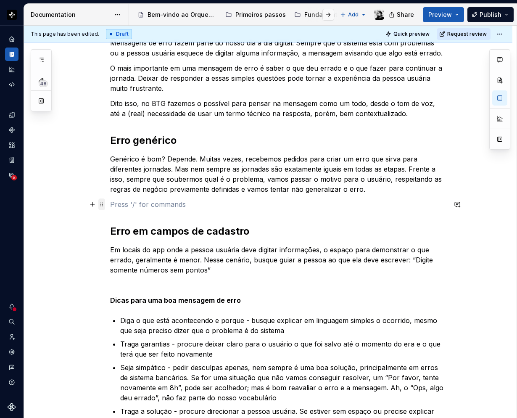
click at [101, 205] on span at bounding box center [101, 204] width 7 height 12
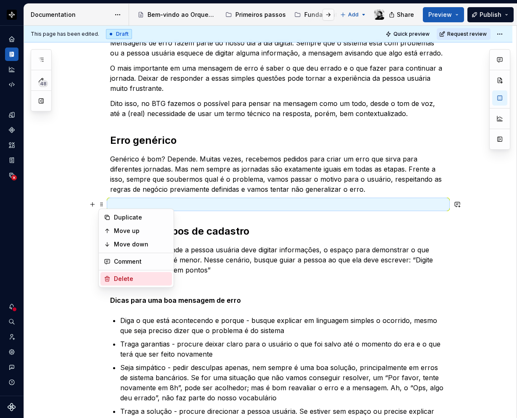
click at [117, 273] on div "Delete" at bounding box center [135, 278] width 71 height 13
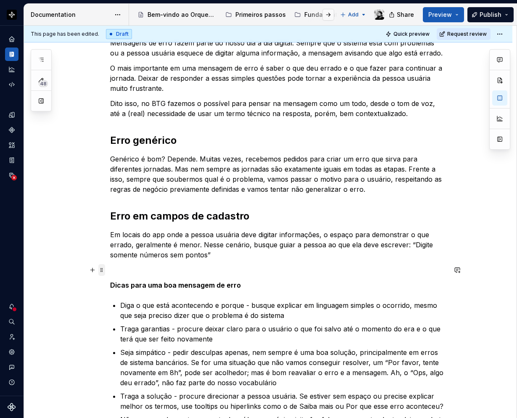
click at [103, 269] on span at bounding box center [101, 270] width 7 height 12
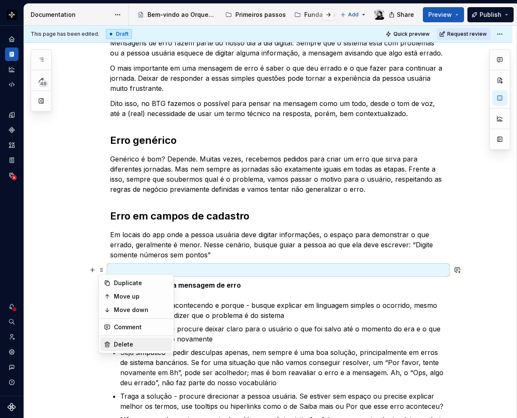
click at [122, 347] on div "Delete" at bounding box center [141, 344] width 55 height 8
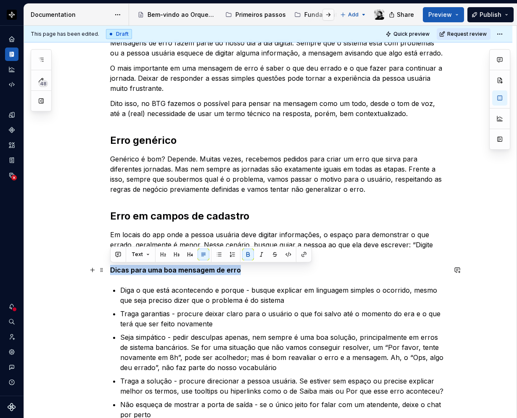
drag, startPoint x: 245, startPoint y: 271, endPoint x: 108, endPoint y: 271, distance: 136.2
click at [108, 271] on div "**********" at bounding box center [268, 340] width 488 height 644
click at [163, 249] on button "button" at bounding box center [163, 254] width 12 height 12
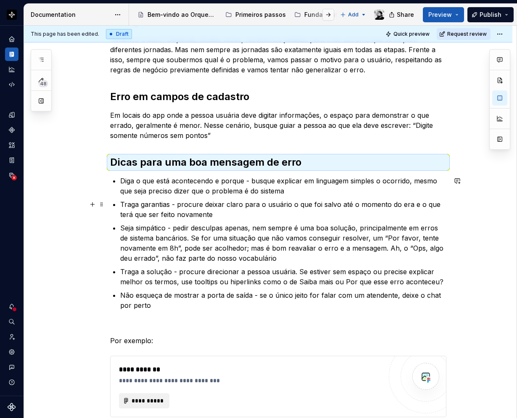
scroll to position [294, 0]
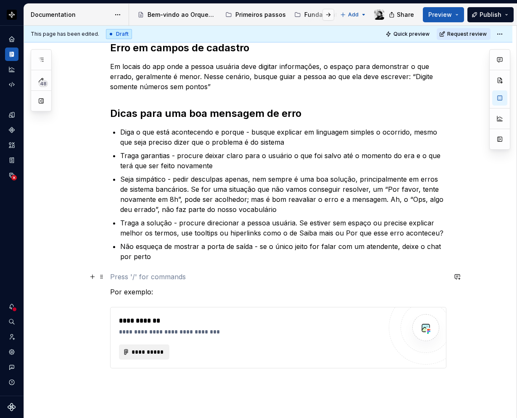
click at [122, 274] on p at bounding box center [278, 276] width 336 height 10
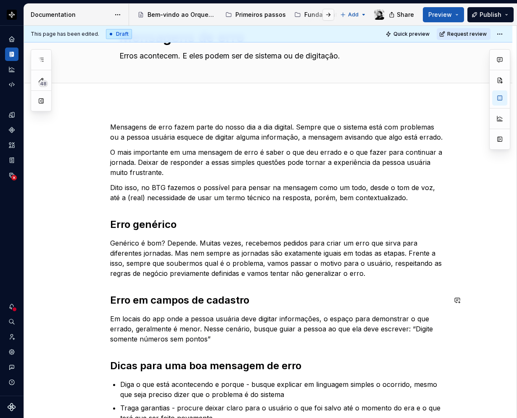
scroll to position [0, 0]
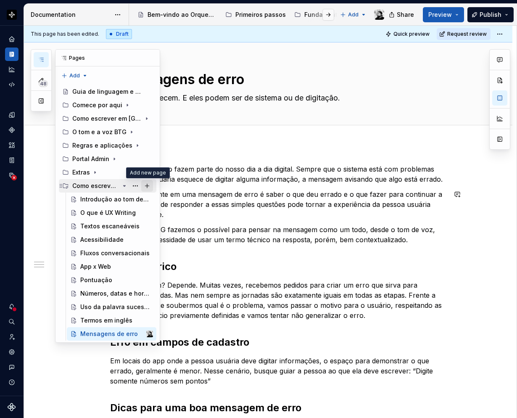
click at [147, 184] on button "Page tree" at bounding box center [147, 186] width 12 height 12
type textarea "*"
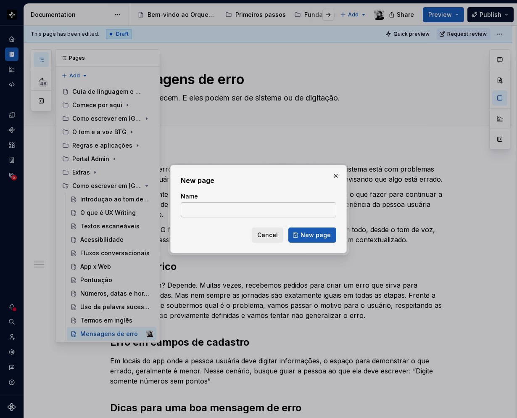
click at [232, 208] on input "Name" at bounding box center [258, 209] width 155 height 15
paste input "To-Do lists e Eventos na timeline do app"
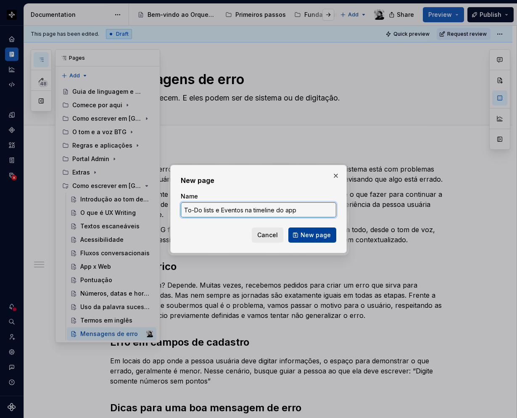
type input "To-Do lists e Eventos na timeline do app"
click at [325, 234] on span "New page" at bounding box center [315, 235] width 30 height 8
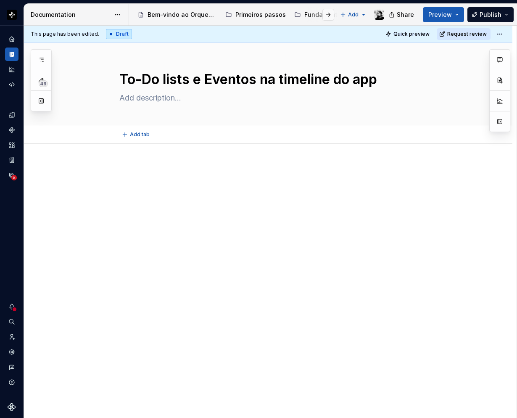
click at [118, 142] on div "Add tab" at bounding box center [268, 134] width 488 height 18
click at [123, 161] on div at bounding box center [268, 237] width 488 height 187
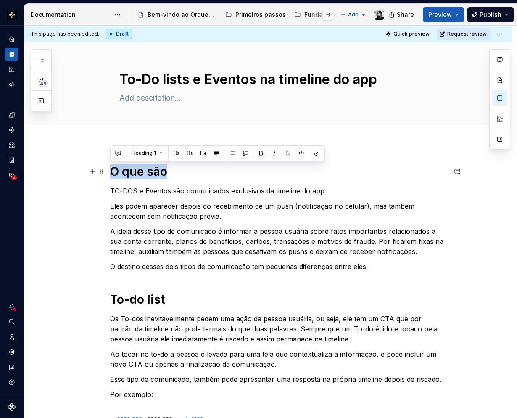
drag, startPoint x: 165, startPoint y: 167, endPoint x: 112, endPoint y: 168, distance: 52.5
click at [112, 168] on h1 "O que são" at bounding box center [278, 171] width 336 height 15
click at [175, 153] on button "button" at bounding box center [176, 153] width 12 height 12
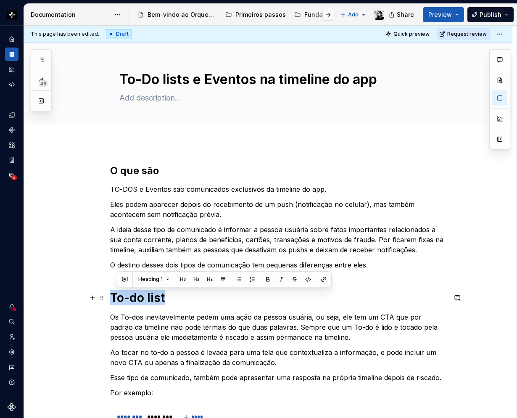
drag, startPoint x: 166, startPoint y: 295, endPoint x: 112, endPoint y: 291, distance: 54.3
click at [112, 291] on h1 "To-do list" at bounding box center [278, 297] width 336 height 15
click at [170, 275] on button "button" at bounding box center [176, 279] width 12 height 12
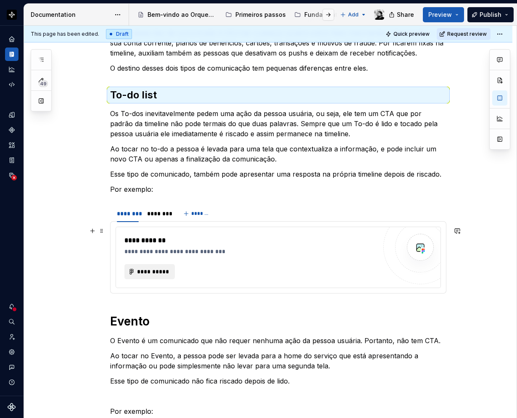
scroll to position [252, 0]
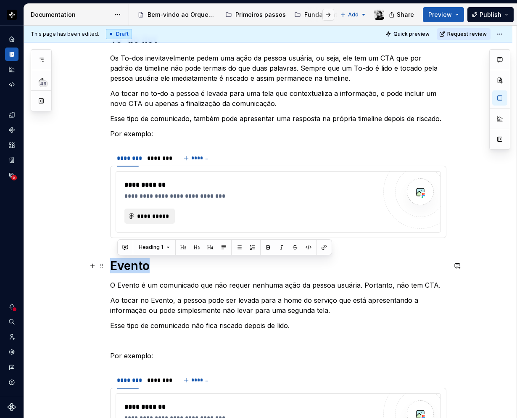
drag, startPoint x: 142, startPoint y: 268, endPoint x: 108, endPoint y: 268, distance: 34.0
click at [108, 268] on div "O que são TO-DOS e Eventos são comunicados exclusivos da timeline do app. Eles …" at bounding box center [268, 247] width 488 height 710
click at [175, 248] on button "button" at bounding box center [176, 247] width 12 height 12
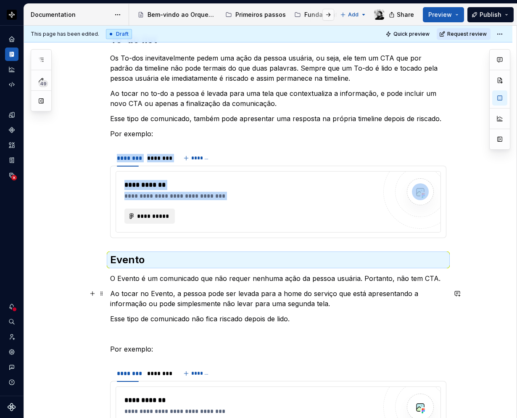
scroll to position [378, 0]
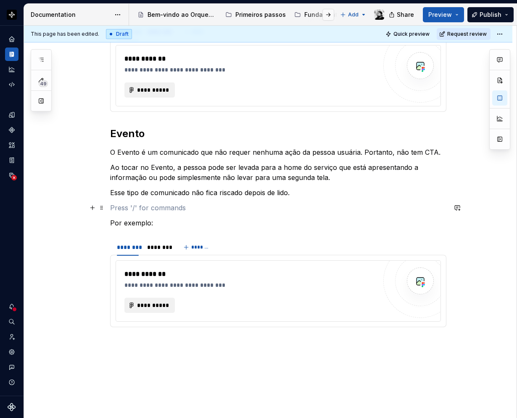
click at [121, 210] on p at bounding box center [278, 208] width 336 height 10
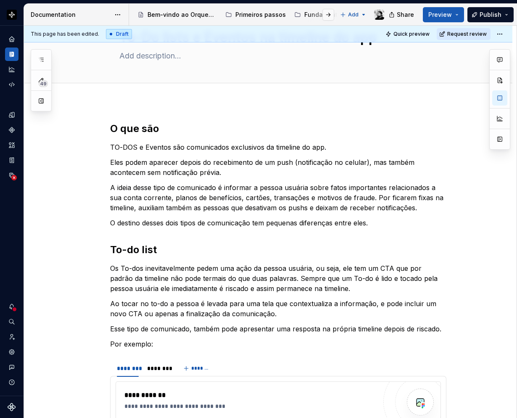
scroll to position [0, 0]
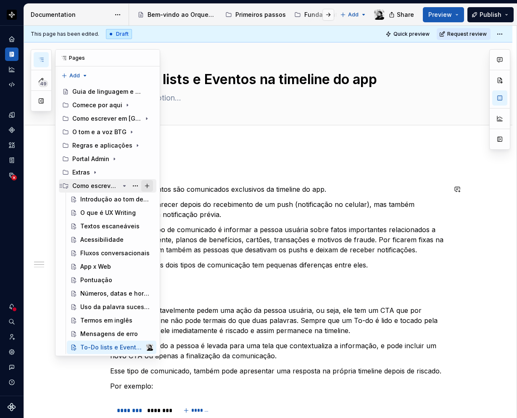
click at [146, 183] on button "Page tree" at bounding box center [147, 186] width 12 height 12
type textarea "*"
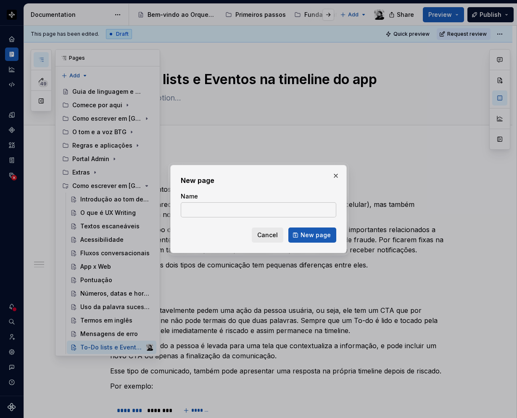
click at [233, 206] on input "Name" at bounding box center [258, 209] width 155 height 15
paste input "Notificações no celular - push"
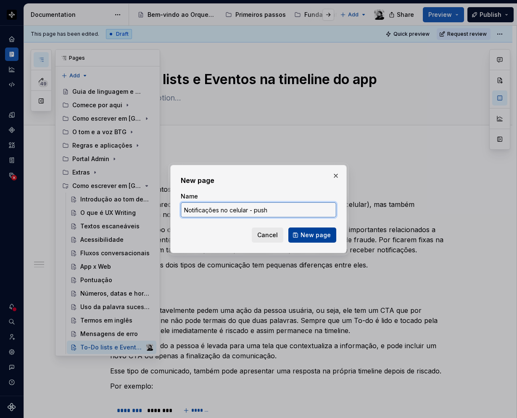
type input "Notificações no celular - push"
click at [308, 233] on span "New page" at bounding box center [315, 235] width 30 height 8
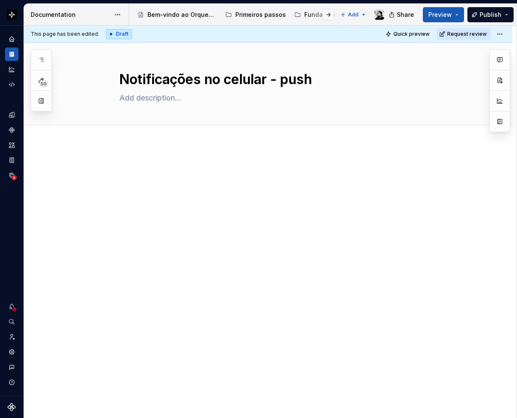
click at [206, 154] on div at bounding box center [268, 237] width 488 height 187
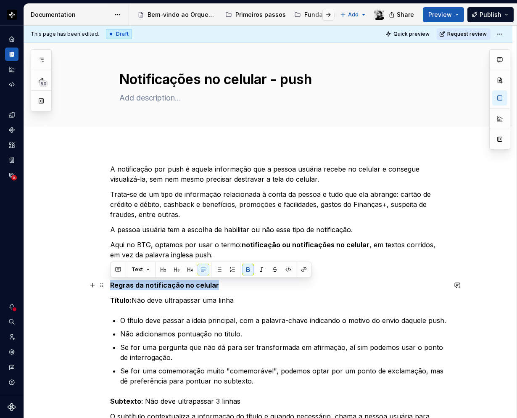
drag, startPoint x: 219, startPoint y: 283, endPoint x: 105, endPoint y: 285, distance: 113.5
click at [164, 270] on button "button" at bounding box center [163, 269] width 12 height 12
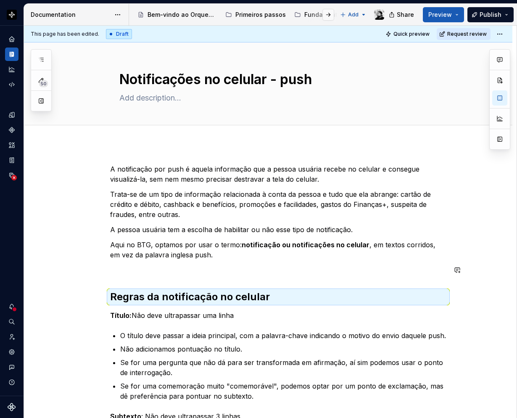
scroll to position [84, 0]
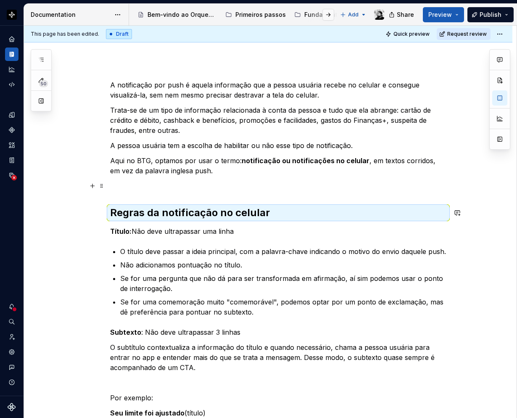
click at [136, 190] on p at bounding box center [278, 186] width 336 height 10
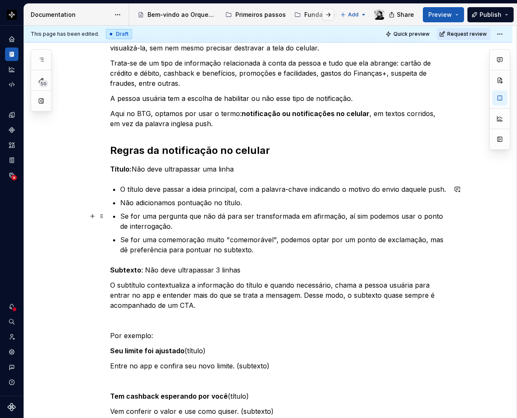
scroll to position [210, 0]
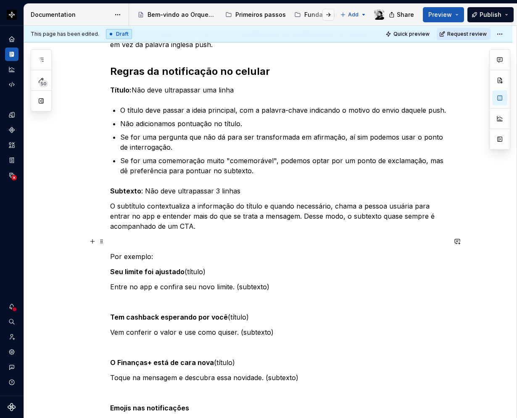
click at [129, 242] on p at bounding box center [278, 241] width 336 height 10
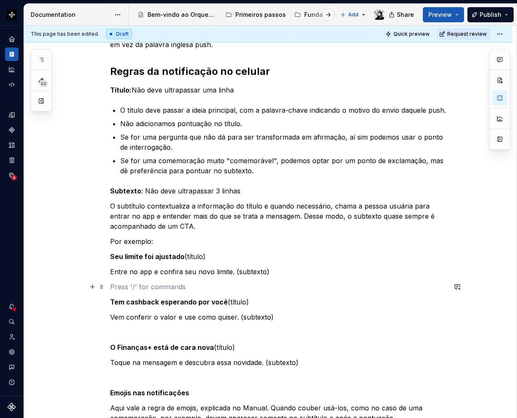
click at [120, 288] on p at bounding box center [278, 287] width 336 height 10
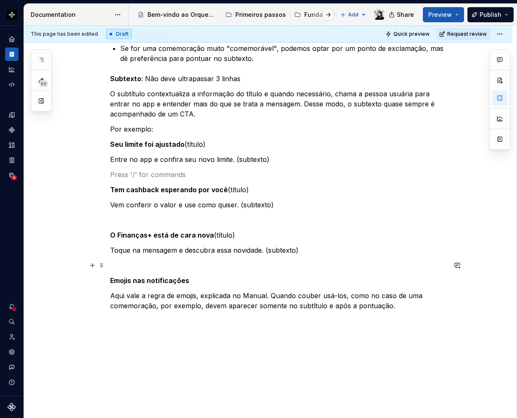
scroll to position [336, 0]
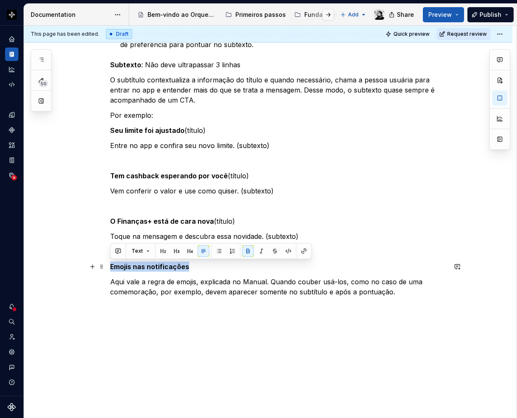
drag, startPoint x: 187, startPoint y: 266, endPoint x: 109, endPoint y: 267, distance: 78.6
click at [109, 267] on div "A notificação por push é aquela informação que a pessoa usuária recebe no celul…" at bounding box center [268, 120] width 488 height 624
click at [165, 252] on button "button" at bounding box center [163, 251] width 12 height 12
click at [165, 252] on p at bounding box center [278, 251] width 336 height 10
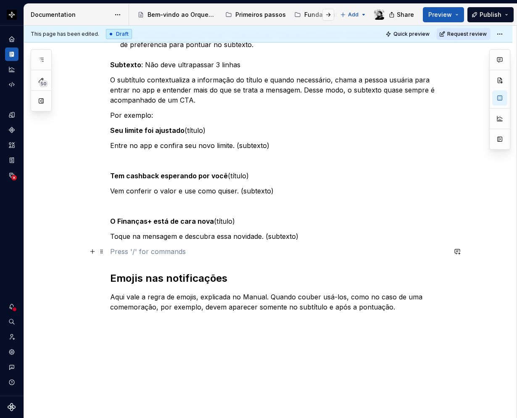
click at [143, 256] on p at bounding box center [278, 251] width 336 height 10
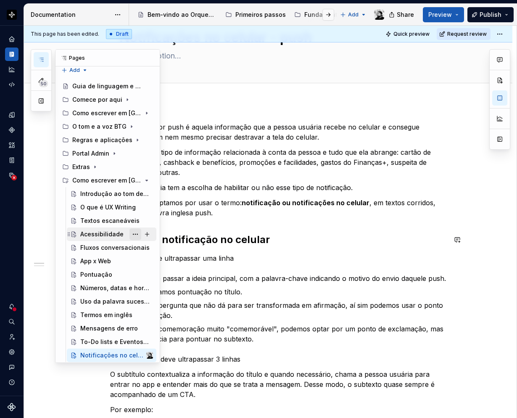
scroll to position [7, 0]
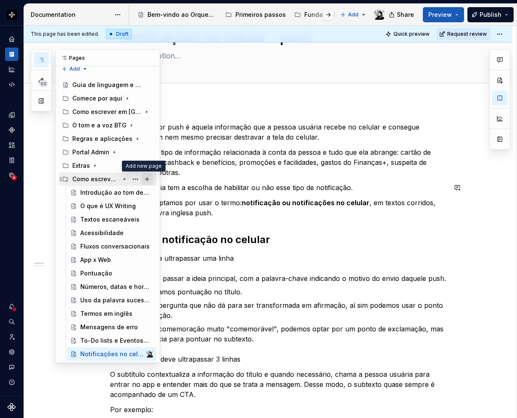
click at [144, 179] on button "Page tree" at bounding box center [147, 179] width 12 height 12
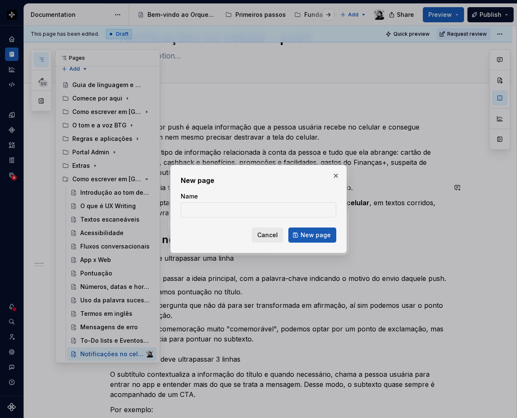
type textarea "*"
click at [206, 214] on input "Name" at bounding box center [258, 209] width 155 height 15
type input "V"
type input "Cards"
click at [320, 229] on button "New page" at bounding box center [312, 234] width 48 height 15
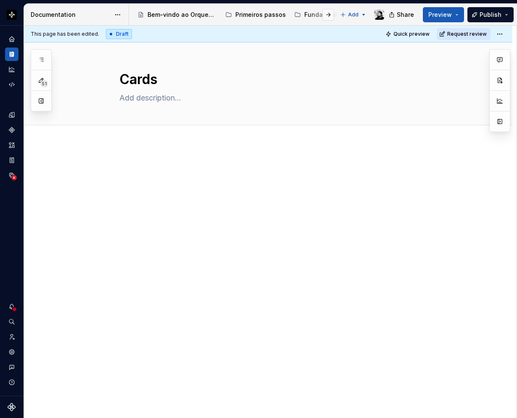
click at [120, 168] on p at bounding box center [278, 169] width 336 height 10
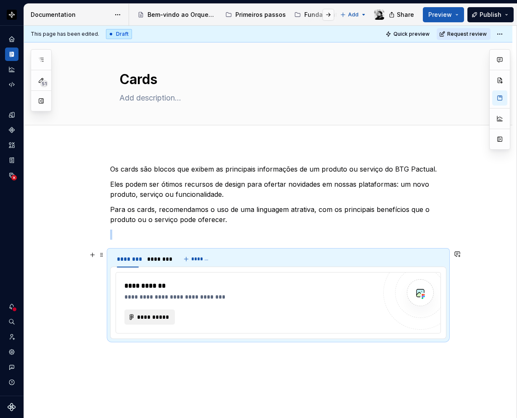
click at [87, 250] on button "button" at bounding box center [93, 255] width 12 height 12
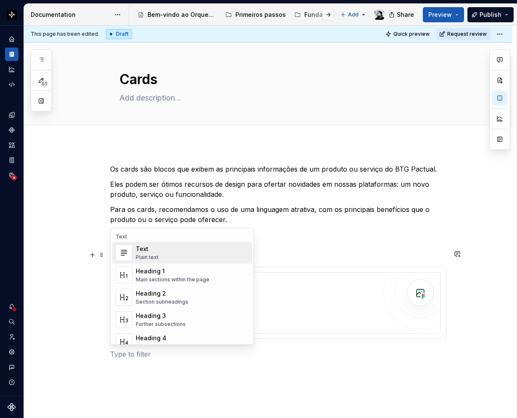
click at [79, 265] on div "**********" at bounding box center [268, 319] width 488 height 350
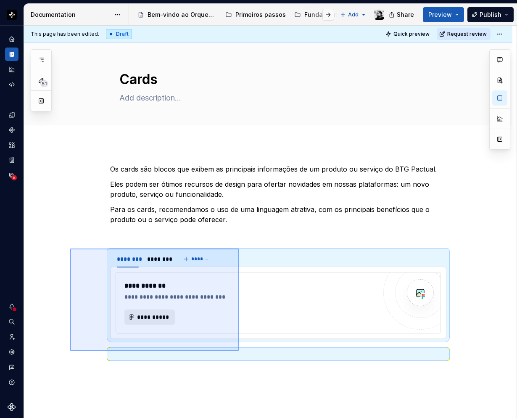
drag, startPoint x: 80, startPoint y: 251, endPoint x: 268, endPoint y: 367, distance: 220.8
click at [269, 367] on div "**********" at bounding box center [270, 222] width 493 height 393
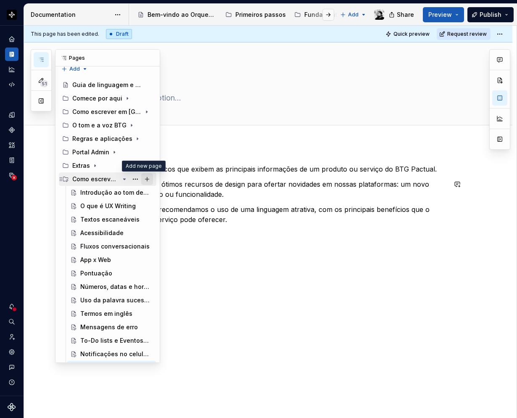
click at [143, 177] on button "Page tree" at bounding box center [147, 179] width 12 height 12
type textarea "*"
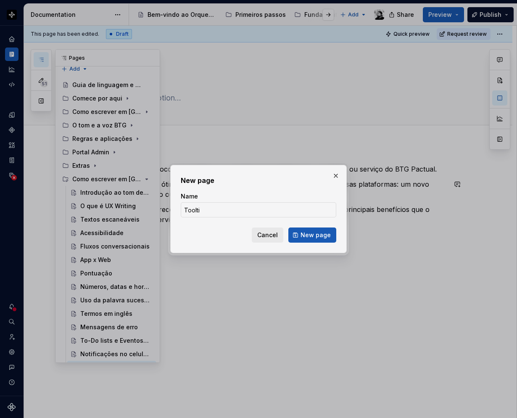
type input "Tooltip"
click button "New page" at bounding box center [312, 234] width 48 height 15
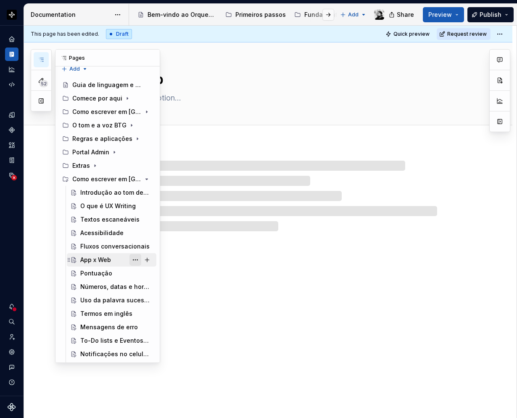
scroll to position [34, 0]
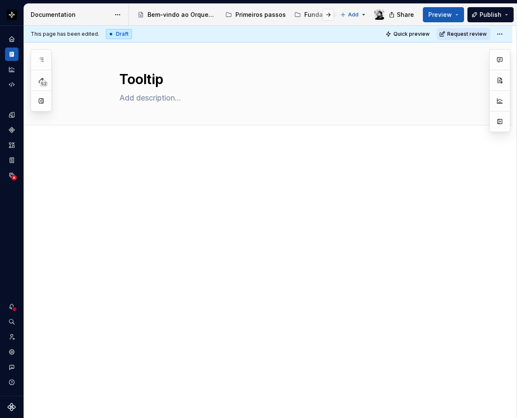
click at [126, 166] on p at bounding box center [278, 169] width 336 height 10
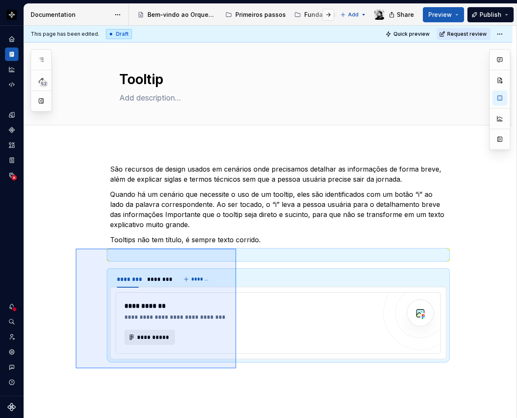
drag, startPoint x: 76, startPoint y: 248, endPoint x: 236, endPoint y: 368, distance: 200.3
click at [236, 368] on div "**********" at bounding box center [270, 222] width 493 height 393
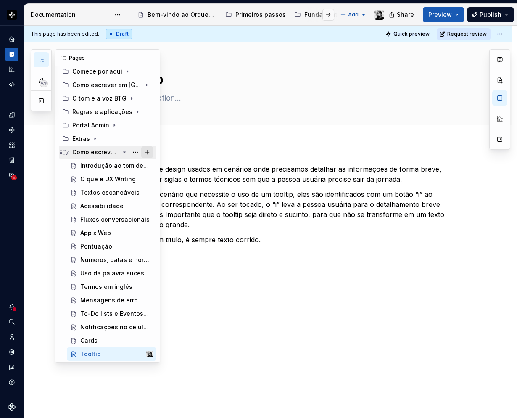
click at [144, 150] on button "Page tree" at bounding box center [147, 152] width 12 height 12
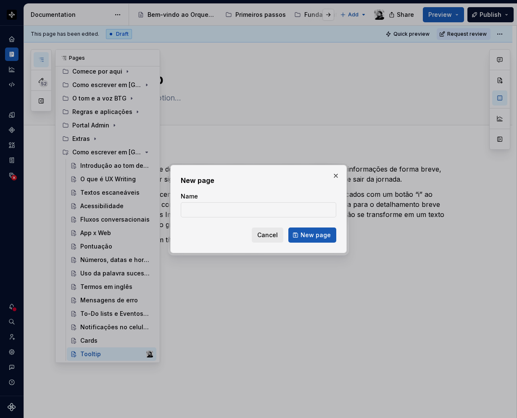
type textarea "*"
type input "FAQ"
click at [315, 230] on button "New page" at bounding box center [312, 234] width 48 height 15
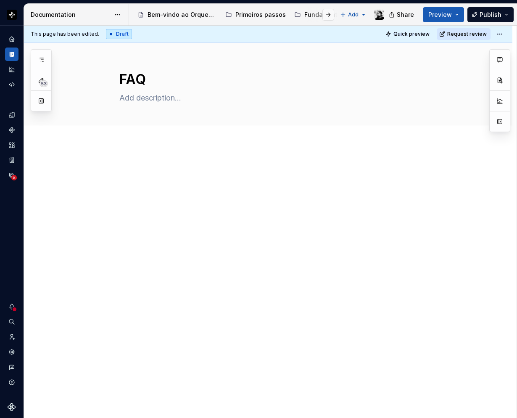
click at [126, 165] on p at bounding box center [278, 169] width 336 height 10
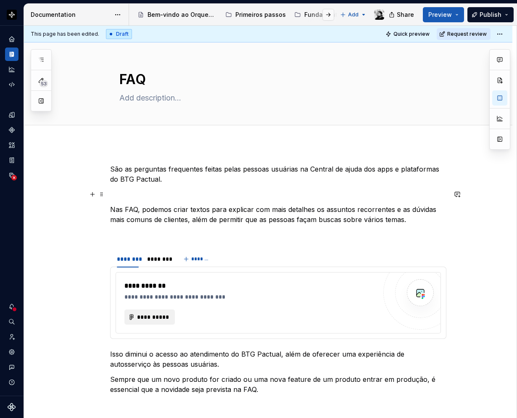
click at [132, 193] on p at bounding box center [278, 194] width 336 height 10
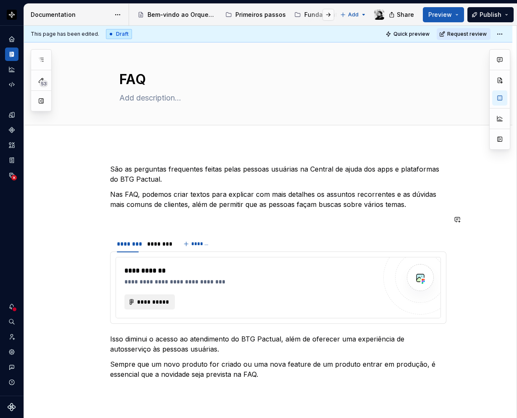
click at [121, 228] on div "**********" at bounding box center [278, 271] width 336 height 215
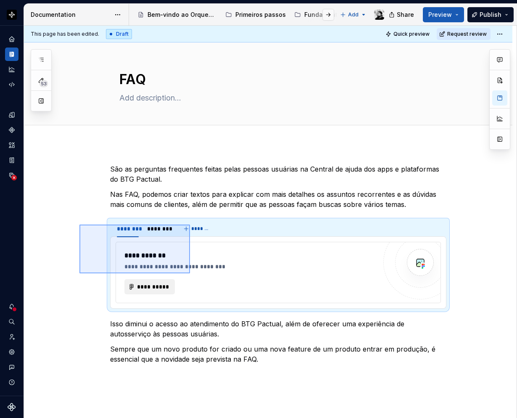
drag, startPoint x: 79, startPoint y: 224, endPoint x: 190, endPoint y: 274, distance: 121.0
click at [190, 274] on div "**********" at bounding box center [270, 222] width 493 height 393
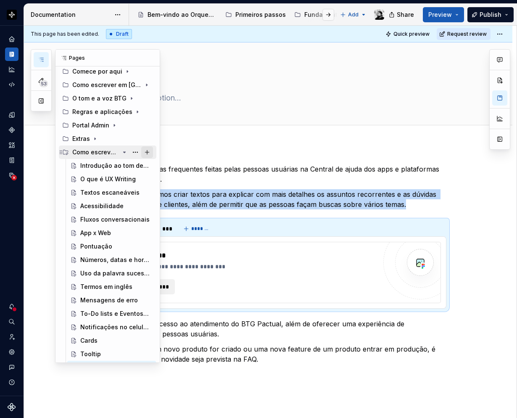
click at [145, 149] on button "Page tree" at bounding box center [147, 152] width 12 height 12
type textarea "*"
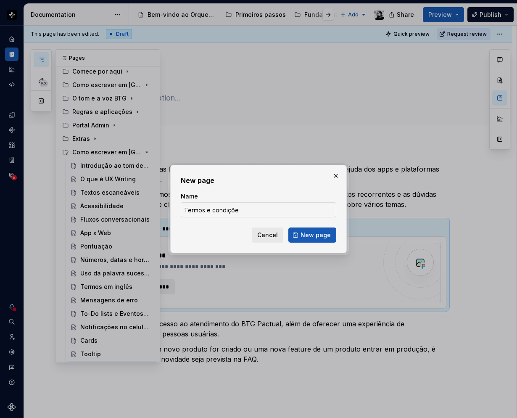
type input "Termos e condições"
click button "New page" at bounding box center [312, 234] width 48 height 15
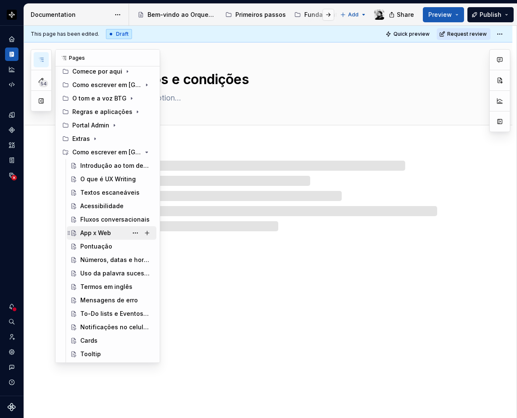
scroll to position [61, 0]
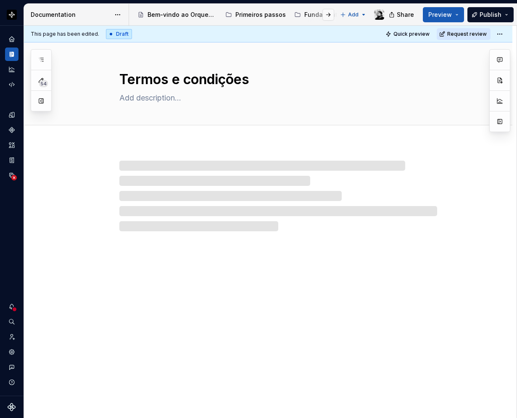
type textarea "*"
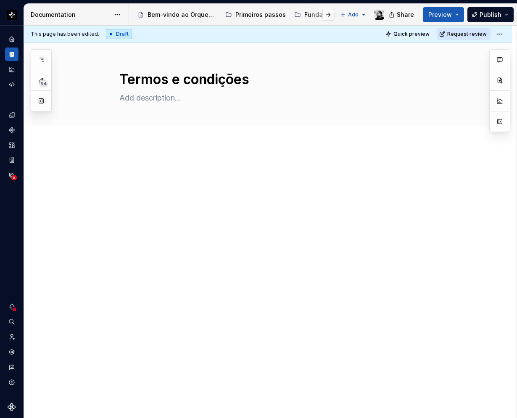
click at [125, 167] on p at bounding box center [278, 169] width 336 height 10
paste div
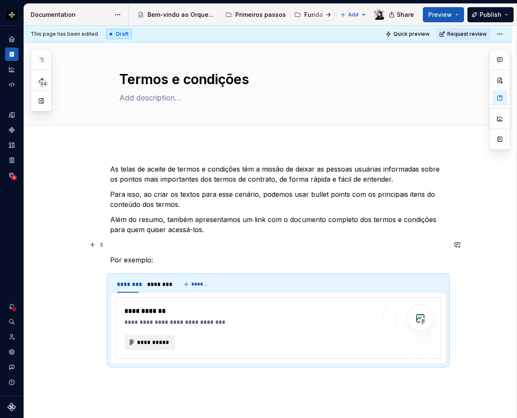
click at [124, 245] on p at bounding box center [278, 245] width 336 height 10
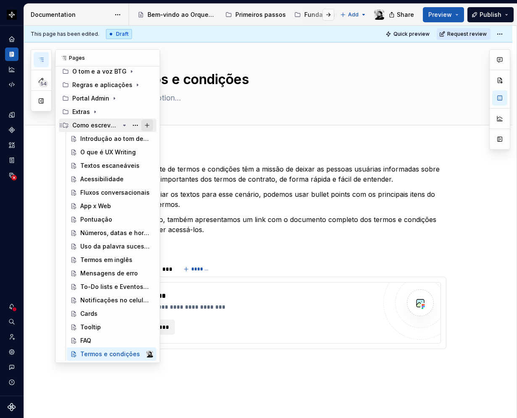
click at [147, 125] on button "Page tree" at bounding box center [147, 125] width 12 height 12
type textarea "*"
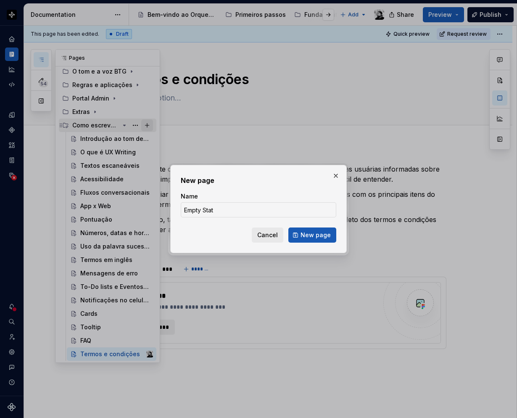
type input "Empty State"
click button "New page" at bounding box center [312, 234] width 48 height 15
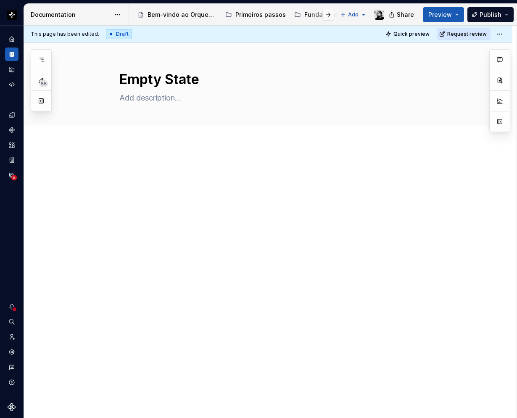
click at [125, 165] on p at bounding box center [278, 169] width 336 height 10
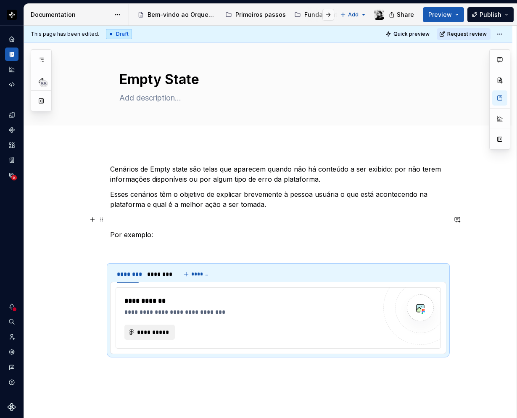
click at [120, 222] on p at bounding box center [278, 219] width 336 height 10
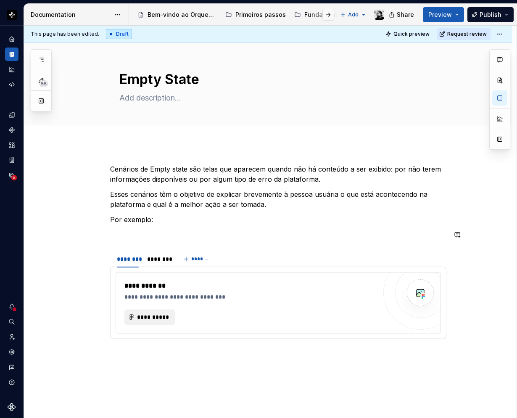
click at [115, 243] on div "**********" at bounding box center [278, 255] width 336 height 182
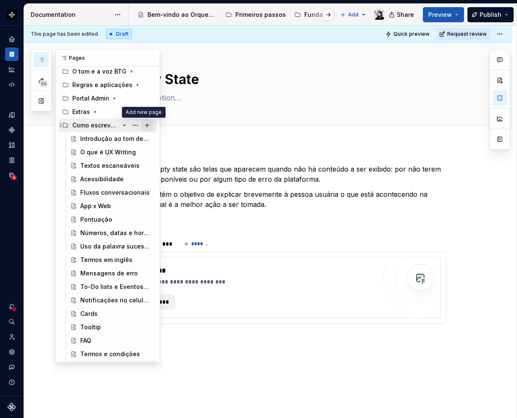
click at [145, 124] on button "Page tree" at bounding box center [147, 125] width 12 height 12
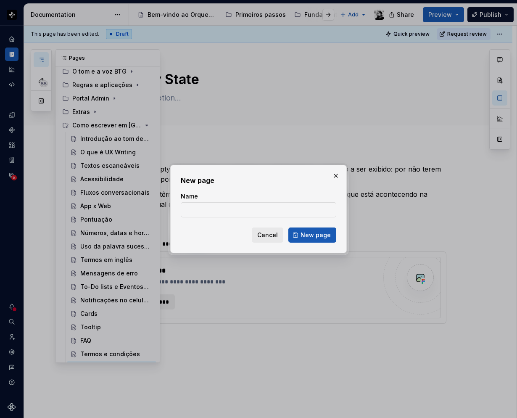
type textarea "*"
type input "[PERSON_NAME], formulários e cadastros"
click button "New page" at bounding box center [312, 234] width 48 height 15
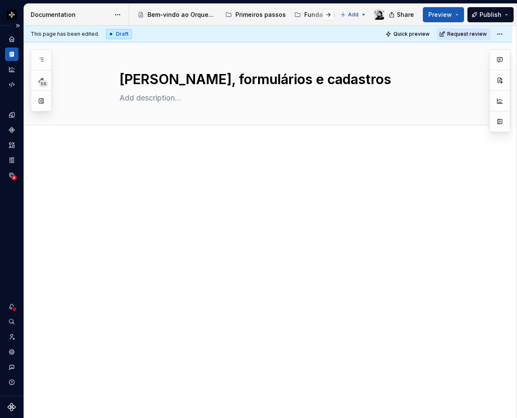
type textarea "*"
click at [118, 155] on div "This page has been edited. Draft Quick preview Request review Tabelas, formulár…" at bounding box center [270, 222] width 493 height 393
click at [122, 157] on div at bounding box center [268, 237] width 488 height 187
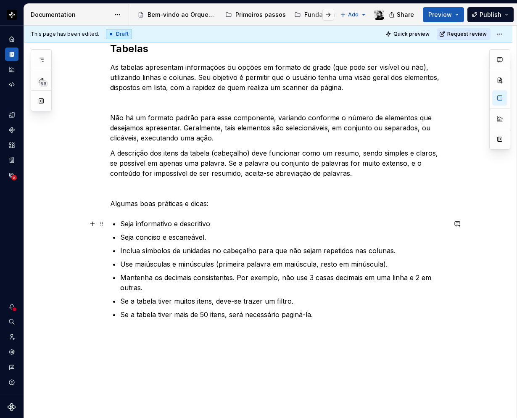
scroll to position [126, 0]
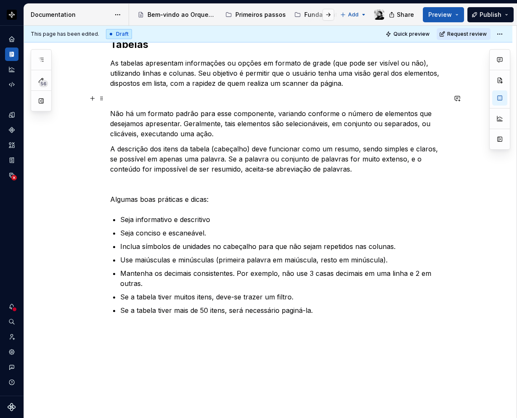
click at [116, 95] on p at bounding box center [278, 98] width 336 height 10
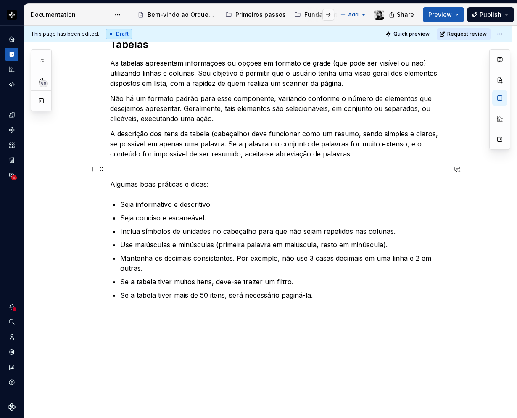
click at [124, 170] on p at bounding box center [278, 169] width 336 height 10
click at [156, 314] on div "Tabelas As tabelas apresentam informações ou opções em formato de grade (que po…" at bounding box center [268, 227] width 488 height 418
click at [148, 321] on h2 at bounding box center [278, 321] width 336 height 13
click at [112, 343] on p at bounding box center [278, 340] width 336 height 10
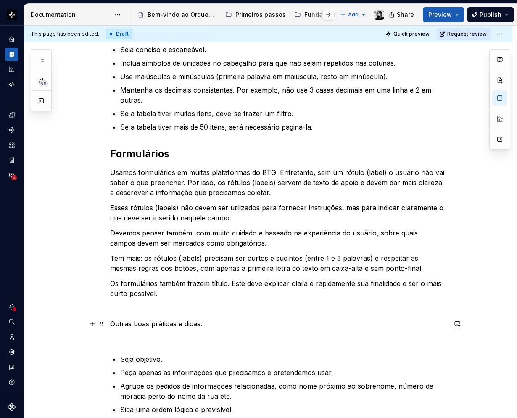
scroll to position [378, 0]
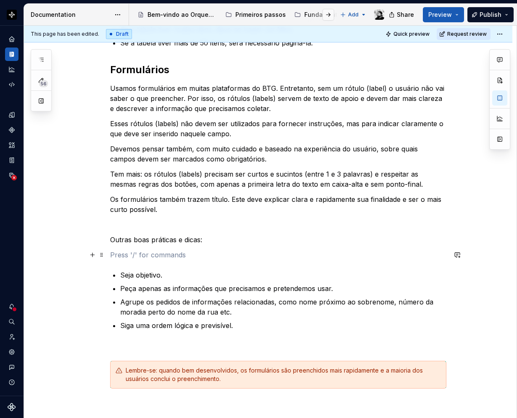
click at [121, 256] on p at bounding box center [278, 255] width 336 height 10
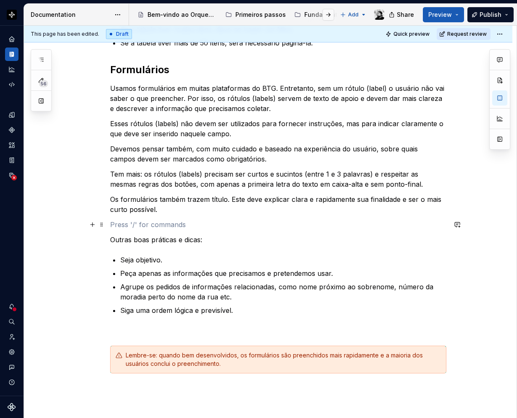
click at [121, 223] on p at bounding box center [278, 224] width 336 height 10
click at [126, 327] on p at bounding box center [278, 330] width 336 height 10
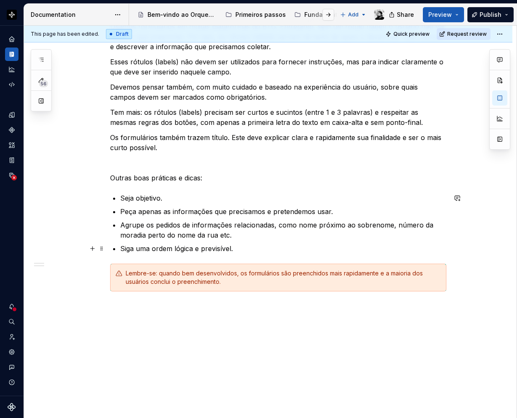
scroll to position [448, 0]
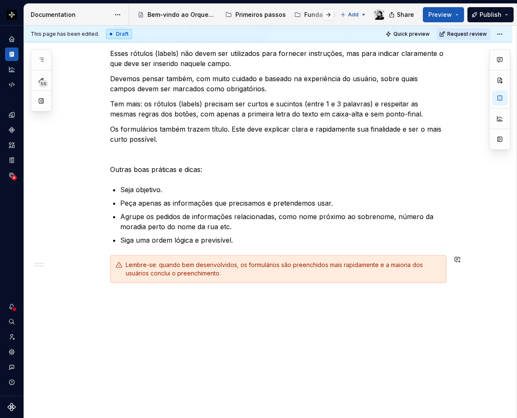
click at [128, 306] on div "Tabelas As tabelas apresentam informações ou opções em formato de grade (que po…" at bounding box center [268, 56] width 488 height 723
click at [128, 321] on p at bounding box center [278, 323] width 336 height 10
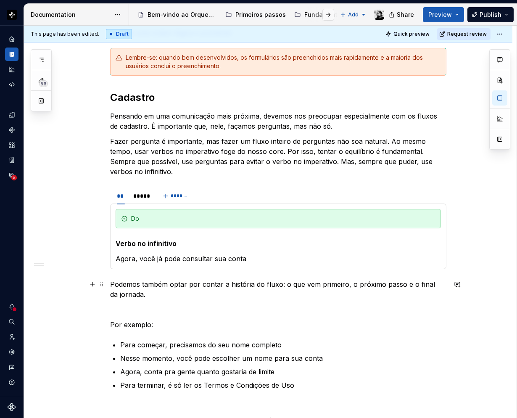
scroll to position [659, 0]
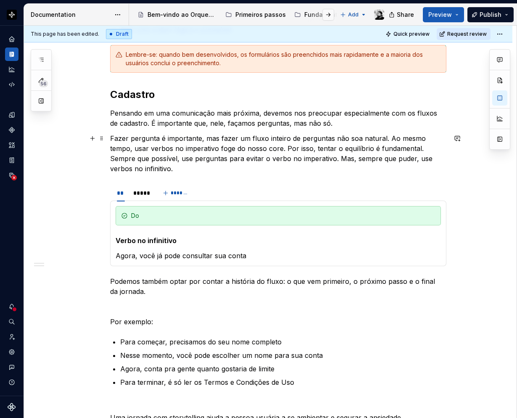
click at [145, 171] on p "Fazer pergunta é importante, mas fazer um fluxo inteiro de perguntas não soa na…" at bounding box center [278, 153] width 336 height 40
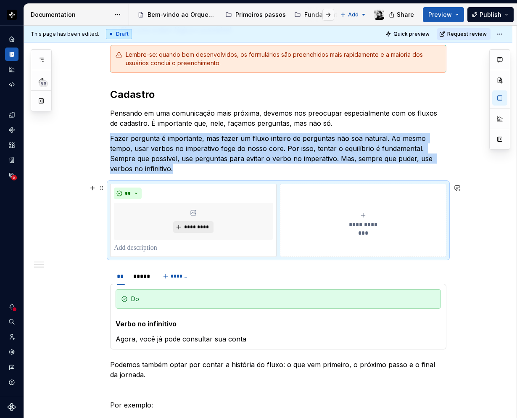
click at [340, 226] on div "**********" at bounding box center [363, 220] width 159 height 17
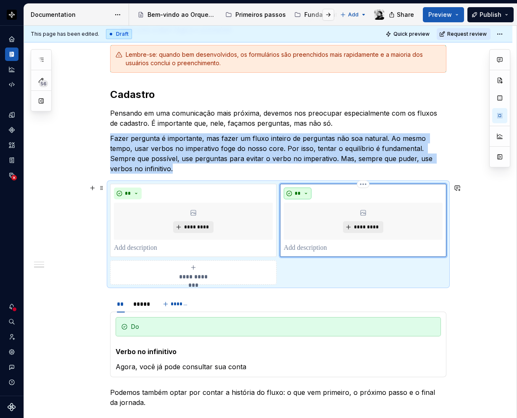
click at [298, 188] on button "**" at bounding box center [298, 193] width 28 height 12
click at [302, 223] on div "Suggestions" at bounding box center [302, 223] width 7 height 7
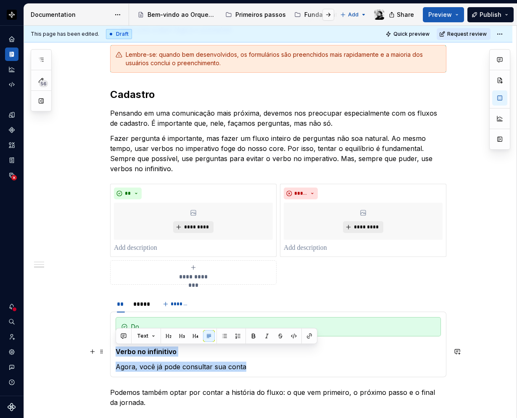
drag, startPoint x: 243, startPoint y: 366, endPoint x: 116, endPoint y: 348, distance: 128.1
click at [116, 348] on section-item-column "Do Verbo no infinitivo Agora, você já pode consultar sua conta" at bounding box center [278, 344] width 325 height 55
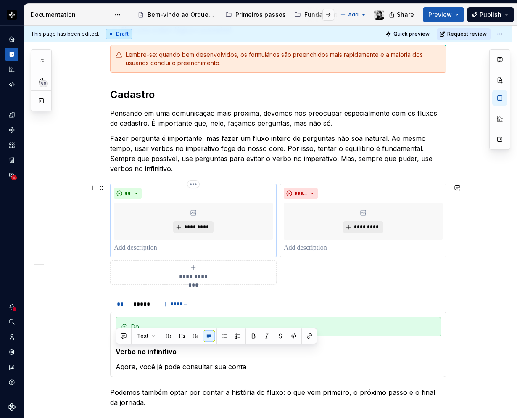
click at [134, 245] on p at bounding box center [193, 248] width 159 height 10
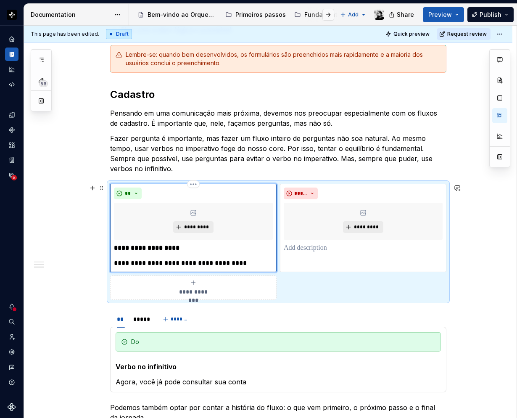
scroll to position [701, 0]
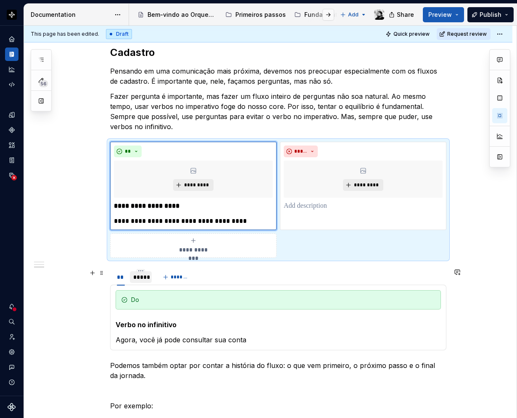
click at [135, 273] on div "*****" at bounding box center [140, 277] width 15 height 8
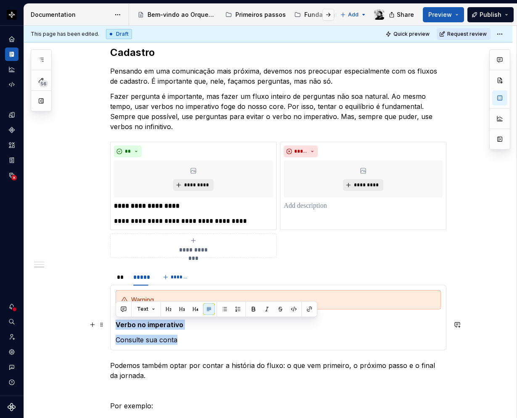
drag, startPoint x: 190, startPoint y: 341, endPoint x: 111, endPoint y: 323, distance: 80.1
click at [111, 323] on div "Do Verbo no infinitivo Agora, você já pode consultar sua conta Warning Verbo no…" at bounding box center [278, 318] width 336 height 66
click at [314, 207] on p at bounding box center [363, 206] width 159 height 10
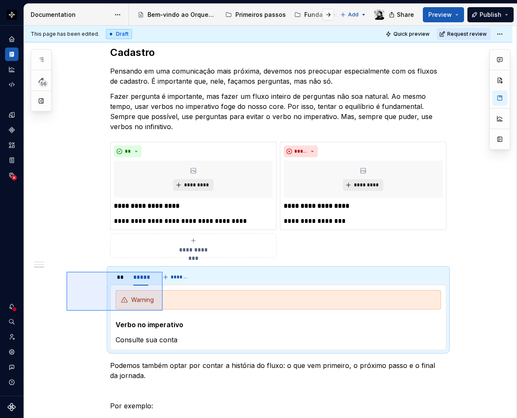
drag, startPoint x: 70, startPoint y: 271, endPoint x: 189, endPoint y: 324, distance: 129.6
click at [189, 324] on div "This page has been edited. Draft Quick preview Request review Tabelas, formulár…" at bounding box center [270, 222] width 493 height 393
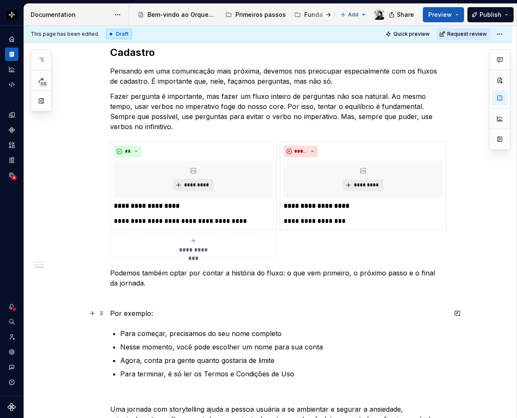
click at [129, 295] on p at bounding box center [278, 298] width 336 height 10
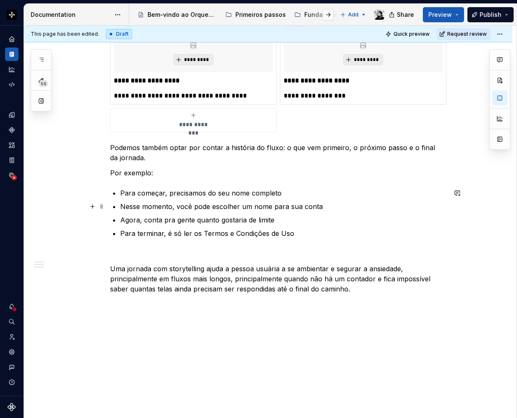
scroll to position [827, 0]
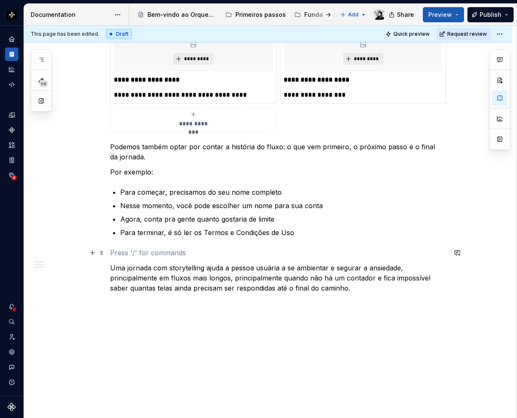
click at [130, 256] on p at bounding box center [278, 253] width 336 height 10
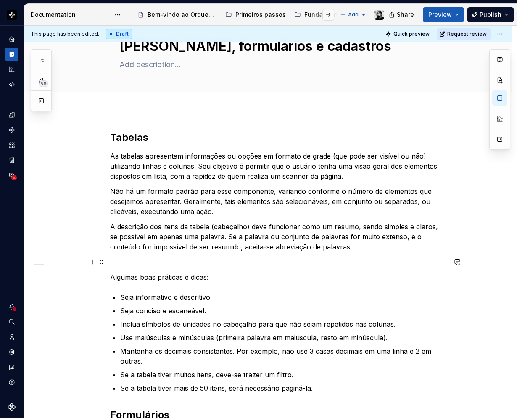
scroll to position [0, 0]
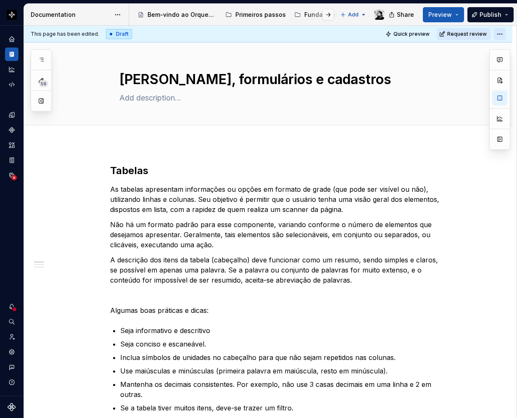
click at [501, 33] on html "Orquestra Design system data Documentation Accessibility guide for tree Page tr…" at bounding box center [258, 209] width 517 height 418
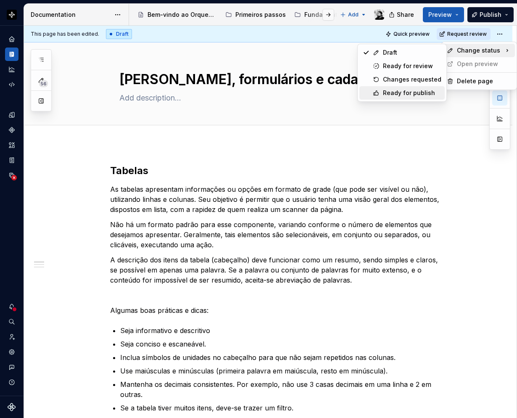
click at [405, 90] on div "Ready for publish" at bounding box center [412, 93] width 58 height 8
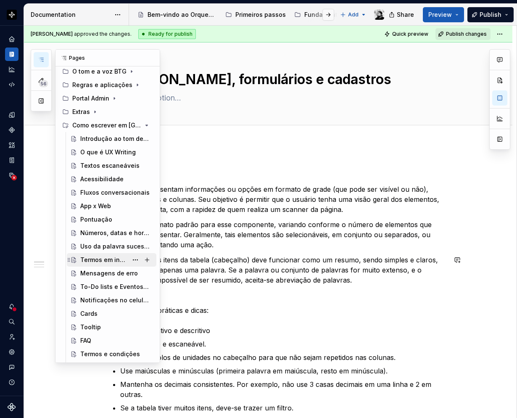
scroll to position [87, 0]
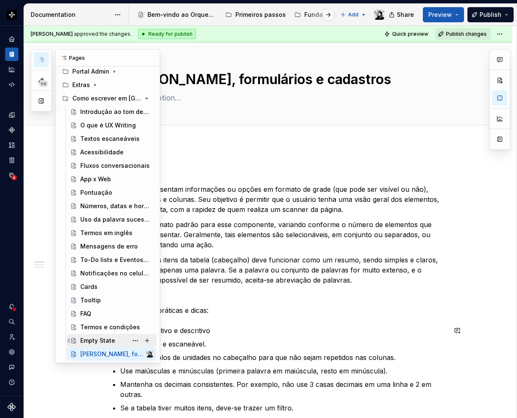
click at [111, 337] on div "Empty State" at bounding box center [97, 340] width 35 height 8
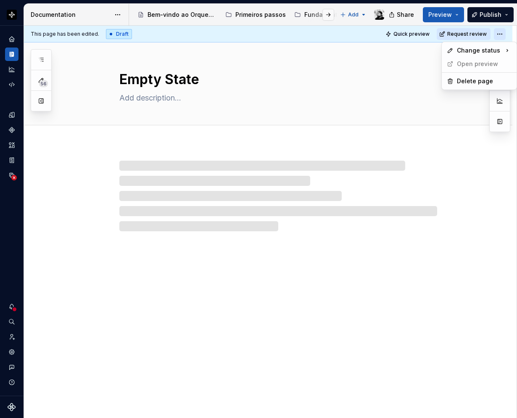
click at [494, 31] on html "Orquestra Design system data Documentation Accessibility guide for tree Page tr…" at bounding box center [258, 209] width 517 height 418
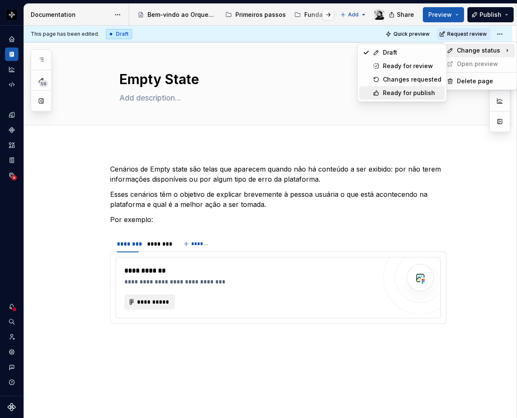
click at [398, 93] on div "Ready for publish" at bounding box center [412, 93] width 58 height 8
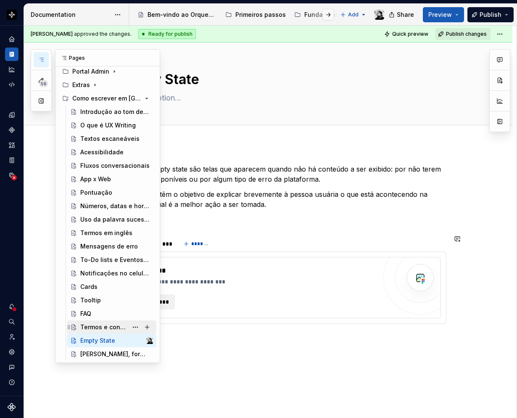
click at [99, 329] on div "Termos e condições" at bounding box center [103, 327] width 47 height 8
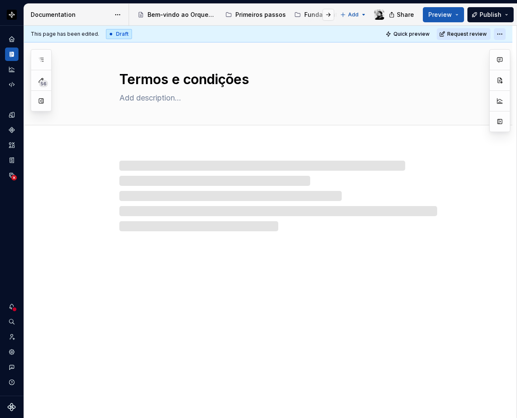
click at [498, 30] on html "Orquestra Design system data Documentation Accessibility guide for tree Page tr…" at bounding box center [258, 209] width 517 height 418
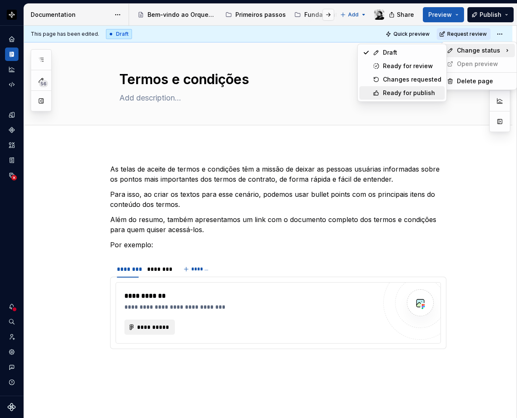
click at [395, 94] on div "Ready for publish" at bounding box center [412, 93] width 58 height 8
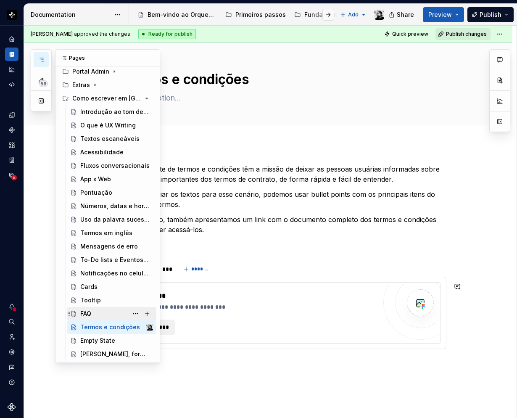
click at [95, 309] on div "FAQ" at bounding box center [116, 314] width 73 height 12
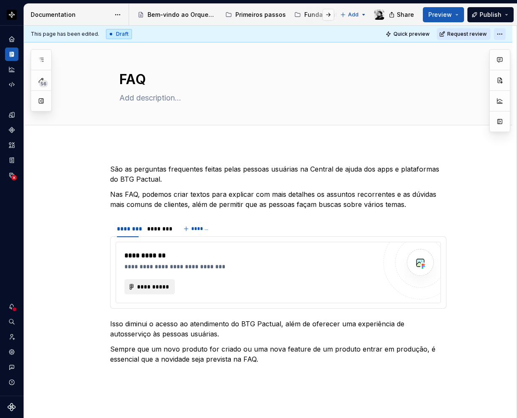
click at [504, 29] on html "Orquestra Design system data Documentation Accessibility guide for tree Page tr…" at bounding box center [258, 209] width 517 height 418
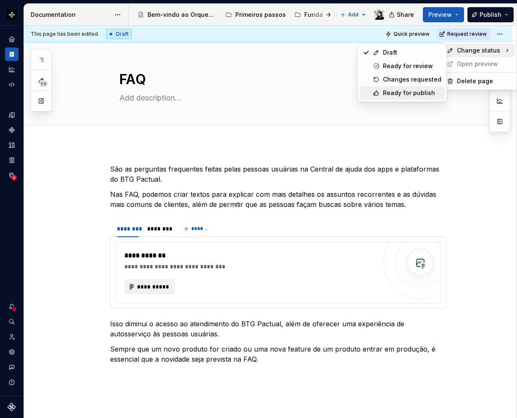
click at [406, 90] on div "Ready for publish" at bounding box center [412, 93] width 58 height 8
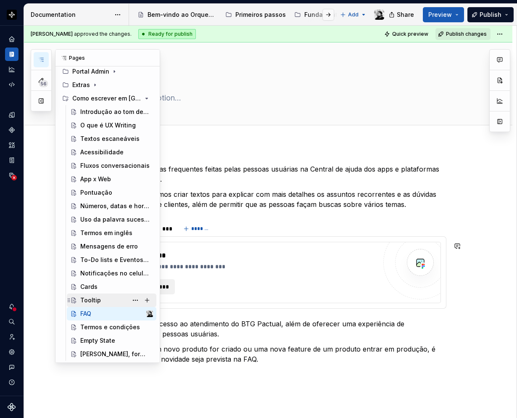
click at [101, 298] on div "Tooltip" at bounding box center [116, 300] width 73 height 12
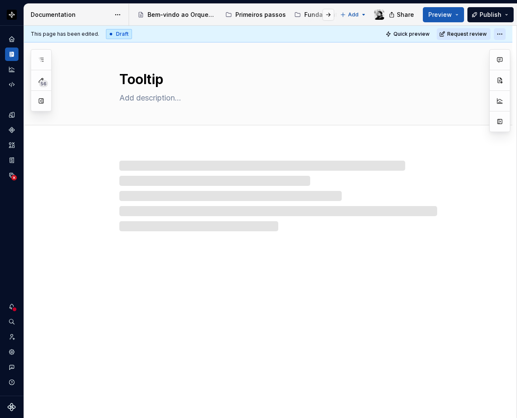
click at [499, 33] on html "Orquestra Design system data Documentation Accessibility guide for tree Page tr…" at bounding box center [258, 209] width 517 height 418
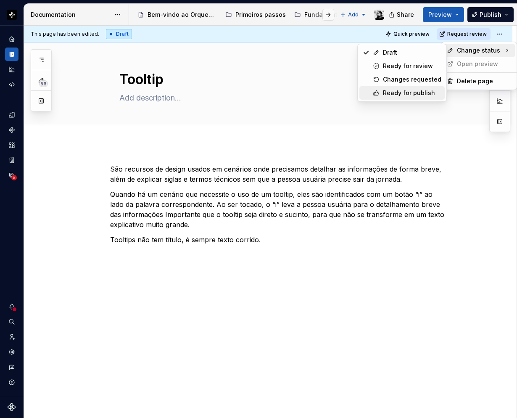
click at [401, 93] on div "Ready for publish" at bounding box center [412, 93] width 58 height 8
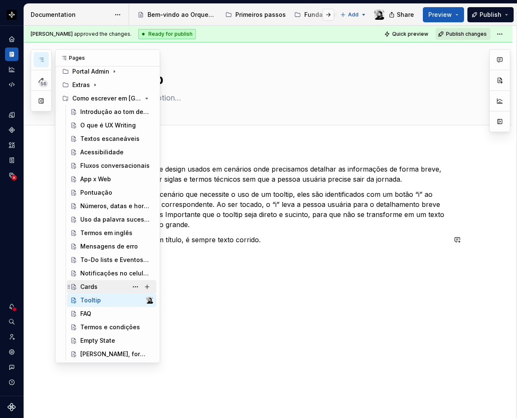
click at [89, 283] on div "Cards" at bounding box center [88, 286] width 17 height 8
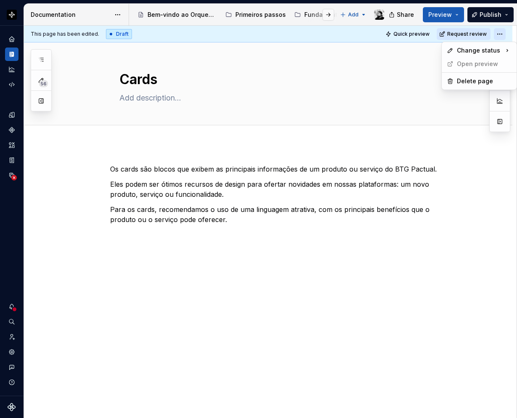
click at [501, 28] on html "Orquestra Design system data Documentation Accessibility guide for tree Page tr…" at bounding box center [258, 209] width 517 height 418
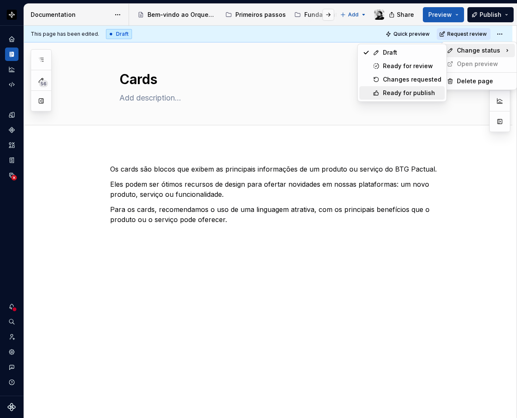
click at [394, 93] on div "Ready for publish" at bounding box center [412, 93] width 58 height 8
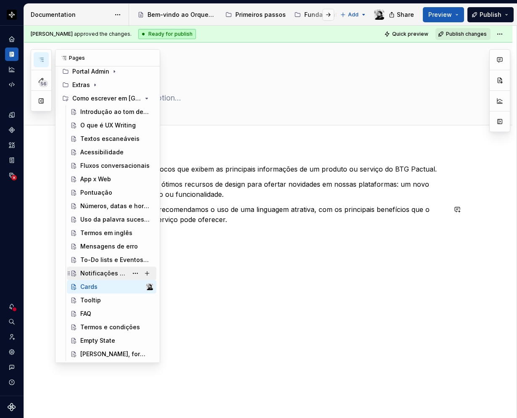
click at [107, 271] on div "Notificações no celular - push" at bounding box center [103, 273] width 47 height 8
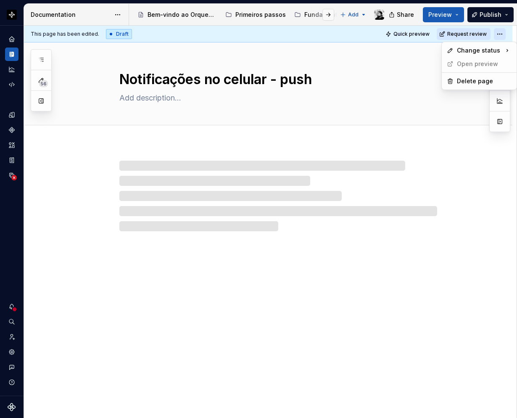
click at [495, 33] on html "Orquestra Design system data Documentation Accessibility guide for tree Page tr…" at bounding box center [258, 209] width 517 height 418
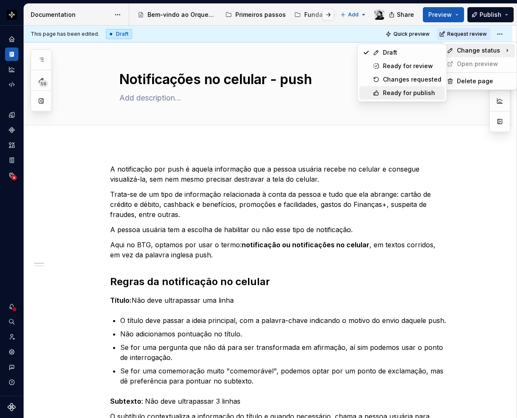
click at [393, 91] on div "Ready for publish" at bounding box center [412, 93] width 58 height 8
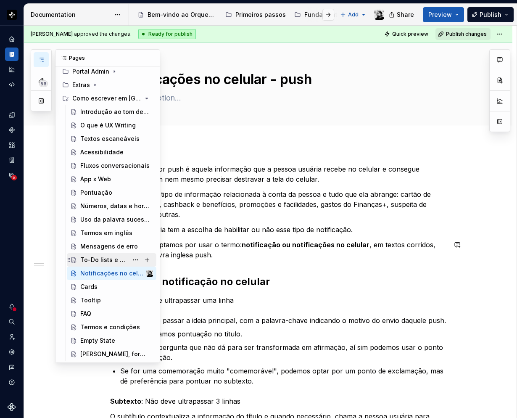
click at [100, 254] on div "To-Do lists e Eventos na timeline do app" at bounding box center [116, 260] width 73 height 12
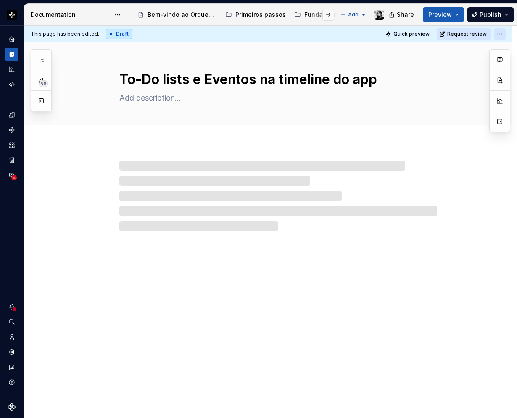
click at [497, 31] on html "Orquestra Design system data Documentation Accessibility guide for tree Page tr…" at bounding box center [258, 209] width 517 height 418
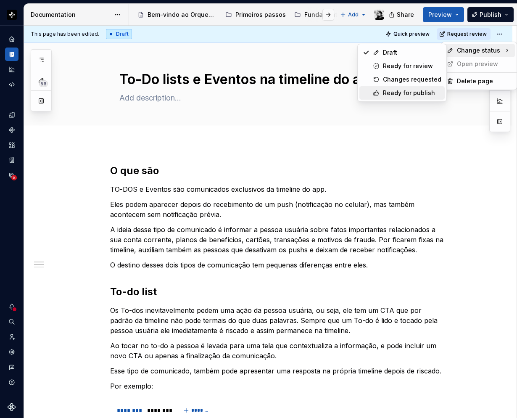
click at [400, 95] on div "Ready for publish" at bounding box center [412, 93] width 58 height 8
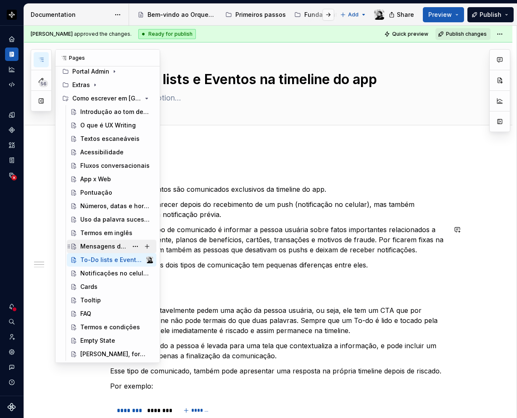
click at [102, 245] on div "Mensagens de erro" at bounding box center [103, 246] width 47 height 8
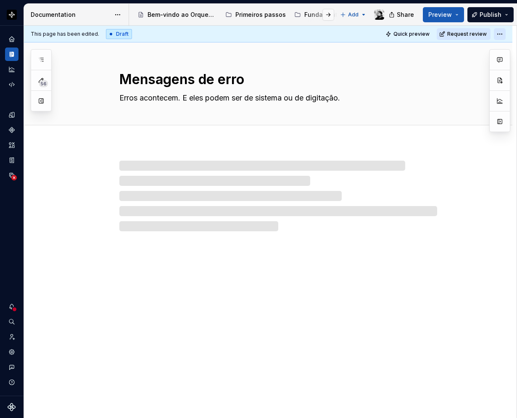
click at [501, 32] on html "Orquestra Design system data Documentation Accessibility guide for tree Page tr…" at bounding box center [258, 209] width 517 height 418
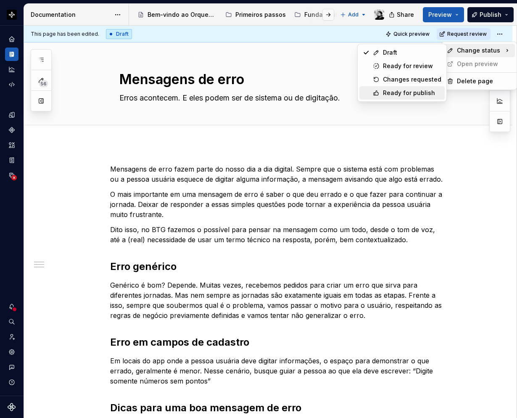
click at [423, 91] on div "Ready for publish" at bounding box center [412, 93] width 58 height 8
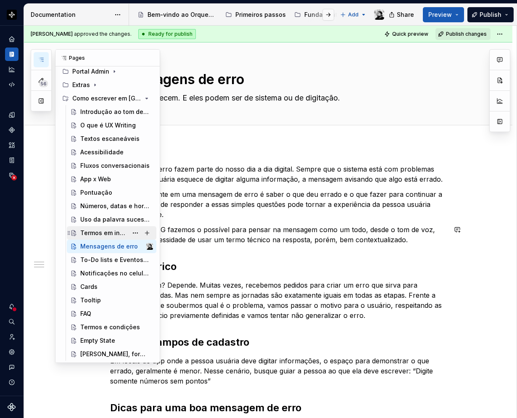
click at [106, 227] on div "Termos em inglês" at bounding box center [116, 233] width 73 height 12
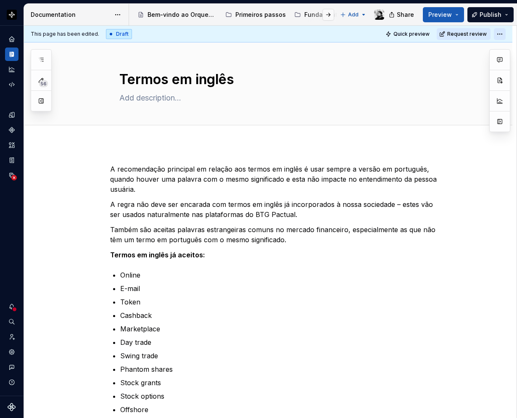
click at [501, 32] on html "Orquestra Design system data Documentation Accessibility guide for tree Page tr…" at bounding box center [258, 209] width 517 height 418
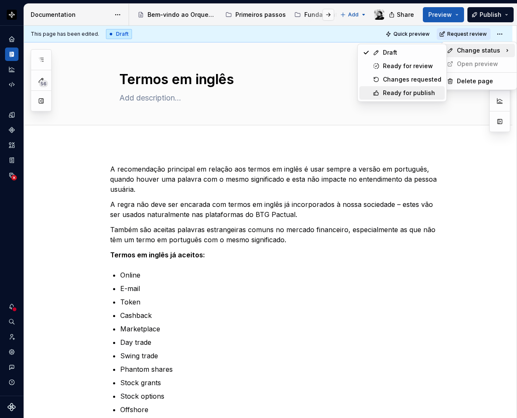
click at [390, 89] on div "Ready for publish" at bounding box center [412, 93] width 58 height 8
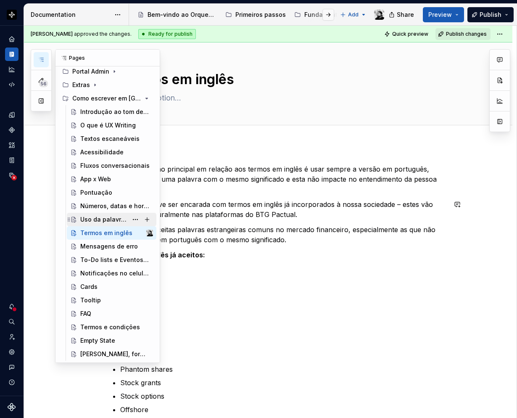
click at [119, 216] on div "Uso da palavra sucesso" at bounding box center [103, 219] width 47 height 8
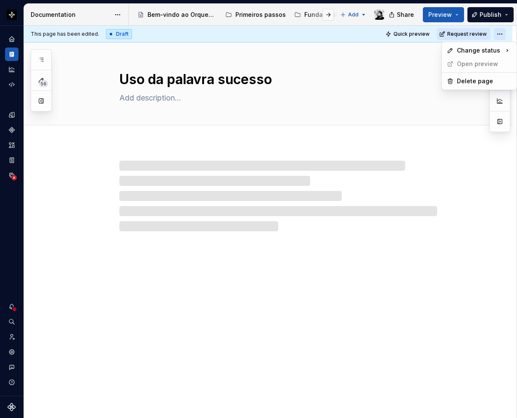
click at [500, 32] on html "Orquestra Design system data Documentation Accessibility guide for tree Page tr…" at bounding box center [258, 209] width 517 height 418
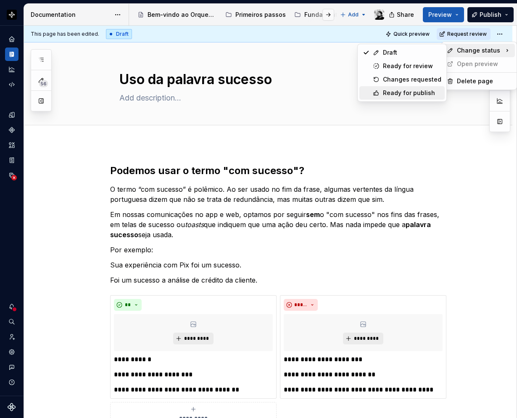
click at [382, 92] on div "Ready for publish" at bounding box center [401, 92] width 85 height 13
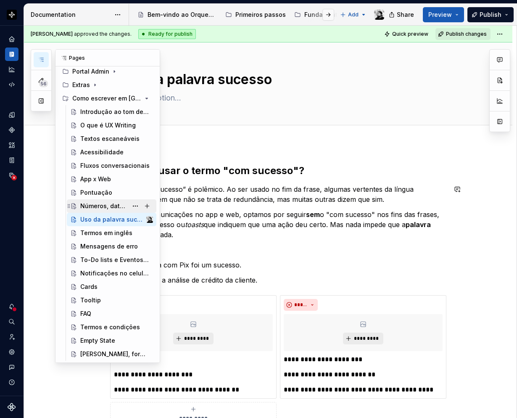
click at [101, 200] on div "Números, datas e horas" at bounding box center [116, 206] width 73 height 12
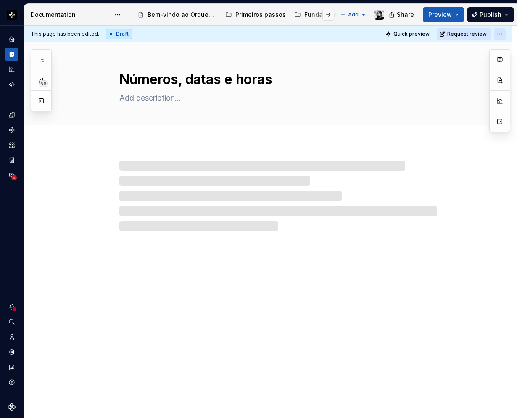
click at [503, 32] on html "Orquestra Design system data Documentation Accessibility guide for tree Page tr…" at bounding box center [258, 209] width 517 height 418
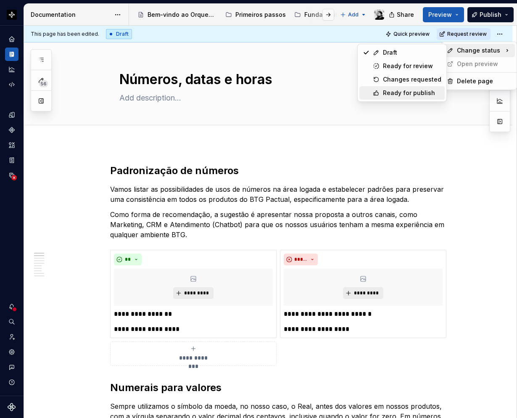
click at [403, 90] on div "Ready for publish" at bounding box center [412, 93] width 58 height 8
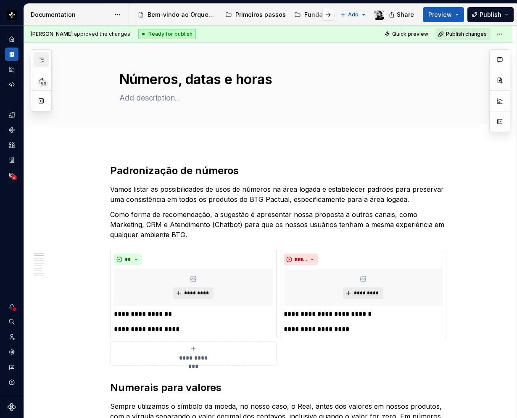
click at [45, 54] on button "button" at bounding box center [41, 59] width 15 height 15
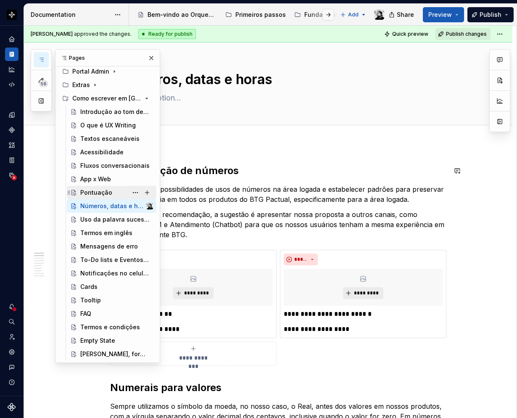
click at [93, 186] on div "Pontuação" at bounding box center [112, 192] width 90 height 13
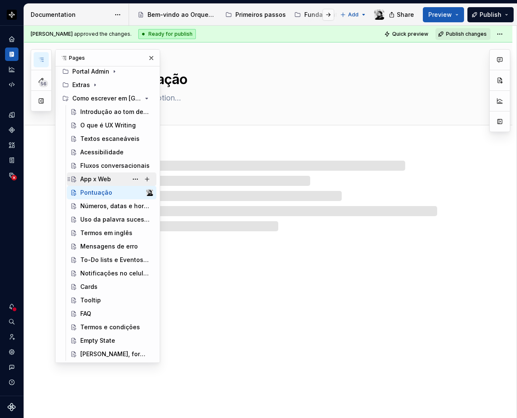
click at [92, 179] on div "App x Web" at bounding box center [95, 179] width 31 height 8
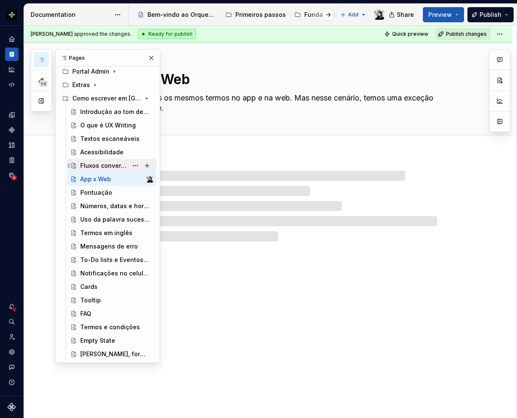
click at [96, 162] on div "Fluxos conversacionais" at bounding box center [103, 165] width 47 height 8
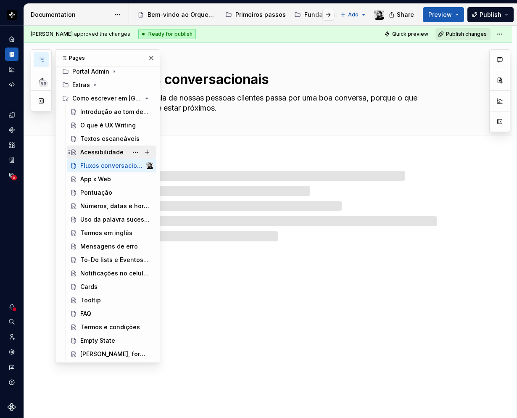
click at [98, 150] on div "Acessibilidade" at bounding box center [101, 152] width 43 height 8
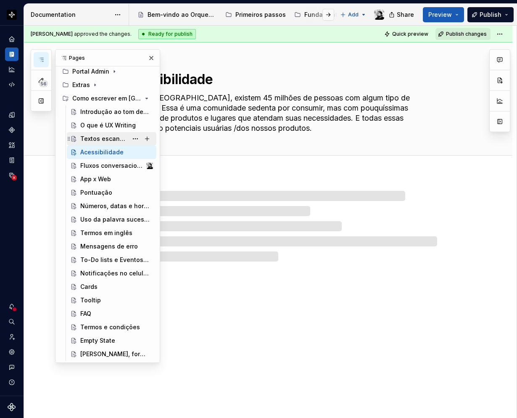
click at [101, 137] on div "Textos escaneáveis" at bounding box center [103, 138] width 47 height 8
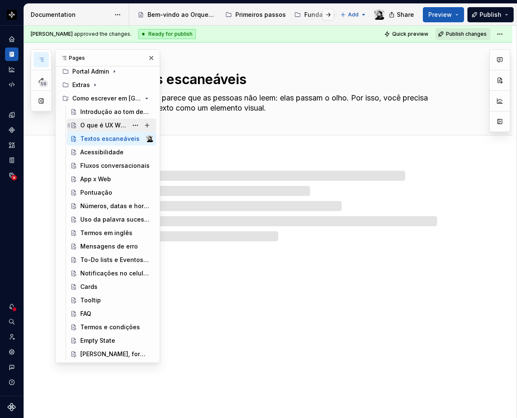
click at [103, 124] on div "O que é UX Writing" at bounding box center [103, 125] width 47 height 8
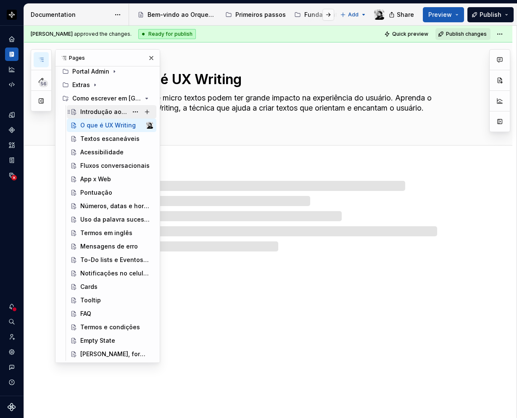
click at [104, 110] on div "Introdução ao tom de voz" at bounding box center [103, 112] width 47 height 8
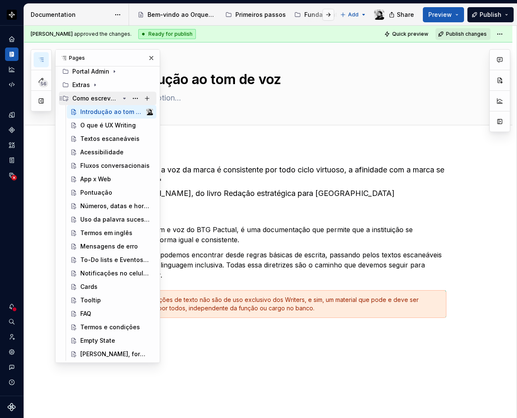
click at [121, 96] on icon "Page tree" at bounding box center [124, 98] width 7 height 7
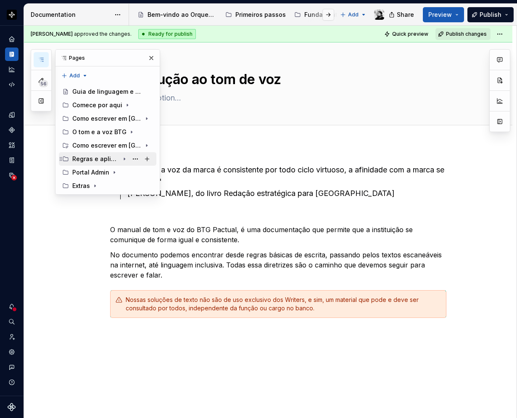
click at [82, 159] on div "Regras e aplicações" at bounding box center [95, 159] width 47 height 8
click at [96, 171] on div "Regras para as plataformas BTG" at bounding box center [103, 172] width 47 height 8
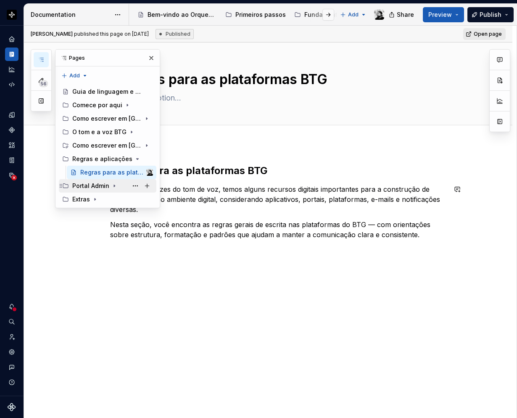
click at [115, 184] on icon "Page tree" at bounding box center [114, 185] width 7 height 7
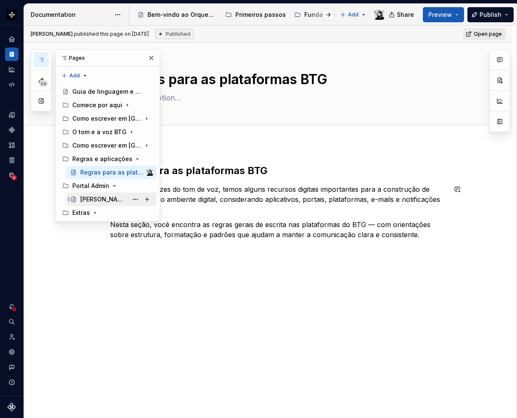
click at [111, 196] on div "[PERSON_NAME] de voz do PA" at bounding box center [103, 199] width 47 height 8
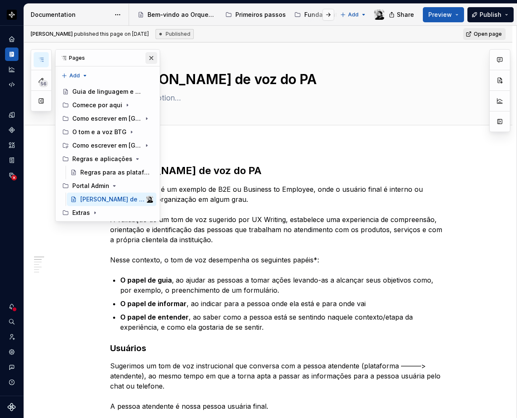
click at [150, 60] on button "button" at bounding box center [151, 58] width 12 height 12
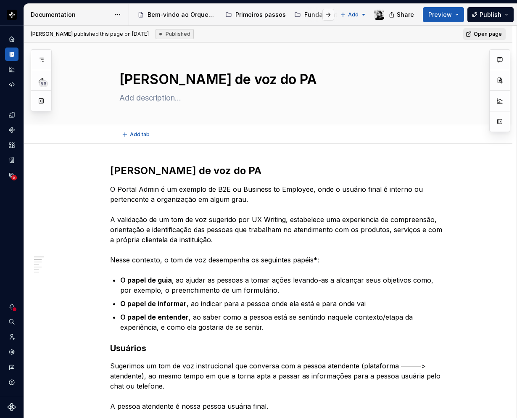
type textarea "*"
click at [149, 172] on h2 "[PERSON_NAME] de voz do PA" at bounding box center [278, 170] width 336 height 13
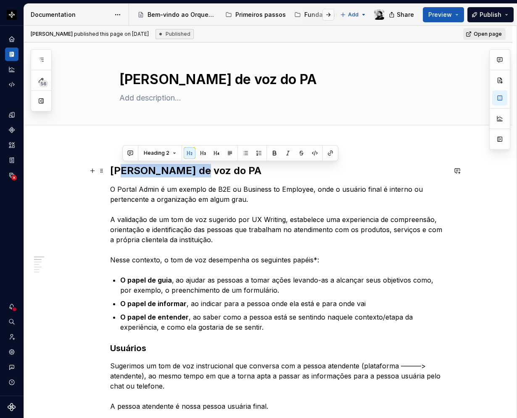
drag, startPoint x: 196, startPoint y: 170, endPoint x: 121, endPoint y: 174, distance: 75.7
click at [121, 174] on h2 "[PERSON_NAME] de voz do PA" at bounding box center [278, 170] width 336 height 13
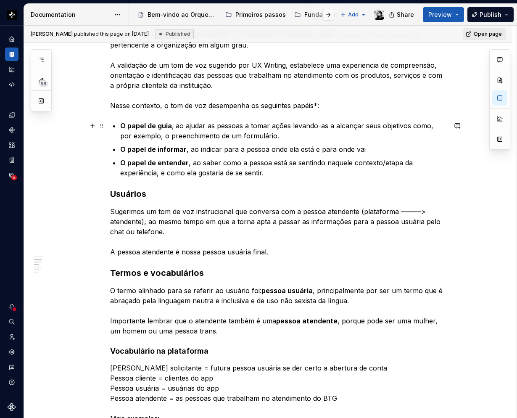
scroll to position [168, 0]
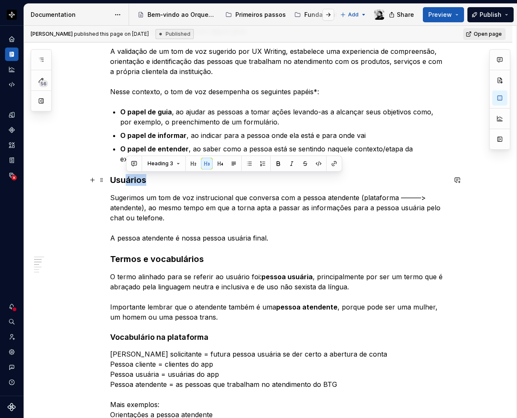
drag, startPoint x: 145, startPoint y: 179, endPoint x: 128, endPoint y: 180, distance: 17.3
click at [128, 180] on h3 "Usuários" at bounding box center [278, 180] width 336 height 12
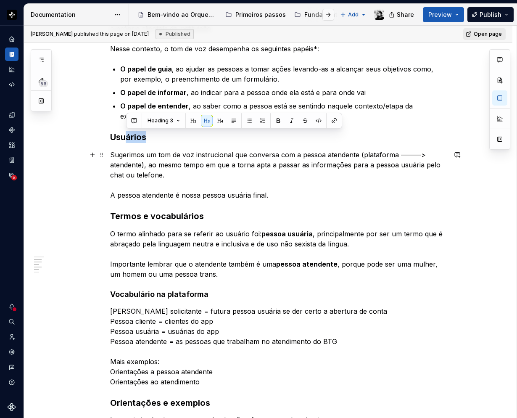
scroll to position [252, 0]
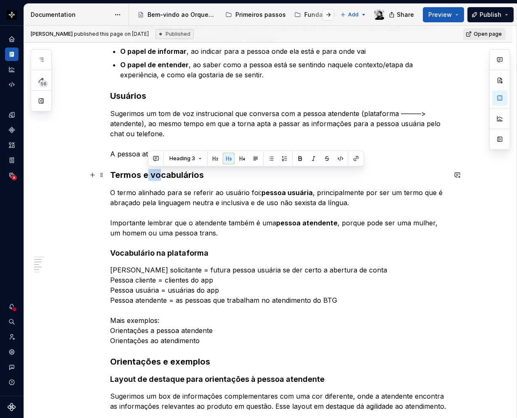
drag, startPoint x: 155, startPoint y: 174, endPoint x: 146, endPoint y: 174, distance: 9.3
click at [146, 174] on h3 "Termos e vocabulários" at bounding box center [278, 175] width 336 height 12
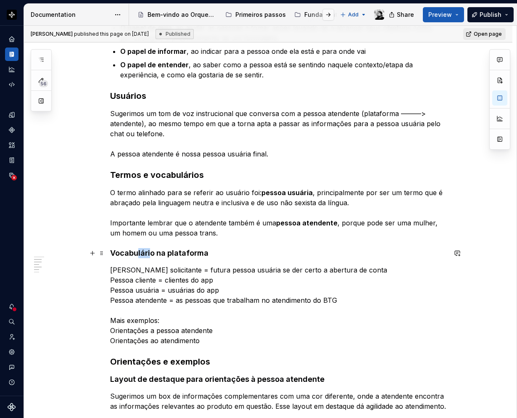
drag, startPoint x: 149, startPoint y: 255, endPoint x: 136, endPoint y: 256, distance: 13.1
click at [136, 256] on strong "Vocabulário na plataforma" at bounding box center [159, 252] width 98 height 9
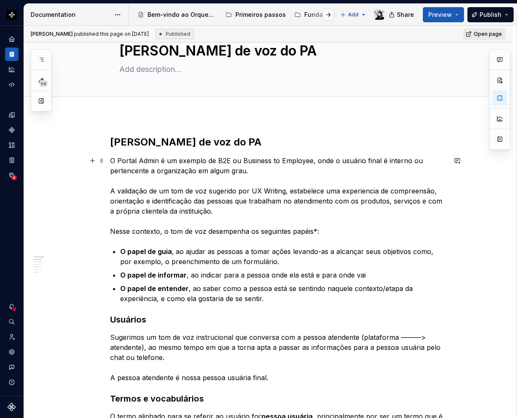
scroll to position [0, 0]
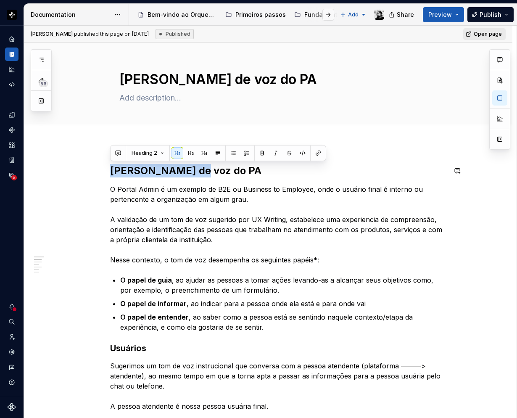
drag, startPoint x: 199, startPoint y: 169, endPoint x: 108, endPoint y: 163, distance: 91.0
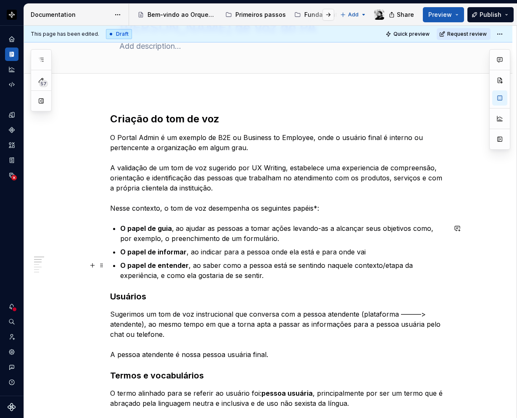
scroll to position [42, 0]
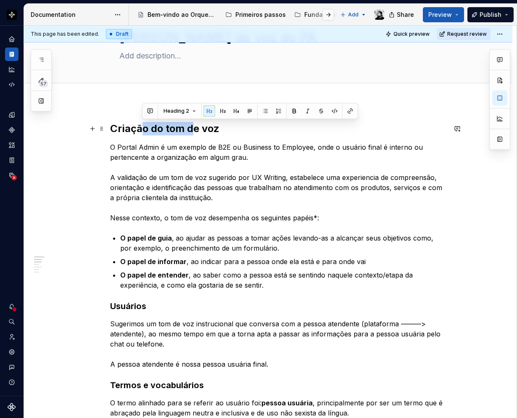
drag, startPoint x: 189, startPoint y: 127, endPoint x: 139, endPoint y: 128, distance: 49.6
click at [139, 128] on h2 "Criação do tom de voz" at bounding box center [278, 128] width 336 height 13
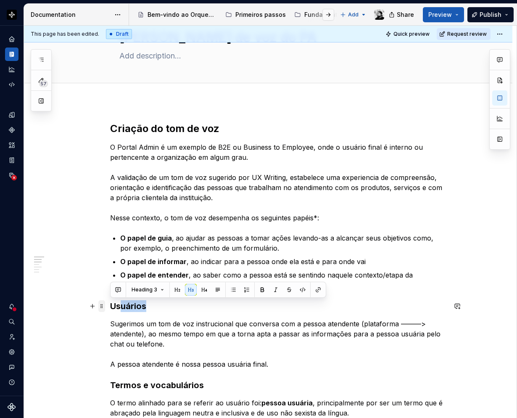
drag, startPoint x: 148, startPoint y: 308, endPoint x: 104, endPoint y: 308, distance: 44.5
click at [126, 308] on h3 "Usuários" at bounding box center [278, 306] width 336 height 12
drag, startPoint x: 152, startPoint y: 306, endPoint x: 112, endPoint y: 306, distance: 39.5
click at [112, 306] on h3 "Usuários" at bounding box center [278, 306] width 336 height 12
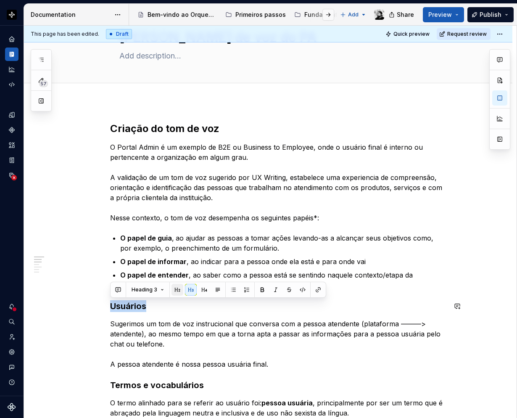
click at [175, 290] on button "button" at bounding box center [177, 290] width 12 height 12
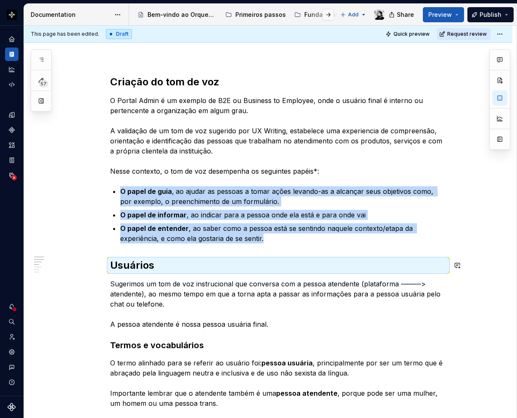
scroll to position [126, 0]
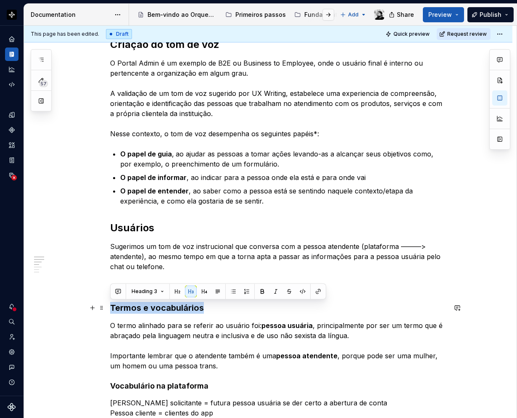
drag, startPoint x: 200, startPoint y: 310, endPoint x: 111, endPoint y: 307, distance: 88.3
click at [111, 307] on h3 "Termos e vocabulários" at bounding box center [278, 308] width 336 height 12
click at [178, 289] on button "button" at bounding box center [177, 291] width 12 height 12
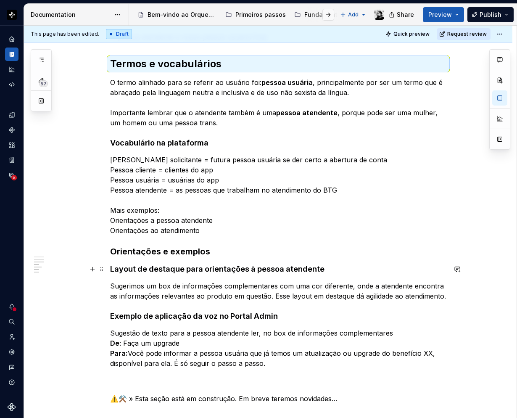
scroll to position [378, 0]
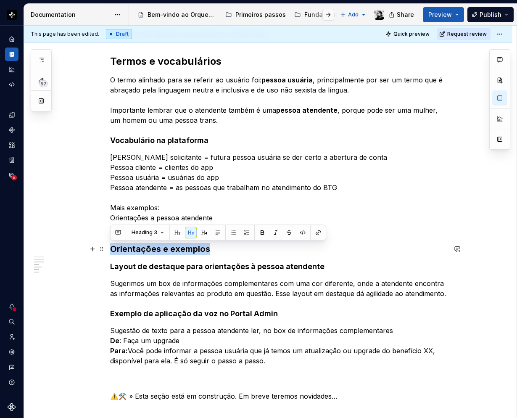
drag, startPoint x: 209, startPoint y: 251, endPoint x: 113, endPoint y: 248, distance: 96.7
click at [113, 248] on h3 "Orientações e exemplos" at bounding box center [278, 249] width 336 height 12
click at [176, 233] on button "button" at bounding box center [177, 233] width 12 height 12
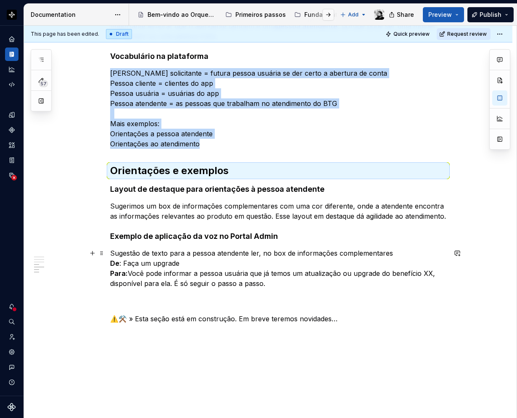
scroll to position [420, 0]
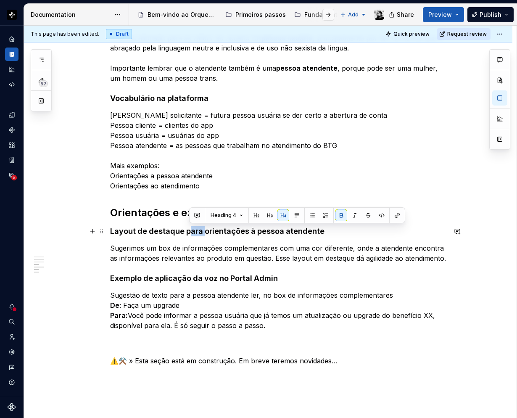
drag, startPoint x: 197, startPoint y: 231, endPoint x: 190, endPoint y: 231, distance: 7.1
click at [190, 231] on strong "Layout de destaque para orientações à pessoa atendente" at bounding box center [217, 231] width 214 height 9
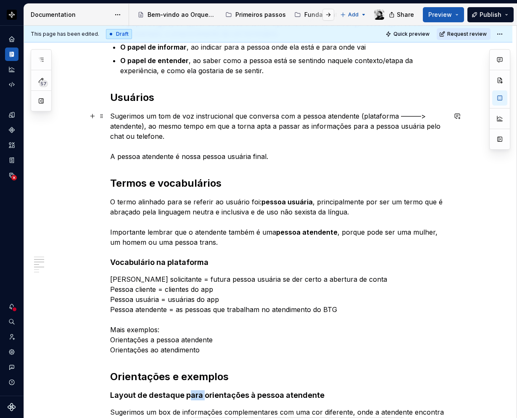
scroll to position [294, 0]
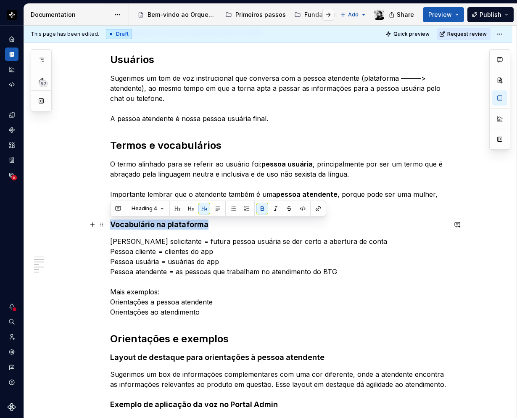
drag, startPoint x: 200, startPoint y: 223, endPoint x: 111, endPoint y: 222, distance: 88.3
click at [111, 222] on strong "Vocabulário na plataforma" at bounding box center [159, 224] width 98 height 9
click at [191, 211] on button "button" at bounding box center [191, 209] width 12 height 12
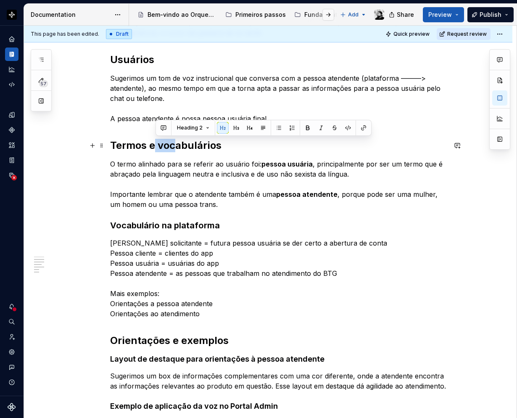
drag, startPoint x: 177, startPoint y: 145, endPoint x: 153, endPoint y: 145, distance: 24.0
click at [153, 145] on h2 "Termos e vocabulários" at bounding box center [278, 145] width 336 height 13
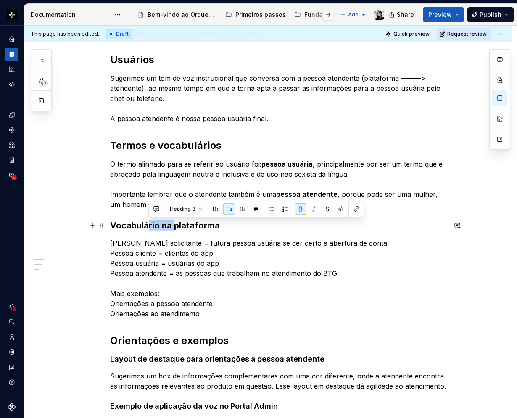
drag, startPoint x: 158, startPoint y: 226, endPoint x: 146, endPoint y: 224, distance: 12.3
click at [146, 224] on strong "Vocabulário na plataforma" at bounding box center [165, 225] width 110 height 10
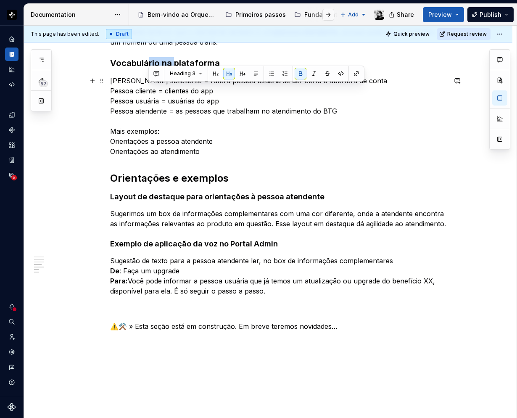
scroll to position [462, 0]
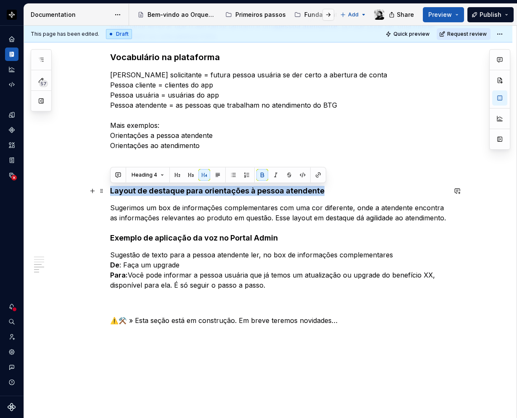
drag, startPoint x: 314, startPoint y: 192, endPoint x: 110, endPoint y: 190, distance: 203.8
click at [110, 190] on div "Criação do tom de voz O Portal Admin é um exemplo de B2E ou Business to Employe…" at bounding box center [268, 70] width 488 height 779
click at [189, 175] on button "button" at bounding box center [191, 175] width 12 height 12
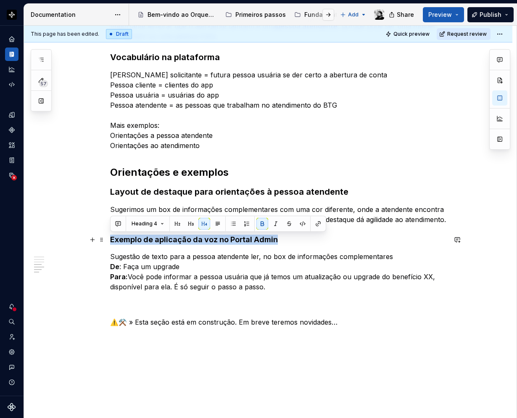
drag, startPoint x: 283, startPoint y: 242, endPoint x: 109, endPoint y: 242, distance: 174.0
click at [109, 242] on div "Criação do tom de voz O Portal Admin é um exemplo de B2E ou Business to Employe…" at bounding box center [268, 71] width 488 height 781
click at [192, 222] on button "button" at bounding box center [191, 224] width 12 height 12
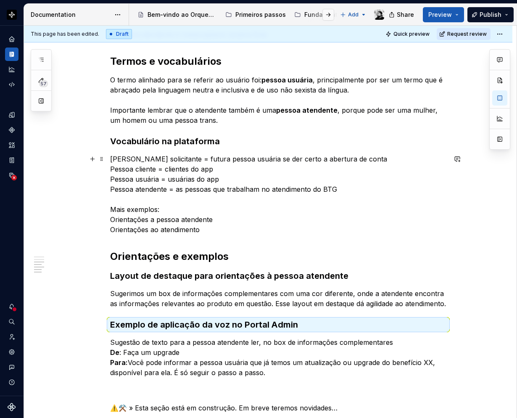
scroll to position [336, 0]
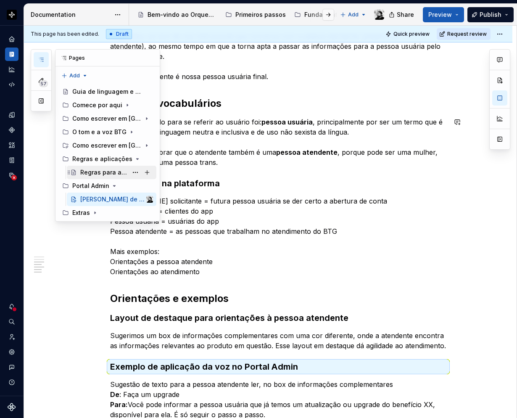
click at [102, 169] on div "Regras para as plataformas BTG" at bounding box center [103, 172] width 47 height 8
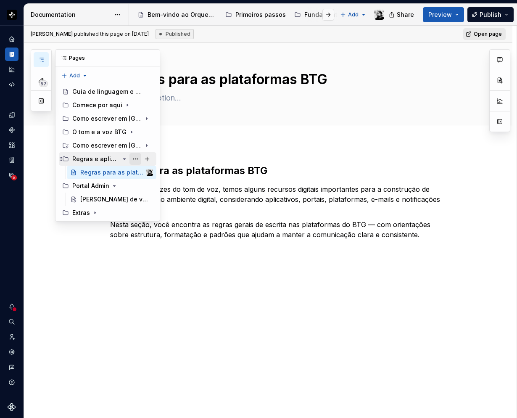
click at [134, 158] on button "Page tree" at bounding box center [135, 159] width 12 height 12
type textarea "*"
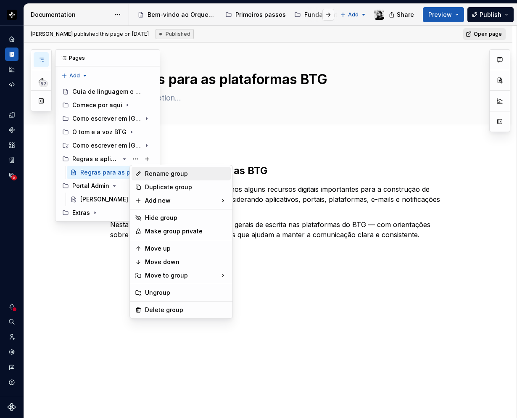
click at [155, 171] on div "Rename group" at bounding box center [186, 173] width 82 height 8
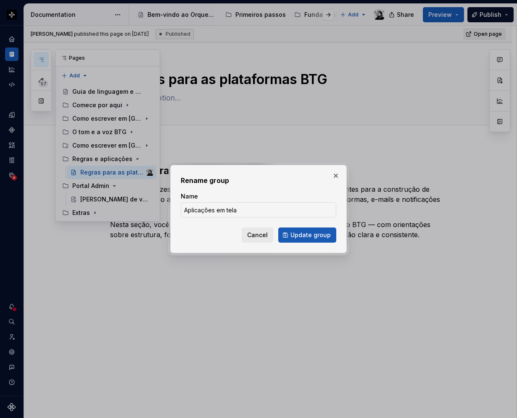
type input "Aplicações em tela"
click at [304, 235] on span "Update group" at bounding box center [310, 235] width 40 height 8
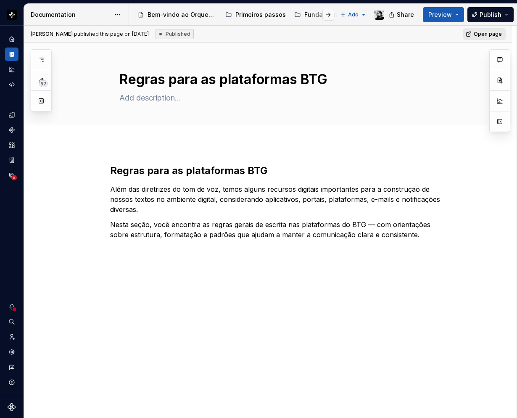
click at [165, 262] on div "Regras para as plataformas BTG Além das diretrizes do tom de voz, temos alguns …" at bounding box center [268, 259] width 488 height 231
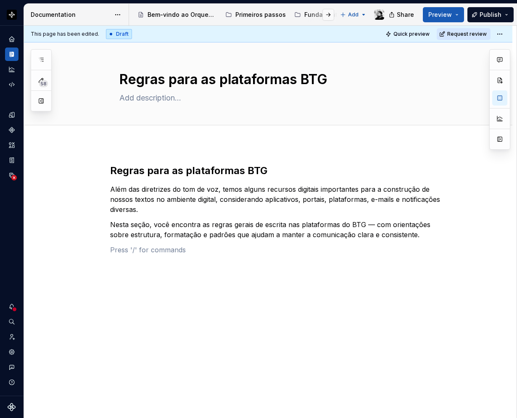
type textarea "*"
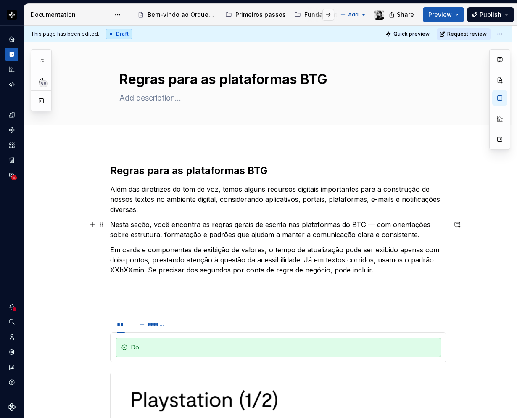
click at [428, 237] on p "Nesta seção, você encontra as regras gerais de escrita nas plataformas do BTG —…" at bounding box center [278, 229] width 336 height 20
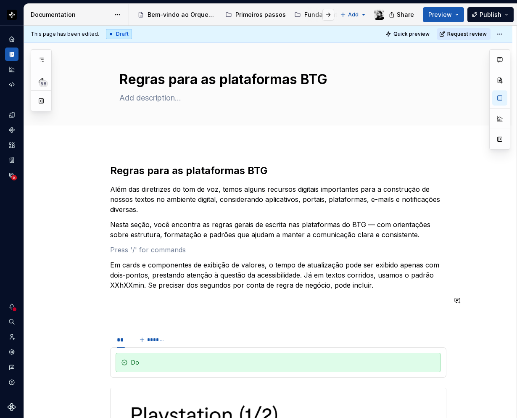
click at [150, 309] on div "Regras para as plataformas BTG Além das diretrizes do tom de voz, temos alguns …" at bounding box center [278, 374] width 336 height 420
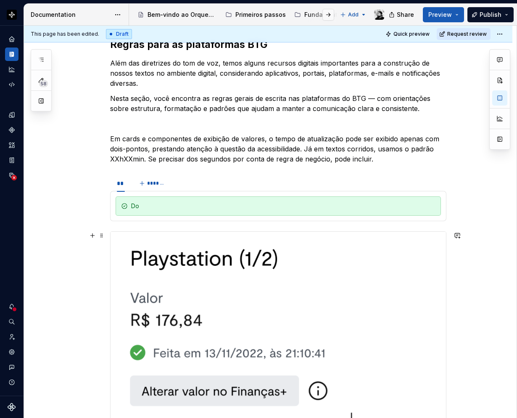
scroll to position [210, 0]
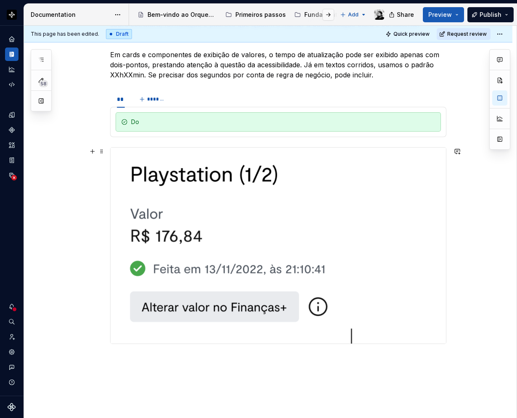
click at [166, 206] on img at bounding box center [278, 246] width 335 height 196
click at [128, 120] on div "Do" at bounding box center [278, 121] width 325 height 19
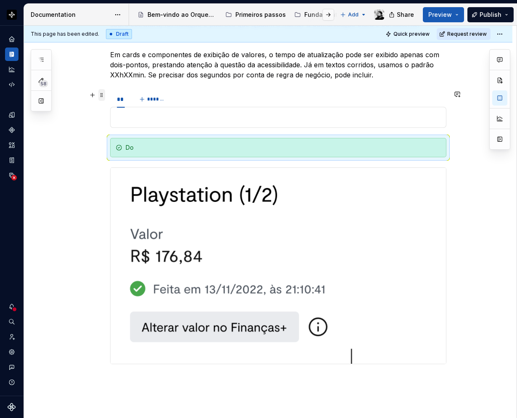
click at [102, 93] on span at bounding box center [101, 95] width 7 height 12
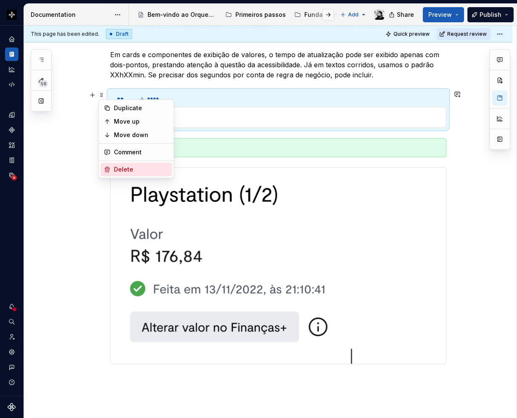
click at [125, 167] on div "Delete" at bounding box center [141, 169] width 55 height 8
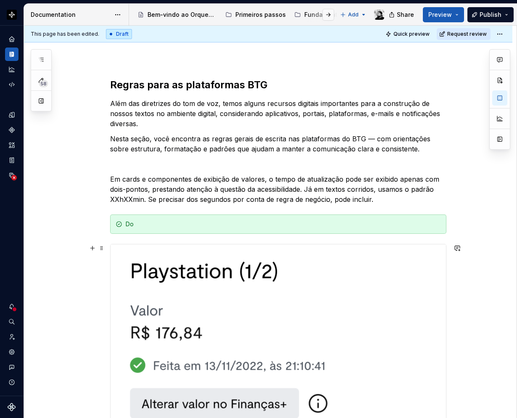
scroll to position [0, 0]
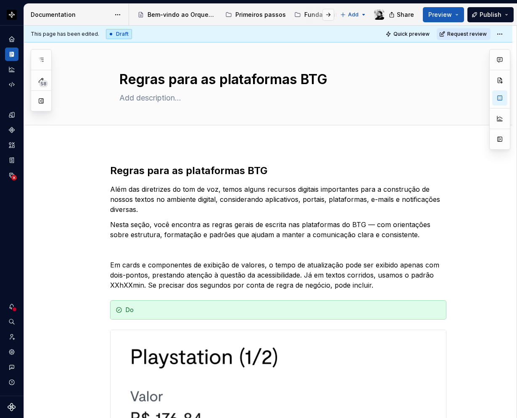
click at [502, 26] on div "This page has been edited. Draft Quick preview Request review" at bounding box center [268, 34] width 488 height 17
click at [501, 28] on div "This page has been edited. Draft Quick preview Request review" at bounding box center [268, 34] width 488 height 17
click at [501, 29] on html "Orquestra Design system data Documentation Accessibility guide for tree Page tr…" at bounding box center [258, 209] width 517 height 418
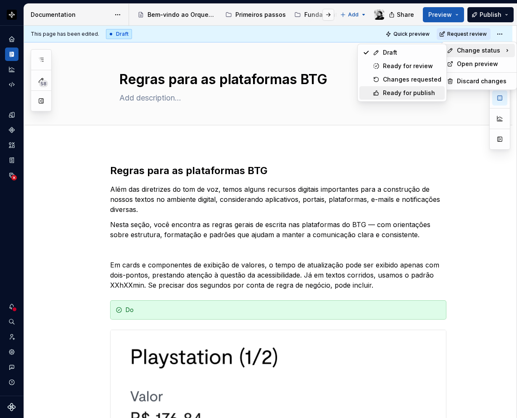
click at [426, 91] on div "Ready for publish" at bounding box center [412, 93] width 58 height 8
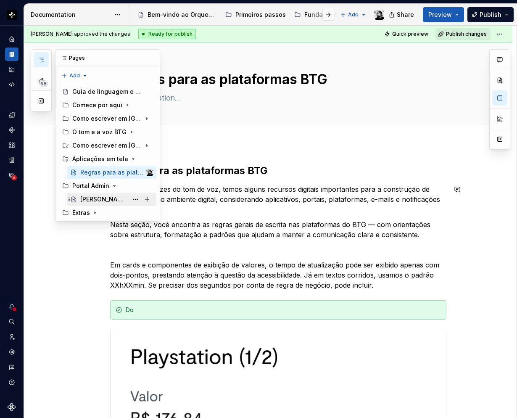
click at [97, 199] on div "[PERSON_NAME] de voz do PA" at bounding box center [103, 199] width 47 height 8
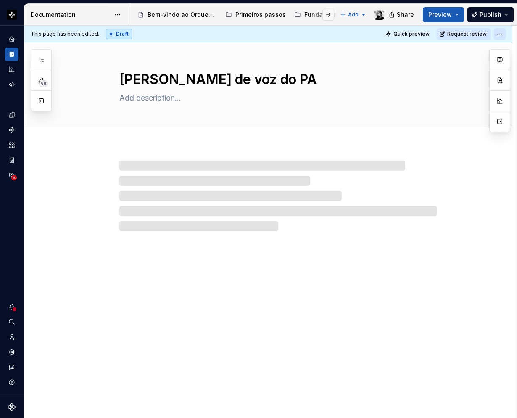
click at [502, 32] on html "Orquestra Design system data Documentation Accessibility guide for tree Page tr…" at bounding box center [258, 209] width 517 height 418
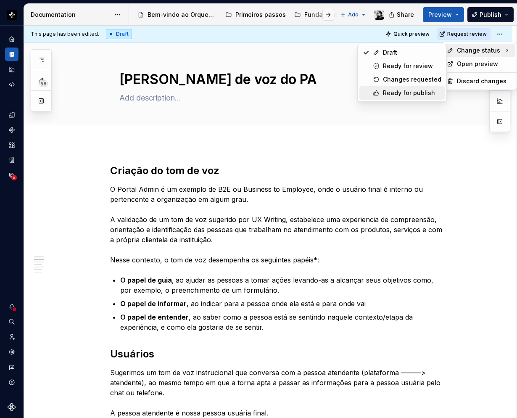
click at [404, 93] on div "Ready for publish" at bounding box center [412, 93] width 58 height 8
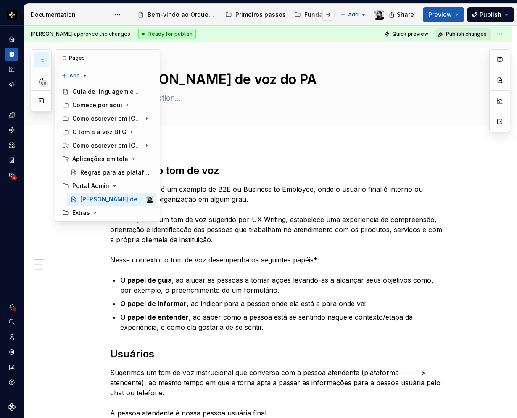
click at [45, 58] on button "button" at bounding box center [41, 59] width 15 height 15
click at [91, 213] on div "Extras" at bounding box center [112, 213] width 81 height 12
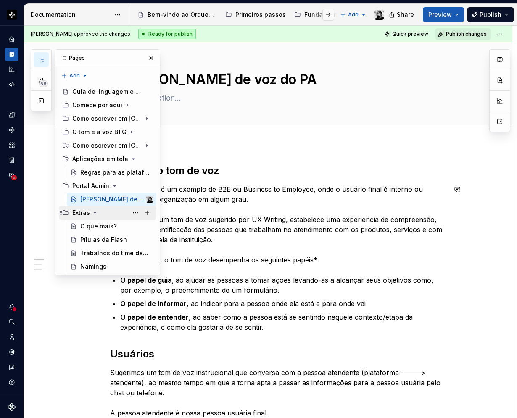
click at [95, 213] on icon "Page tree" at bounding box center [95, 212] width 2 height 1
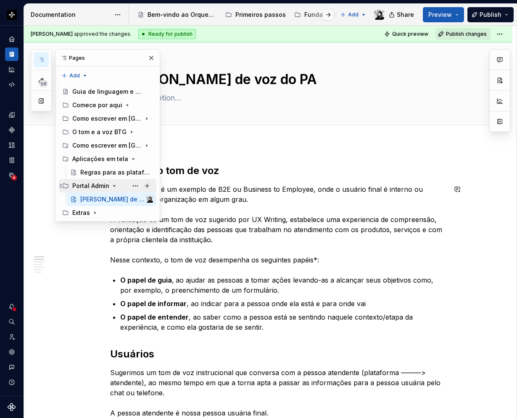
click at [112, 185] on icon "Page tree" at bounding box center [114, 185] width 7 height 7
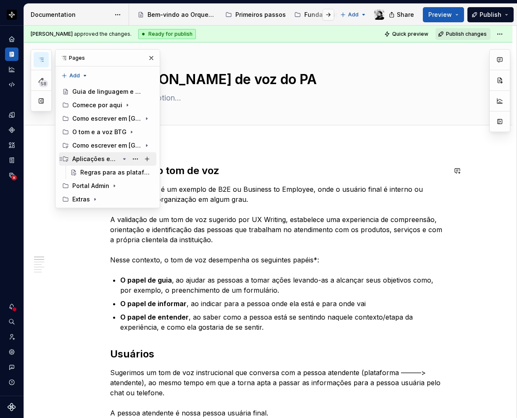
click at [124, 158] on icon "Page tree" at bounding box center [125, 158] width 2 height 1
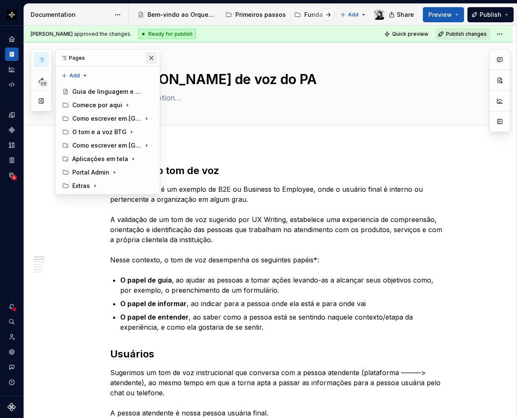
click at [153, 58] on button "button" at bounding box center [151, 58] width 12 height 12
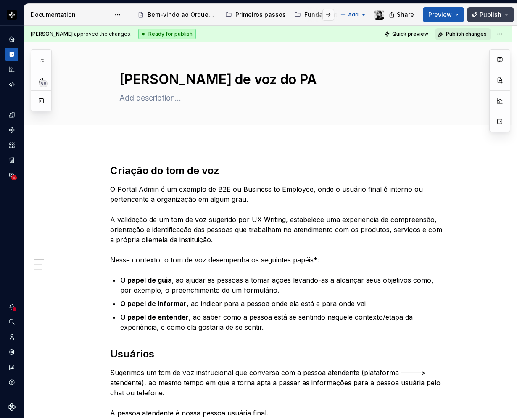
click at [506, 13] on button "Publish" at bounding box center [490, 14] width 46 height 15
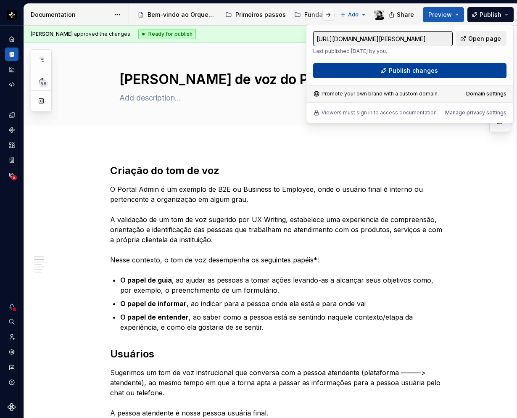
drag, startPoint x: 506, startPoint y: 13, endPoint x: 446, endPoint y: 68, distance: 81.8
click at [446, 68] on button "Publish changes" at bounding box center [409, 70] width 193 height 15
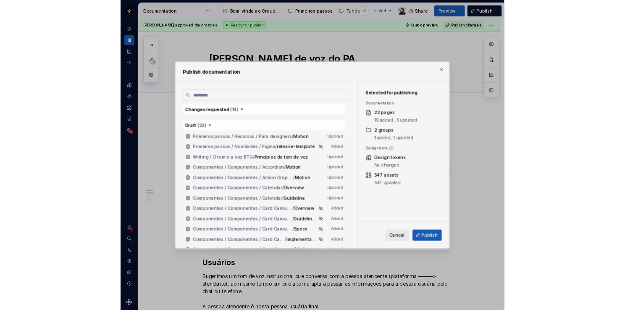
scroll to position [708, 0]
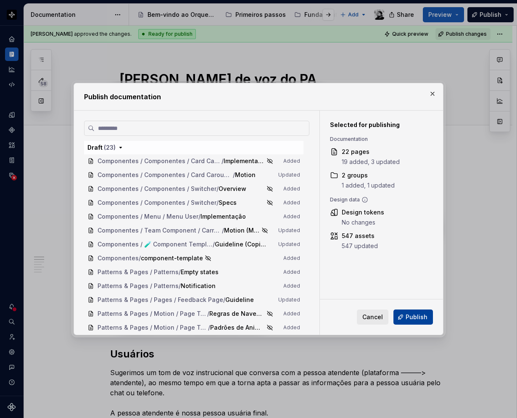
click at [416, 316] on span "Publish" at bounding box center [417, 317] width 22 height 8
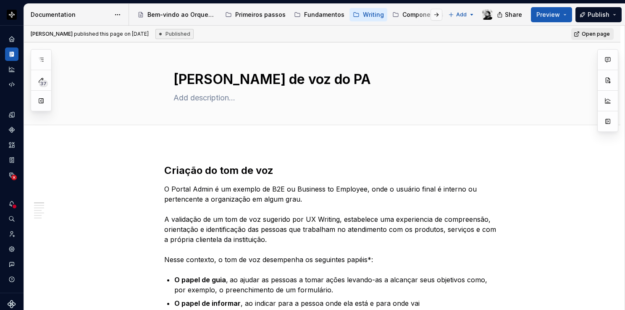
type textarea "*"
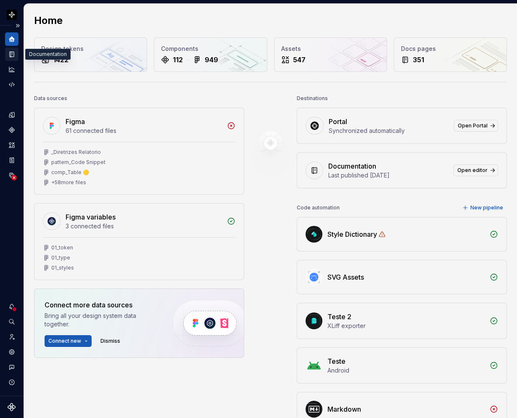
click at [9, 52] on icon "Documentation" at bounding box center [12, 54] width 8 height 8
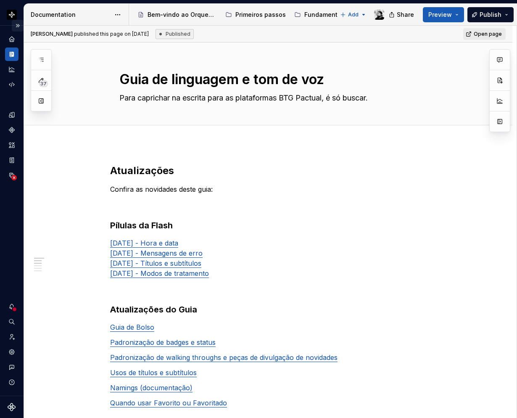
click at [16, 25] on button "Expand sidebar" at bounding box center [18, 26] width 12 height 12
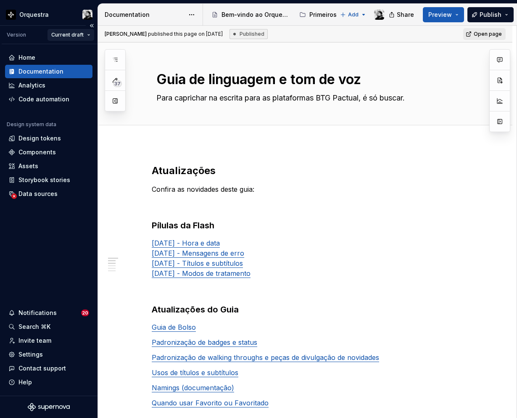
click at [83, 34] on html "Orquestra Version Current draft Home Documentation Analytics Code automation De…" at bounding box center [258, 209] width 517 height 418
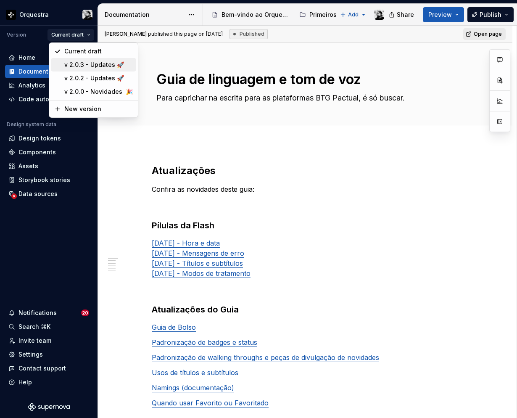
click at [87, 61] on div "v 2.0.3 - Updates 🚀" at bounding box center [98, 65] width 69 height 8
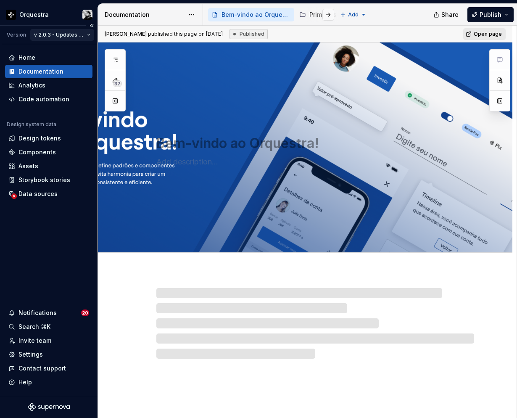
type textarea "*"
type textarea "Boas-vindas ao Orquestra!"
type textarea "Assim como uma orquestra cria uma sinfonia, o Orquestra, o design system do BTG…"
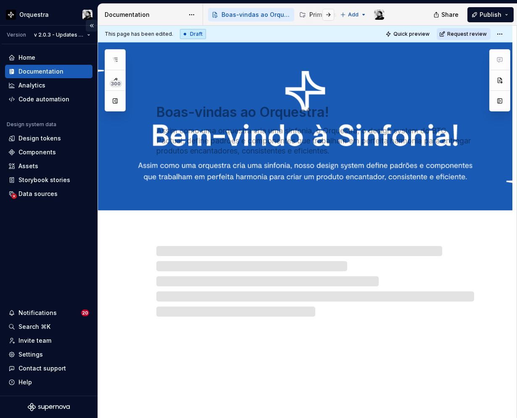
click at [92, 25] on button "Collapse sidebar" at bounding box center [92, 26] width 12 height 12
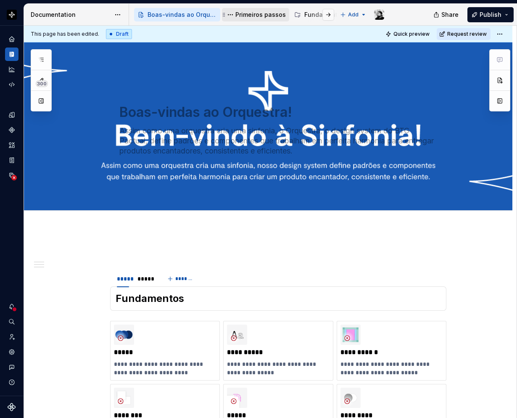
click at [248, 17] on div "Primeiros passos" at bounding box center [260, 15] width 50 height 8
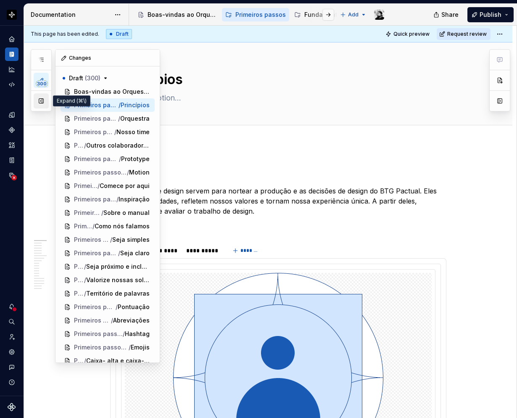
click at [42, 100] on button "button" at bounding box center [41, 100] width 15 height 15
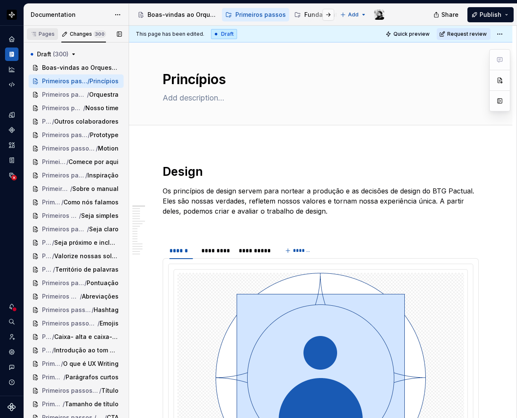
click at [45, 37] on div "Pages" at bounding box center [42, 34] width 31 height 12
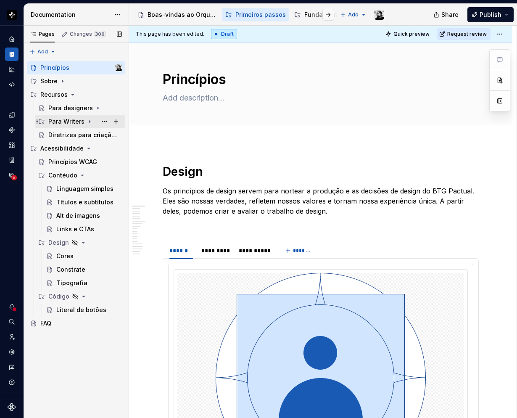
click at [87, 119] on icon "Page tree" at bounding box center [89, 121] width 7 height 7
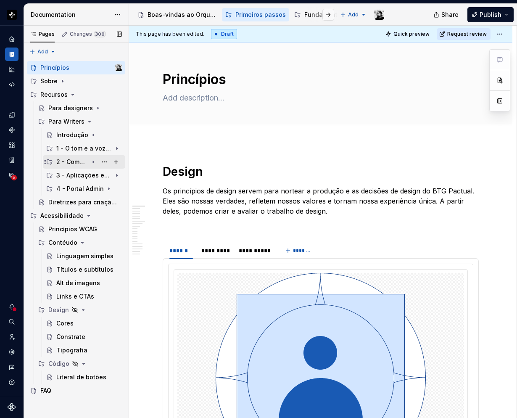
click at [71, 161] on div "2 - Como escrever em UX" at bounding box center [72, 162] width 32 height 8
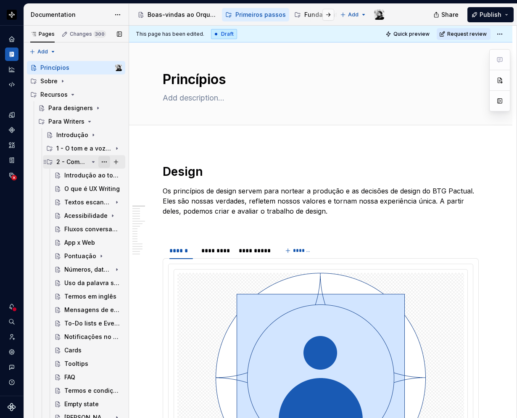
click at [99, 160] on button "Page tree" at bounding box center [104, 162] width 12 height 12
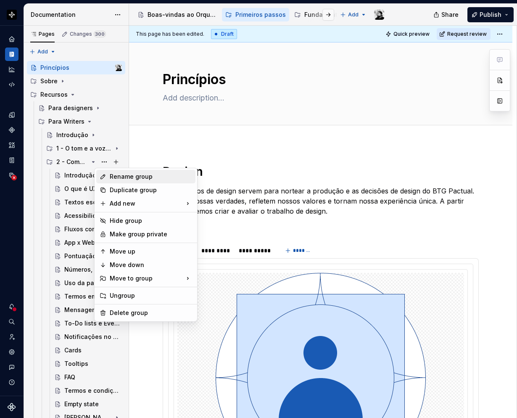
click at [119, 176] on div "Rename group" at bounding box center [151, 176] width 82 height 8
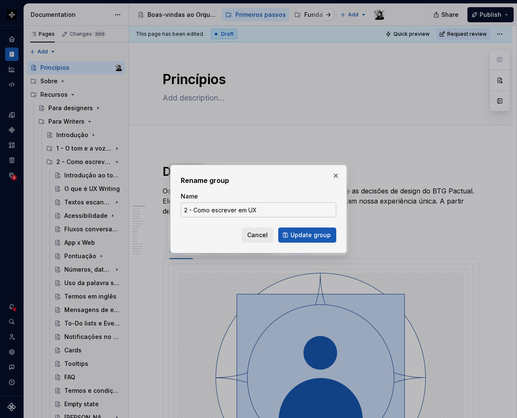
drag, startPoint x: 228, startPoint y: 206, endPoint x: 249, endPoint y: 206, distance: 21.0
click at [228, 206] on input "2 - Como escrever em UX" at bounding box center [258, 209] width 155 height 15
drag, startPoint x: 256, startPoint y: 210, endPoint x: 195, endPoint y: 211, distance: 60.1
click at [195, 211] on input "2 - Como escrever em UX" at bounding box center [258, 209] width 155 height 15
click at [333, 173] on button "button" at bounding box center [336, 176] width 12 height 12
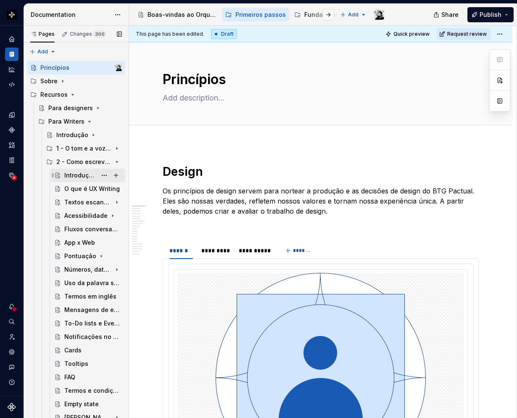
click at [79, 176] on div "Introdução ao tom de voz" at bounding box center [80, 175] width 32 height 8
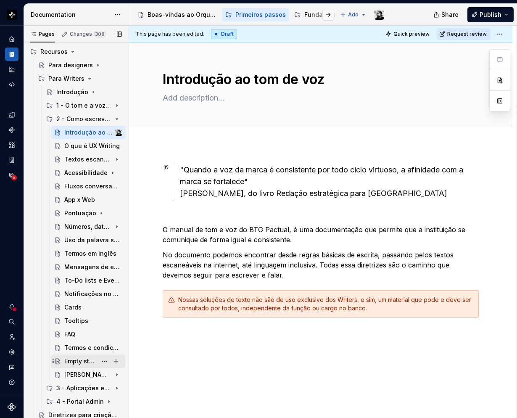
scroll to position [42, 0]
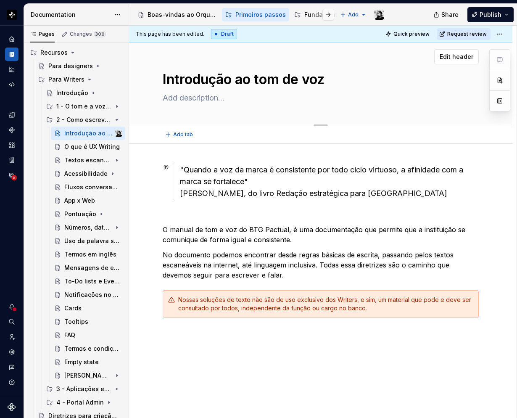
click at [309, 79] on textarea "Introdução ao tom de voz" at bounding box center [319, 79] width 316 height 20
click at [240, 174] on div ""Quando a voz da marca é consistente por todo ciclo virtuoso, a afinidade com a…" at bounding box center [329, 181] width 299 height 35
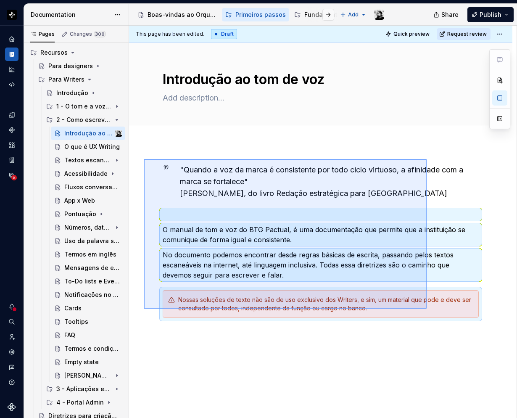
drag, startPoint x: 144, startPoint y: 159, endPoint x: 427, endPoint y: 308, distance: 320.0
click at [427, 308] on div "This page has been edited. Draft Quick preview Request review Introdução ao tom…" at bounding box center [322, 222] width 387 height 393
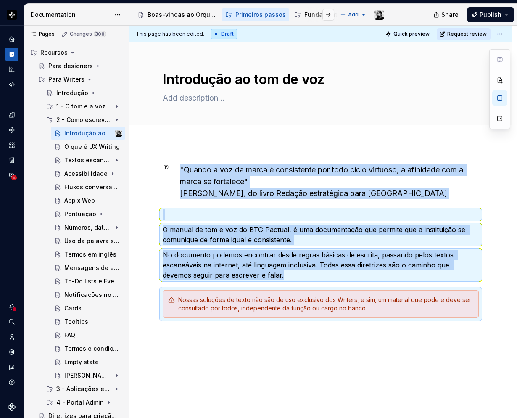
copy div ""Quando a voz da marca é consistente por todo ciclo virtuoso, a afinidade com a…"
click at [74, 148] on div "O que é UX Writing" at bounding box center [80, 146] width 32 height 8
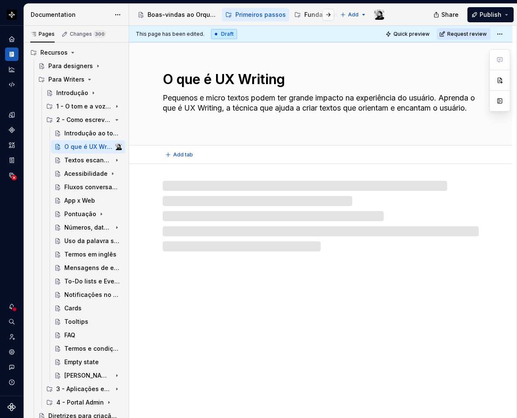
click at [247, 83] on textarea "O que é UX Writing" at bounding box center [319, 79] width 316 height 20
click at [256, 80] on textarea "O que é UX Writing" at bounding box center [319, 79] width 316 height 20
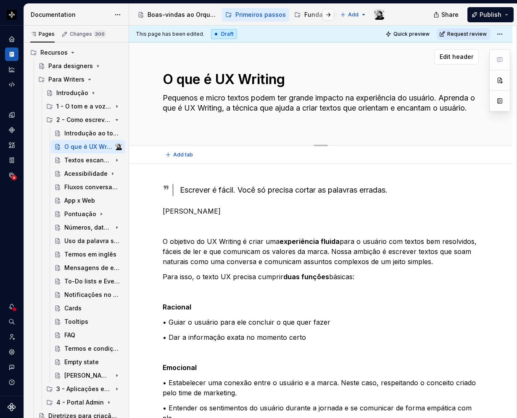
drag, startPoint x: 287, startPoint y: 81, endPoint x: 166, endPoint y: 83, distance: 121.1
click at [166, 83] on textarea "O que é UX Writing" at bounding box center [319, 79] width 316 height 20
click at [239, 115] on textarea "Pequenos e micro textos podem ter grande impacto na experiência do usuário. Apr…" at bounding box center [319, 108] width 316 height 34
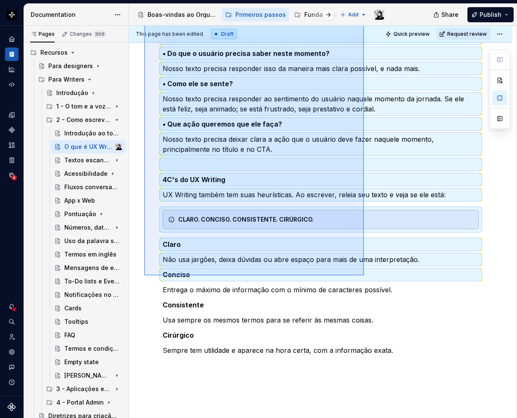
scroll to position [473, 0]
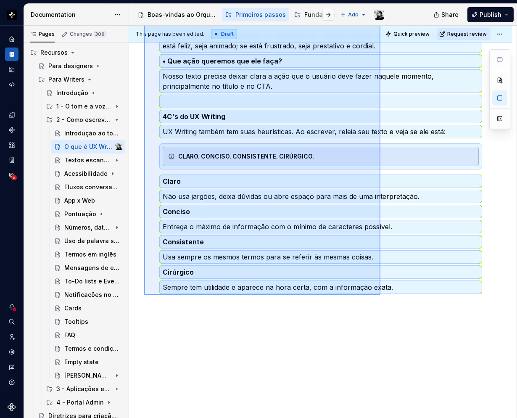
drag, startPoint x: 169, startPoint y: 184, endPoint x: 381, endPoint y: 295, distance: 238.7
click at [381, 295] on div "This page has been edited. Draft Quick preview Request review O que é UX Writin…" at bounding box center [322, 222] width 387 height 393
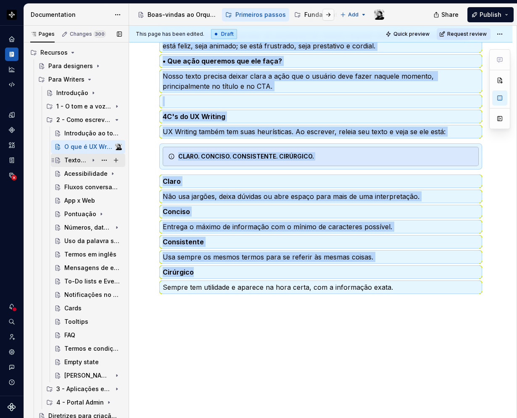
click at [72, 161] on div "Textos escaneáveis" at bounding box center [76, 160] width 24 height 8
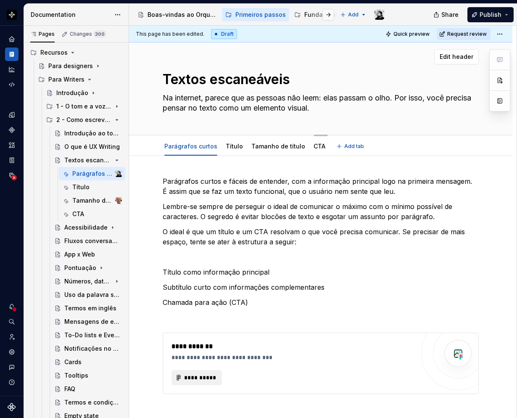
click at [224, 80] on textarea "Textos escaneáveis" at bounding box center [319, 79] width 316 height 20
click at [309, 108] on textarea "Na internet, parece que as pessoas não leem: elas passam o olho. Por isso, você…" at bounding box center [319, 103] width 316 height 24
click at [313, 102] on textarea "Na internet, parece que as pessoas não leem: elas passam o olho. Por isso, você…" at bounding box center [319, 103] width 316 height 24
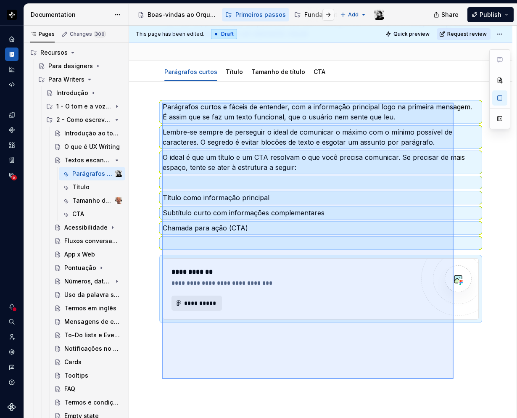
scroll to position [75, 0]
drag, startPoint x: 162, startPoint y: 177, endPoint x: 459, endPoint y: 362, distance: 350.0
click at [459, 362] on div "**********" at bounding box center [322, 222] width 387 height 393
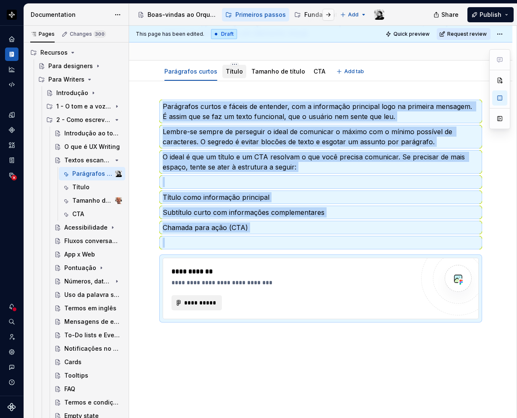
click at [229, 74] on link "Título" at bounding box center [234, 71] width 17 height 7
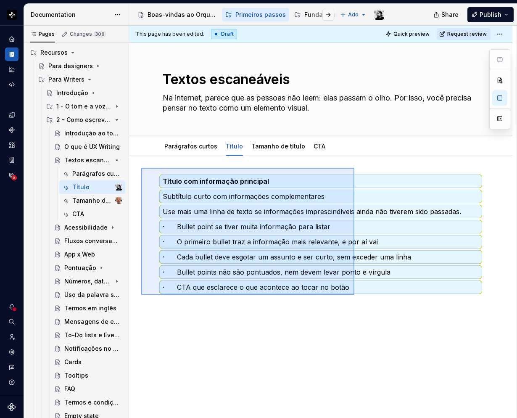
drag, startPoint x: 141, startPoint y: 168, endPoint x: 354, endPoint y: 295, distance: 248.0
click at [354, 295] on div "This page has been edited. Draft Quick preview Request review Textos escaneávei…" at bounding box center [322, 222] width 387 height 393
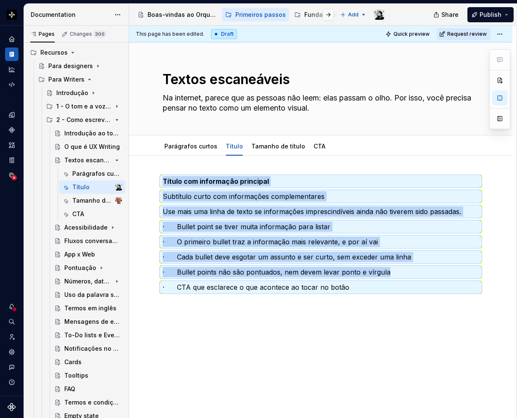
copy div "Título com informação principal Subtítulo curto com informações complementares …"
click at [271, 144] on link "Tamanho de título" at bounding box center [278, 145] width 54 height 7
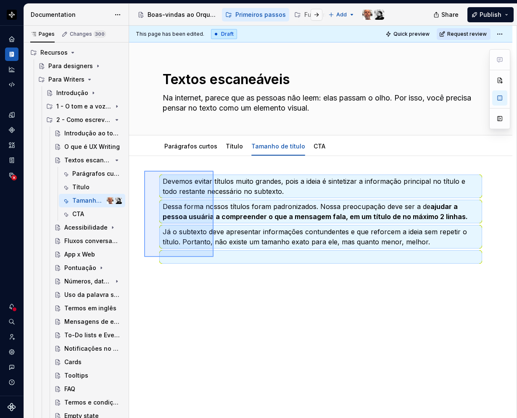
click at [213, 257] on div "This page has been edited. Draft Quick preview Request review Textos escaneávei…" at bounding box center [322, 222] width 387 height 393
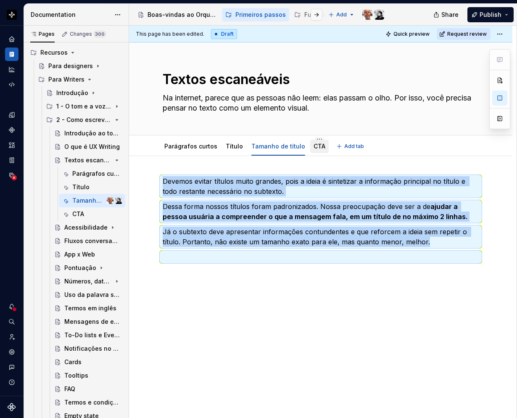
click at [314, 149] on link "CTA" at bounding box center [320, 145] width 12 height 7
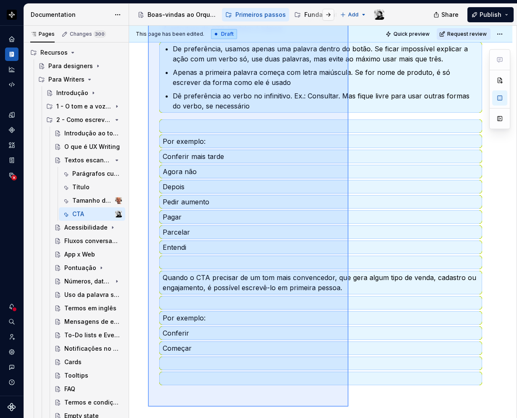
scroll to position [298, 0]
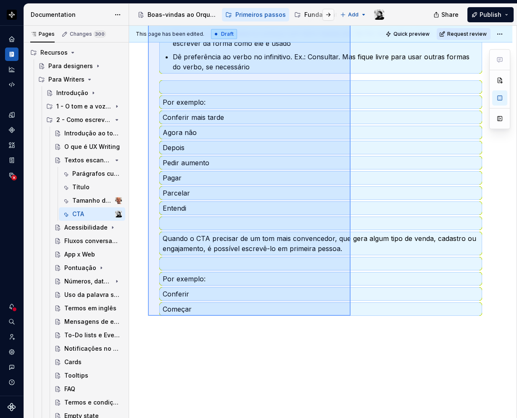
drag, startPoint x: 148, startPoint y: 164, endPoint x: 350, endPoint y: 316, distance: 252.8
click at [350, 316] on div "This page has been edited. Draft Quick preview Request review Textos escaneávei…" at bounding box center [322, 222] width 387 height 393
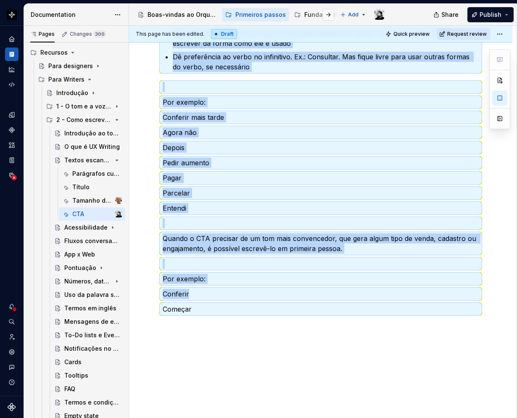
copy div "O CTA é uma chamada para ação e normalmente aparece dentro de um botão. Mas tam…"
click at [90, 159] on icon "Page tree" at bounding box center [93, 160] width 7 height 7
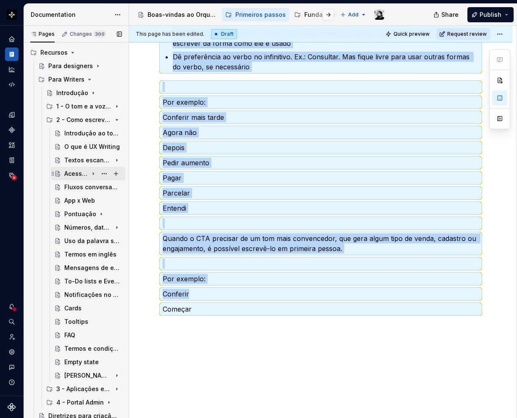
click at [90, 172] on icon "Page tree" at bounding box center [93, 173] width 7 height 7
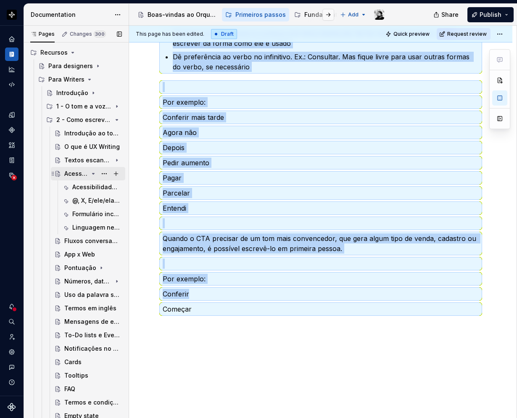
click at [78, 172] on div "Acessibilidade" at bounding box center [76, 173] width 24 height 8
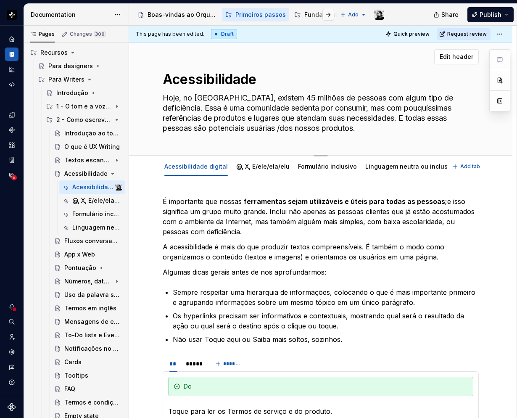
click at [251, 121] on textarea "Hoje, no [GEOGRAPHIC_DATA], existem 45 milhões de pessoas com algum tipo de def…" at bounding box center [319, 113] width 316 height 44
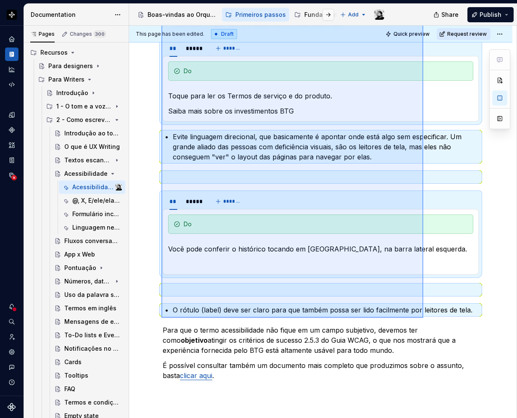
scroll to position [410, 0]
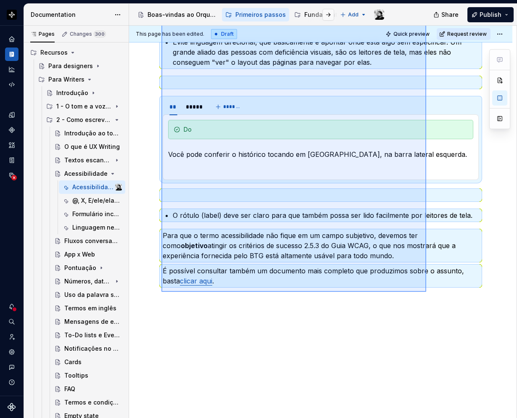
drag, startPoint x: 161, startPoint y: 198, endPoint x: 426, endPoint y: 292, distance: 280.9
click at [426, 292] on div "This page has been edited. Draft Quick preview Request review Acessibilidade Ho…" at bounding box center [322, 222] width 387 height 393
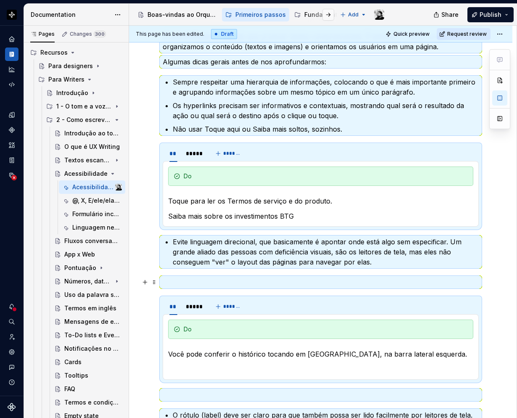
scroll to position [336, 0]
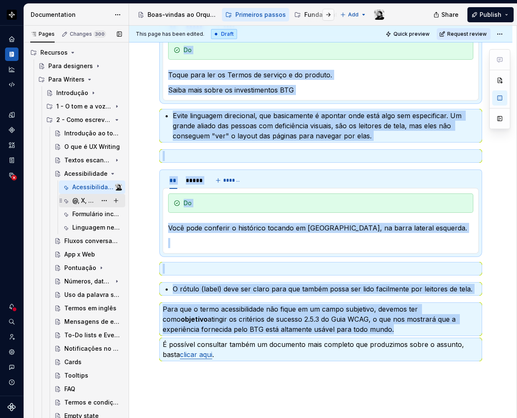
click at [81, 197] on div "@, X, E/ele/ela/elu" at bounding box center [84, 200] width 24 height 8
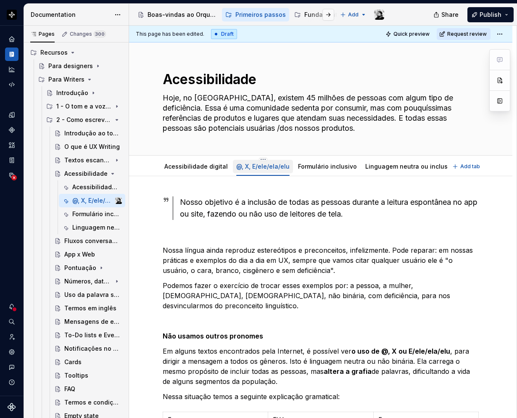
drag, startPoint x: 257, startPoint y: 167, endPoint x: 251, endPoint y: 167, distance: 6.3
click at [251, 167] on link "@, X, E/ele/ela/elu" at bounding box center [262, 166] width 53 height 7
click at [258, 159] on html "Orquestra Design system data Documentation Accessibility guide for tree Page tr…" at bounding box center [258, 209] width 517 height 418
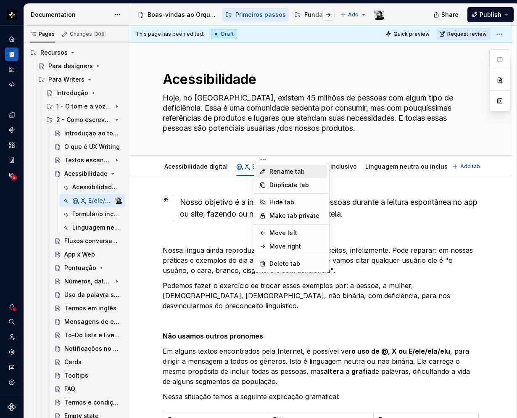
click at [270, 169] on div "Rename tab" at bounding box center [296, 171] width 55 height 8
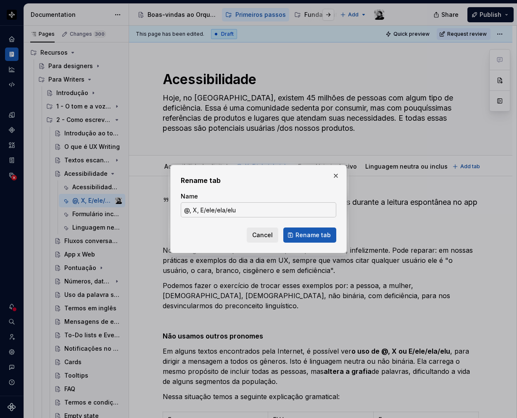
click at [254, 216] on input "@, X, E/ele/ela/elu" at bounding box center [258, 209] width 155 height 15
drag, startPoint x: 334, startPoint y: 178, endPoint x: 322, endPoint y: 188, distance: 15.5
click at [334, 178] on button "button" at bounding box center [336, 176] width 12 height 12
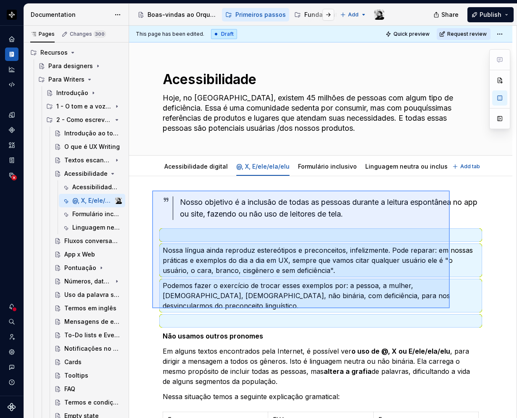
drag, startPoint x: 152, startPoint y: 190, endPoint x: 439, endPoint y: 281, distance: 301.0
click at [439, 281] on div "This page has been edited. Draft Quick preview Request review Acessibilidade Ho…" at bounding box center [322, 222] width 387 height 393
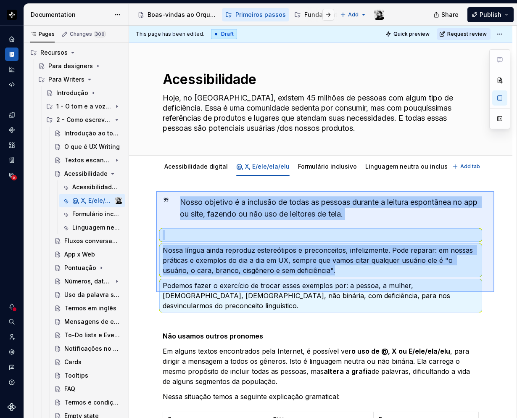
click at [156, 292] on div "This page has been edited. Draft Quick preview Request review Acessibilidade Ho…" at bounding box center [322, 222] width 387 height 393
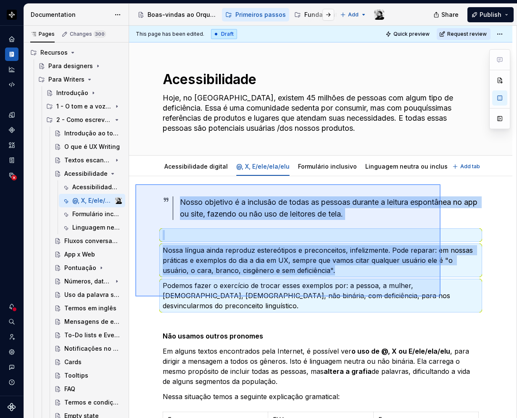
drag, startPoint x: 135, startPoint y: 184, endPoint x: 310, endPoint y: 217, distance: 177.5
click at [438, 292] on div "This page has been edited. Draft Quick preview Request review Acessibilidade Ho…" at bounding box center [322, 222] width 387 height 393
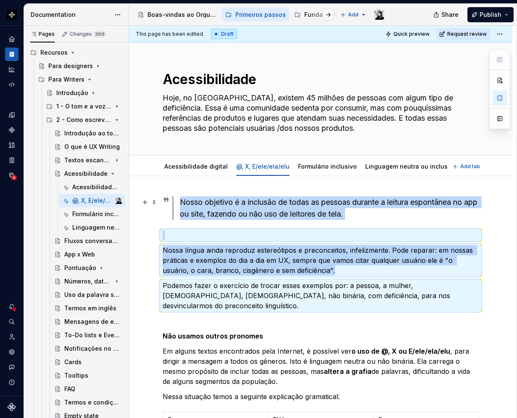
click at [198, 203] on div "Nosso objetivo é a inclusão de todas as pessoas durante a leitura espontânea no…" at bounding box center [329, 208] width 299 height 24
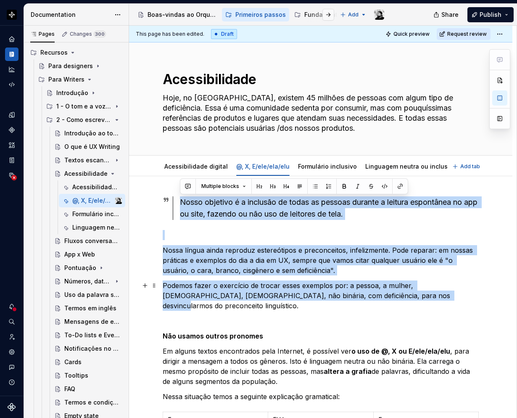
drag, startPoint x: 177, startPoint y: 200, endPoint x: 388, endPoint y: 290, distance: 230.1
click at [388, 290] on div "Nosso objetivo é a inclusão de todas as pessoas durante a leitura espontânea no…" at bounding box center [321, 346] width 316 height 300
click at [410, 280] on div "Nosso objetivo é a inclusão de todas as pessoas durante a leitura espontânea no…" at bounding box center [321, 346] width 316 height 300
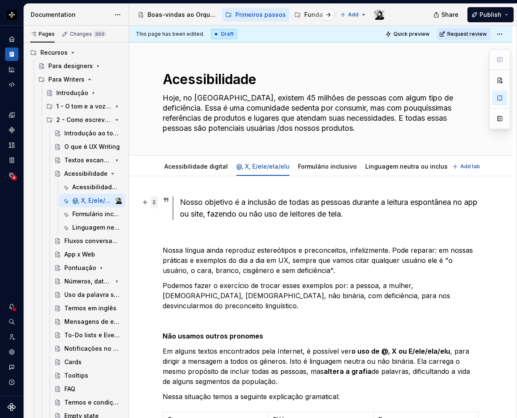
click at [153, 200] on span at bounding box center [154, 202] width 7 height 12
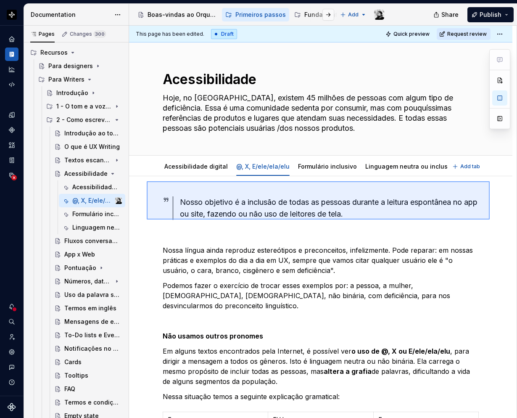
drag, startPoint x: 147, startPoint y: 181, endPoint x: 490, endPoint y: 219, distance: 345.1
click at [490, 219] on div "This page has been edited. Draft Quick preview Request review Acessibilidade Ho…" at bounding box center [322, 222] width 387 height 393
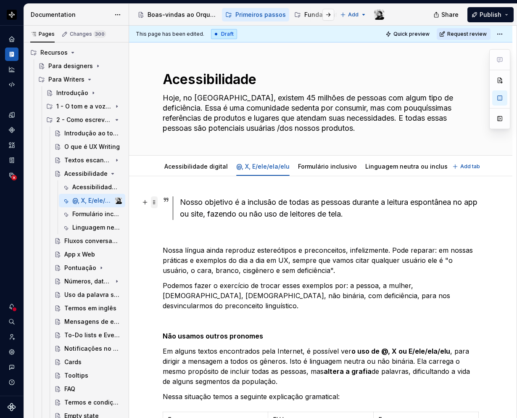
click at [154, 203] on span at bounding box center [154, 202] width 7 height 12
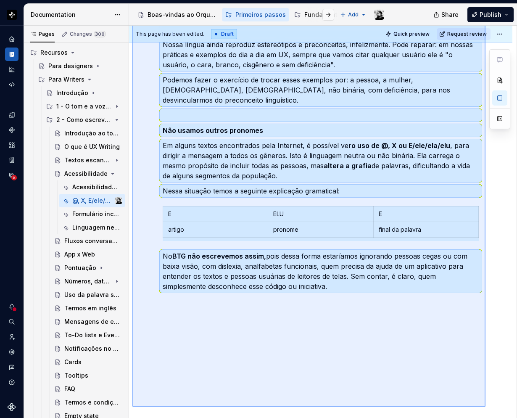
scroll to position [210, 0]
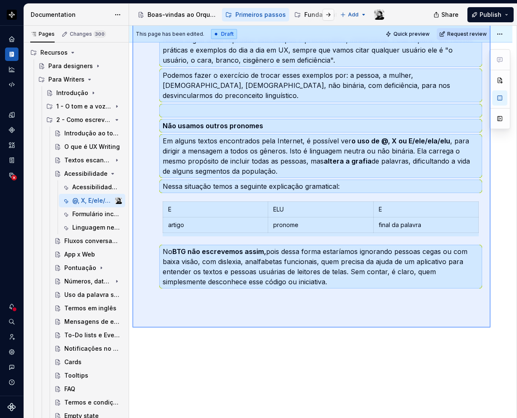
click at [490, 327] on div "This page has been edited. Draft Quick preview Request review Acessibilidade Ho…" at bounding box center [322, 222] width 387 height 393
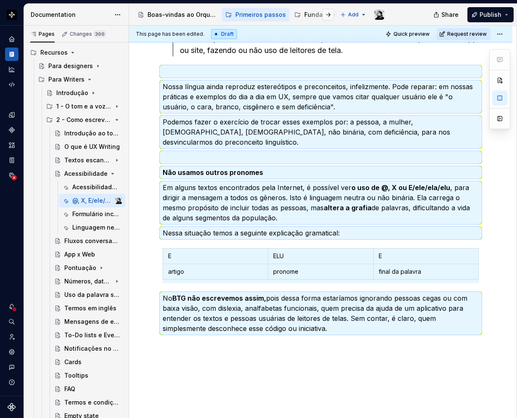
scroll to position [42, 0]
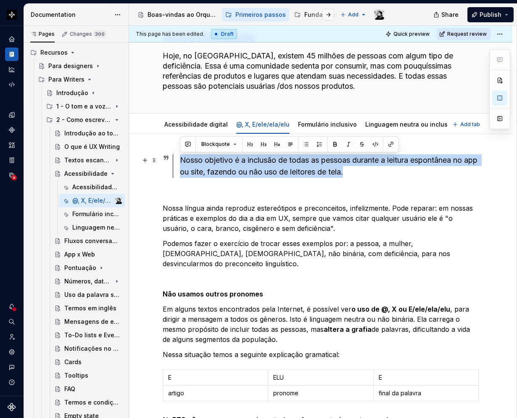
drag, startPoint x: 376, startPoint y: 173, endPoint x: 167, endPoint y: 157, distance: 209.5
click at [167, 157] on div "Nosso objetivo é a inclusão de todas as pessoas durante a leitura espontânea no…" at bounding box center [321, 166] width 316 height 24
copy div "Nosso objetivo é a inclusão de todas as pessoas durante a leitura espontânea no…"
click at [331, 169] on div "Nosso objetivo é a inclusão de todas as pessoas durante a leitura espontânea no…" at bounding box center [329, 166] width 299 height 24
drag, startPoint x: 366, startPoint y: 172, endPoint x: 181, endPoint y: 160, distance: 185.3
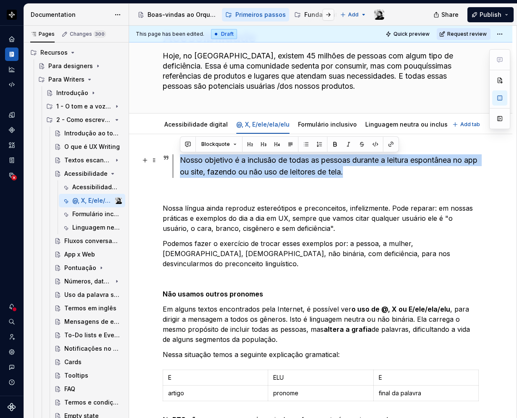
click at [181, 160] on div "Nosso objetivo é a inclusão de todas as pessoas durante a leitura espontânea no…" at bounding box center [329, 166] width 299 height 24
copy div "Nosso objetivo é a inclusão de todas as pessoas durante a leitura espontânea no…"
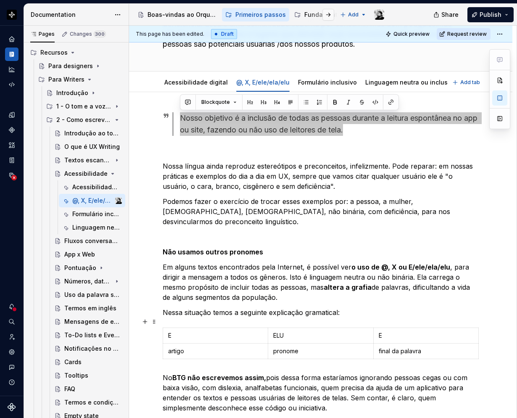
scroll to position [0, 0]
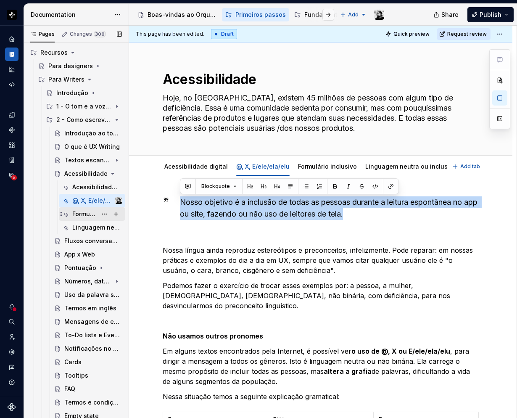
click at [76, 215] on div "Formulário inclusivo" at bounding box center [84, 214] width 24 height 8
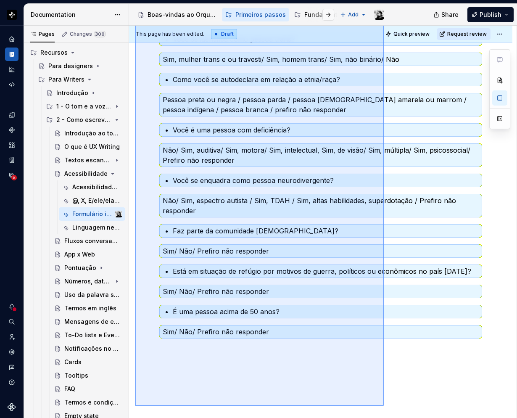
scroll to position [350, 0]
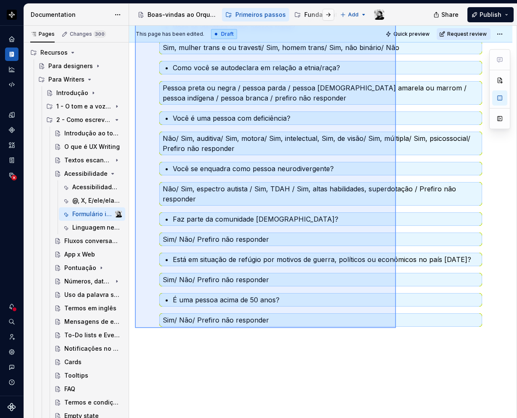
drag, startPoint x: 137, startPoint y: 191, endPoint x: 396, endPoint y: 328, distance: 292.9
click at [396, 328] on div "This page has been edited. Draft Quick preview Request review Acessibilidade Ho…" at bounding box center [322, 222] width 387 height 393
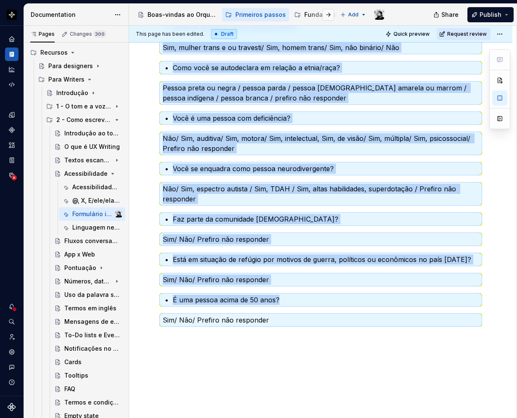
copy div "Formulários devem ser genéricos e inclusivos. Antes de perguntar gênero ou raça…"
click at [79, 227] on div "Linguagem neutra ou inclusiva" at bounding box center [84, 227] width 24 height 8
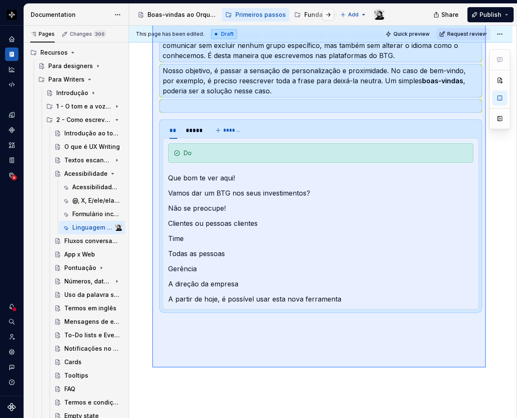
scroll to position [203, 0]
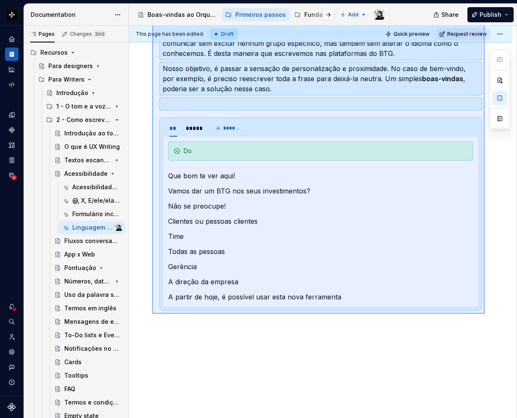
drag, startPoint x: 152, startPoint y: 186, endPoint x: 485, endPoint y: 314, distance: 356.0
click at [485, 314] on div "This page has been edited. Draft Quick preview Request review Acessibilidade Ho…" at bounding box center [322, 222] width 387 height 393
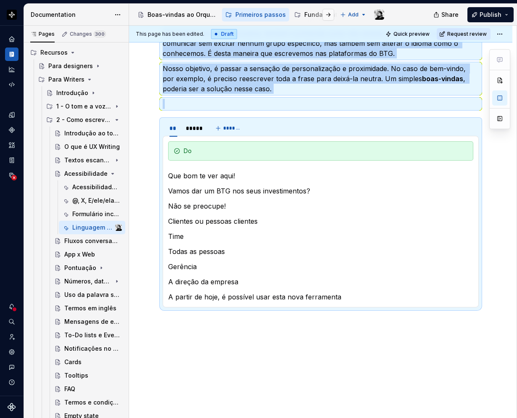
copy div "Para fazer com que todo mundo se sinta b̷e̷m̷-̷v̷i̷n̷d̷o̷ à vontade, buscamos a…"
click at [74, 238] on div "Fluxos conversacionais" at bounding box center [80, 241] width 32 height 8
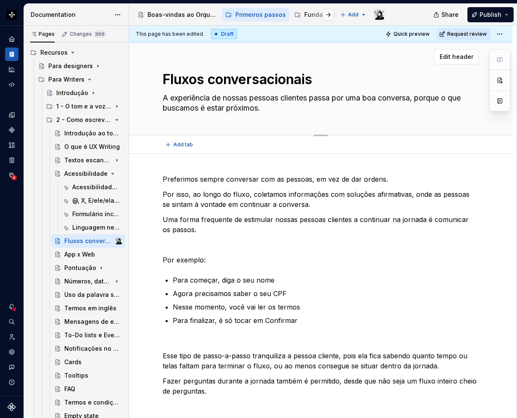
click at [215, 104] on textarea "A experiência de nossas pessoas clientes passa por uma boa conversa, porque o q…" at bounding box center [319, 103] width 316 height 24
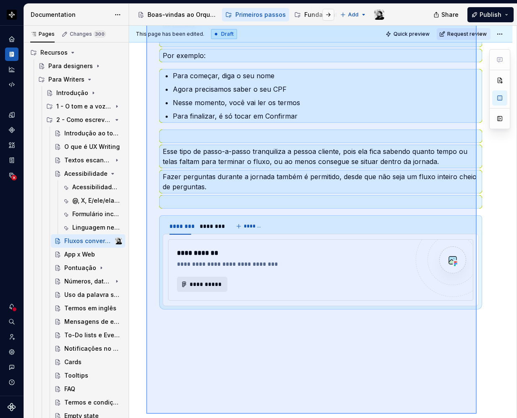
scroll to position [206, 0]
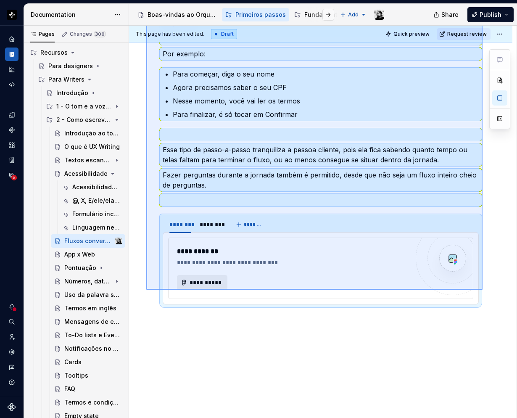
drag, startPoint x: 146, startPoint y: 171, endPoint x: 481, endPoint y: 295, distance: 356.8
click at [481, 295] on div "**********" at bounding box center [322, 222] width 387 height 393
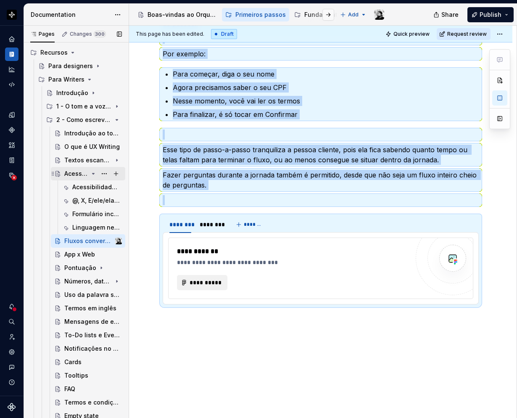
click at [90, 171] on icon "Page tree" at bounding box center [93, 173] width 7 height 7
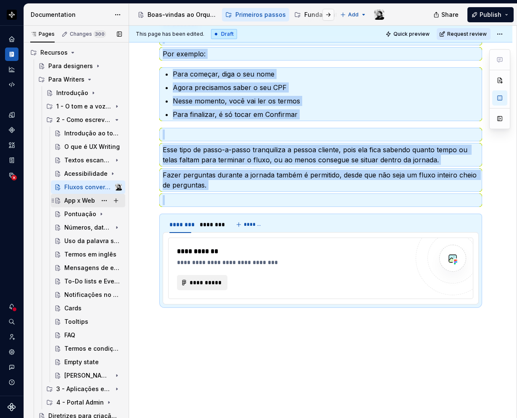
click at [75, 200] on div "App x Web" at bounding box center [79, 200] width 31 height 8
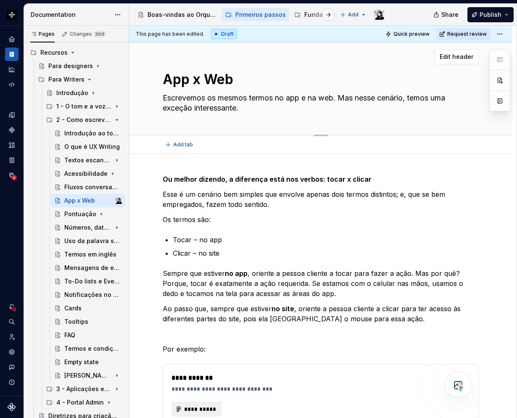
click at [203, 101] on textarea "Escrevemos os mesmos termos no app e na web. Mas nesse cenário, temos uma exceç…" at bounding box center [319, 103] width 316 height 24
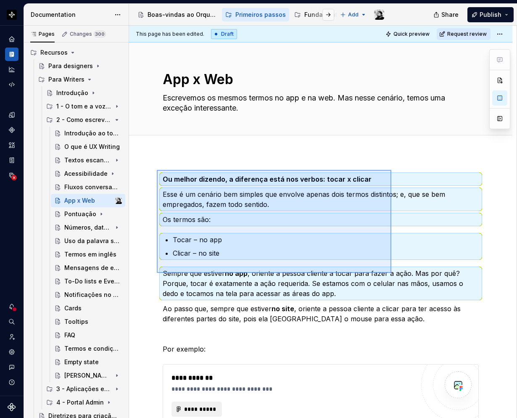
scroll to position [95, 0]
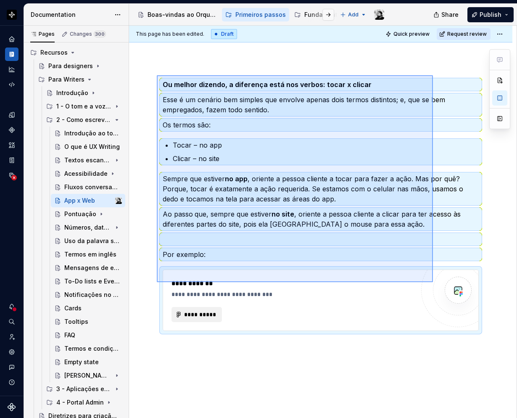
drag, startPoint x: 157, startPoint y: 170, endPoint x: 433, endPoint y: 282, distance: 298.0
click at [433, 282] on div "**********" at bounding box center [322, 222] width 387 height 393
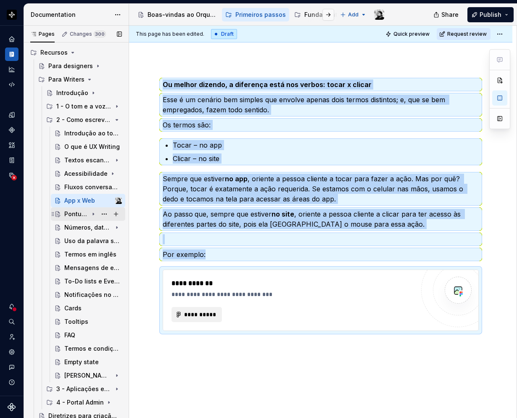
click at [71, 213] on div "Pontuação" at bounding box center [76, 214] width 24 height 8
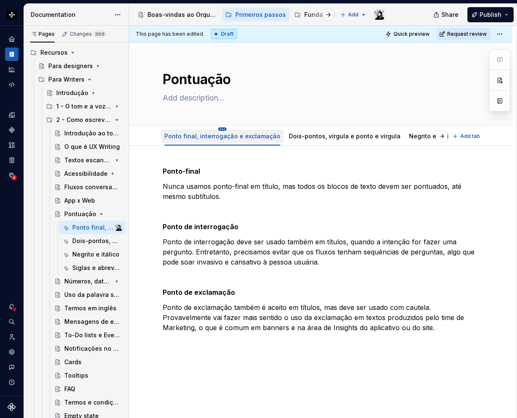
click at [219, 128] on html "Orquestra Design system data Documentation Accessibility guide for tree Page tr…" at bounding box center [258, 209] width 517 height 418
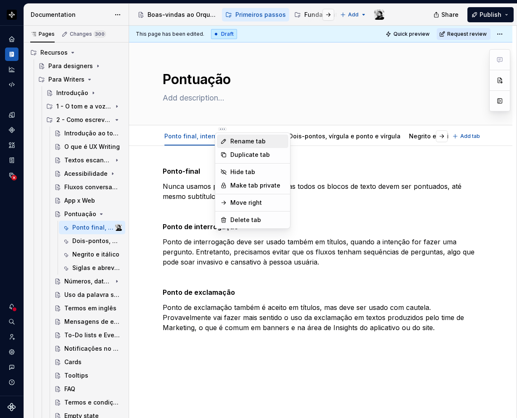
click at [226, 141] on icon at bounding box center [223, 141] width 7 height 7
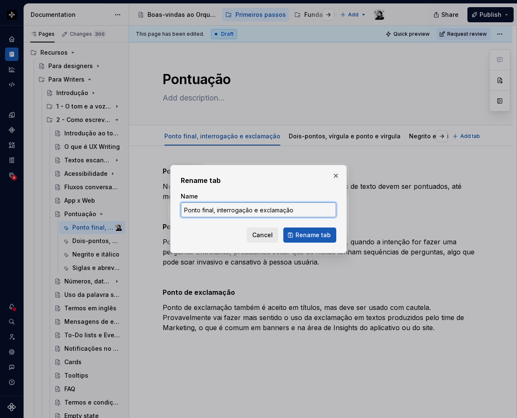
click at [254, 212] on input "Ponto final, interrogação e exclamação" at bounding box center [258, 209] width 155 height 15
click at [336, 175] on button "button" at bounding box center [336, 176] width 12 height 12
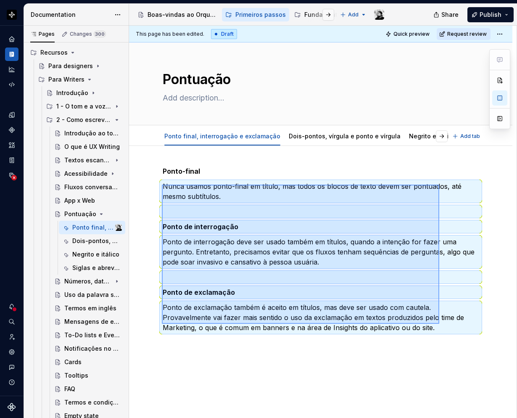
drag, startPoint x: 162, startPoint y: 184, endPoint x: 440, endPoint y: 324, distance: 310.7
click at [440, 324] on div "This page has been edited. Draft Quick preview Request review Pontuação Edit he…" at bounding box center [322, 222] width 387 height 393
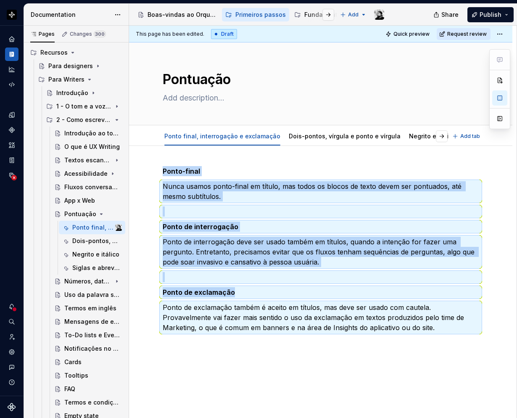
copy div "Ponto-final Nunca usamos ponto-final em título, mas todos os blocos de texto de…"
click at [327, 136] on link "Dois-pontos, vírgula e ponto e vírgula" at bounding box center [345, 135] width 112 height 7
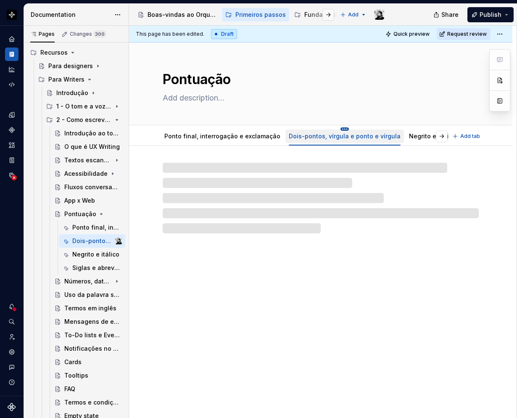
click at [332, 129] on html "Orquestra Design system data Documentation Accessibility guide for tree Page tr…" at bounding box center [258, 209] width 517 height 418
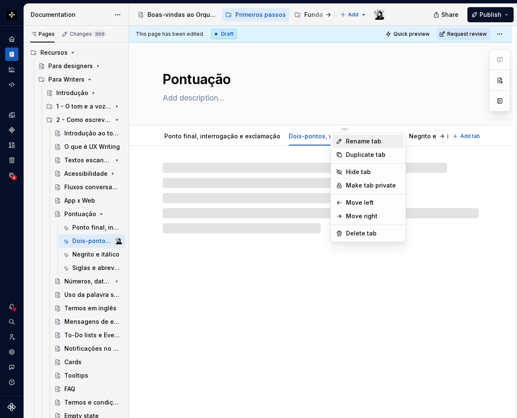
click at [348, 140] on div "Rename tab" at bounding box center [373, 141] width 55 height 8
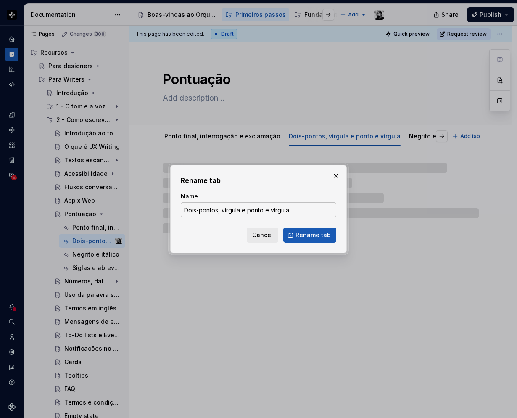
click at [300, 204] on input "Dois-pontos, vírgula e ponto e vírgula" at bounding box center [258, 209] width 155 height 15
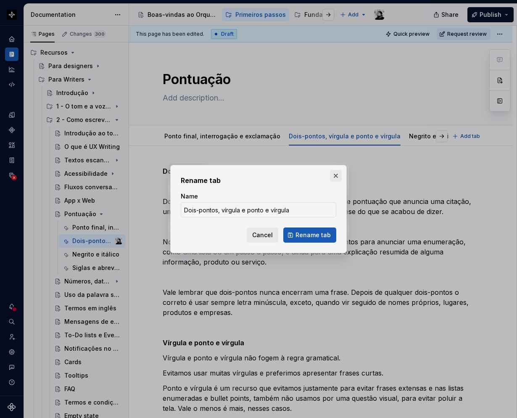
click at [333, 174] on button "button" at bounding box center [336, 176] width 12 height 12
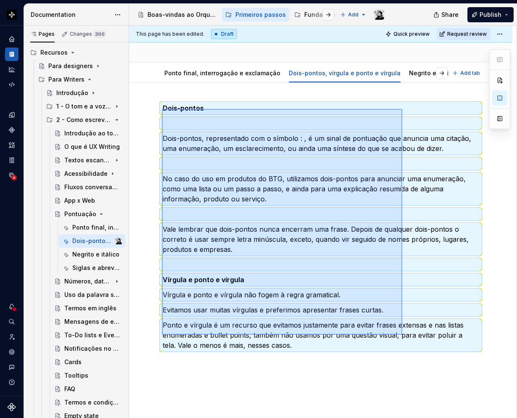
scroll to position [95, 0]
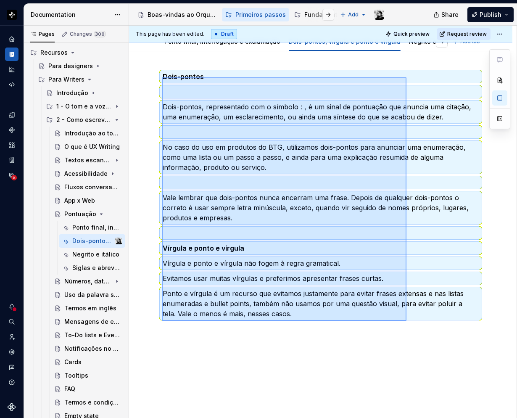
drag, startPoint x: 168, startPoint y: 175, endPoint x: 407, endPoint y: 319, distance: 278.8
click at [407, 319] on div "This page has been edited. Draft Quick preview Request review Pontuação Edit he…" at bounding box center [322, 222] width 387 height 393
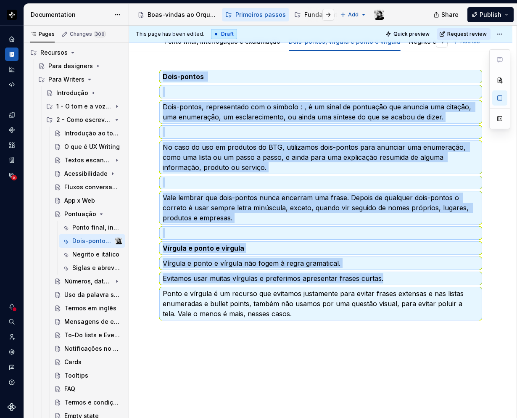
copy div "Dois-pontos Dois-pontos, representado com o símbolo : , é um sinal de pontuação…"
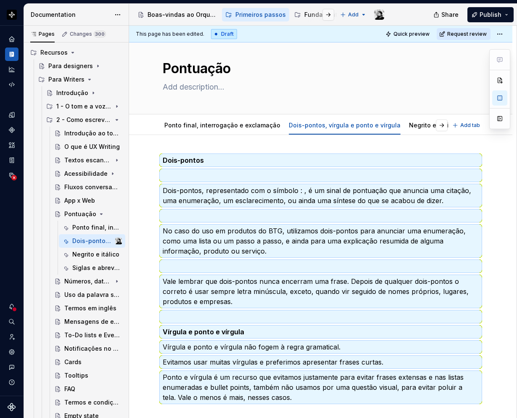
scroll to position [11, 0]
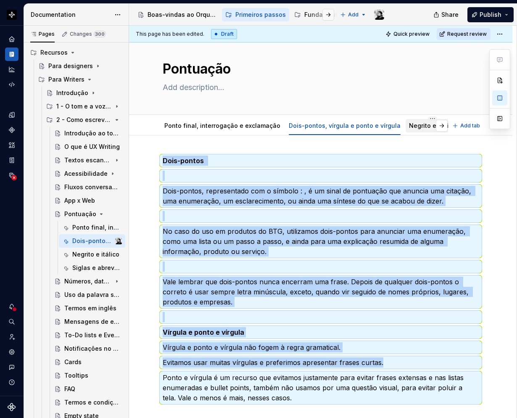
click at [409, 128] on link "Negrito e itálico" at bounding box center [432, 125] width 47 height 7
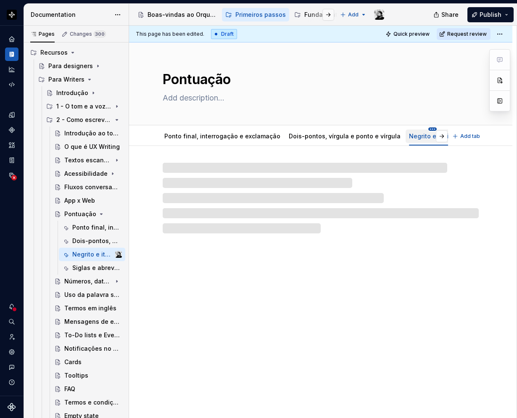
click at [416, 127] on html "Orquestra Design system data Documentation Accessibility guide for tree Page tr…" at bounding box center [258, 209] width 517 height 418
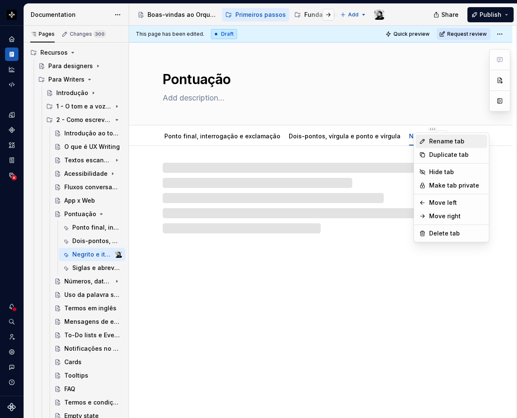
click at [429, 140] on div "Rename tab" at bounding box center [456, 141] width 55 height 8
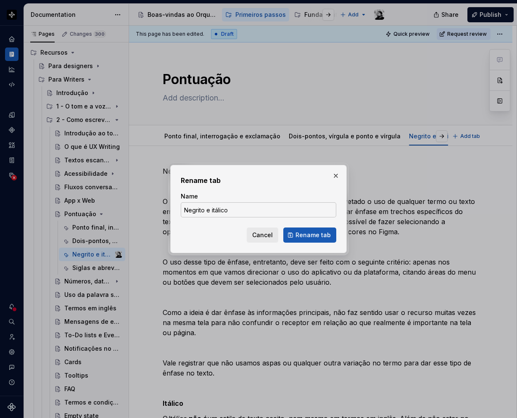
click at [267, 211] on input "Negrito e itálico" at bounding box center [258, 209] width 155 height 15
click at [335, 174] on button "button" at bounding box center [336, 176] width 12 height 12
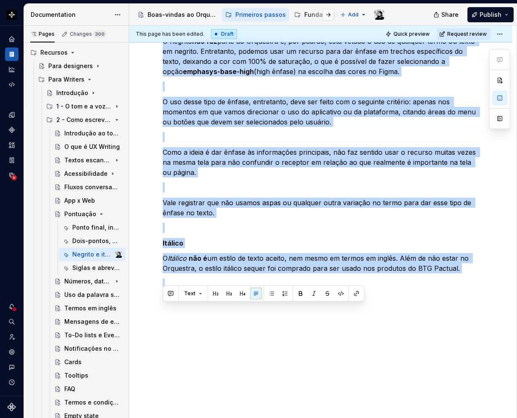
scroll to position [166, 0]
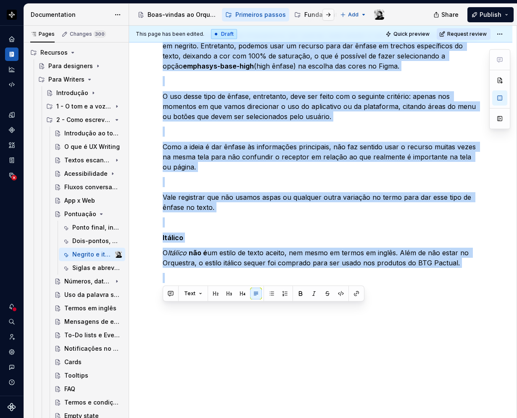
drag, startPoint x: 163, startPoint y: 201, endPoint x: 449, endPoint y: 269, distance: 293.9
click at [449, 269] on div "Negrito O negrito não faz parte do Orquestra e, por padrão, está vetado o uso d…" at bounding box center [321, 141] width 316 height 282
copy div "O negrito não faz parte do Orquestra e, por padrão, está vetado o uso de qualqu…"
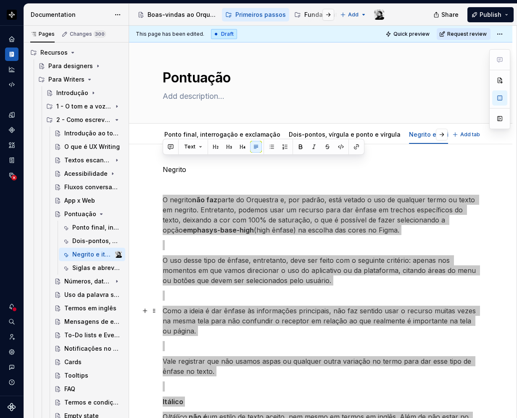
scroll to position [0, 0]
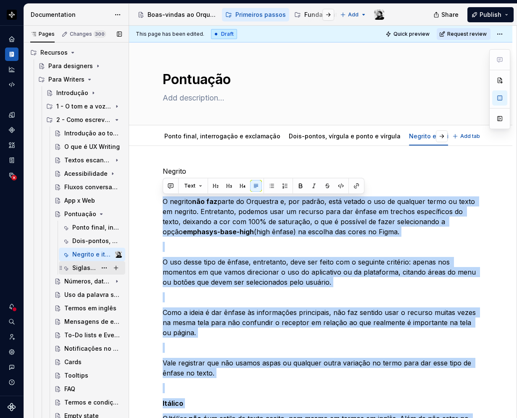
click at [82, 269] on div "Siglas e abreviações" at bounding box center [84, 267] width 24 height 8
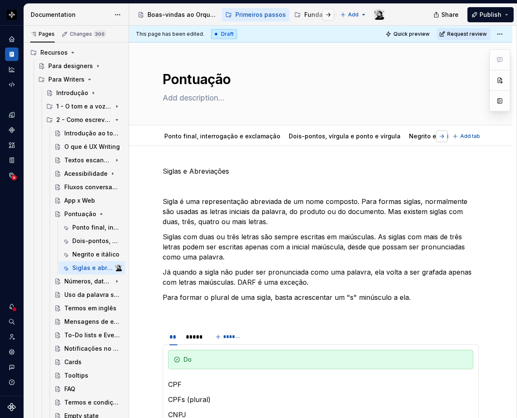
click at [446, 136] on button "button" at bounding box center [442, 136] width 12 height 12
click at [413, 128] on html "Orquestra Design system data Documentation Accessibility guide for tree Page tr…" at bounding box center [258, 209] width 517 height 418
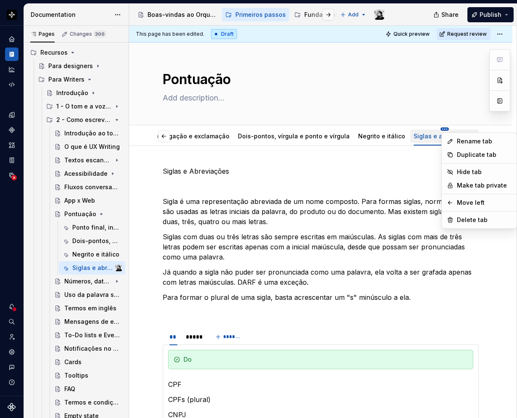
scroll to position [0, 31]
click at [472, 141] on div "Rename tab" at bounding box center [484, 141] width 55 height 8
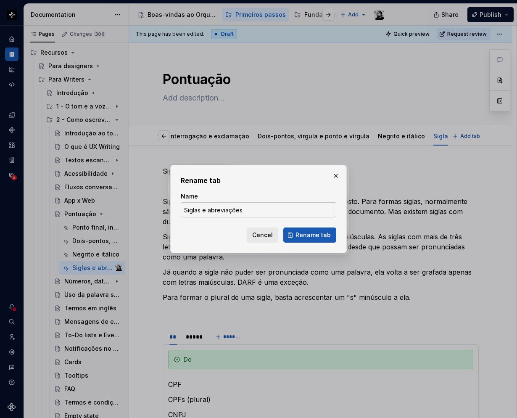
click at [298, 203] on input "Siglas e abreviações" at bounding box center [258, 209] width 155 height 15
click at [336, 171] on button "button" at bounding box center [336, 176] width 12 height 12
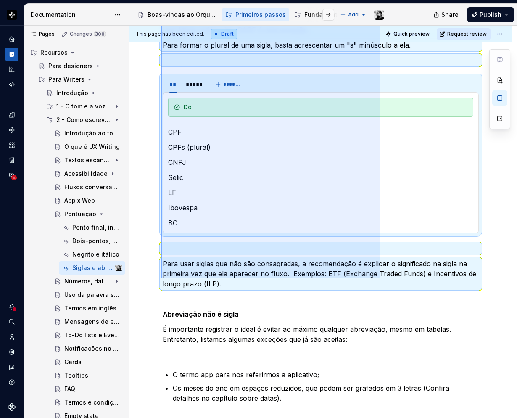
scroll to position [347, 0]
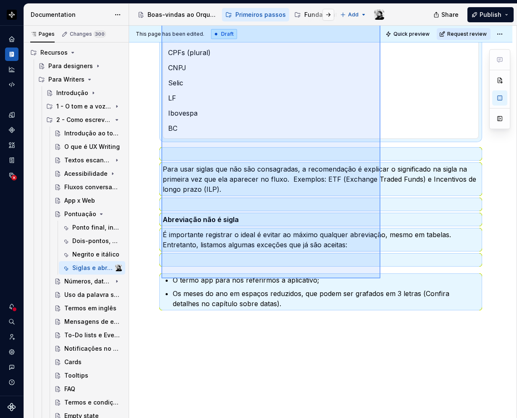
drag, startPoint x: 161, startPoint y: 170, endPoint x: 380, endPoint y: 278, distance: 244.3
click at [380, 278] on div "This page has been edited. Draft Quick preview Request review Pontuação Edit he…" at bounding box center [322, 222] width 387 height 393
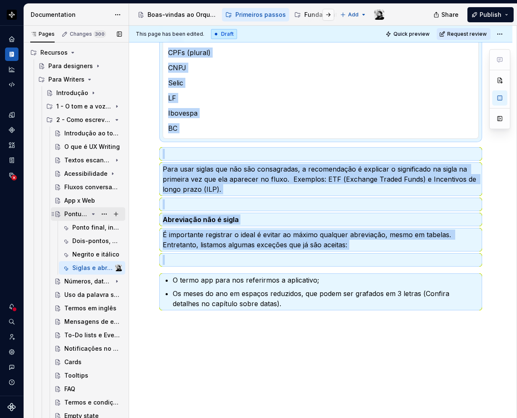
click at [90, 213] on icon "Page tree" at bounding box center [93, 214] width 7 height 7
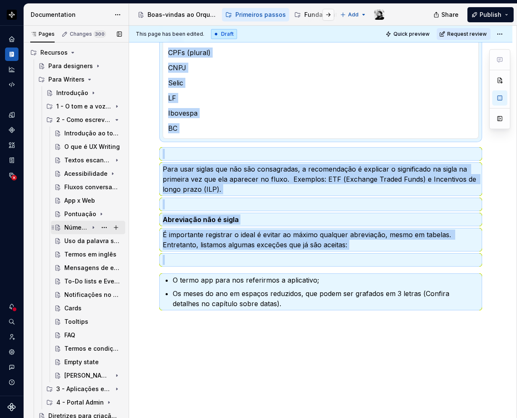
click at [82, 226] on div "Números, datas e horas" at bounding box center [76, 227] width 24 height 8
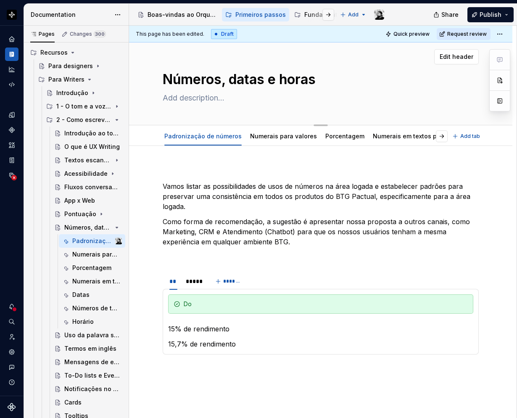
click at [310, 75] on textarea "Números, datas e horas" at bounding box center [319, 79] width 316 height 20
click at [201, 128] on html "Orquestra Design system data Documentation Accessibility guide for tree Page tr…" at bounding box center [258, 209] width 517 height 418
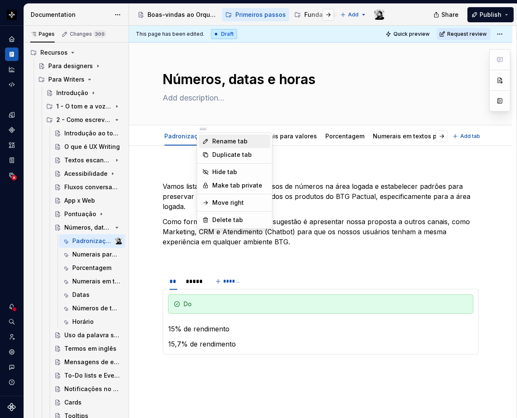
click at [214, 145] on div "Rename tab" at bounding box center [239, 141] width 55 height 8
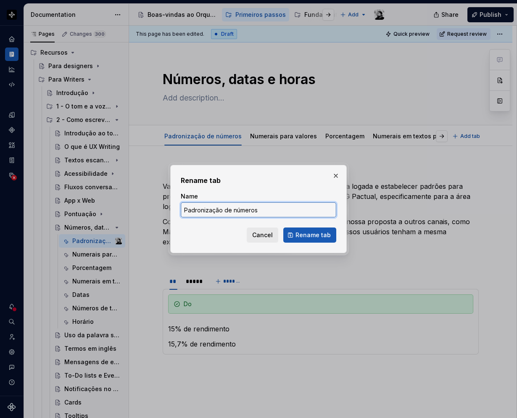
click at [291, 207] on input "Padronização de números" at bounding box center [258, 209] width 155 height 15
drag, startPoint x: 336, startPoint y: 173, endPoint x: 252, endPoint y: 196, distance: 87.7
click at [336, 173] on button "button" at bounding box center [336, 176] width 12 height 12
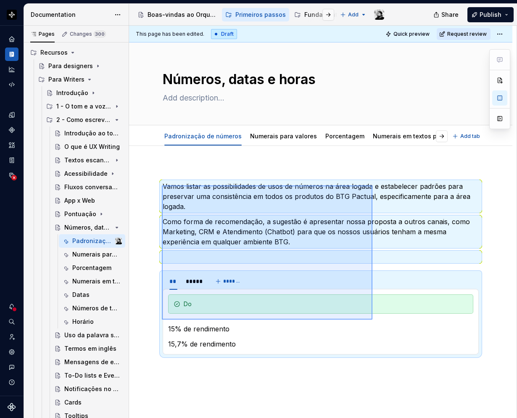
drag, startPoint x: 162, startPoint y: 185, endPoint x: 372, endPoint y: 319, distance: 249.6
click at [372, 319] on div "This page has been edited. Draft Quick preview Request review Números, datas e …" at bounding box center [322, 222] width 387 height 393
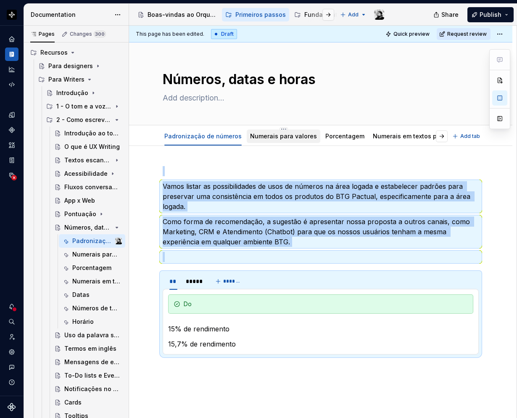
click at [280, 137] on link "Numerais para valores" at bounding box center [283, 135] width 67 height 7
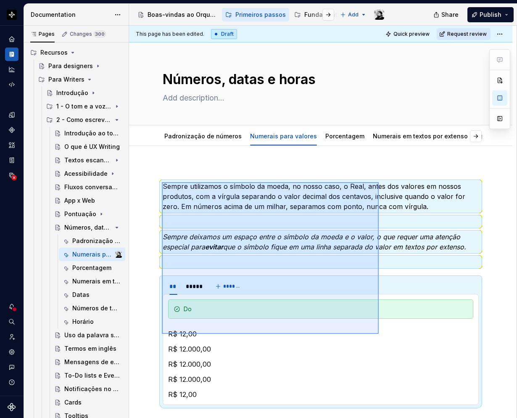
drag, startPoint x: 162, startPoint y: 182, endPoint x: 379, endPoint y: 334, distance: 264.6
click at [379, 334] on div "This page has been edited. Draft Quick preview Request review Números, datas e …" at bounding box center [322, 222] width 387 height 393
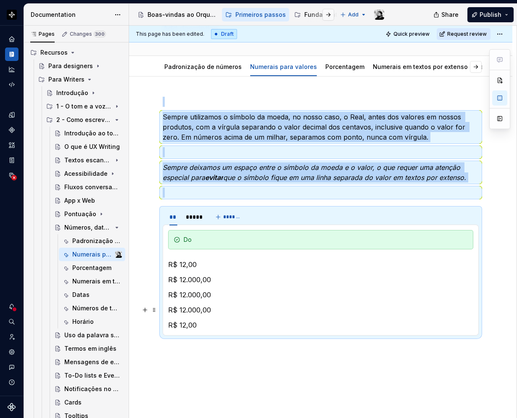
scroll to position [84, 0]
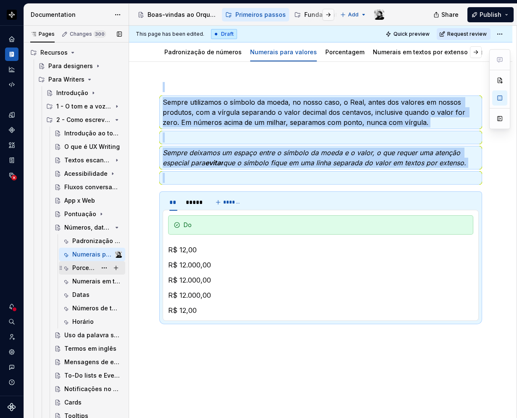
click at [76, 265] on div "Porcentagem" at bounding box center [84, 267] width 24 height 8
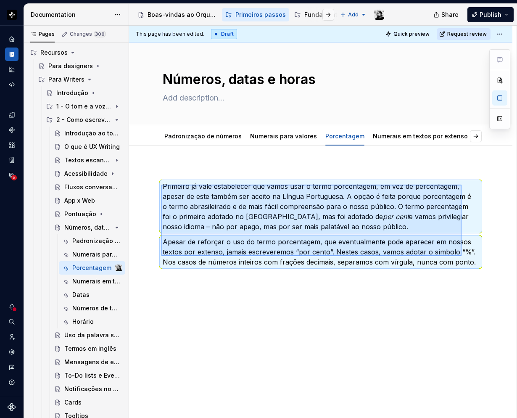
drag, startPoint x: 161, startPoint y: 184, endPoint x: 463, endPoint y: 257, distance: 310.3
click at [463, 257] on div "This page has been edited. Draft Quick preview Request review Números, datas e …" at bounding box center [322, 222] width 387 height 393
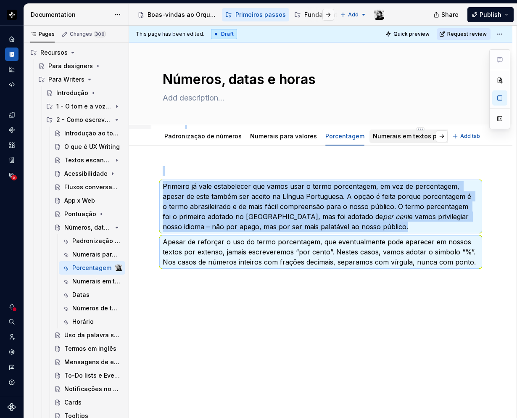
click at [377, 141] on div "Numerais em textos por extenso" at bounding box center [420, 135] width 102 height 13
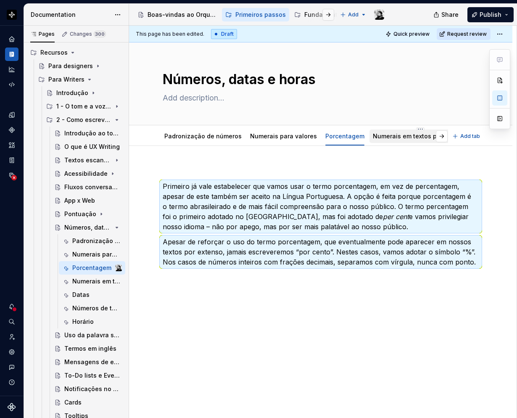
click at [382, 138] on link "Numerais em textos por extenso" at bounding box center [420, 135] width 95 height 7
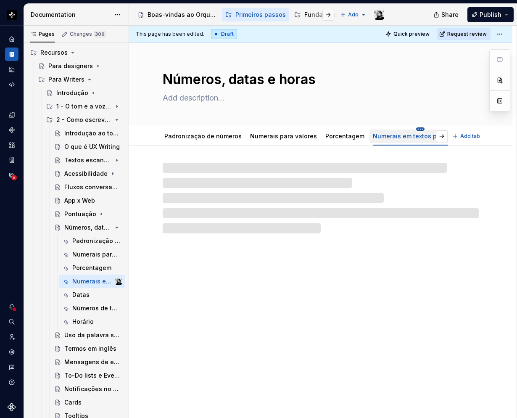
click at [409, 129] on html "Orquestra Design system data Documentation Accessibility guide for tree Page tr…" at bounding box center [258, 209] width 517 height 418
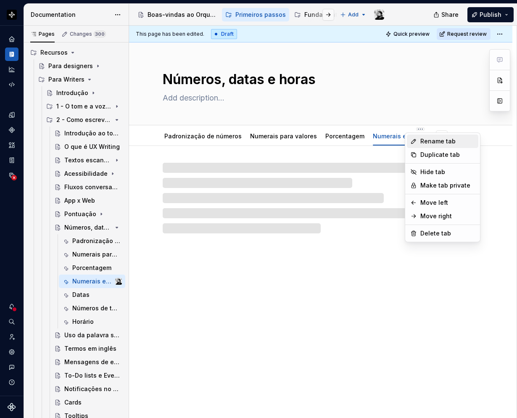
click at [418, 139] on div "Rename tab" at bounding box center [442, 140] width 71 height 13
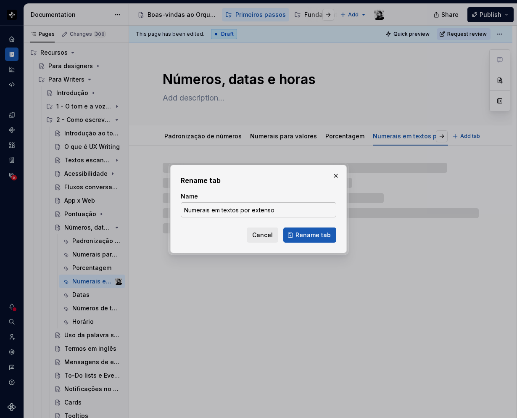
click at [282, 203] on input "Numerais em textos por extenso" at bounding box center [258, 209] width 155 height 15
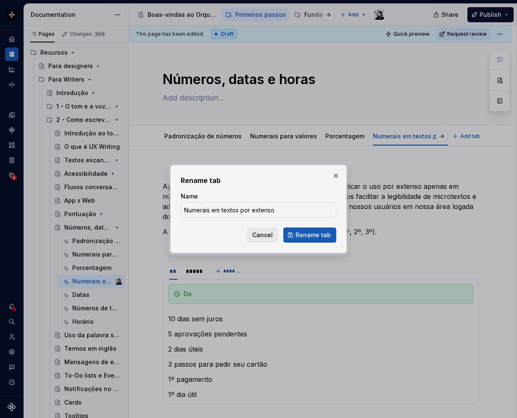
click at [334, 175] on button "button" at bounding box center [336, 176] width 12 height 12
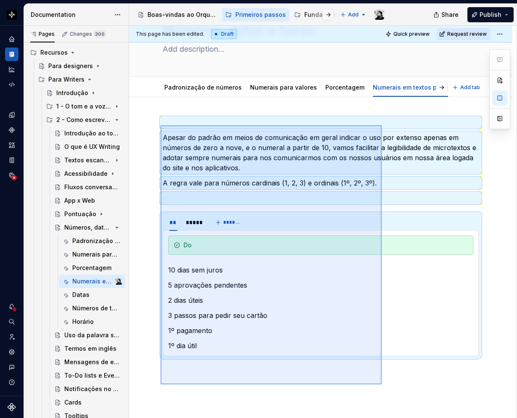
scroll to position [50, 0]
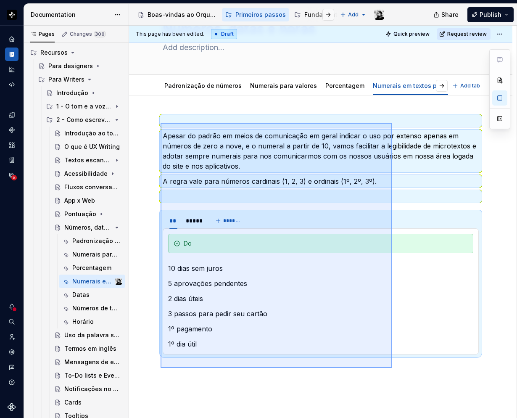
drag, startPoint x: 161, startPoint y: 173, endPoint x: 392, endPoint y: 368, distance: 302.5
click at [392, 368] on div "This page has been edited. Draft Quick preview Request review Números, datas e …" at bounding box center [322, 222] width 387 height 393
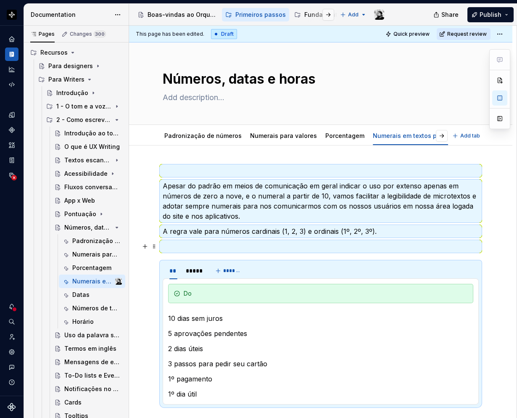
scroll to position [0, 0]
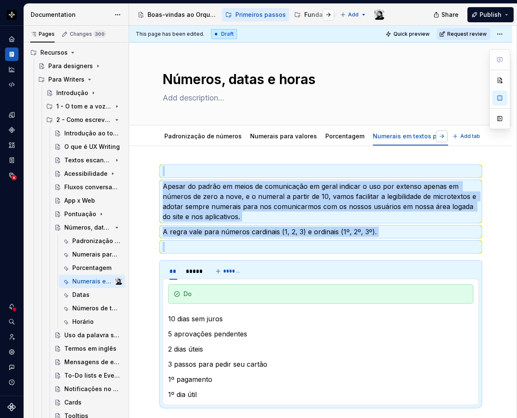
click at [440, 135] on button "button" at bounding box center [442, 136] width 12 height 12
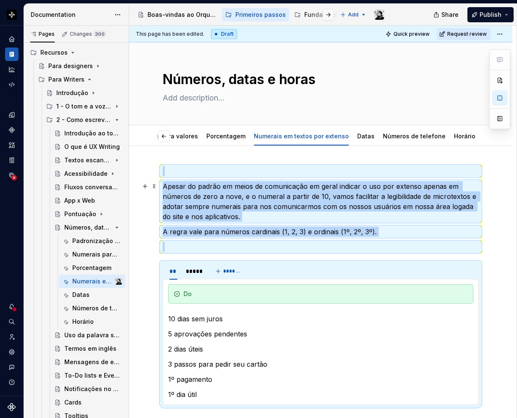
scroll to position [0, 100]
click at [74, 294] on div "Datas" at bounding box center [80, 294] width 17 height 8
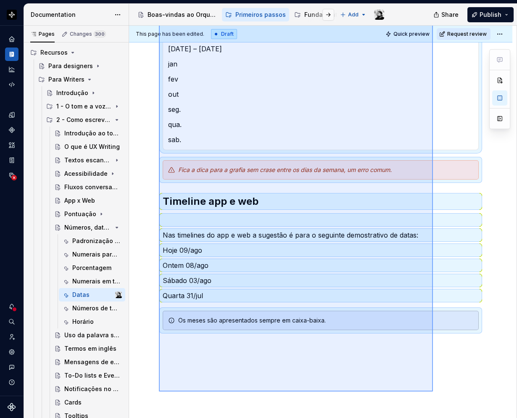
scroll to position [503, 0]
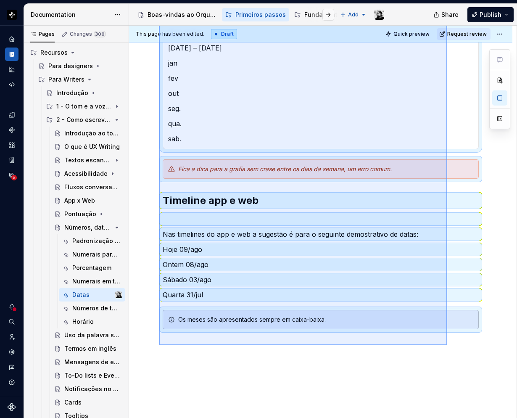
drag, startPoint x: 159, startPoint y: 170, endPoint x: 449, endPoint y: 339, distance: 335.6
click at [449, 339] on div "This page has been edited. Draft Quick preview Request review Números, datas e …" at bounding box center [322, 222] width 387 height 393
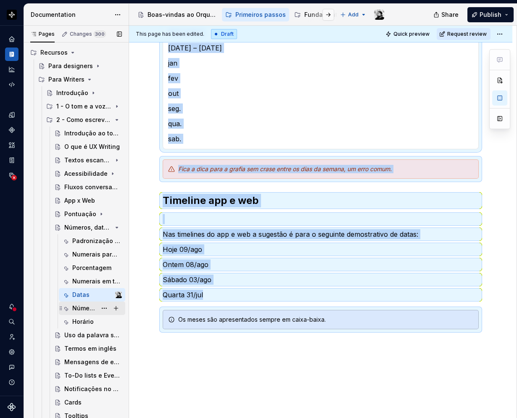
click at [77, 308] on div "Números de telefone" at bounding box center [84, 308] width 24 height 8
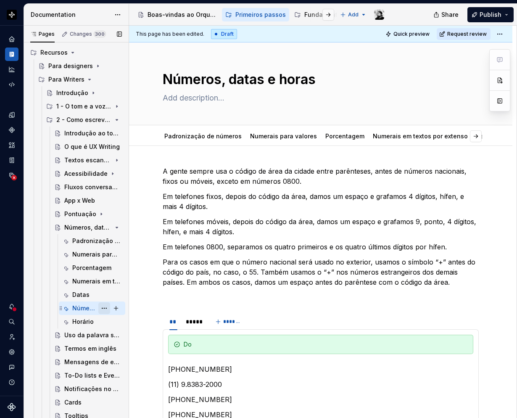
click at [98, 305] on button "Page tree" at bounding box center [104, 308] width 12 height 12
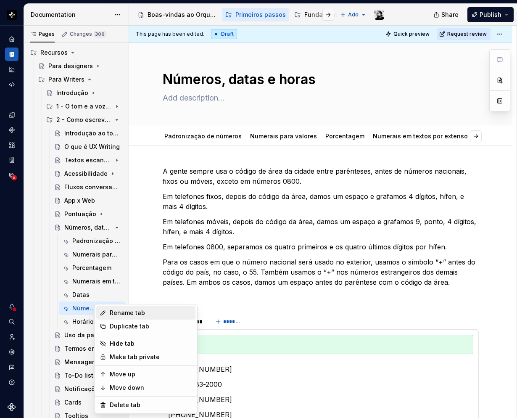
click at [108, 310] on div "Rename tab" at bounding box center [145, 312] width 99 height 13
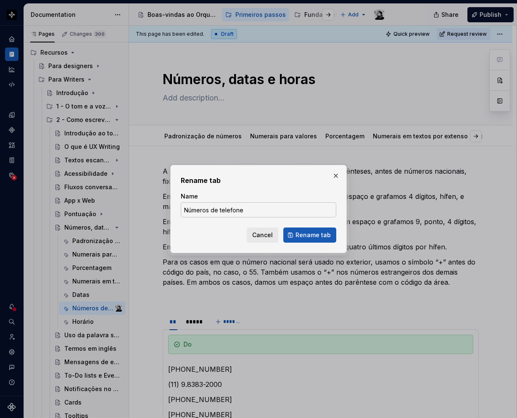
click at [276, 211] on input "Números de telefone" at bounding box center [258, 209] width 155 height 15
click at [335, 176] on button "button" at bounding box center [336, 176] width 12 height 12
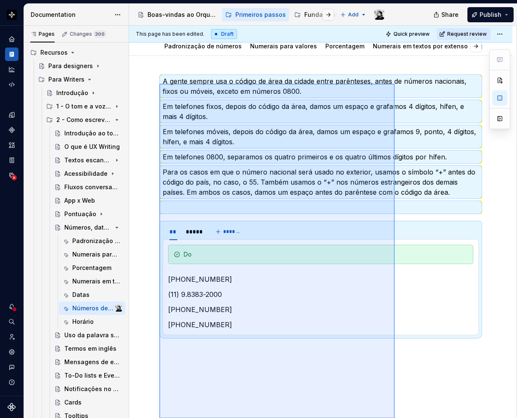
scroll to position [140, 0]
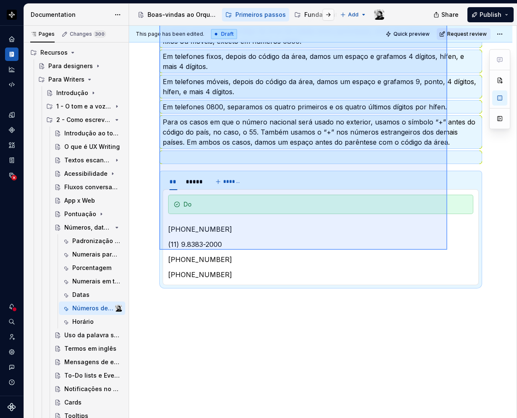
drag, startPoint x: 159, startPoint y: 163, endPoint x: 447, endPoint y: 250, distance: 300.7
click at [447, 250] on div "This page has been edited. Draft Quick preview Request review Números, datas e …" at bounding box center [322, 222] width 387 height 393
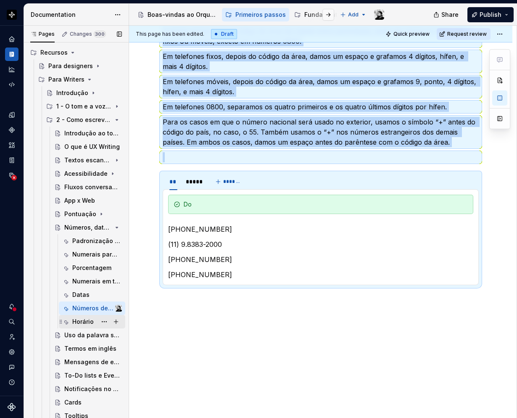
click at [87, 321] on div "Horário" at bounding box center [82, 321] width 21 height 8
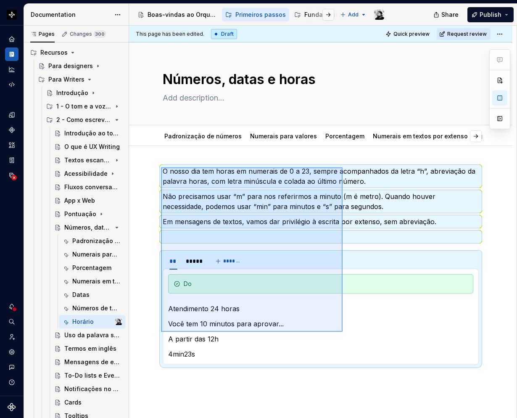
drag, startPoint x: 161, startPoint y: 167, endPoint x: 343, endPoint y: 332, distance: 244.9
click at [343, 332] on div "This page has been edited. Draft Quick preview Request review Números, datas e …" at bounding box center [322, 222] width 387 height 393
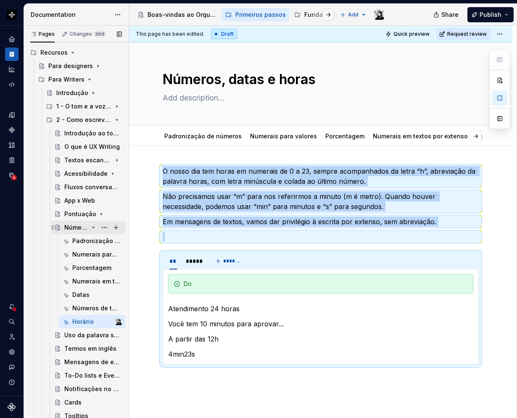
click at [90, 226] on icon "Page tree" at bounding box center [93, 227] width 7 height 7
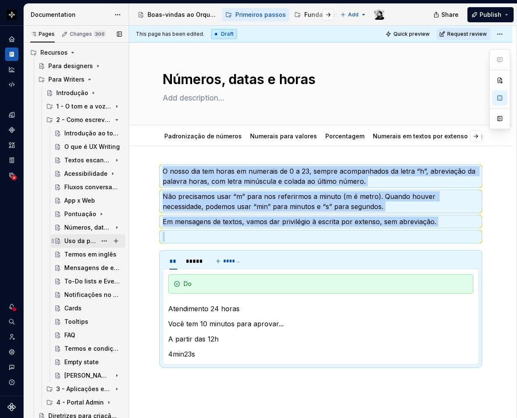
click at [74, 240] on div "Uso da palavra sucesso" at bounding box center [80, 241] width 32 height 8
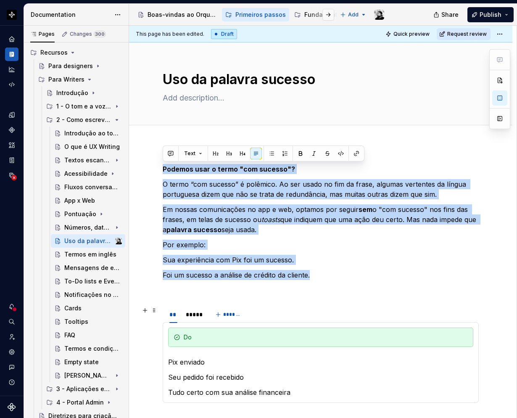
drag, startPoint x: 163, startPoint y: 168, endPoint x: 340, endPoint y: 261, distance: 200.6
click at [341, 261] on div "Podemos usar o termo "com sucesso"? O termo “com sucesso” é polêmico. Ao ser us…" at bounding box center [321, 286] width 316 height 245
click at [197, 185] on p "O termo “com sucesso” é polêmico. Ao ser usado no fim da frase, algumas vertent…" at bounding box center [321, 189] width 316 height 20
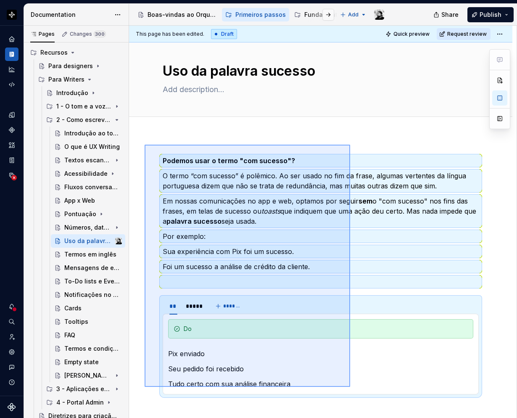
scroll to position [18, 0]
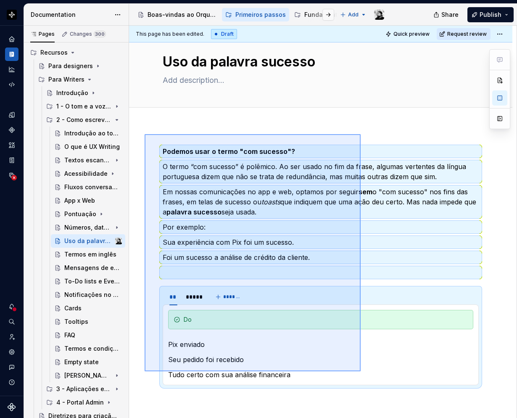
drag, startPoint x: 158, startPoint y: 161, endPoint x: 361, endPoint y: 371, distance: 291.9
click at [361, 371] on div "This page has been edited. Draft Quick preview Request review Uso da palavra su…" at bounding box center [322, 222] width 387 height 393
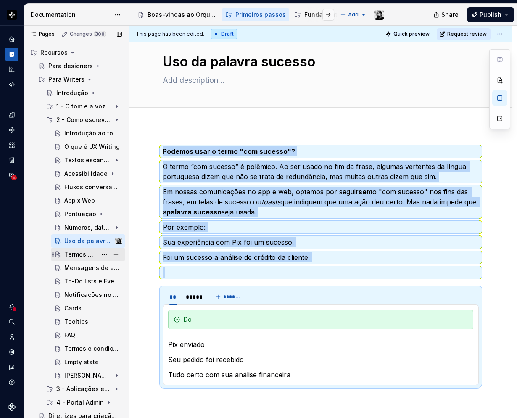
click at [70, 252] on div "Termos em inglês" at bounding box center [80, 254] width 32 height 8
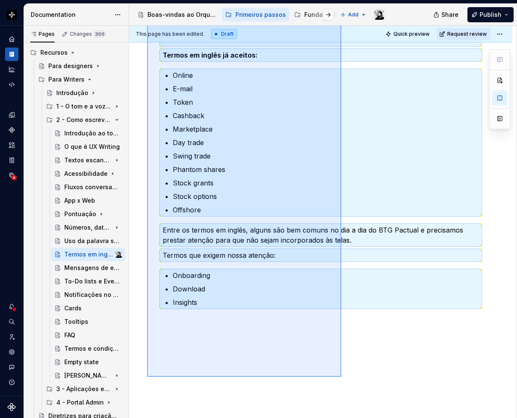
scroll to position [215, 0]
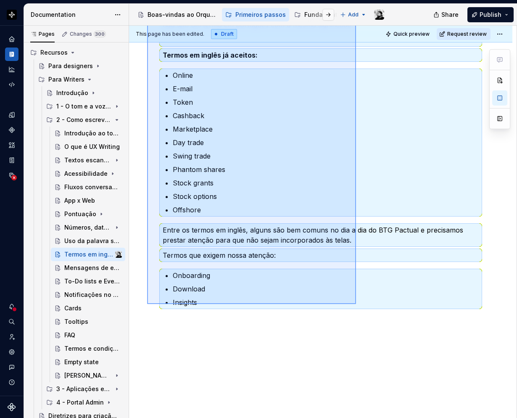
drag, startPoint x: 147, startPoint y: 160, endPoint x: 356, endPoint y: 304, distance: 253.5
click at [356, 304] on div "This page has been edited. Draft Quick preview Request review Termos em inglês …" at bounding box center [322, 222] width 387 height 393
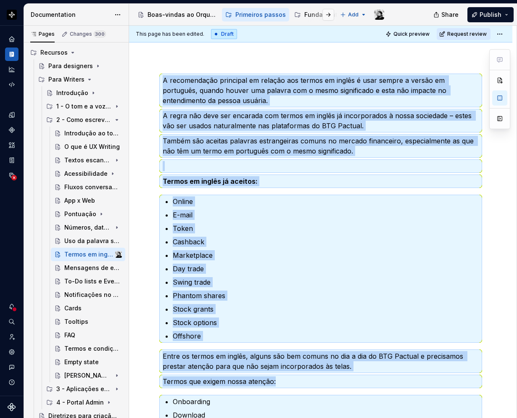
scroll to position [5, 0]
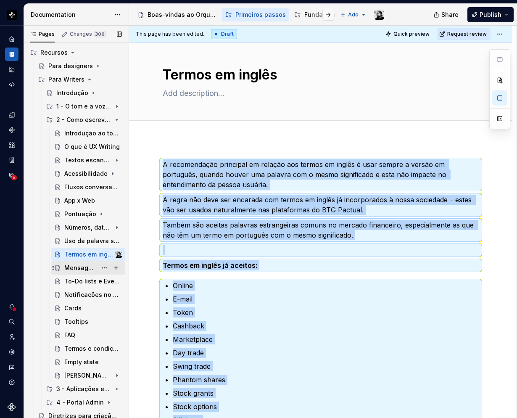
click at [66, 269] on div "Mensagens de erro" at bounding box center [80, 267] width 32 height 8
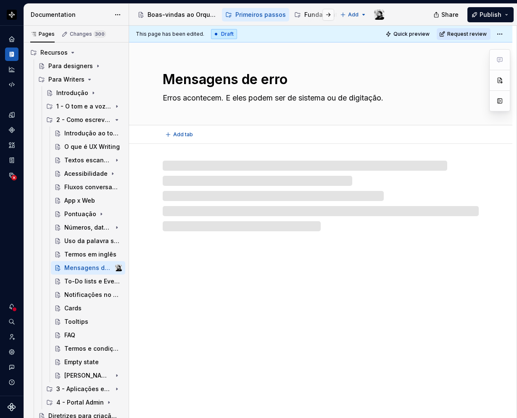
click at [246, 80] on textarea "Mensagens de erro" at bounding box center [319, 79] width 316 height 20
drag, startPoint x: 287, startPoint y: 79, endPoint x: 166, endPoint y: 79, distance: 120.6
click at [166, 79] on textarea "Mensagens de erro" at bounding box center [319, 79] width 316 height 20
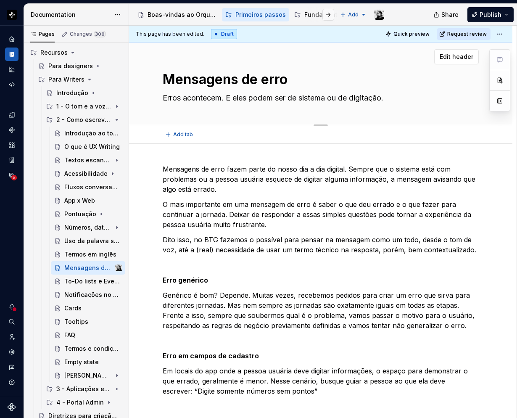
click at [250, 95] on textarea "Erros acontecem. E eles podem ser de sistema ou de digitação." at bounding box center [319, 97] width 316 height 13
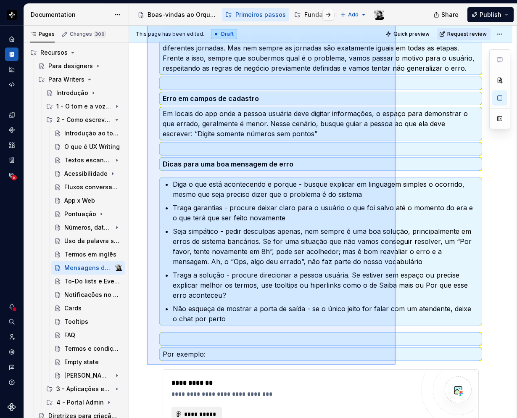
scroll to position [352, 0]
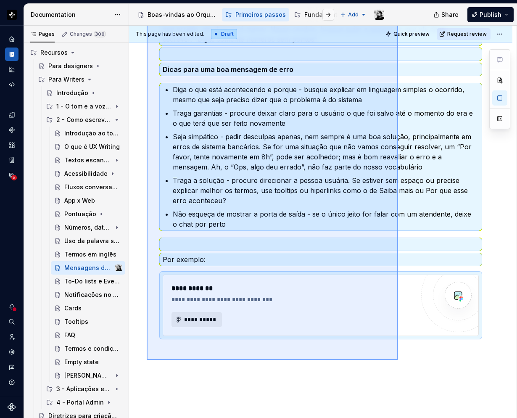
drag, startPoint x: 149, startPoint y: 153, endPoint x: 398, endPoint y: 360, distance: 323.2
click at [398, 360] on div "**********" at bounding box center [322, 222] width 387 height 393
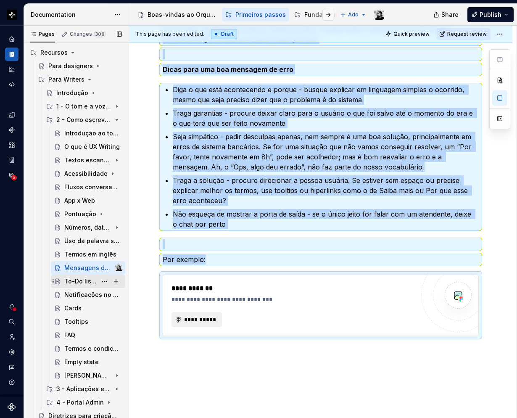
click at [71, 279] on div "To-Do lists e Eventos na timeline do app" at bounding box center [80, 281] width 32 height 8
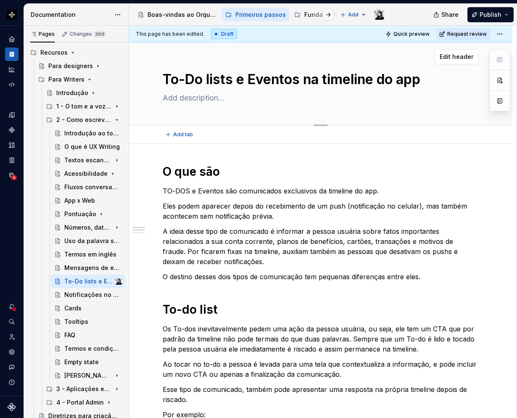
click at [294, 82] on textarea "To-Do lists e Eventos na timeline do app" at bounding box center [319, 79] width 316 height 20
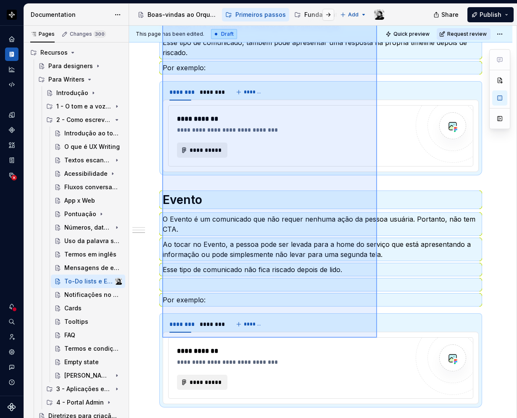
scroll to position [441, 0]
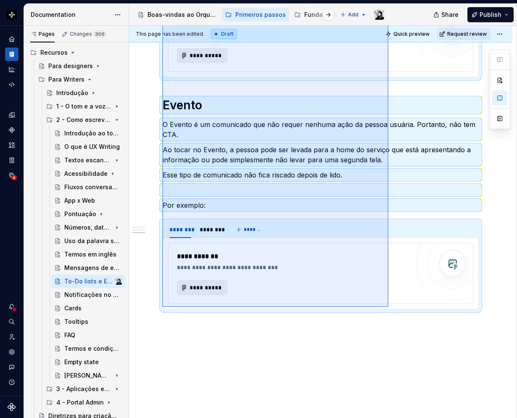
drag, startPoint x: 162, startPoint y: 153, endPoint x: 388, endPoint y: 307, distance: 273.2
click at [388, 307] on div "This page has been edited. Draft Quick preview Request review To-Do lists e Eve…" at bounding box center [322, 222] width 387 height 393
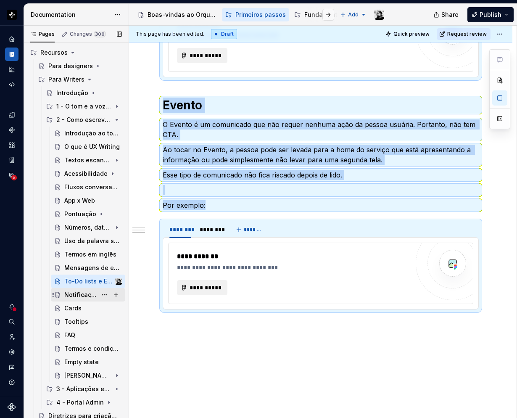
click at [75, 294] on div "Notificações no celular - push" at bounding box center [80, 294] width 32 height 8
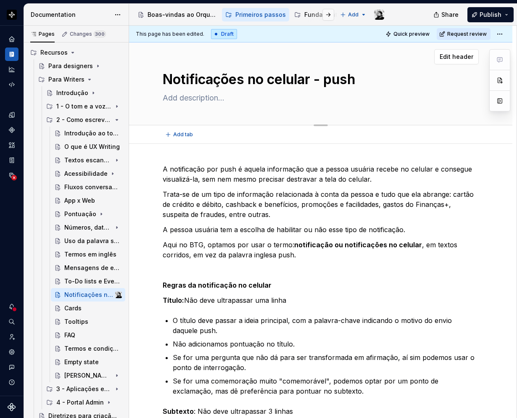
click at [363, 74] on textarea "Notificações no celular - push" at bounding box center [319, 79] width 316 height 20
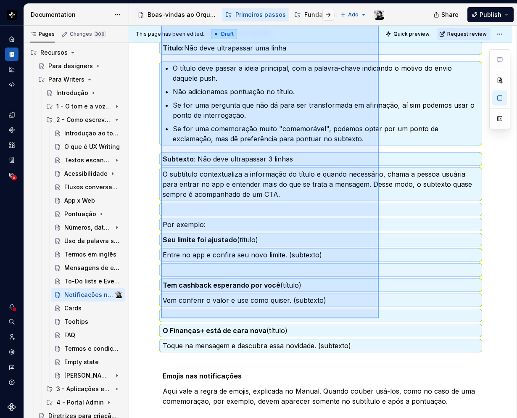
scroll to position [347, 0]
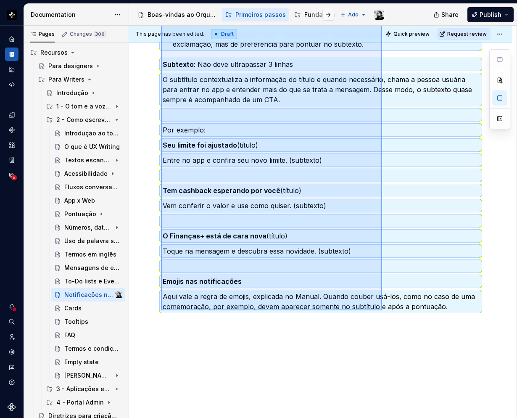
drag, startPoint x: 161, startPoint y: 167, endPoint x: 382, endPoint y: 310, distance: 263.4
click at [382, 310] on div "This page has been edited. Draft Quick preview Request review Notificações no c…" at bounding box center [322, 222] width 387 height 393
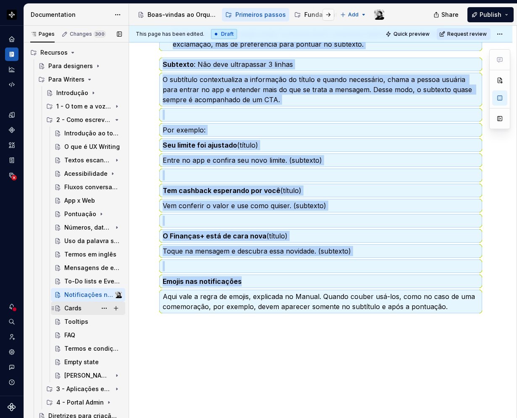
click at [73, 307] on div "Cards" at bounding box center [72, 308] width 17 height 8
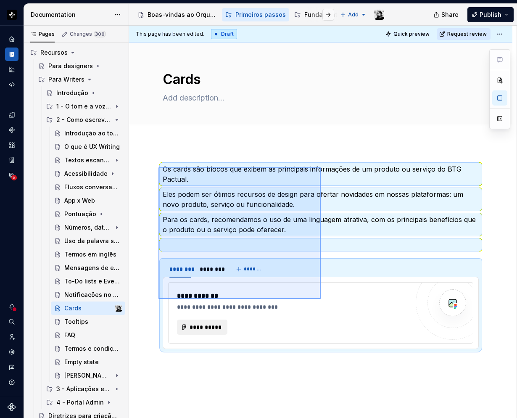
drag, startPoint x: 158, startPoint y: 167, endPoint x: 321, endPoint y: 299, distance: 208.8
click at [321, 299] on div "**********" at bounding box center [322, 222] width 387 height 393
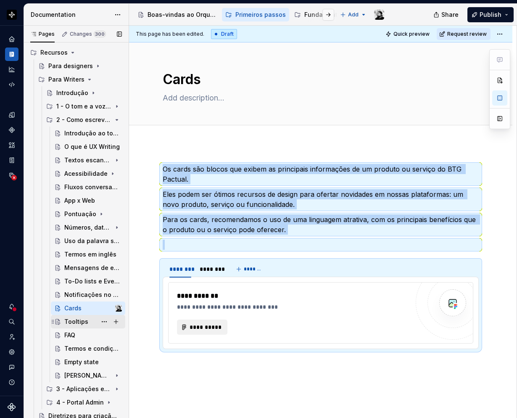
click at [71, 320] on div "Tooltips" at bounding box center [76, 321] width 24 height 8
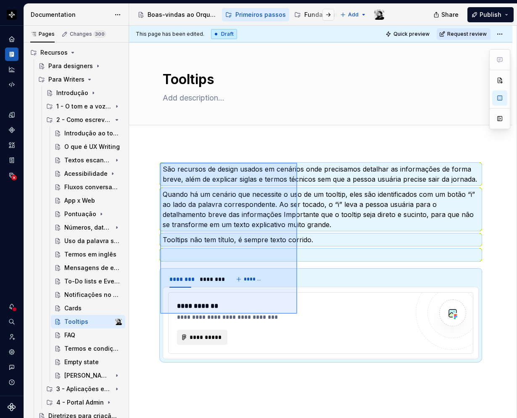
drag, startPoint x: 160, startPoint y: 163, endPoint x: 297, endPoint y: 314, distance: 203.8
click at [297, 314] on div "**********" at bounding box center [322, 222] width 387 height 393
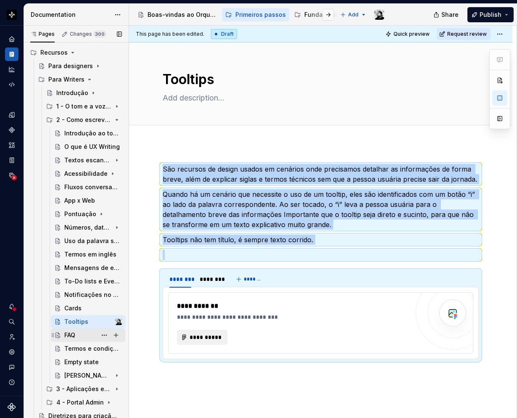
click at [66, 333] on div "FAQ" at bounding box center [69, 335] width 11 height 8
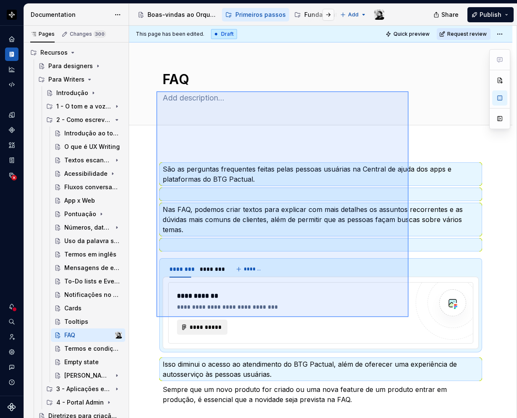
scroll to position [63, 0]
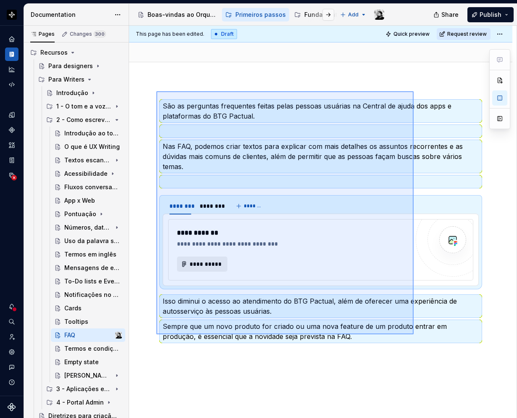
drag, startPoint x: 156, startPoint y: 154, endPoint x: 414, endPoint y: 334, distance: 313.8
click at [414, 334] on div "**********" at bounding box center [322, 222] width 387 height 393
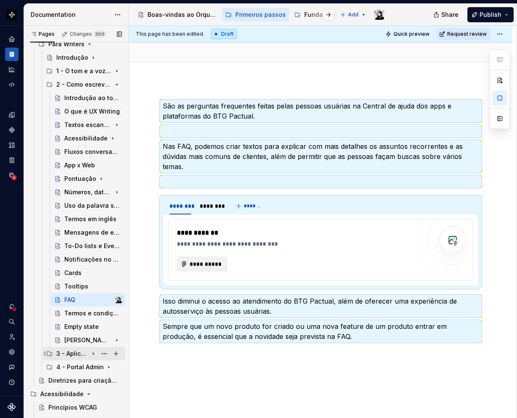
scroll to position [126, 0]
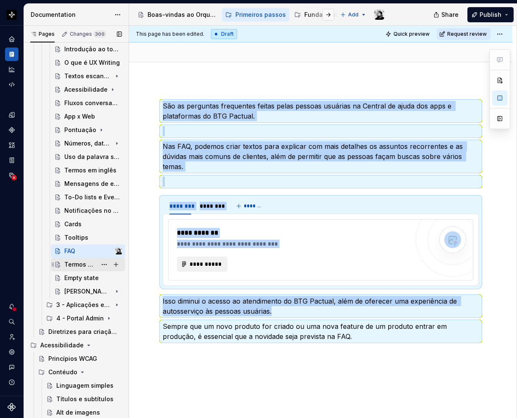
click at [72, 265] on div "Termos e condições" at bounding box center [80, 264] width 32 height 8
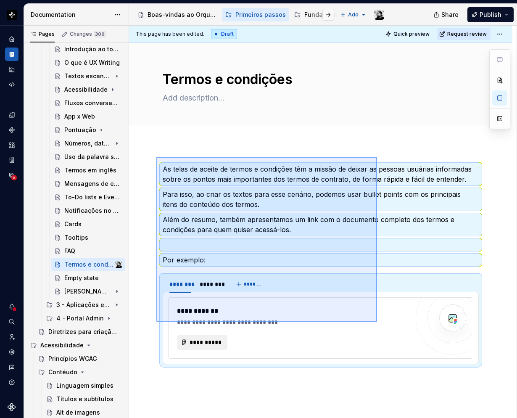
drag, startPoint x: 156, startPoint y: 157, endPoint x: 377, endPoint y: 321, distance: 275.3
click at [377, 321] on div "**********" at bounding box center [322, 222] width 387 height 393
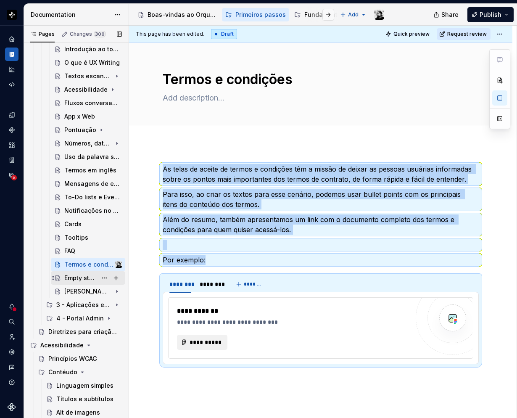
click at [64, 278] on div "Empty state" at bounding box center [80, 278] width 32 height 8
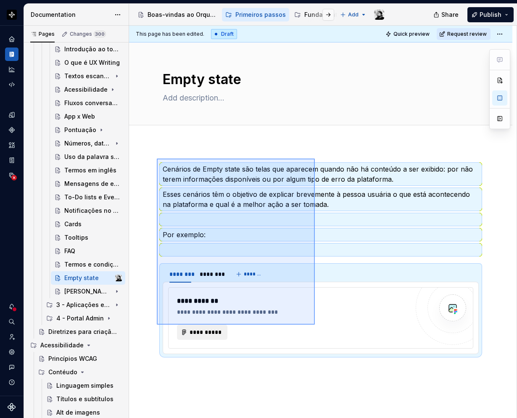
drag, startPoint x: 161, startPoint y: 162, endPoint x: 315, endPoint y: 324, distance: 223.3
click at [315, 324] on div "**********" at bounding box center [322, 222] width 387 height 393
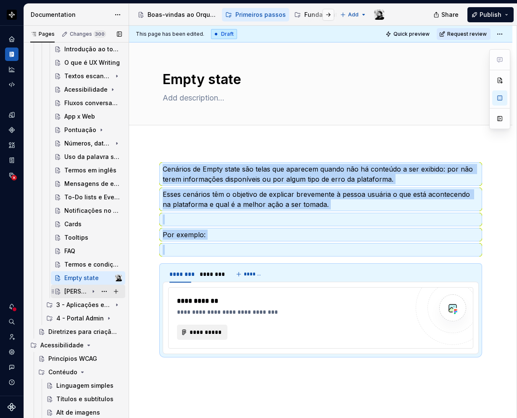
click at [73, 292] on div "[PERSON_NAME], formulários e cadastros" at bounding box center [76, 291] width 24 height 8
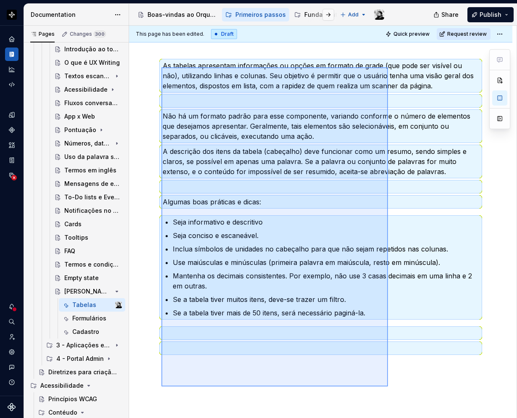
scroll to position [122, 0]
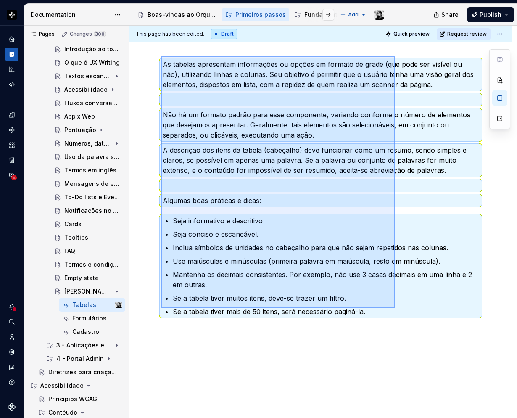
drag, startPoint x: 161, startPoint y: 178, endPoint x: 395, endPoint y: 308, distance: 267.5
click at [395, 308] on div "This page has been edited. Draft Quick preview Request review Tabelas, formulár…" at bounding box center [322, 222] width 387 height 393
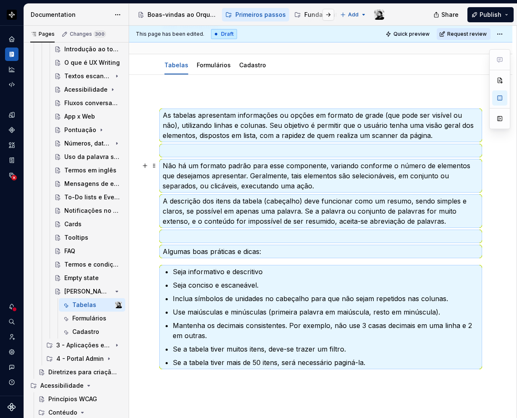
scroll to position [84, 0]
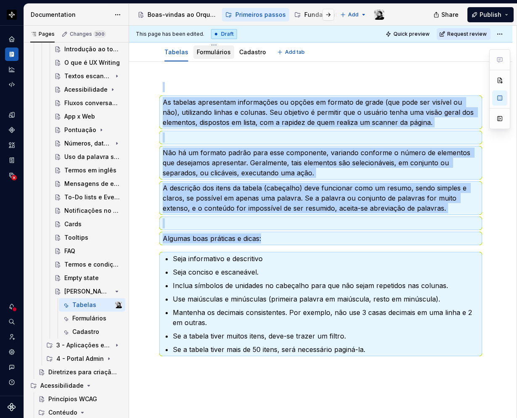
click at [207, 52] on link "Formulários" at bounding box center [214, 51] width 34 height 7
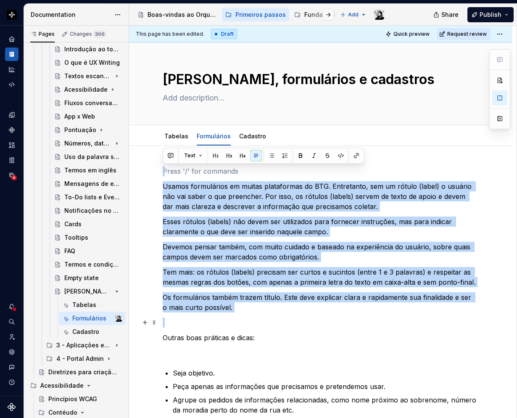
drag, startPoint x: 169, startPoint y: 169, endPoint x: 264, endPoint y: 292, distance: 156.4
click at [265, 296] on div "Usamos formulários em muitas plataformas do BTG. Entretanto, sem um rótulo (lab…" at bounding box center [321, 326] width 316 height 320
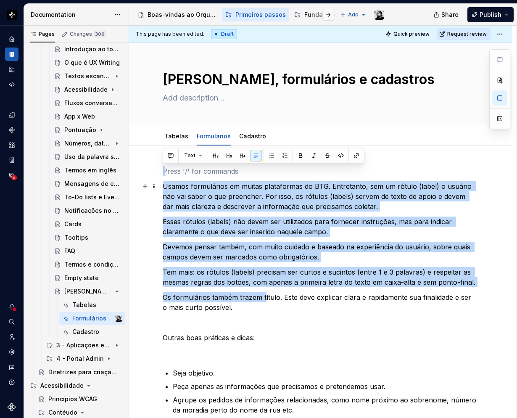
click at [189, 207] on p "Usamos formulários em muitas plataformas do BTG. Entretanto, sem um rótulo (lab…" at bounding box center [321, 196] width 316 height 30
click at [151, 168] on span at bounding box center [154, 171] width 7 height 12
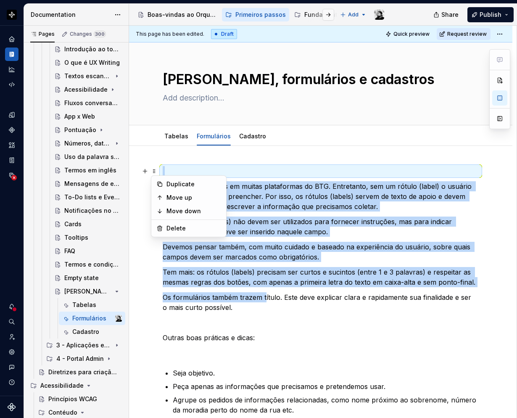
click at [154, 158] on div "Usamos formulários em muitas plataformas do BTG. Entretanto, sem um rótulo (lab…" at bounding box center [320, 384] width 383 height 476
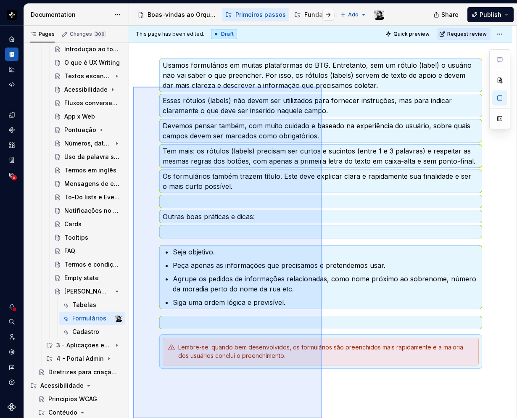
scroll to position [134, 0]
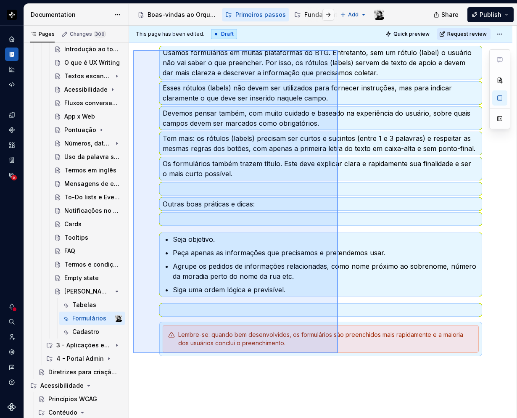
drag, startPoint x: 153, startPoint y: 196, endPoint x: 338, endPoint y: 353, distance: 242.7
click at [338, 353] on div "This page has been edited. Draft Quick preview Request review Tabelas, formulár…" at bounding box center [322, 222] width 387 height 393
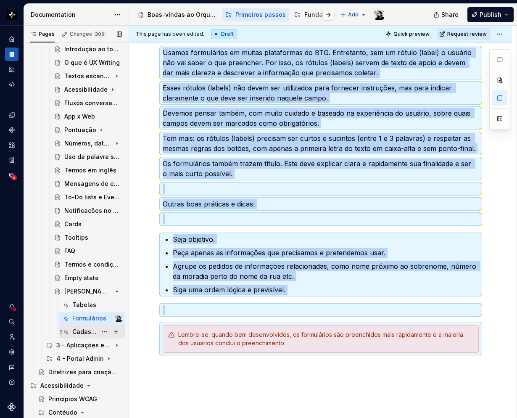
click at [78, 333] on div "Cadastro" at bounding box center [84, 331] width 24 height 8
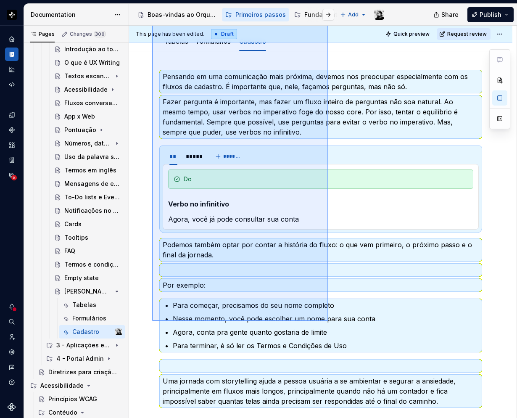
scroll to position [158, 0]
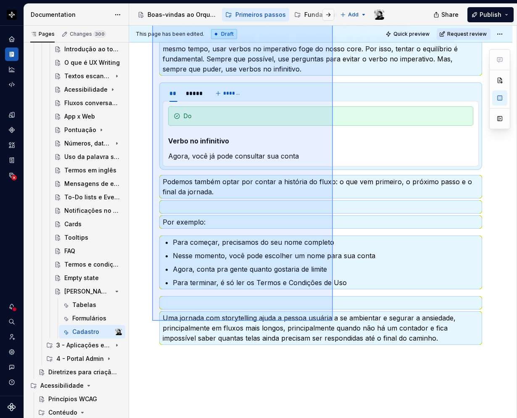
drag, startPoint x: 152, startPoint y: 163, endPoint x: 341, endPoint y: 327, distance: 250.3
click at [341, 327] on div "This page has been edited. Draft Quick preview Request review Tabelas, formulár…" at bounding box center [322, 222] width 387 height 393
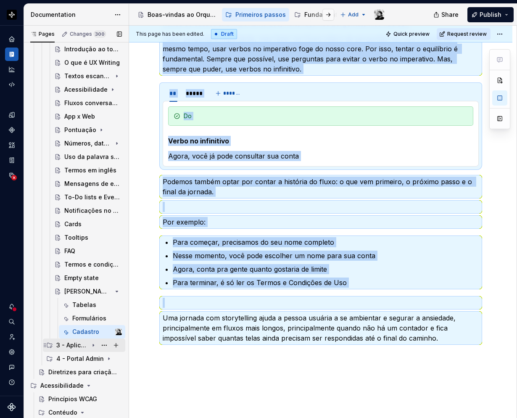
click at [78, 346] on div "3 - Aplicações em tela" at bounding box center [72, 345] width 32 height 8
click at [91, 290] on icon "Page tree" at bounding box center [93, 291] width 7 height 7
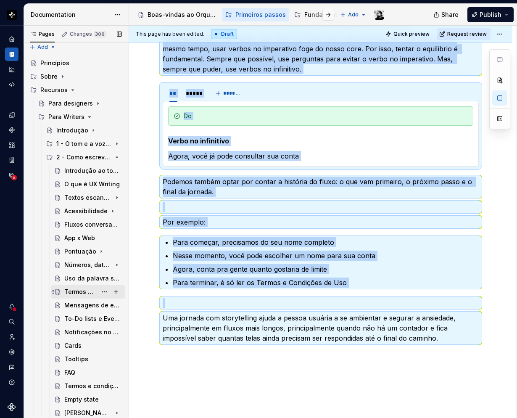
scroll to position [0, 0]
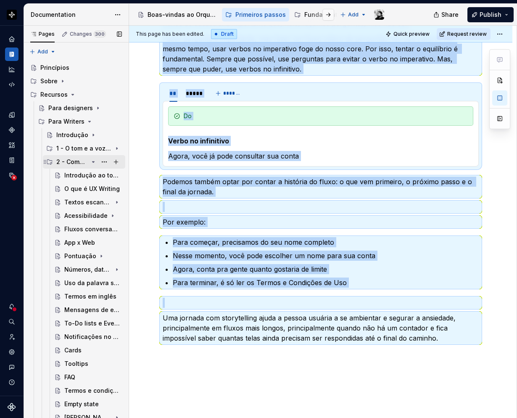
click at [90, 160] on icon "Page tree" at bounding box center [93, 161] width 7 height 7
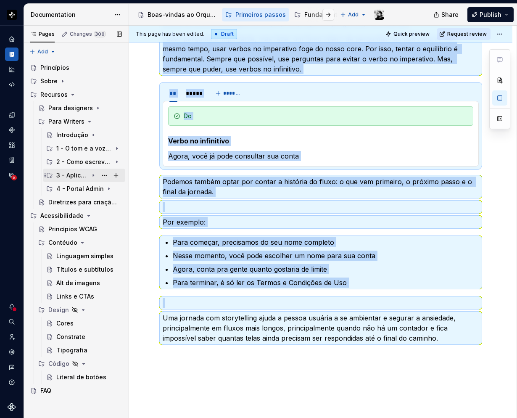
click at [92, 174] on icon "Page tree" at bounding box center [93, 175] width 7 height 7
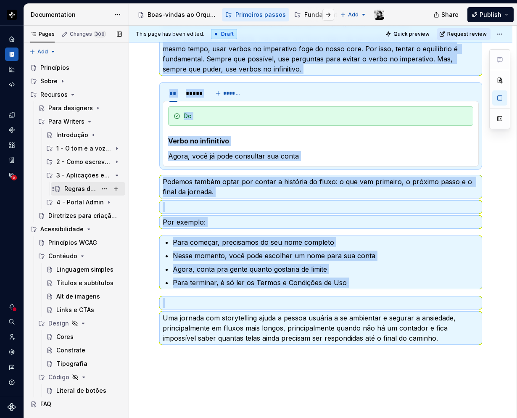
click at [81, 190] on div "Regras de aplicação" at bounding box center [80, 188] width 32 height 8
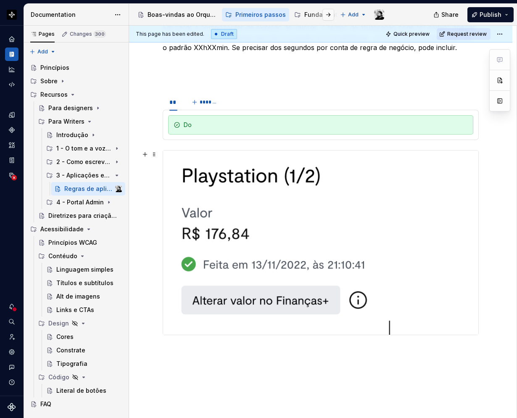
scroll to position [26, 0]
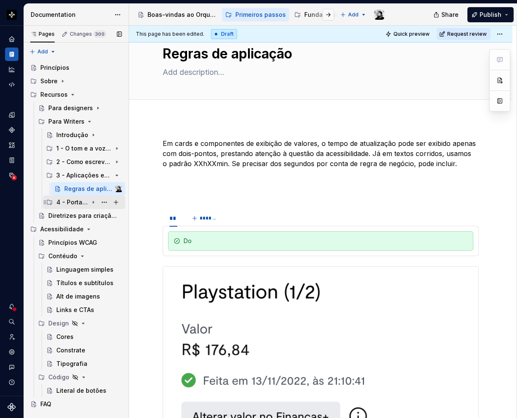
click at [91, 202] on icon "Page tree" at bounding box center [93, 202] width 7 height 7
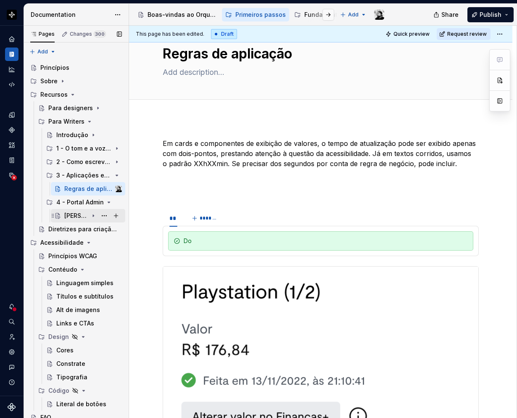
click at [90, 213] on icon "Page tree" at bounding box center [93, 215] width 7 height 7
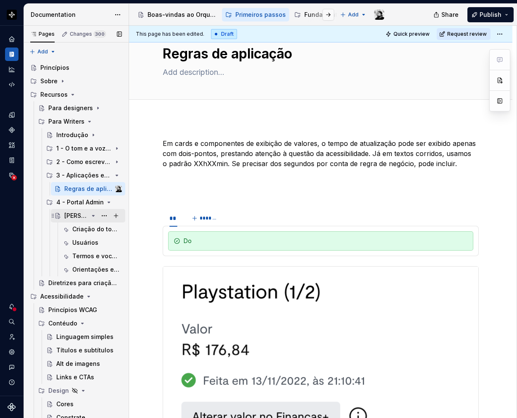
click at [90, 213] on icon "Page tree" at bounding box center [93, 215] width 7 height 7
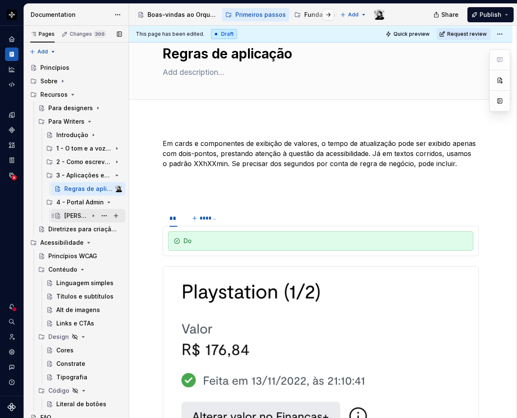
click at [72, 213] on div "[PERSON_NAME] de voz do PA" at bounding box center [76, 215] width 24 height 8
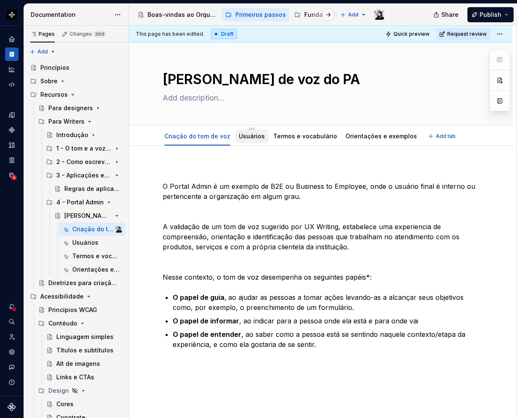
click at [252, 139] on link "Usuários" at bounding box center [252, 135] width 26 height 7
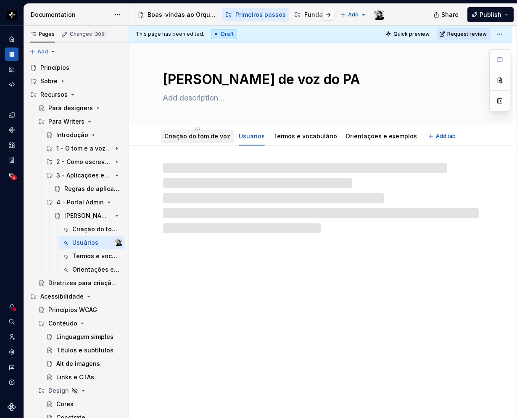
click at [200, 139] on link "Criação do tom de voz" at bounding box center [197, 135] width 66 height 7
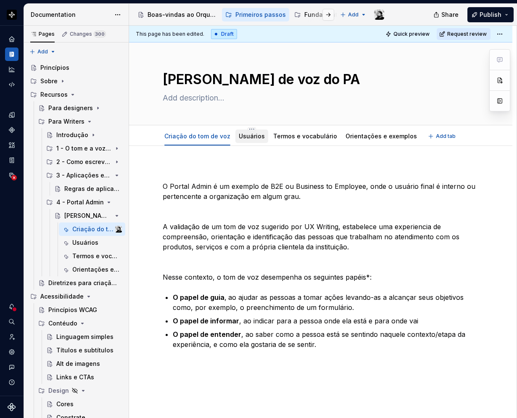
click at [243, 140] on div "Usuários" at bounding box center [252, 136] width 26 height 8
click at [241, 139] on link "Usuários" at bounding box center [252, 135] width 26 height 7
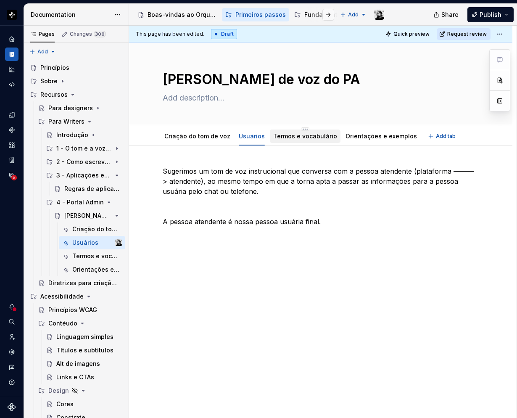
click at [298, 138] on link "Termos e vocabulário" at bounding box center [305, 135] width 64 height 7
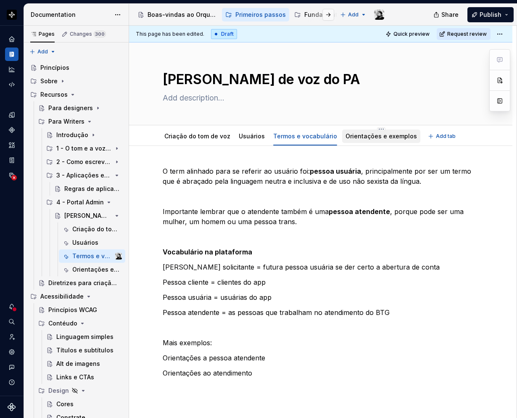
click at [378, 137] on link "Orientações e exemplos" at bounding box center [380, 135] width 71 height 7
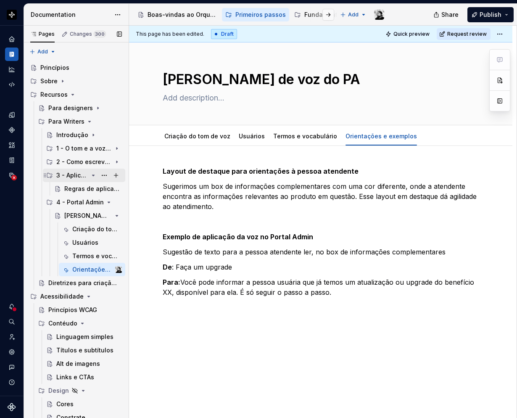
click at [73, 174] on div "3 - Aplicações em tela" at bounding box center [72, 175] width 32 height 8
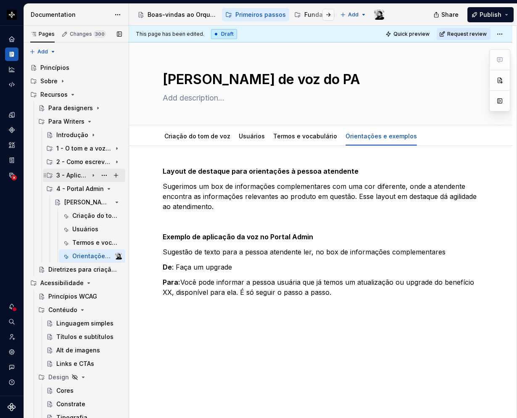
click at [73, 174] on div "3 - Aplicações em tela" at bounding box center [72, 175] width 32 height 8
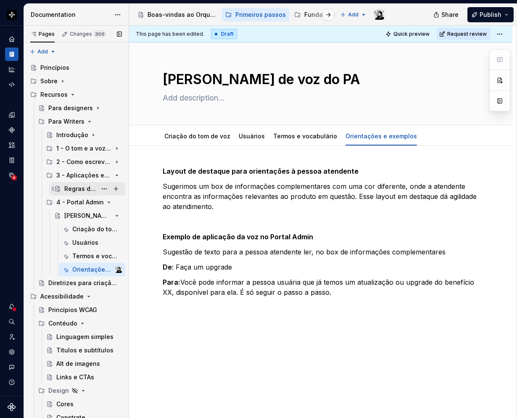
click at [74, 186] on div "Regras de aplicação" at bounding box center [80, 188] width 32 height 8
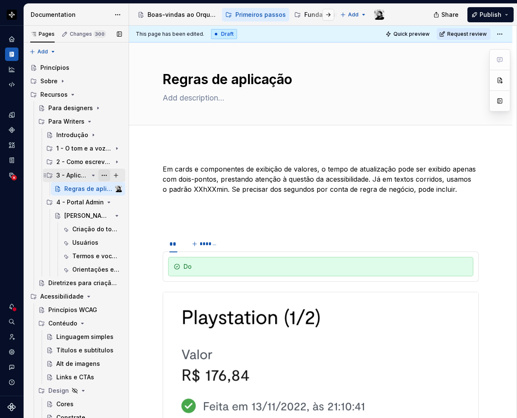
click at [98, 175] on button "Page tree" at bounding box center [104, 175] width 12 height 12
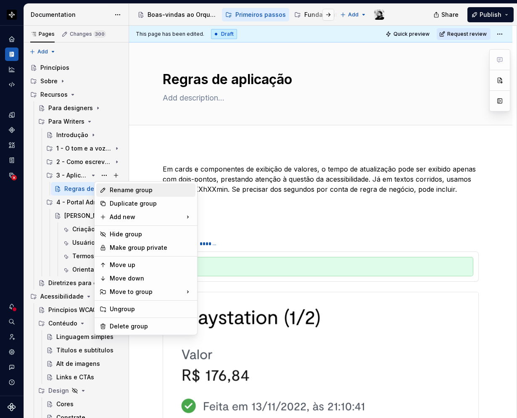
click at [114, 192] on div "Rename group" at bounding box center [151, 190] width 82 height 8
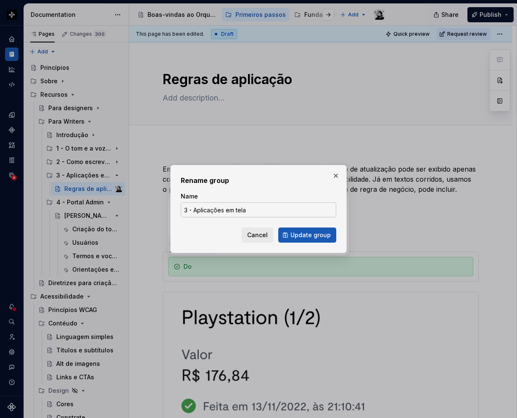
click at [254, 206] on input "3 - Aplicações em tela" at bounding box center [258, 209] width 155 height 15
drag, startPoint x: 250, startPoint y: 214, endPoint x: 195, endPoint y: 213, distance: 55.5
click at [195, 213] on input "3 - Aplicações em tela" at bounding box center [258, 209] width 155 height 15
click at [334, 173] on button "button" at bounding box center [336, 176] width 12 height 12
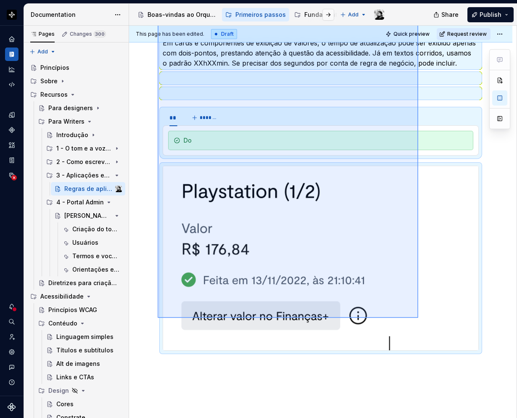
scroll to position [158, 0]
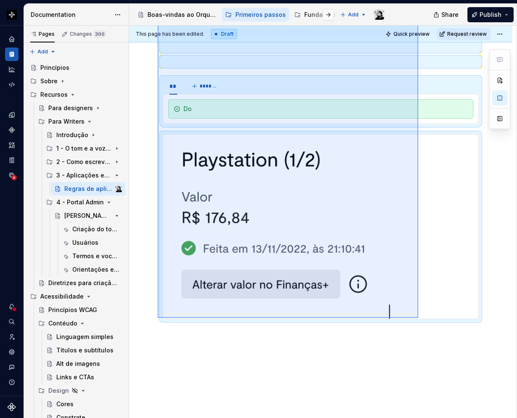
drag, startPoint x: 158, startPoint y: 146, endPoint x: 418, endPoint y: 318, distance: 312.1
click at [418, 318] on div "This page has been edited. Draft Quick preview Request review Regras de aplicaç…" at bounding box center [322, 222] width 387 height 393
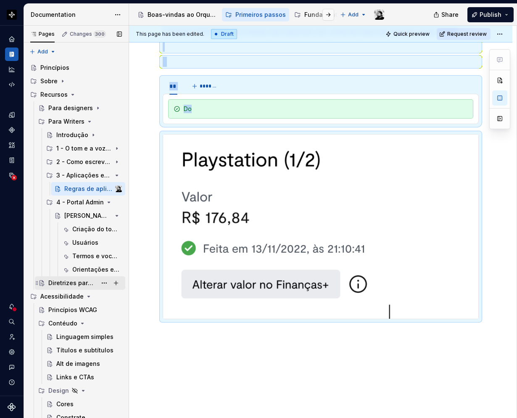
click at [76, 281] on div "Diretrizes para criação de relatório" at bounding box center [72, 283] width 48 height 8
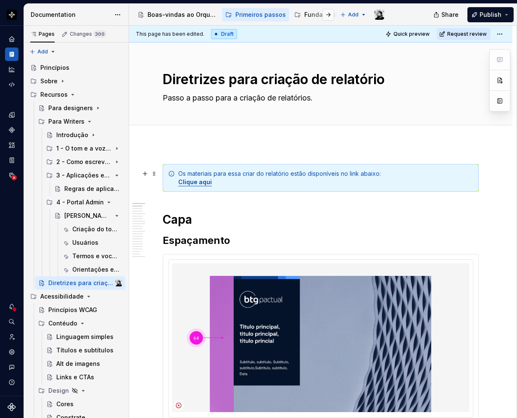
type textarea "*"
